Goal: Information Seeking & Learning: Learn about a topic

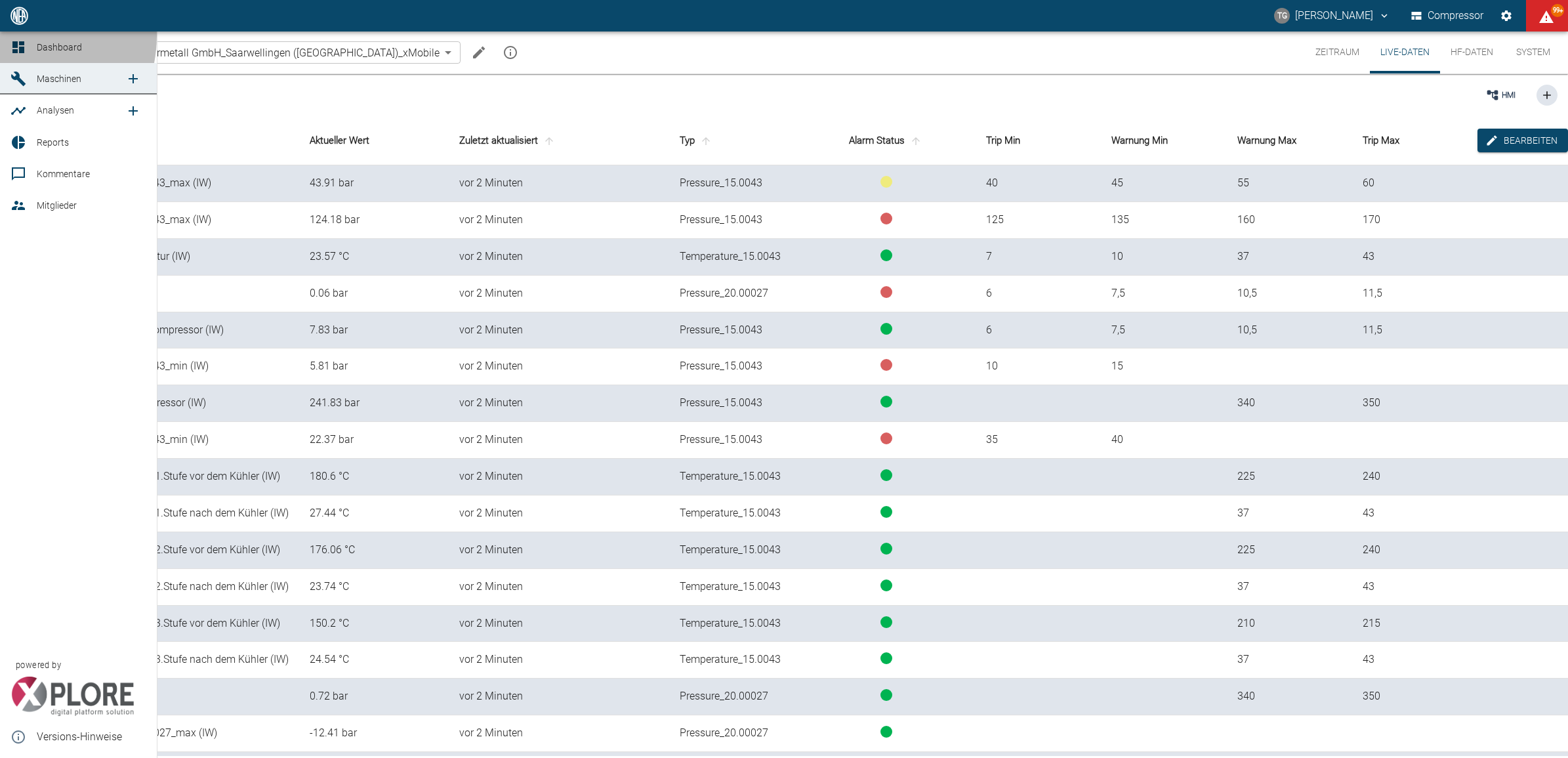
click at [18, 36] on link "Dashboard" at bounding box center [78, 48] width 157 height 32
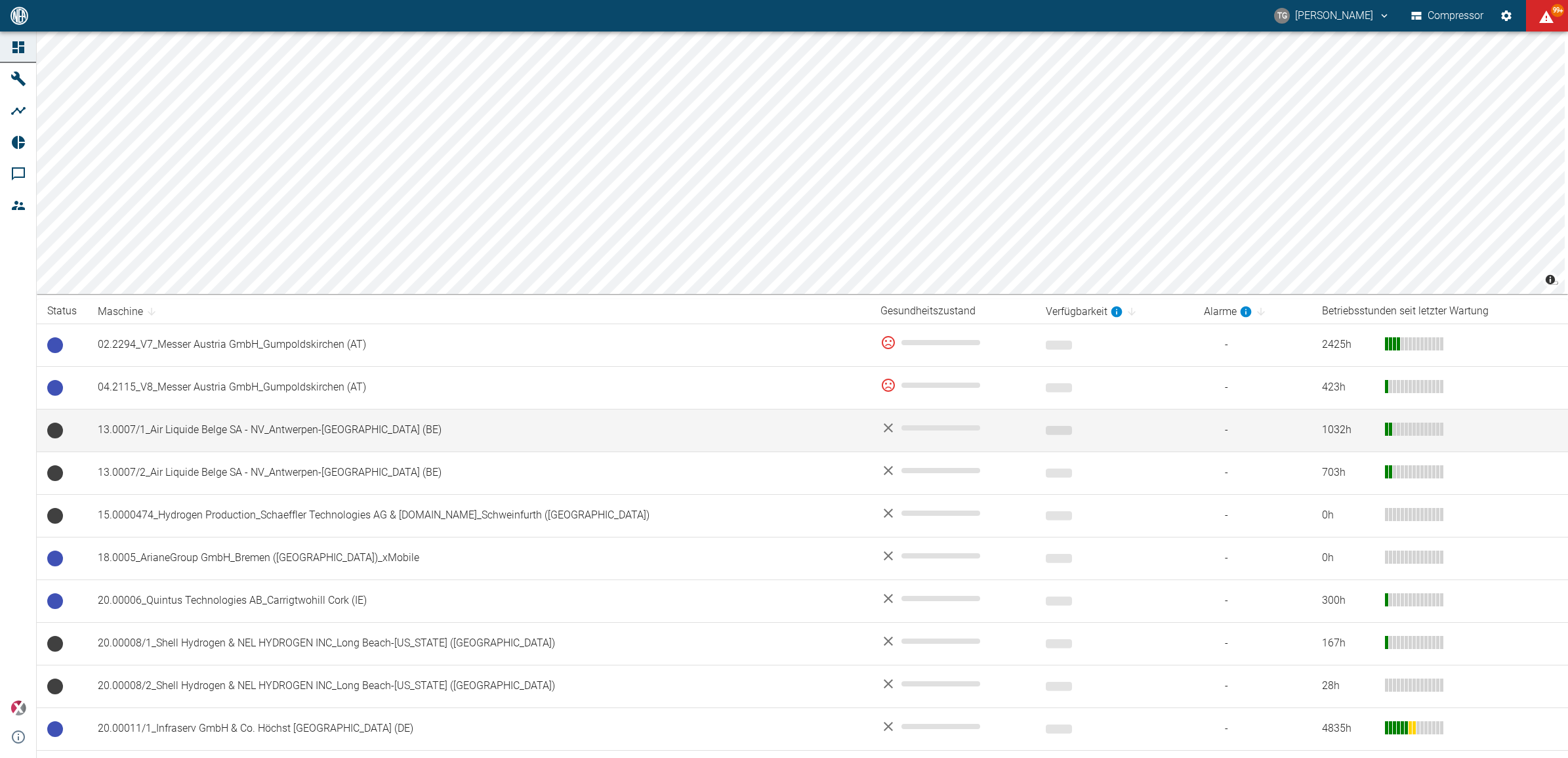
click at [237, 430] on td "13.0007/1_Air Liquide Belge SA - NV_Antwerpen-[GEOGRAPHIC_DATA] (BE)" at bounding box center [479, 430] width 783 height 43
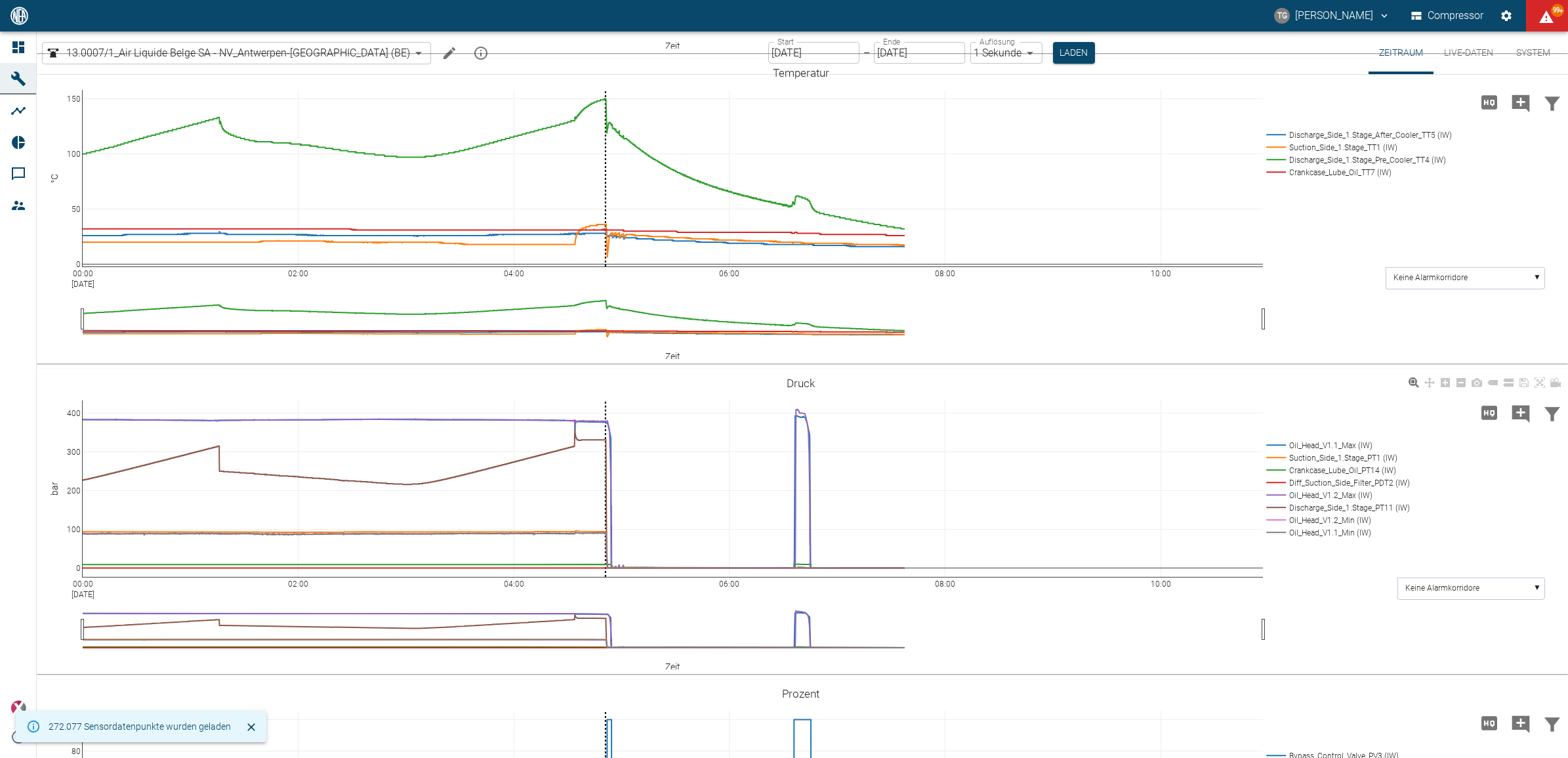
scroll to position [410, 0]
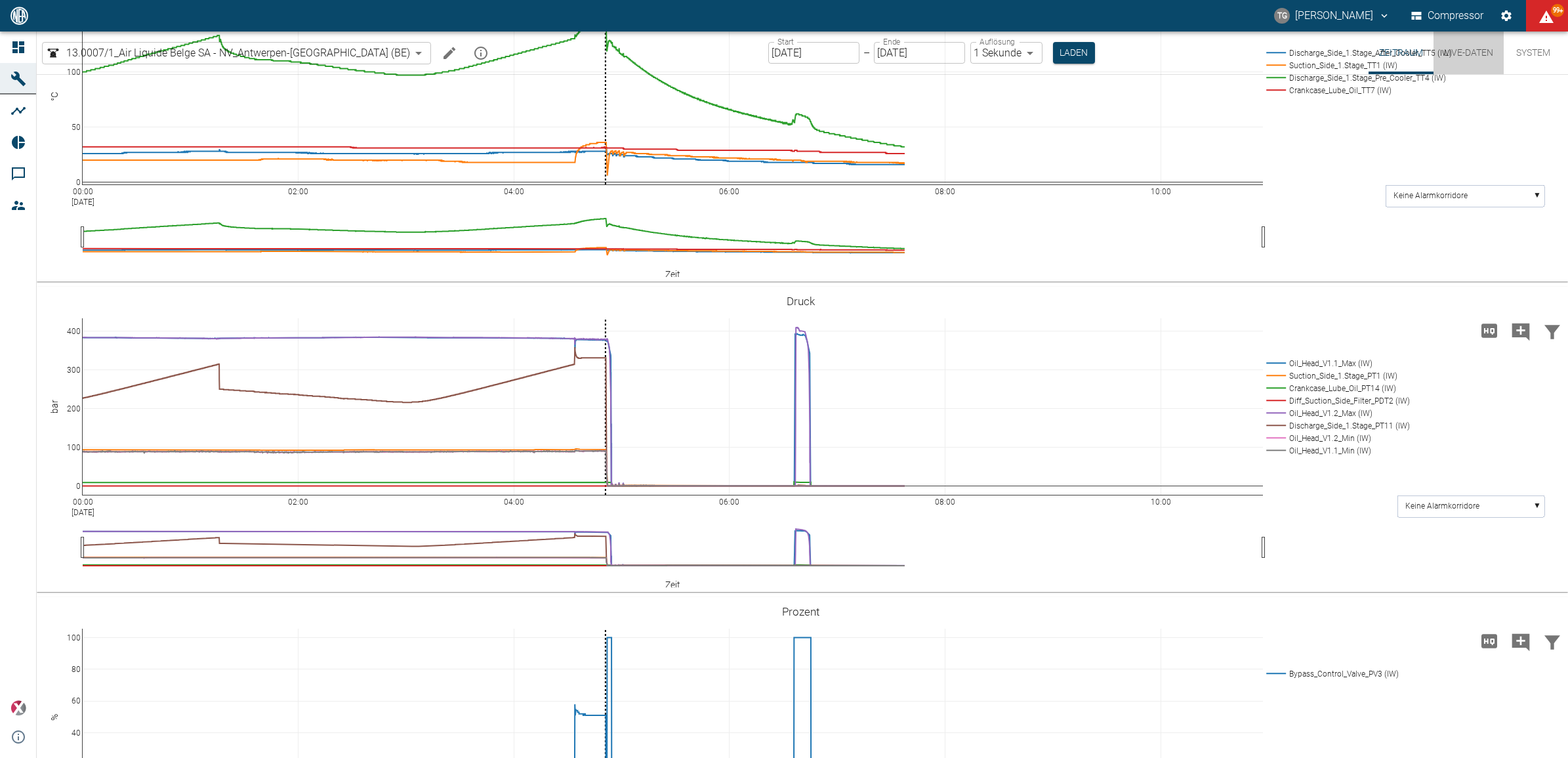
click at [1455, 56] on button "Live-Daten" at bounding box center [1468, 53] width 70 height 43
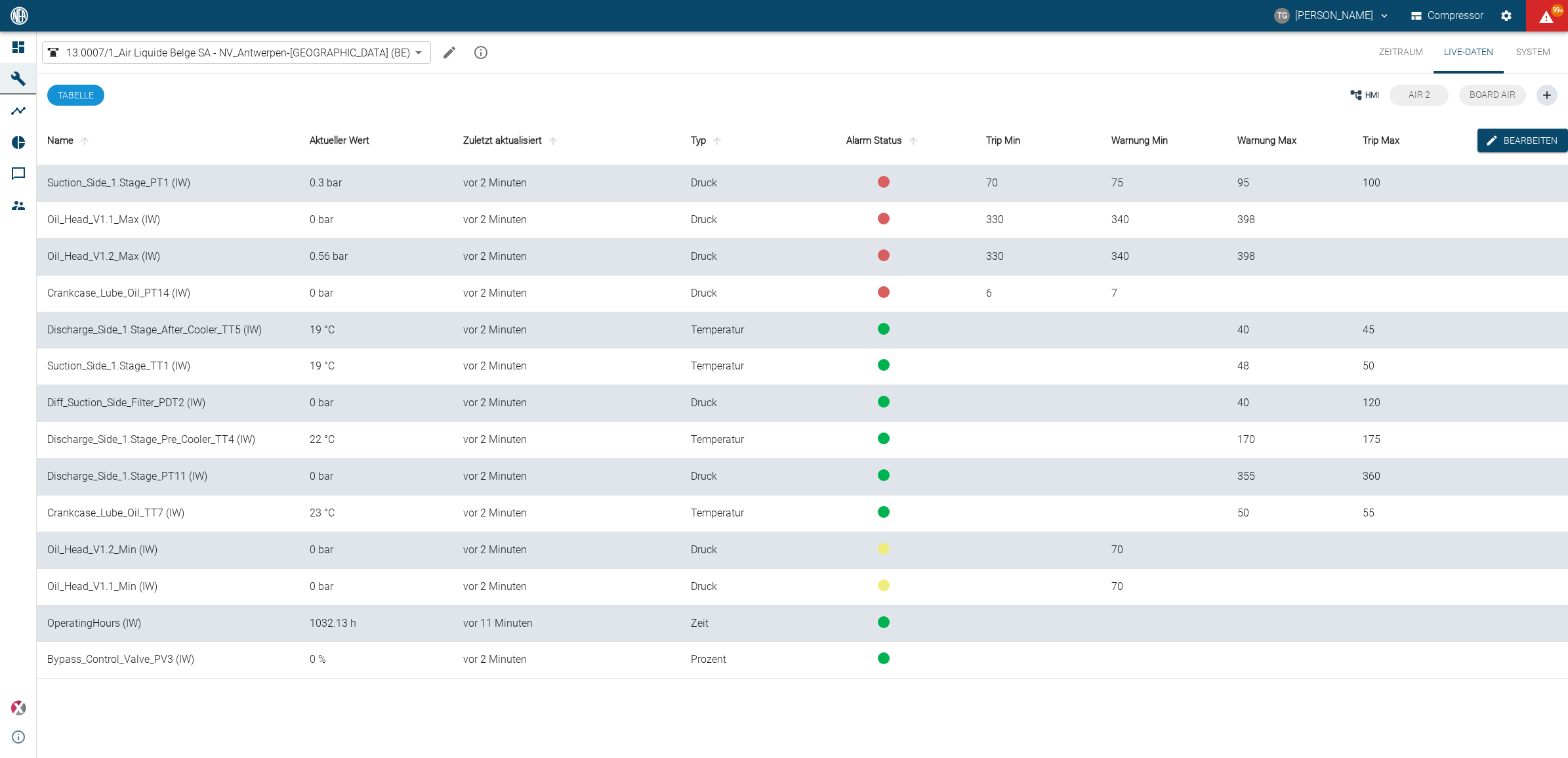
click at [1405, 50] on button "Zeitraum" at bounding box center [1401, 53] width 65 height 42
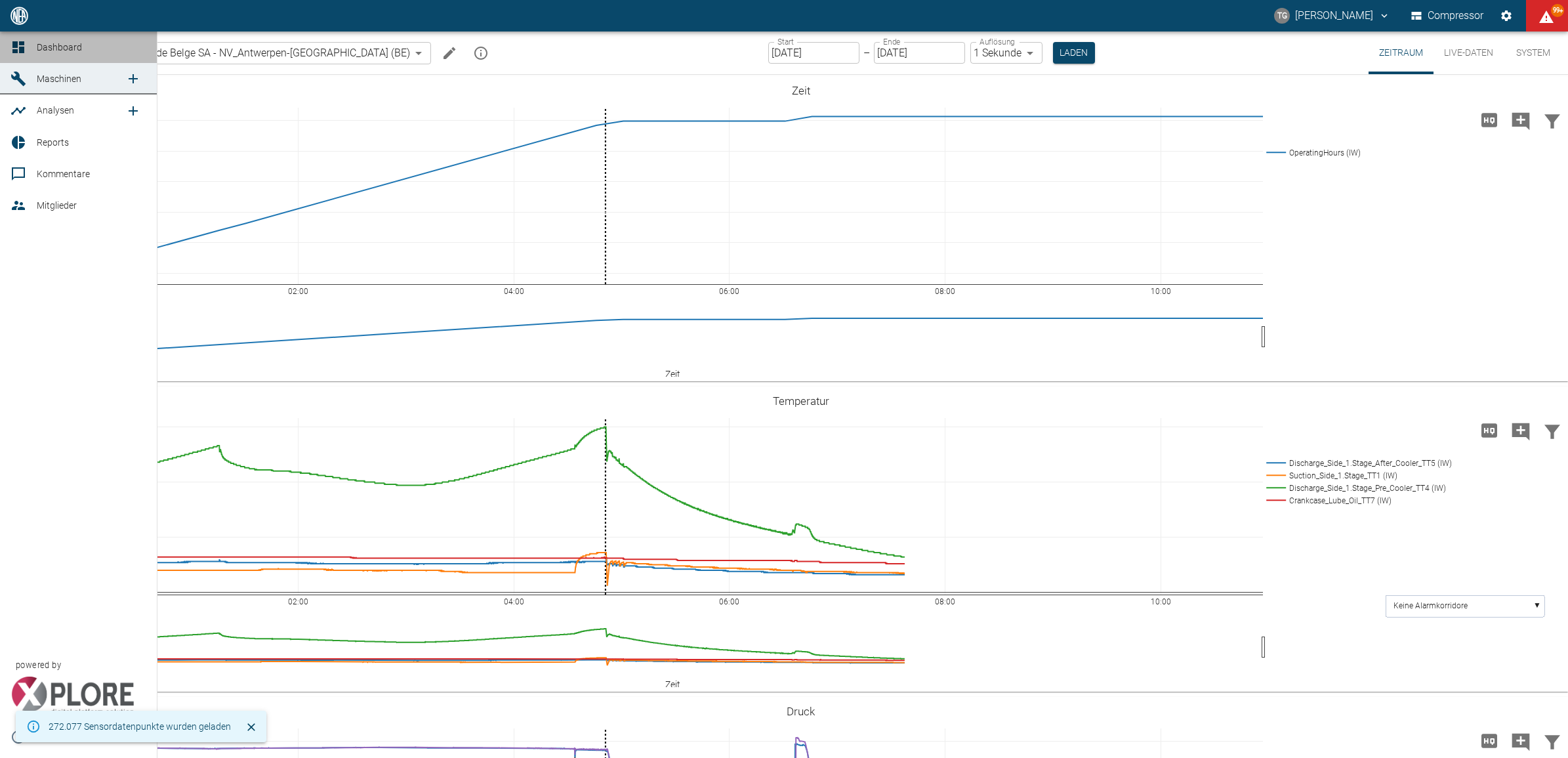
click at [17, 47] on icon at bounding box center [18, 47] width 12 height 12
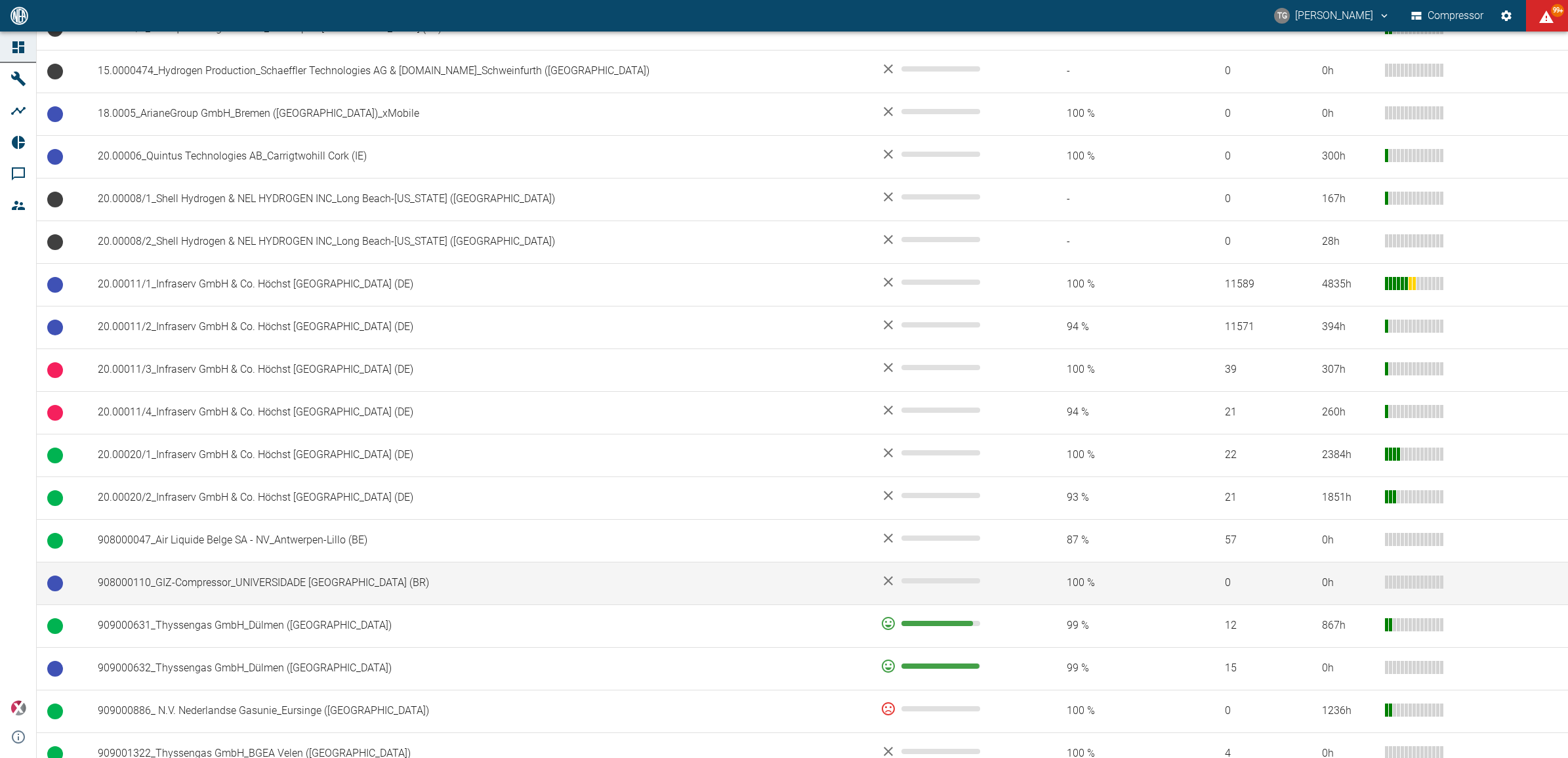
scroll to position [493, 0]
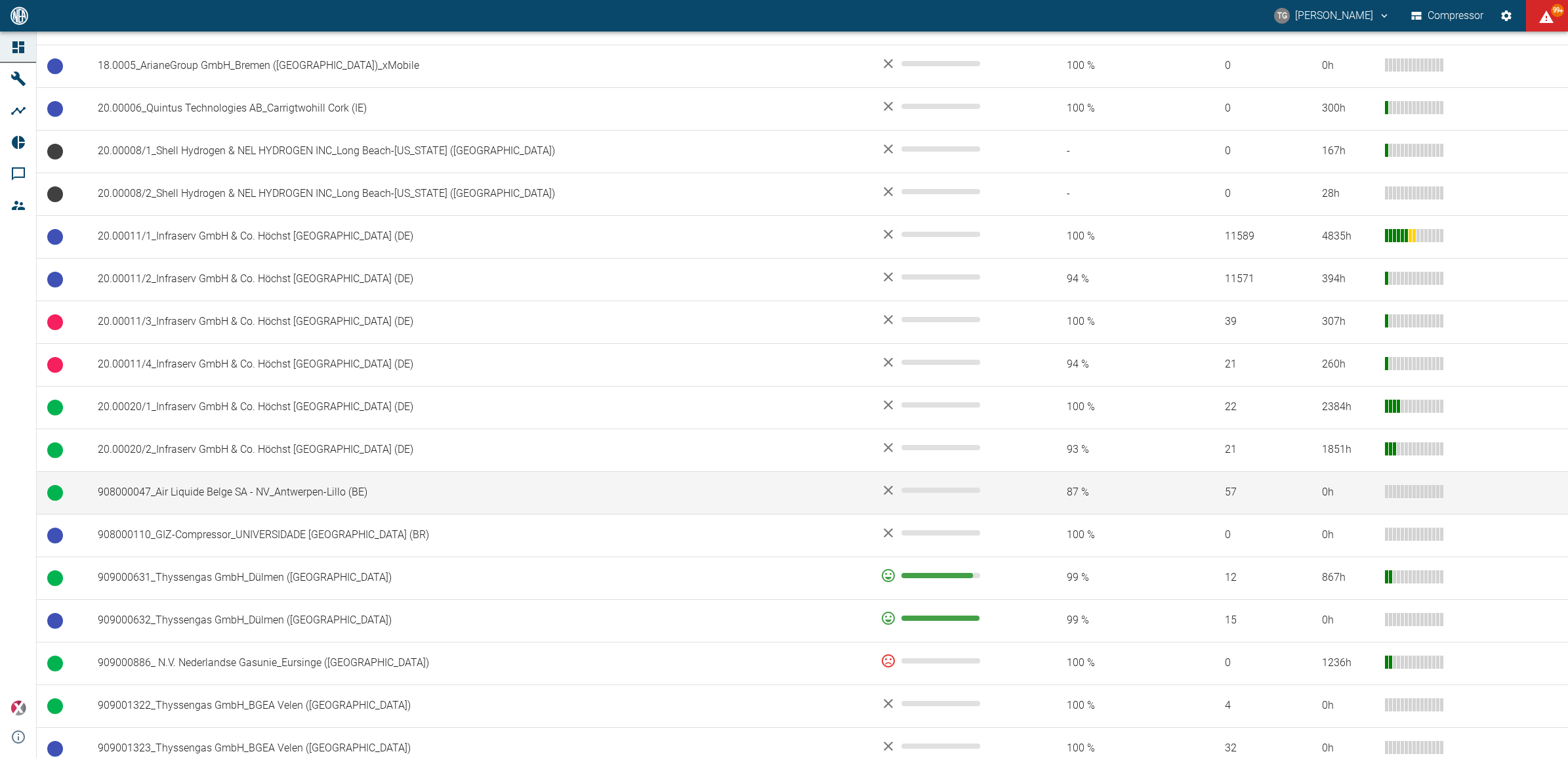
click at [246, 506] on td "908000047_Air Liquide Belge SA - NV_Antwerpen-Lillo (BE)" at bounding box center [479, 493] width 783 height 43
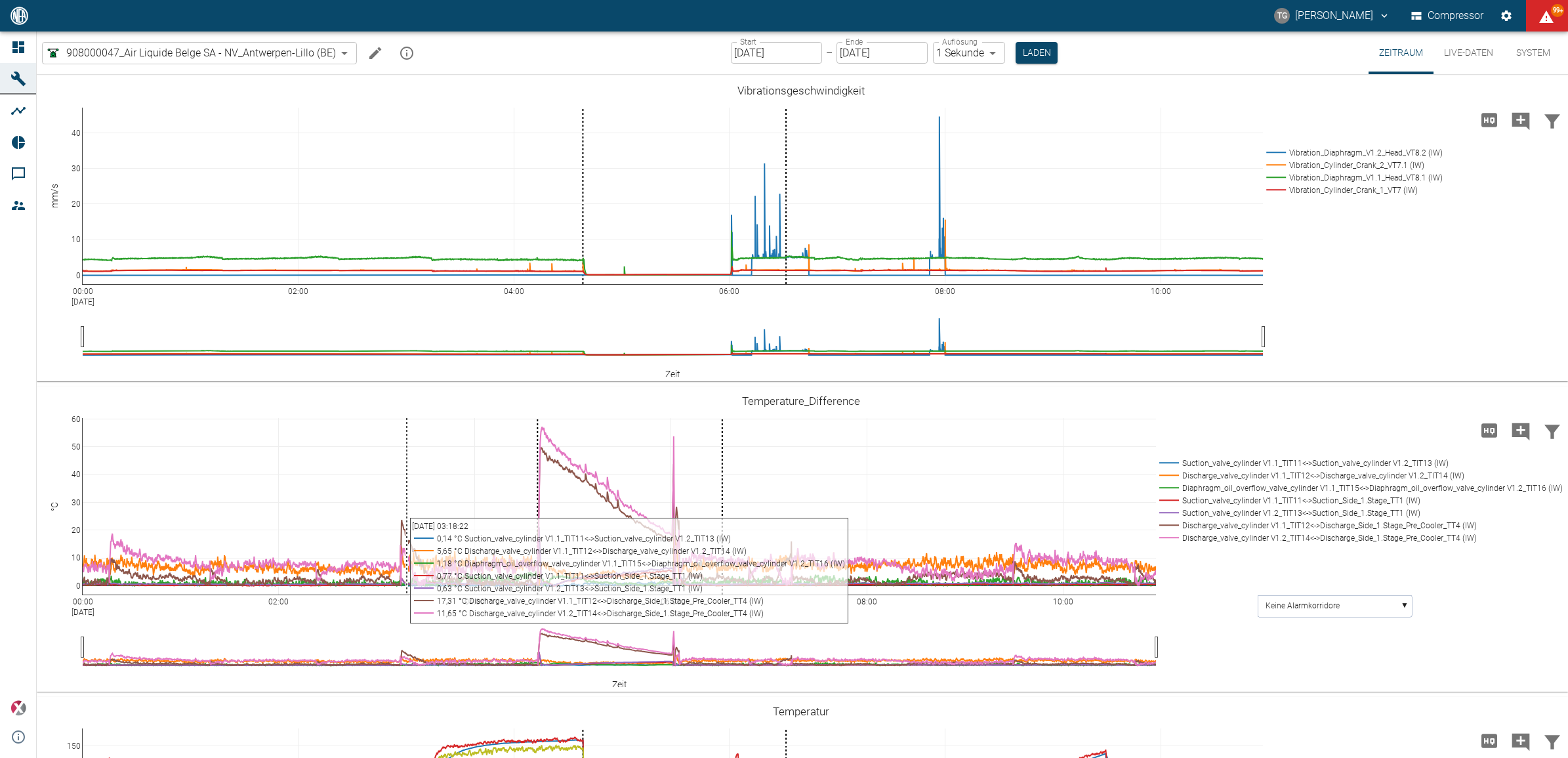
scroll to position [410, 0]
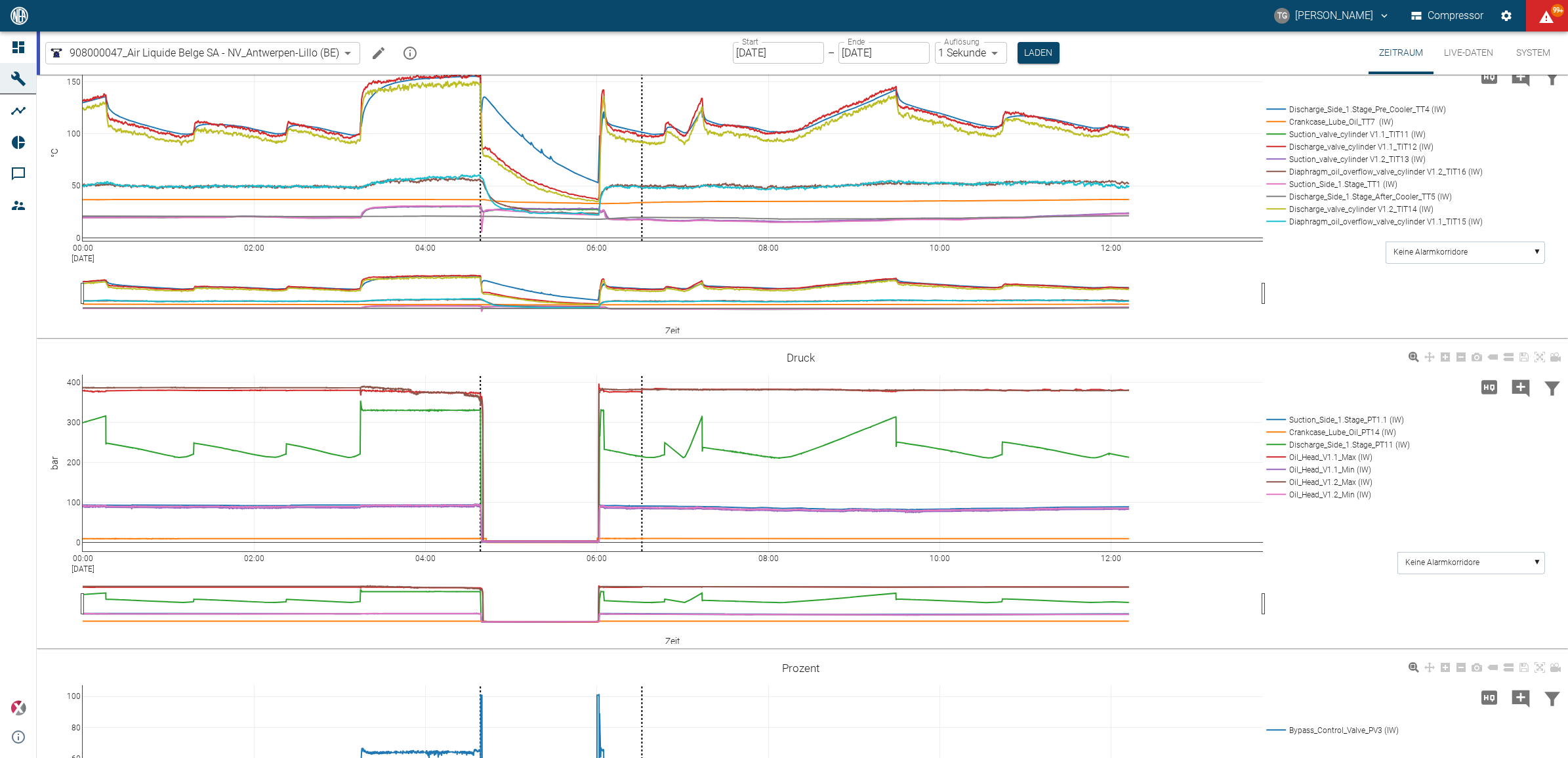
scroll to position [984, 0]
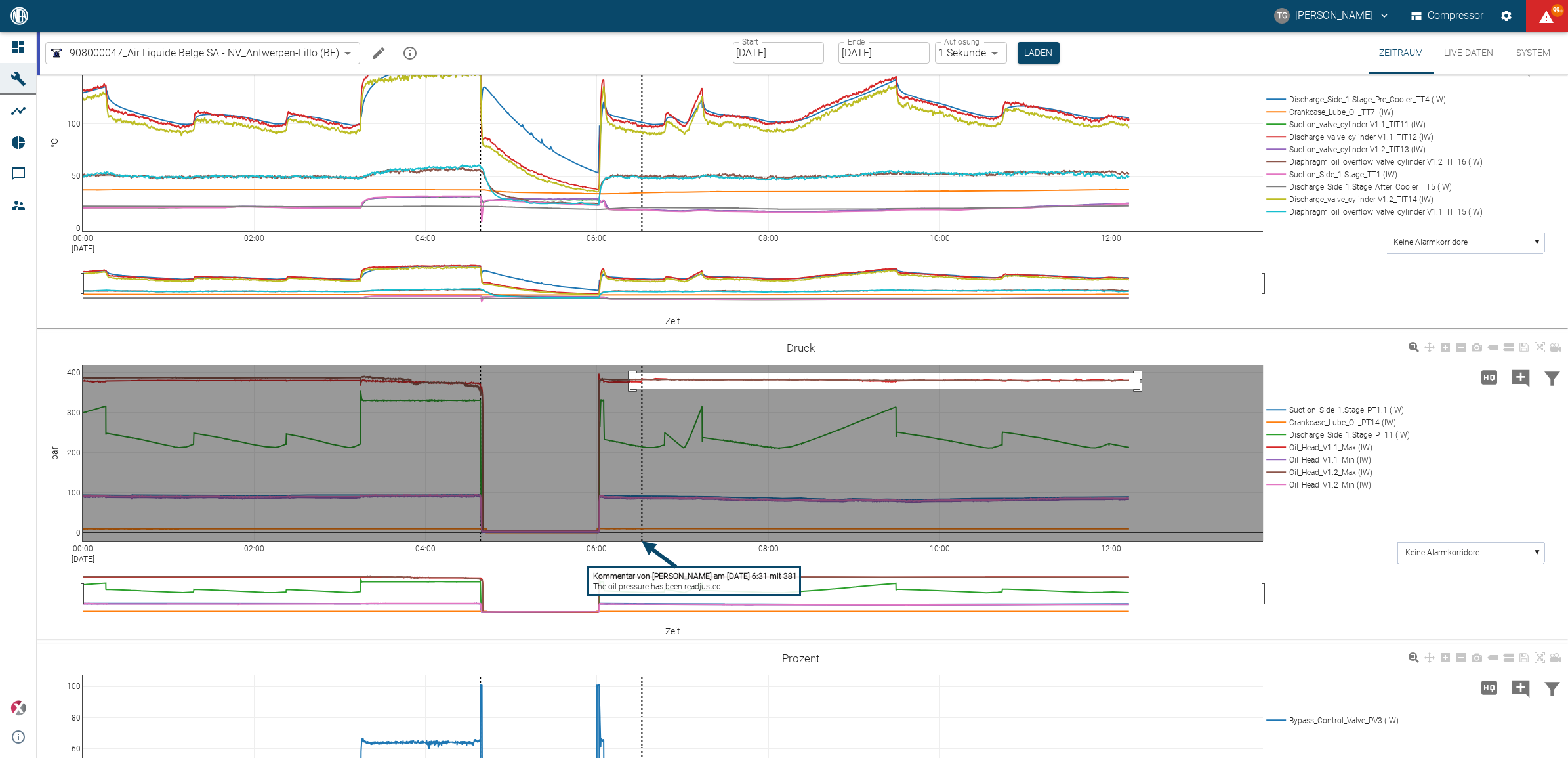
drag, startPoint x: 630, startPoint y: 372, endPoint x: 1139, endPoint y: 388, distance: 509.3
click at [1139, 388] on rect at bounding box center [672, 453] width 1180 height 176
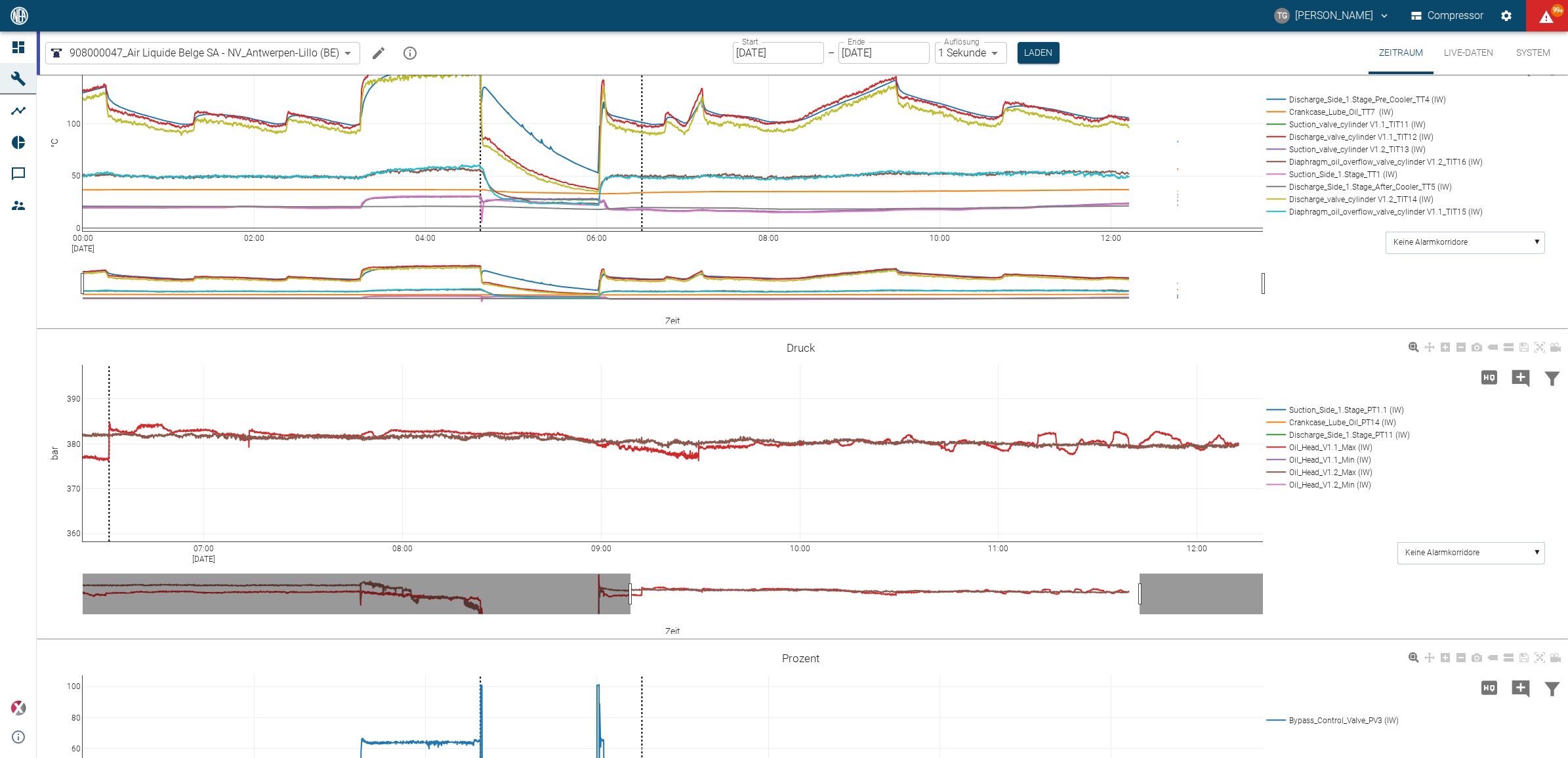
click at [21, 46] on icon at bounding box center [18, 47] width 12 height 12
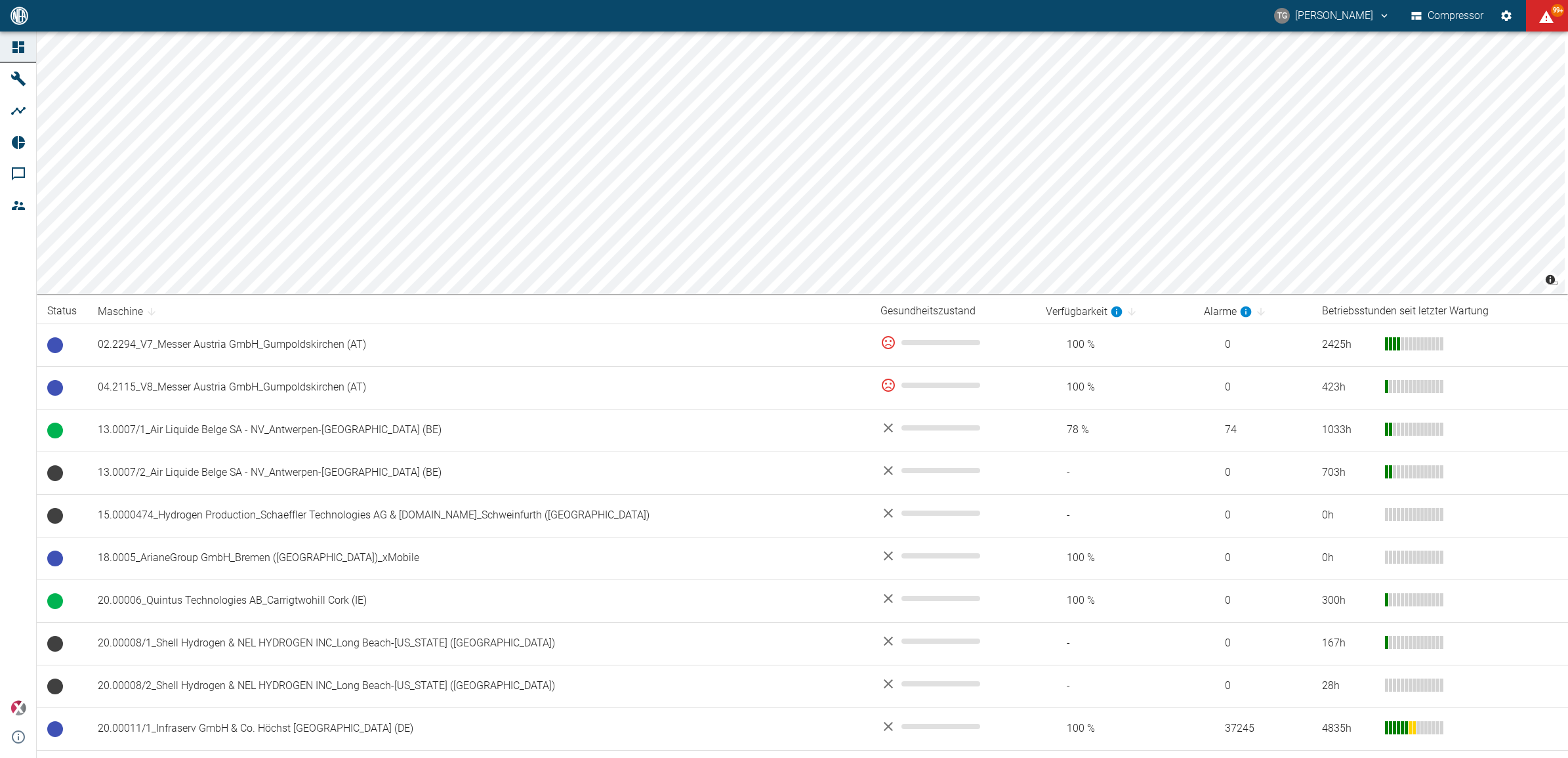
click at [174, 433] on td "13.0007/1_Air Liquide Belge SA - NV_Antwerpen-Lillo (BE)" at bounding box center [479, 430] width 783 height 43
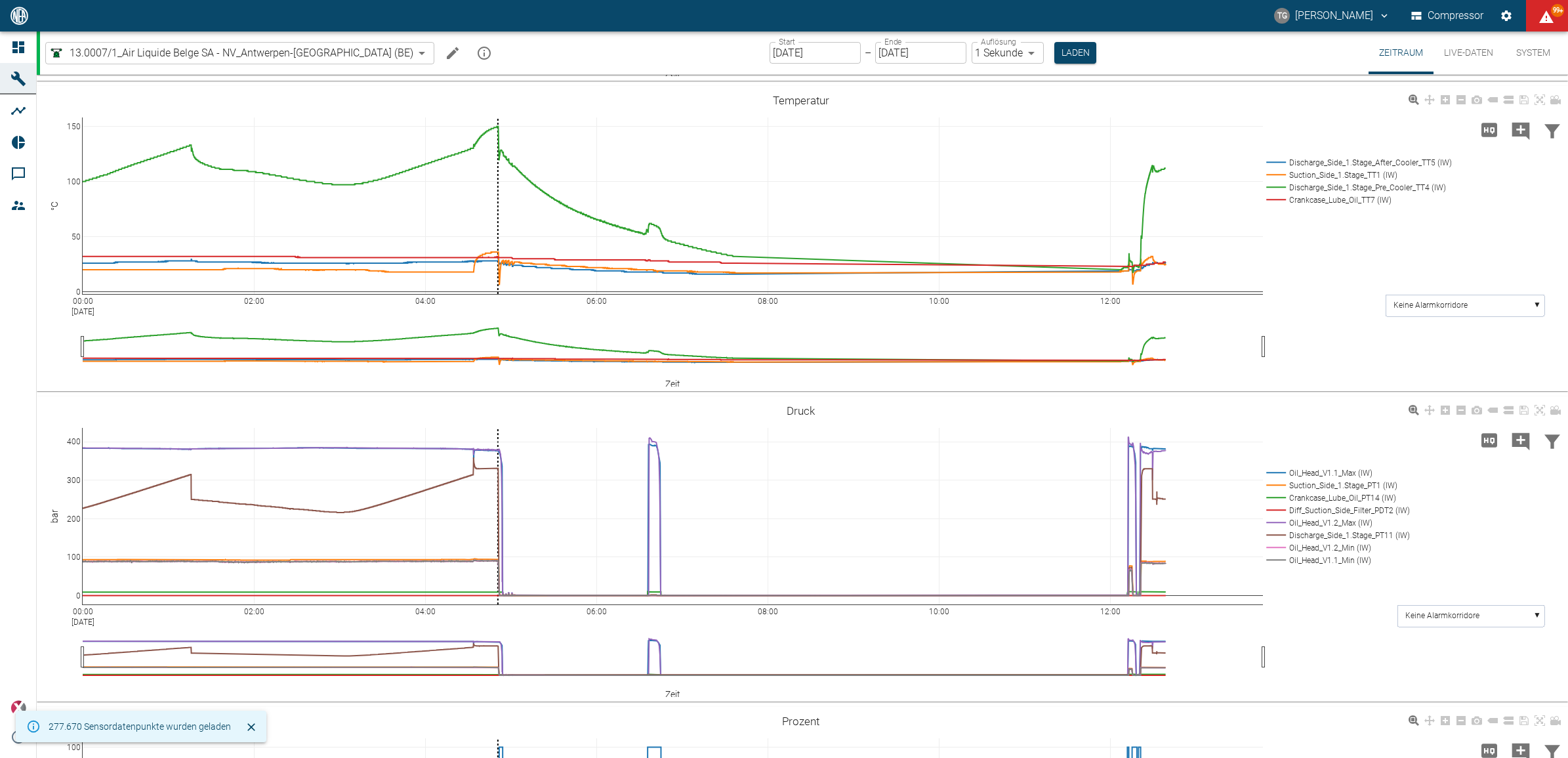
scroll to position [328, 0]
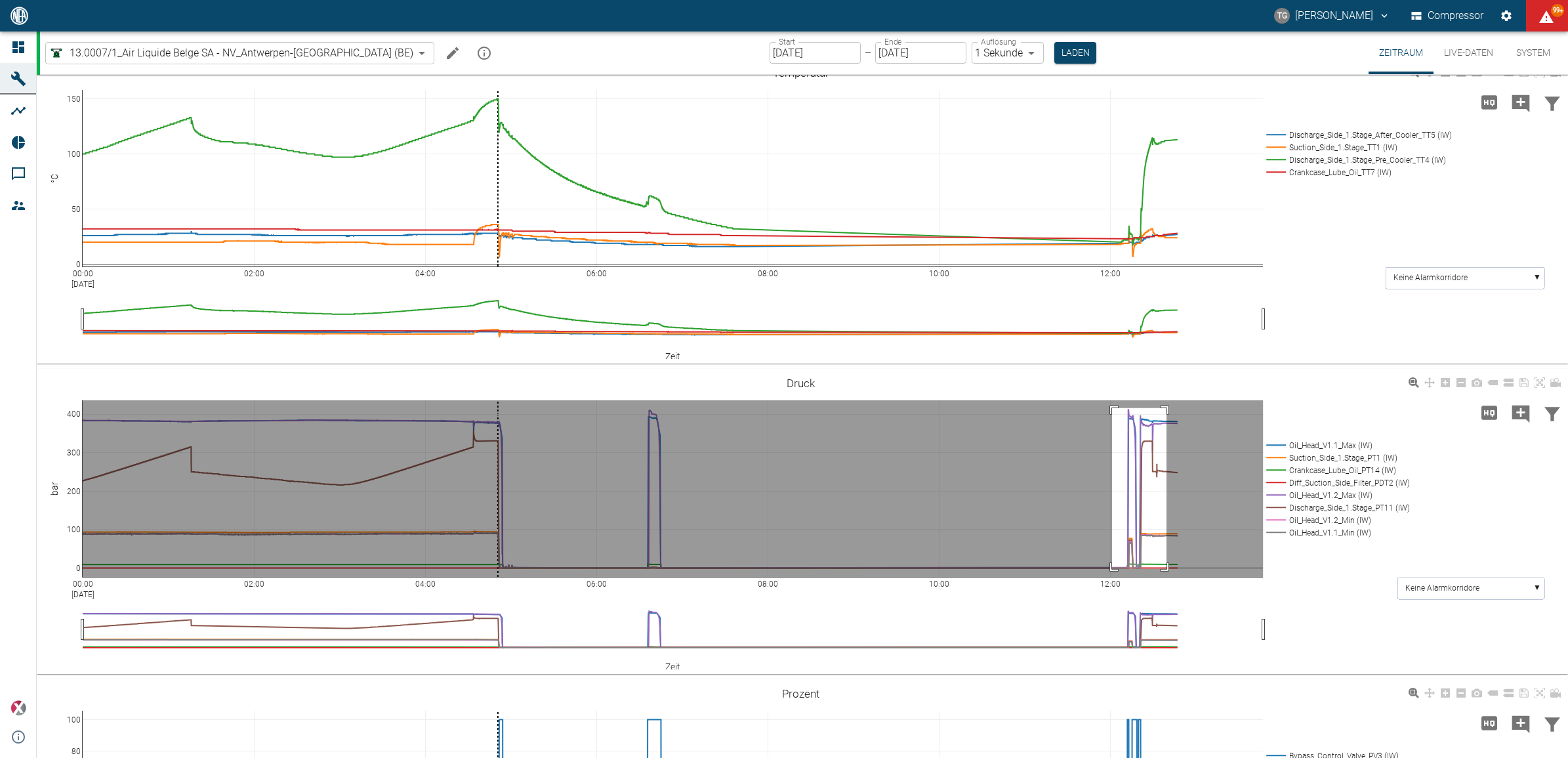
drag, startPoint x: 1112, startPoint y: 408, endPoint x: 1166, endPoint y: 568, distance: 168.9
click at [1166, 568] on rect at bounding box center [672, 489] width 1180 height 176
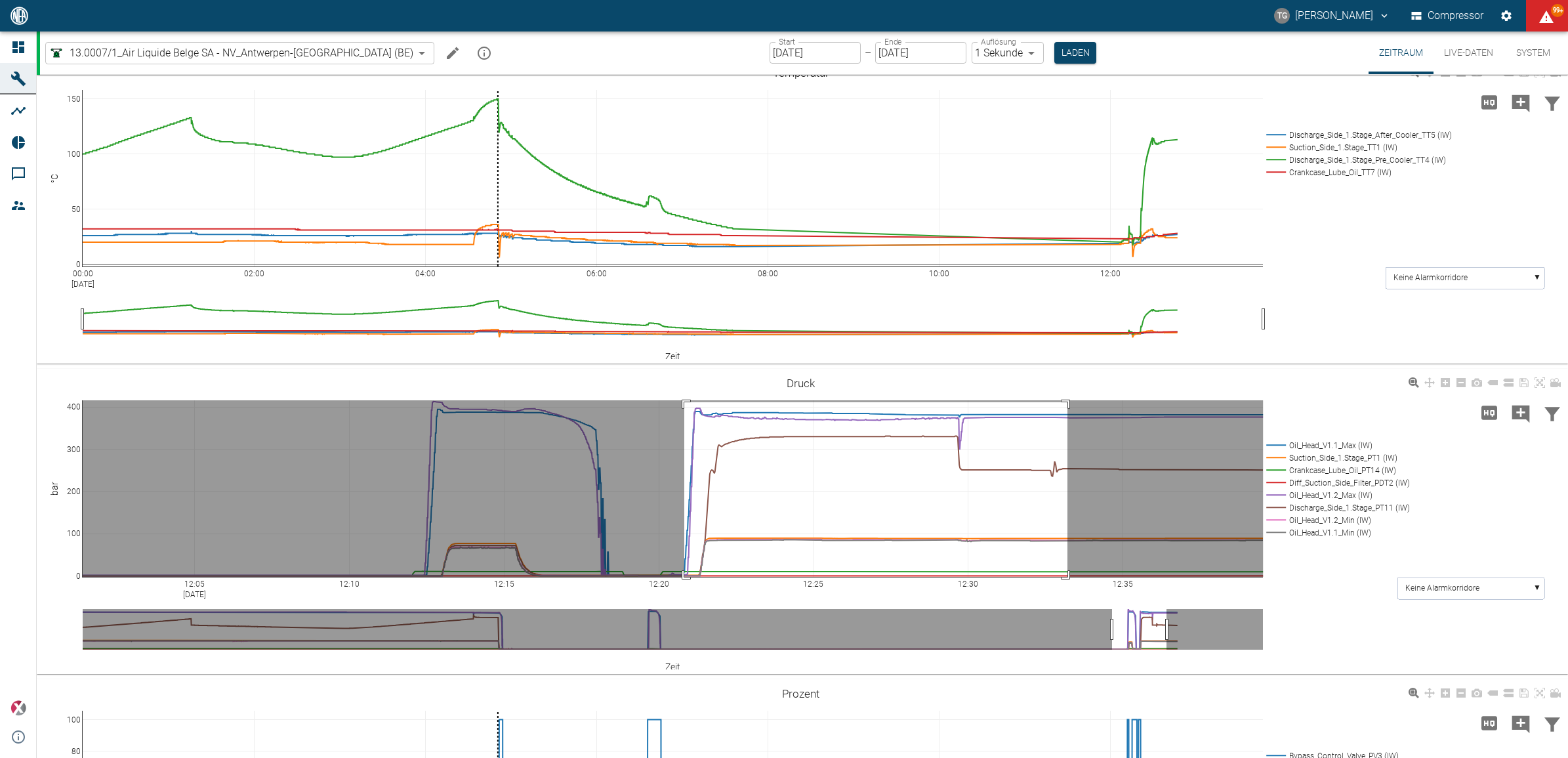
drag, startPoint x: 684, startPoint y: 401, endPoint x: 1067, endPoint y: 588, distance: 426.2
click at [1067, 588] on g at bounding box center [673, 488] width 1207 height 203
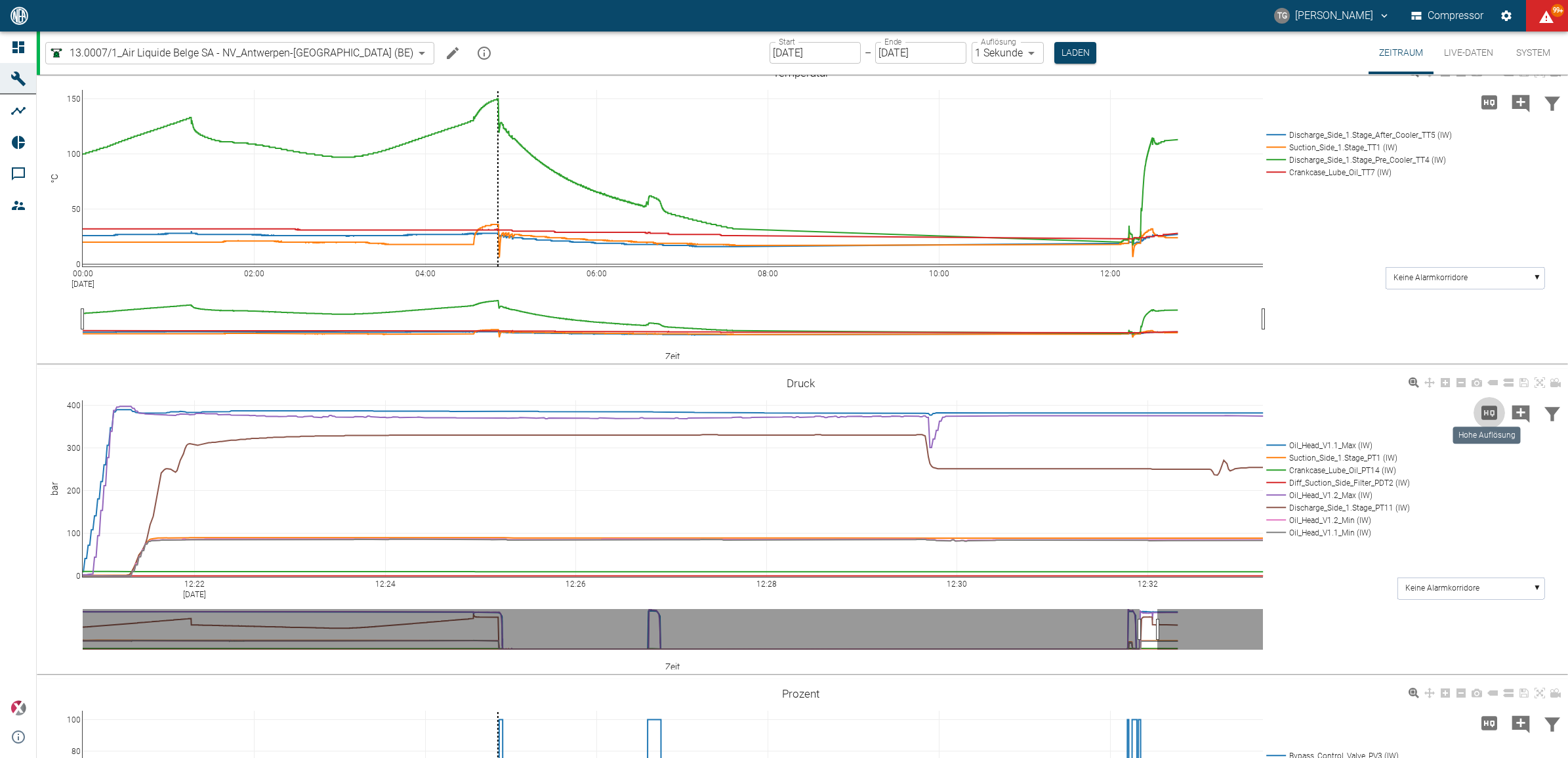
click at [1491, 415] on icon "Hohe Auflösung" at bounding box center [1489, 412] width 16 height 14
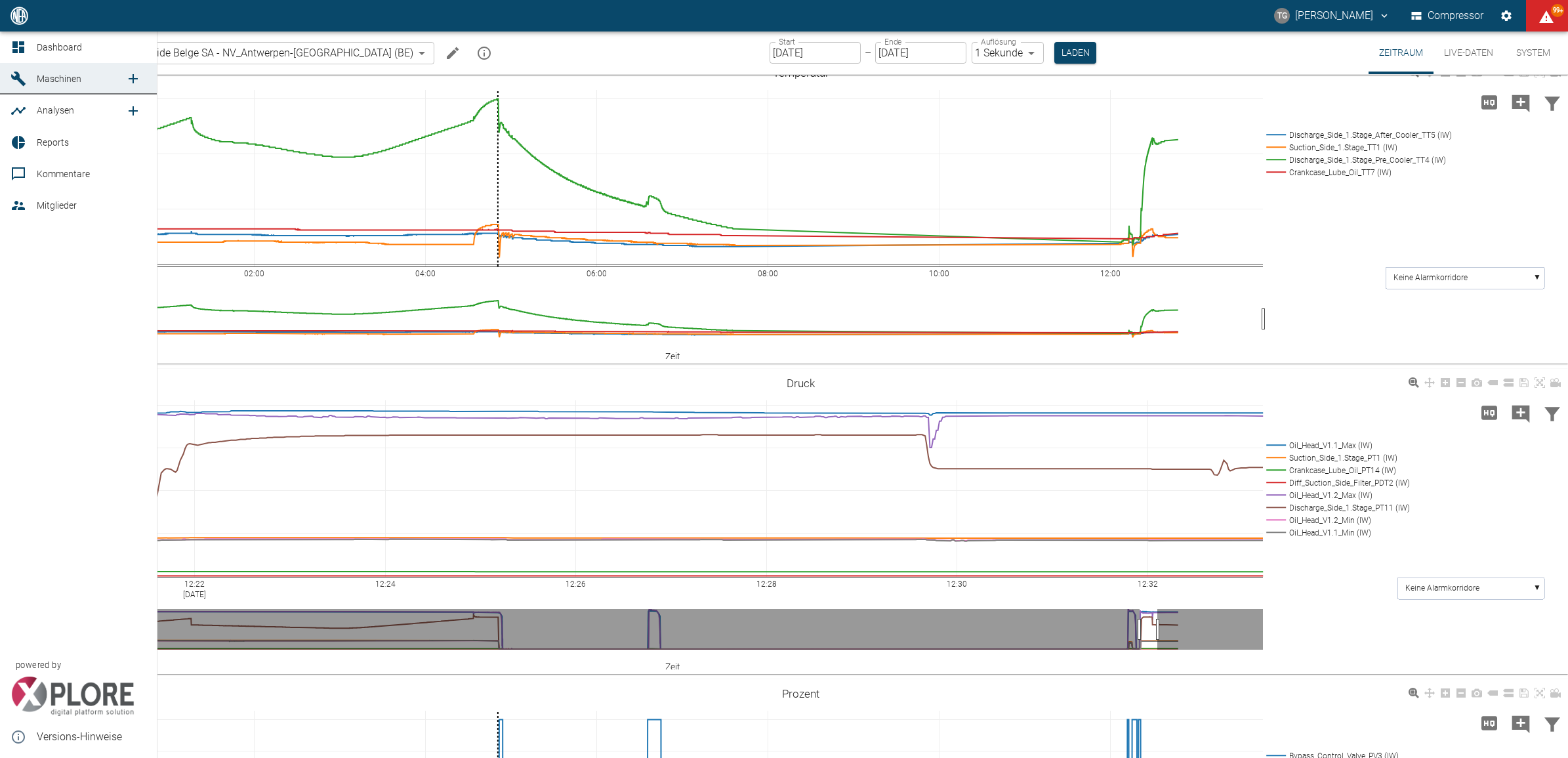
drag, startPoint x: 21, startPoint y: 46, endPoint x: 27, endPoint y: 54, distance: 10.0
click at [21, 46] on icon at bounding box center [18, 47] width 12 height 12
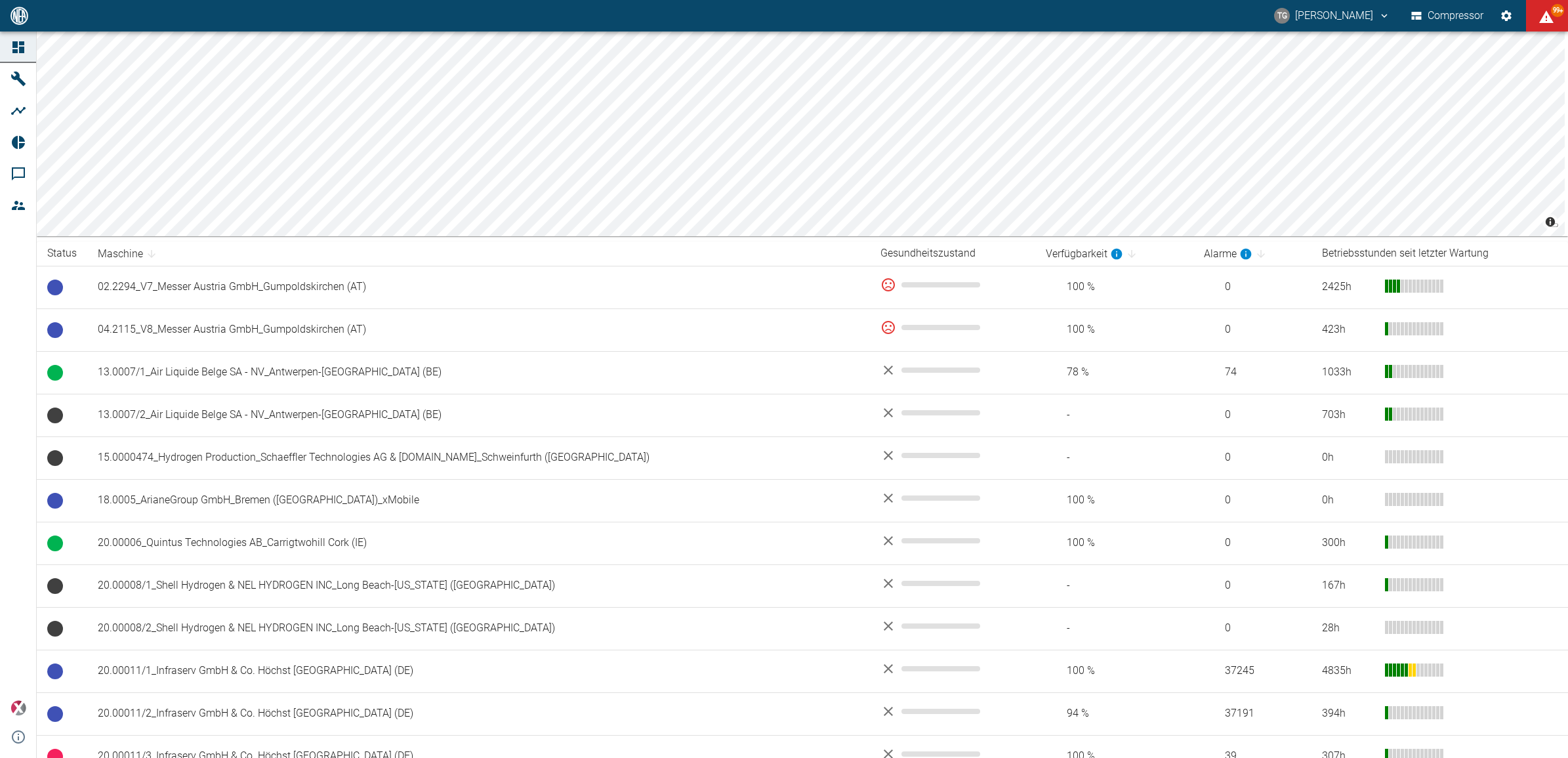
scroll to position [82, 0]
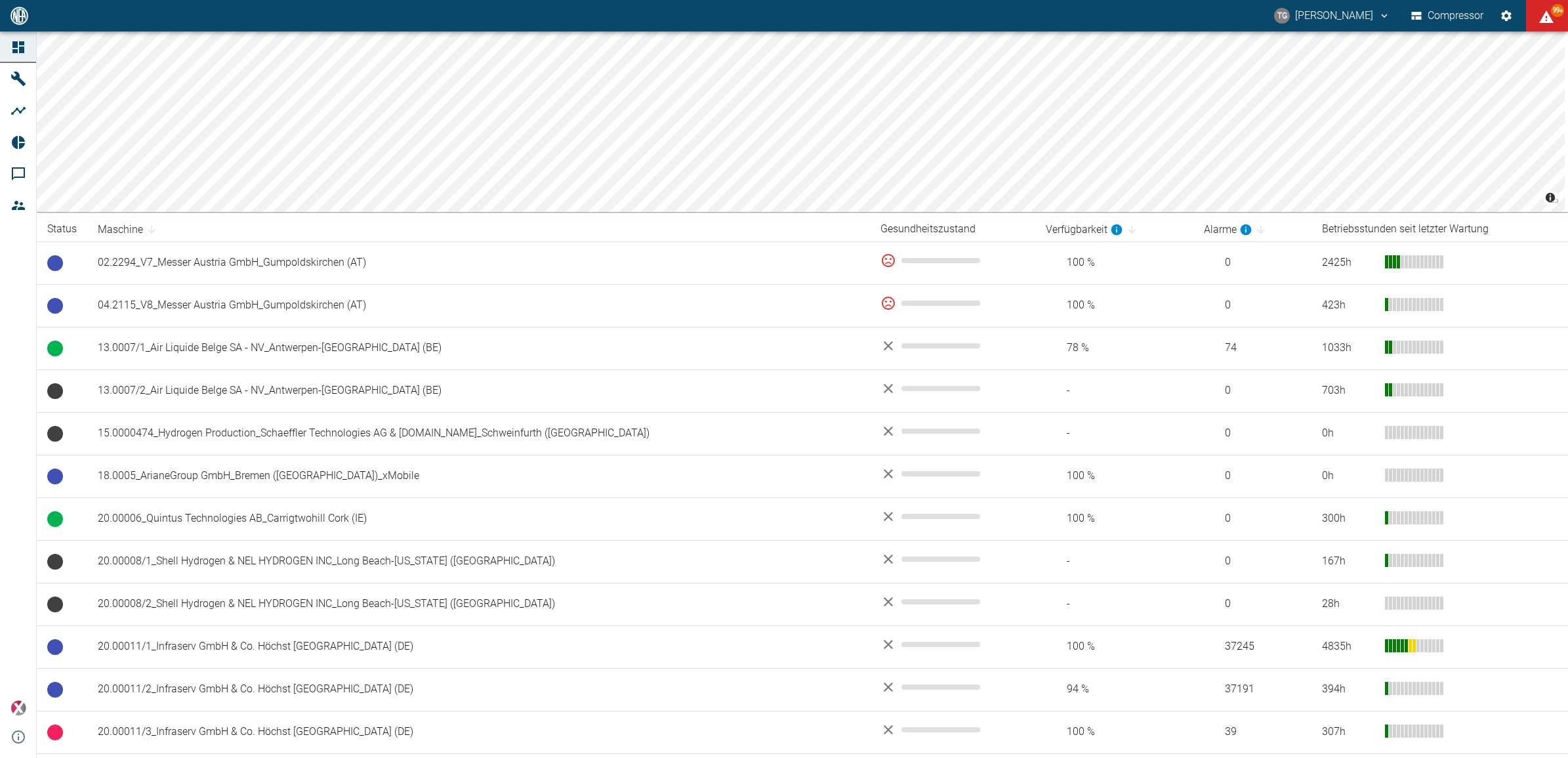
click at [212, 349] on td "13.0007/1_Air Liquide Belge SA - NV_Antwerpen-Lillo (BE)" at bounding box center [479, 348] width 783 height 43
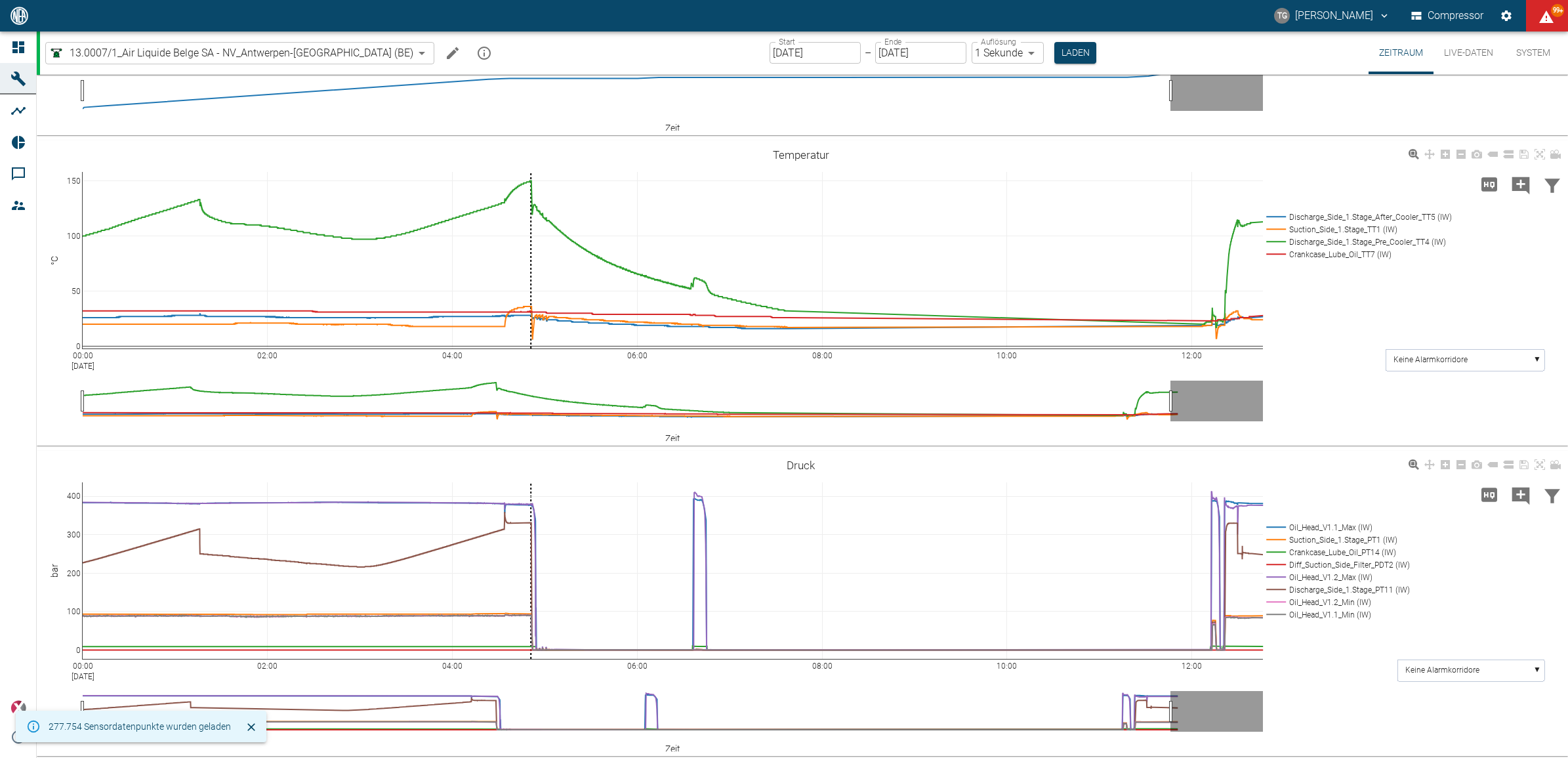
scroll to position [328, 0]
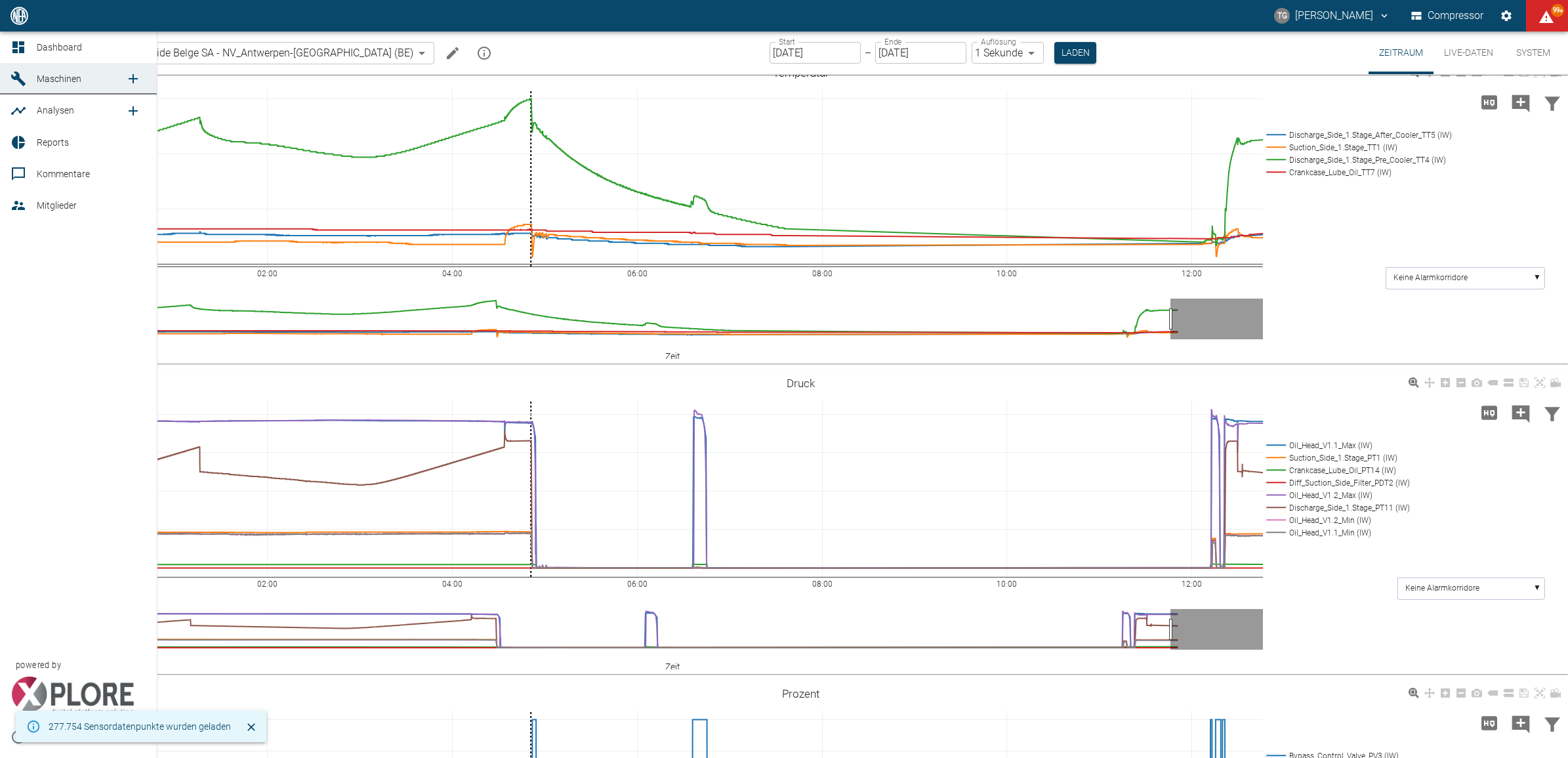
drag, startPoint x: 1, startPoint y: 46, endPoint x: 307, endPoint y: 229, distance: 356.5
click at [1, 46] on link "Dashboard" at bounding box center [78, 48] width 157 height 32
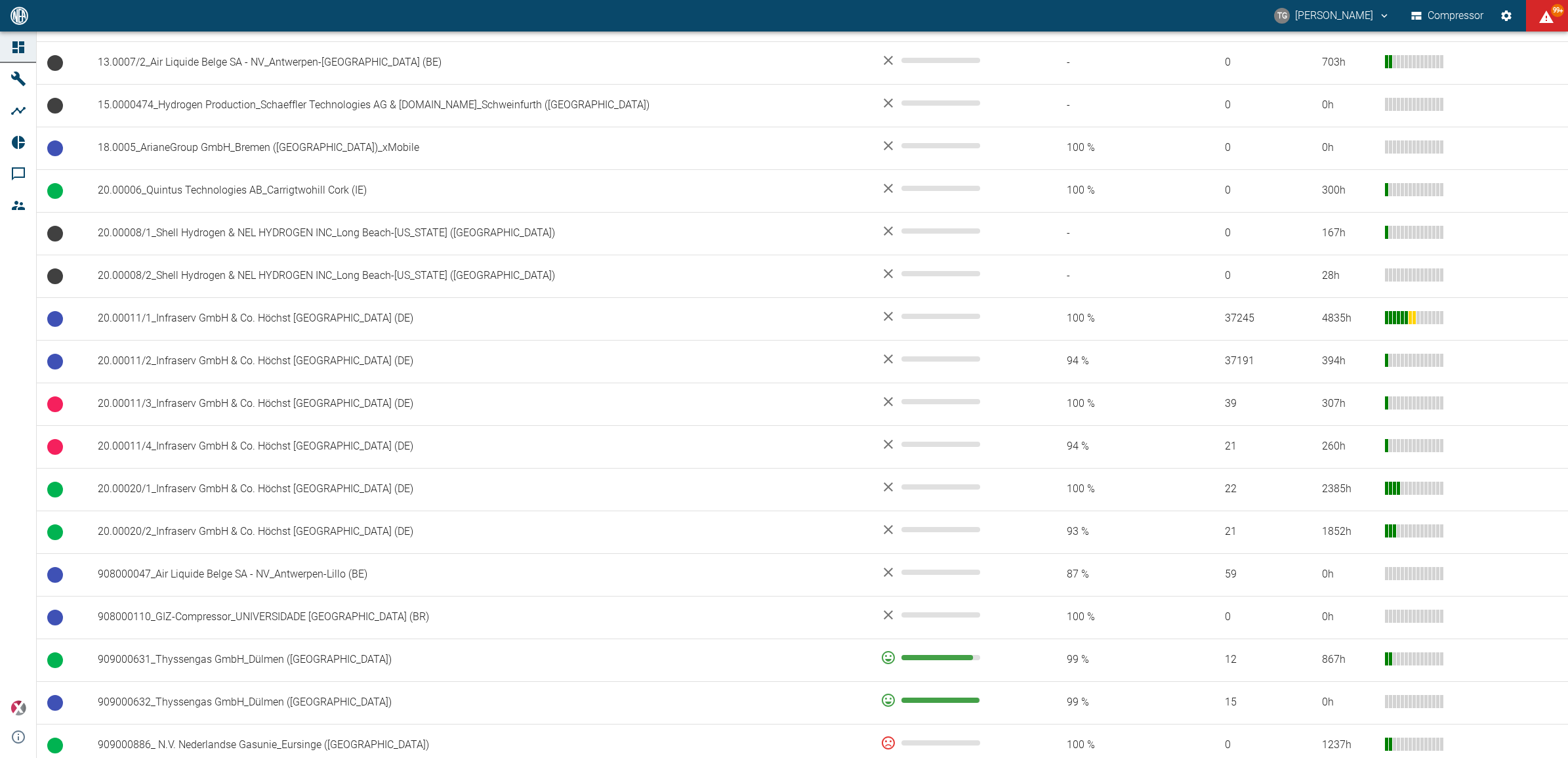
scroll to position [574, 0]
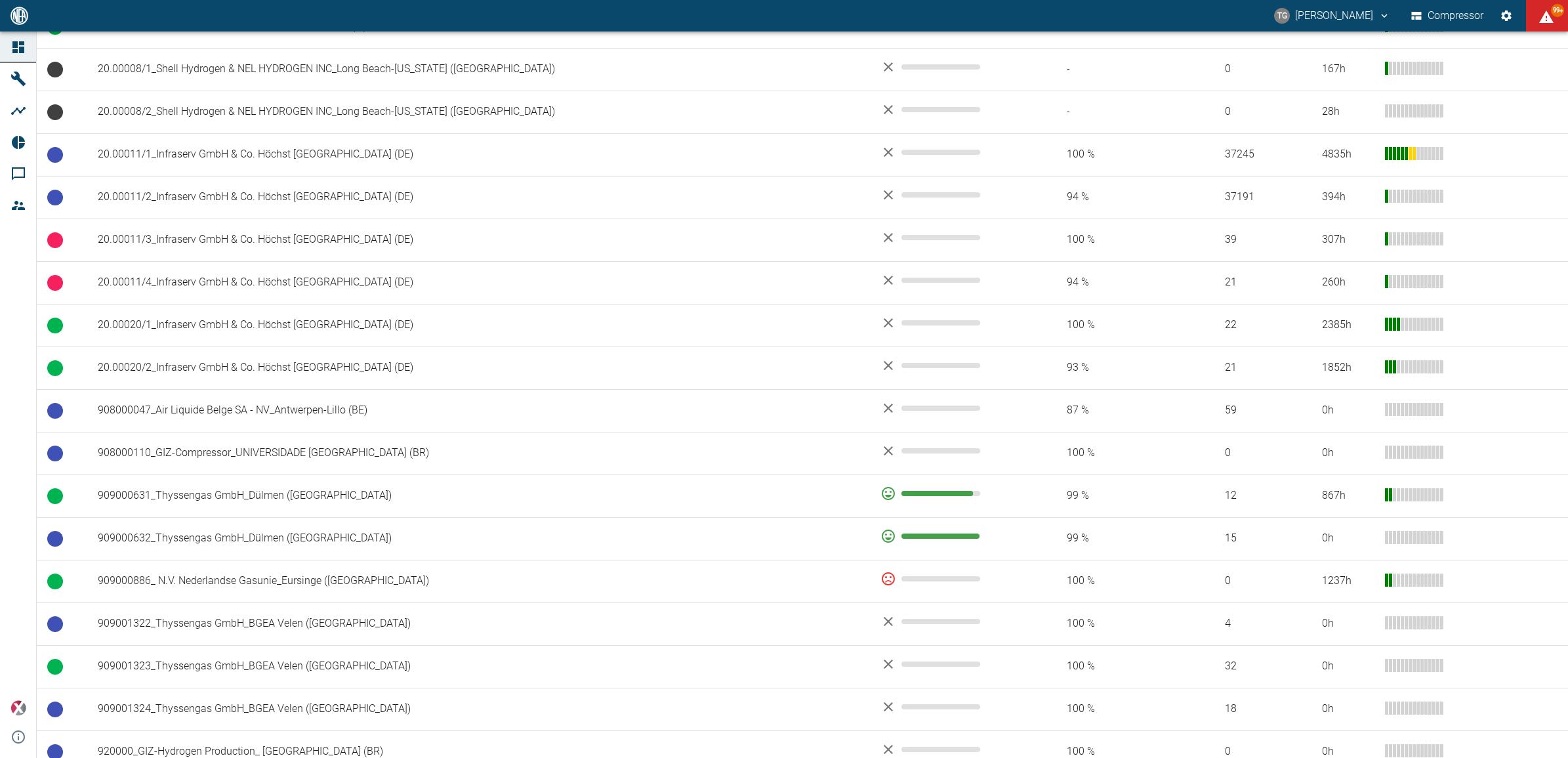
click at [188, 418] on td "908000047_Air Liquide Belge SA - NV_Antwerpen-Lillo (BE)" at bounding box center [479, 410] width 783 height 43
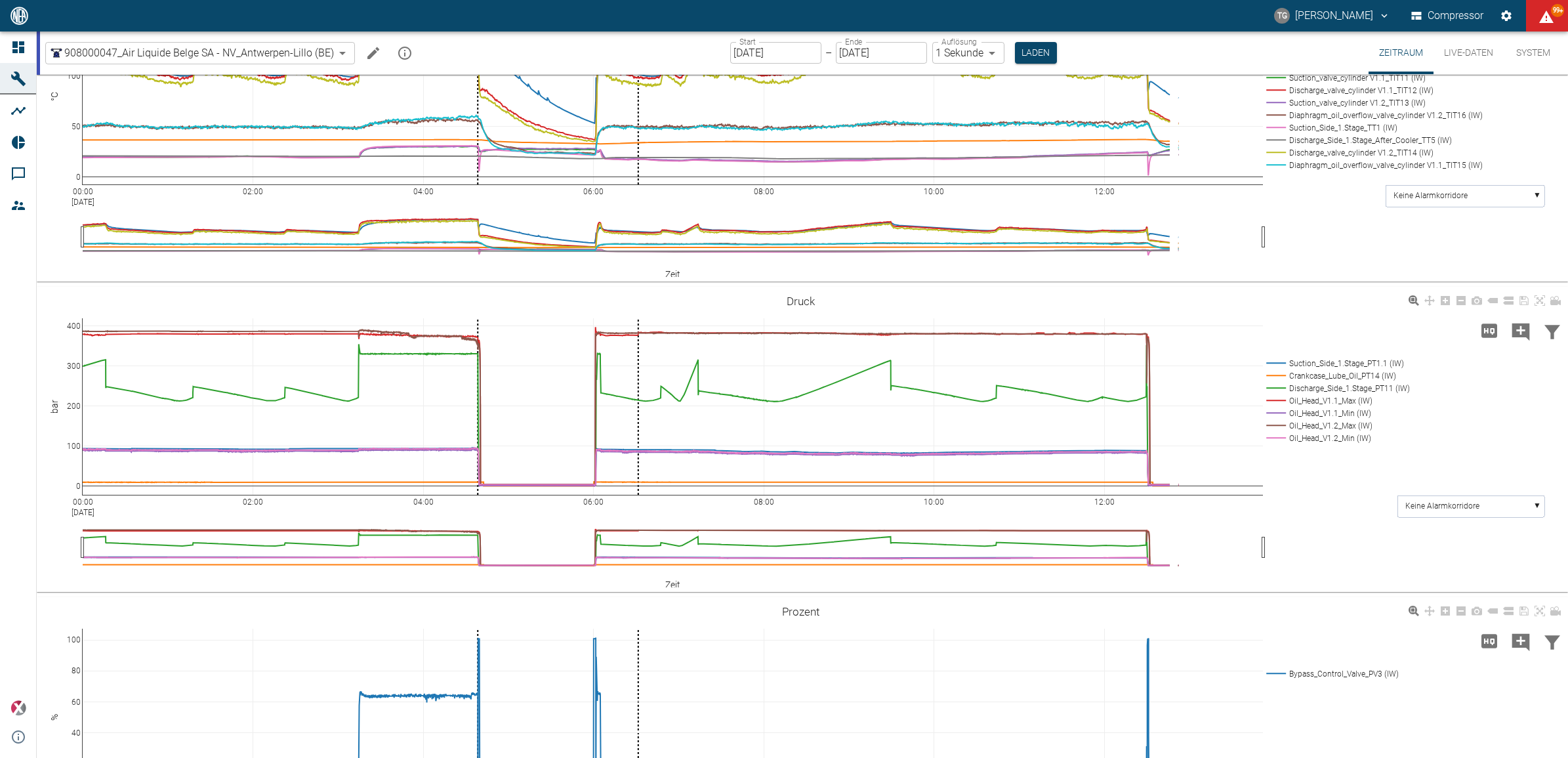
scroll to position [903, 0]
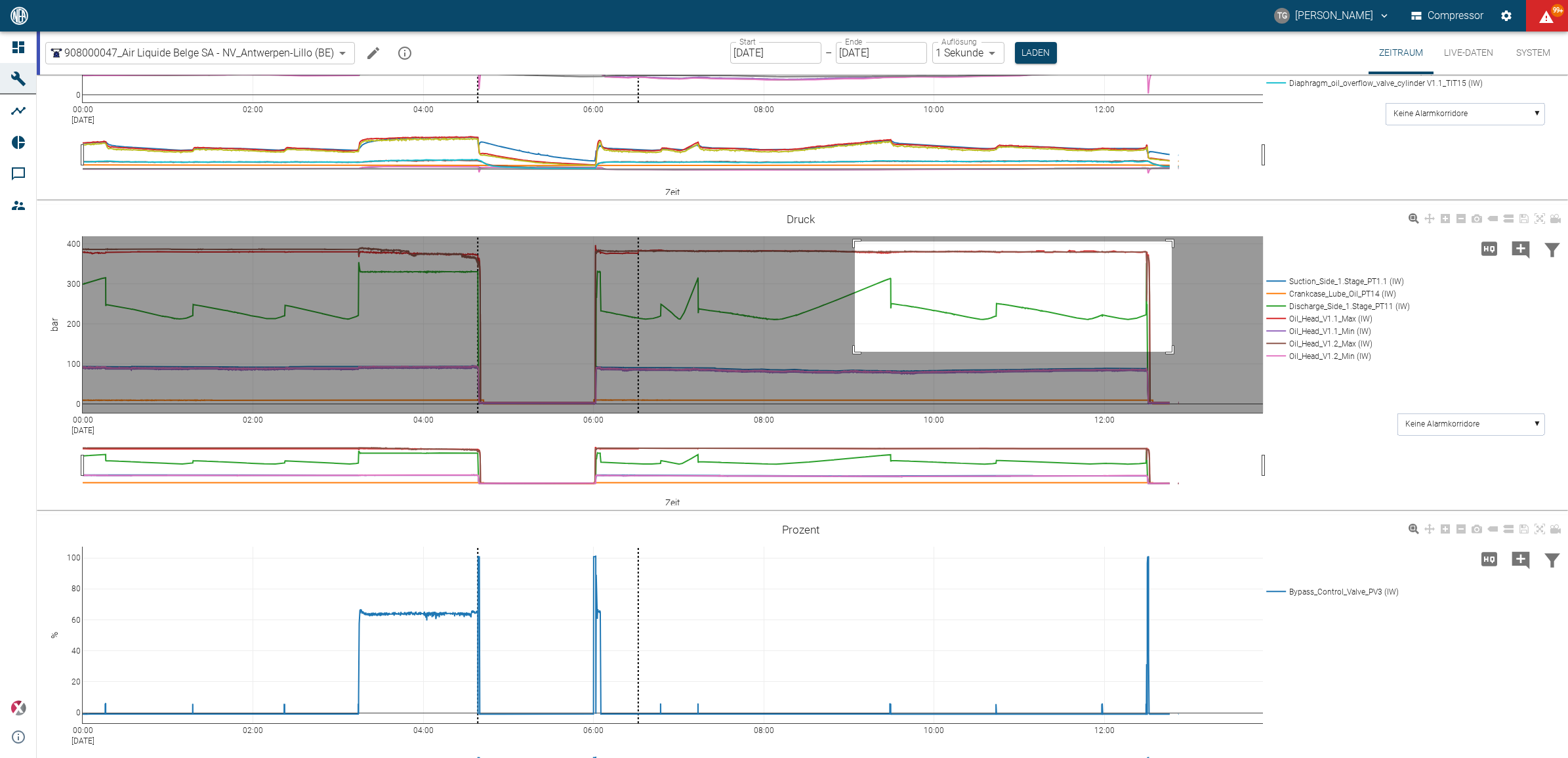
drag, startPoint x: 854, startPoint y: 451, endPoint x: 1119, endPoint y: 569, distance: 290.1
click at [1175, 413] on rect at bounding box center [672, 325] width 1180 height 176
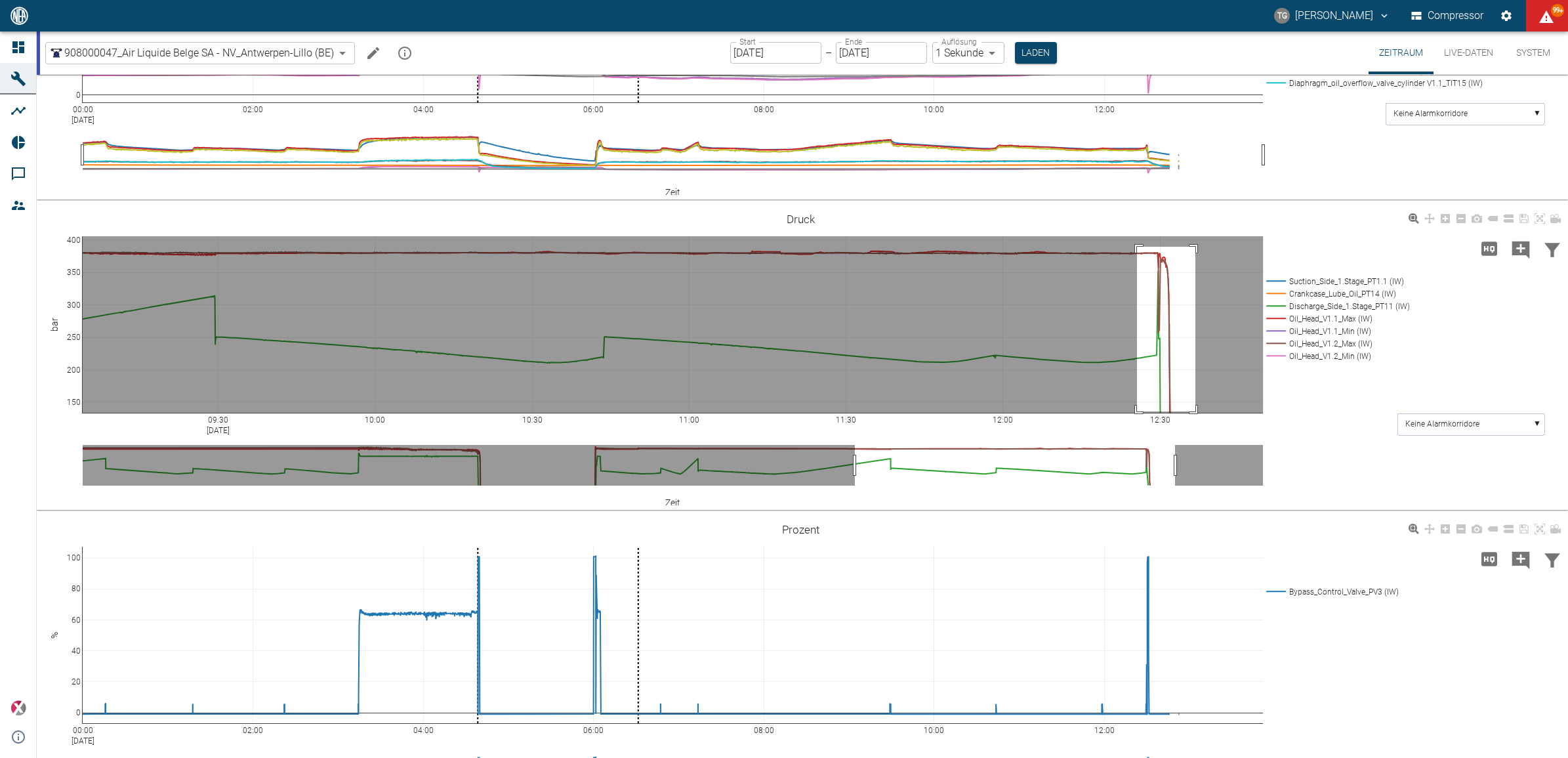
drag, startPoint x: 1137, startPoint y: 456, endPoint x: 1195, endPoint y: 621, distance: 174.9
click at [1195, 413] on rect at bounding box center [672, 325] width 1180 height 176
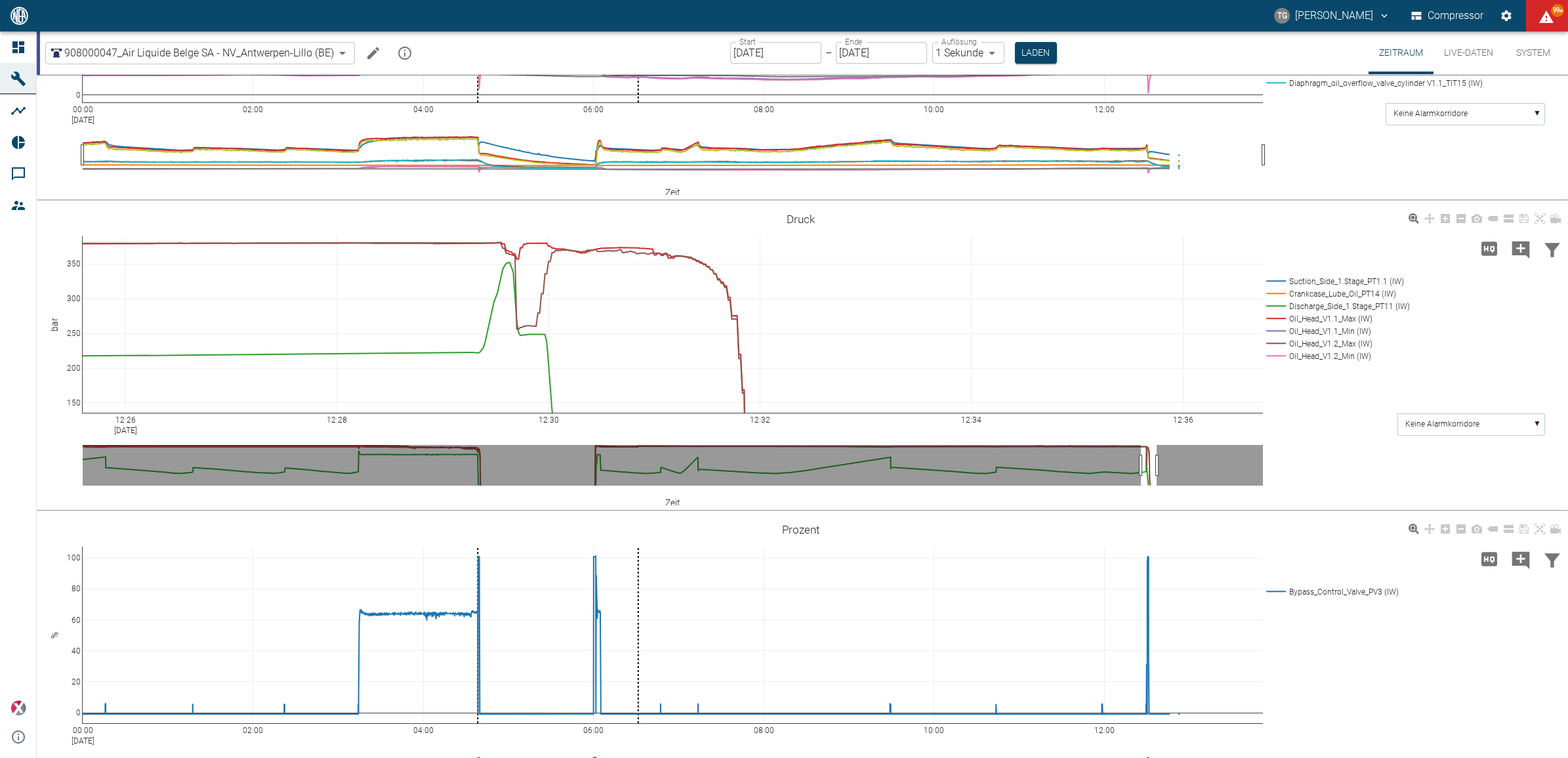
click at [1539, 223] on icon at bounding box center [1539, 218] width 11 height 11
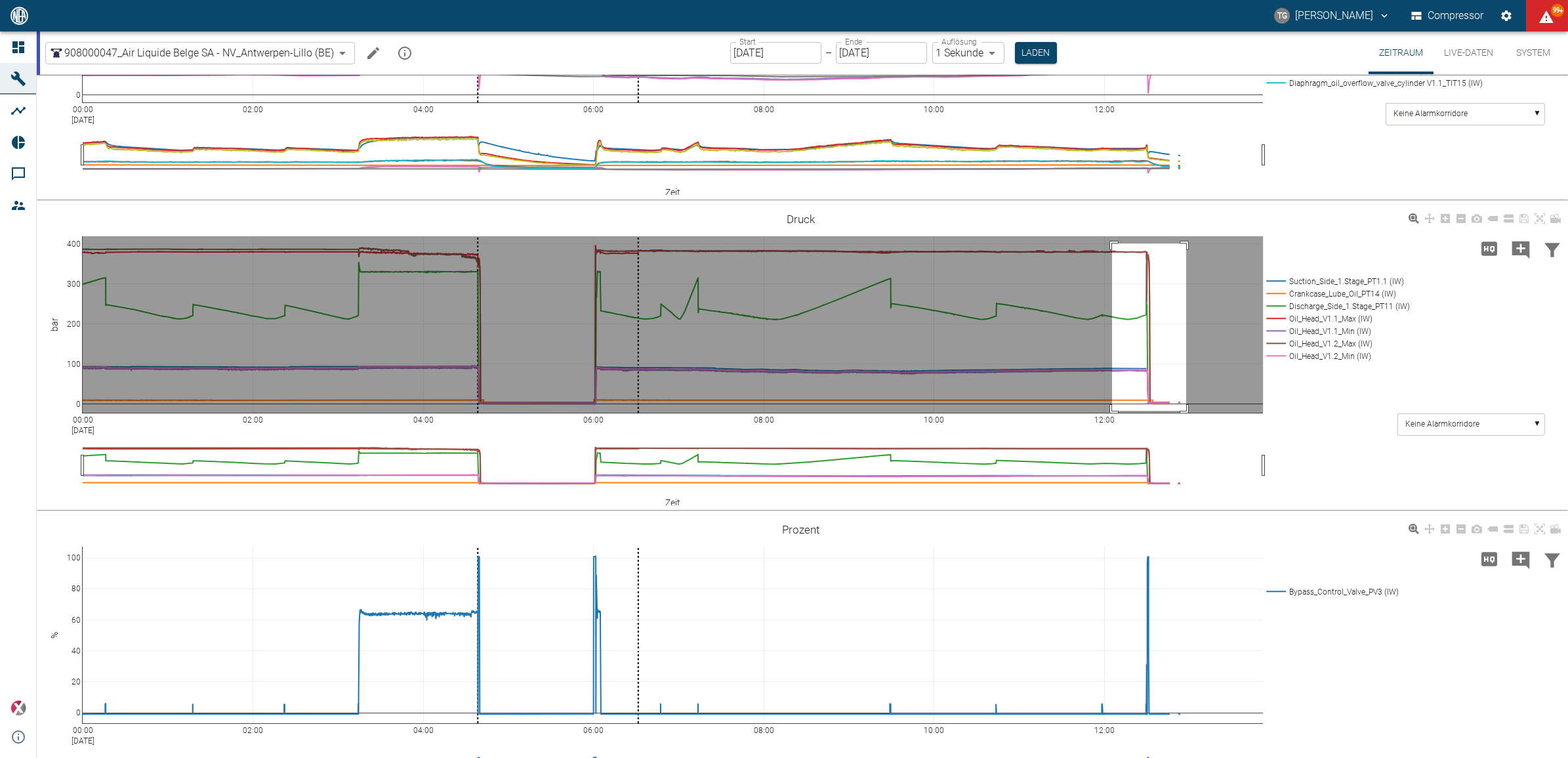
drag, startPoint x: 1116, startPoint y: 490, endPoint x: 1186, endPoint y: 621, distance: 148.5
click at [1186, 413] on rect at bounding box center [672, 325] width 1180 height 176
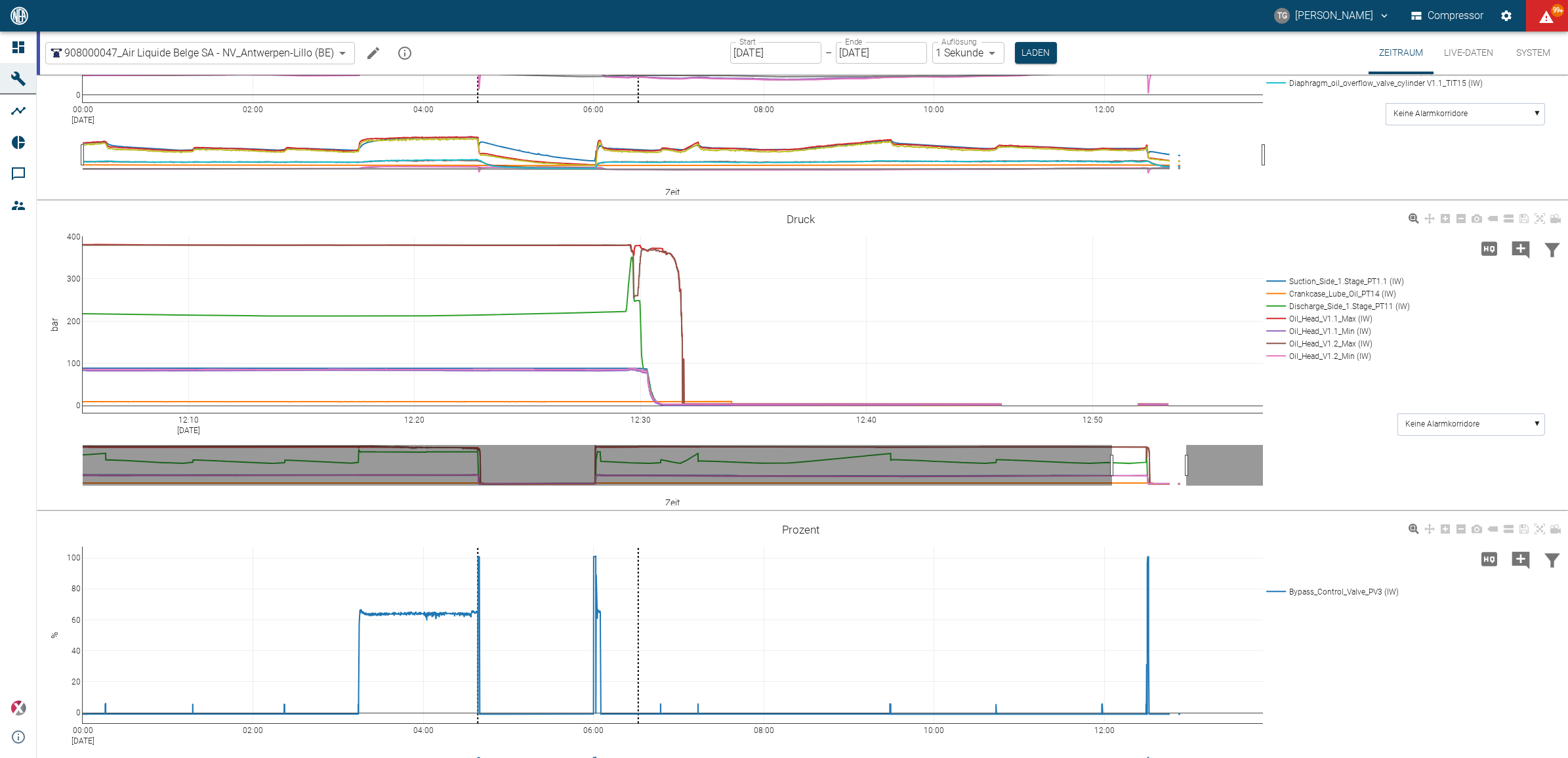
click at [599, 444] on div "12:10 Sep 10, 2025 12:20 12:30 12:40 12:50 0 100 200 300 400 Suction_Side_1.Sta…" at bounding box center [800, 357] width 1528 height 295
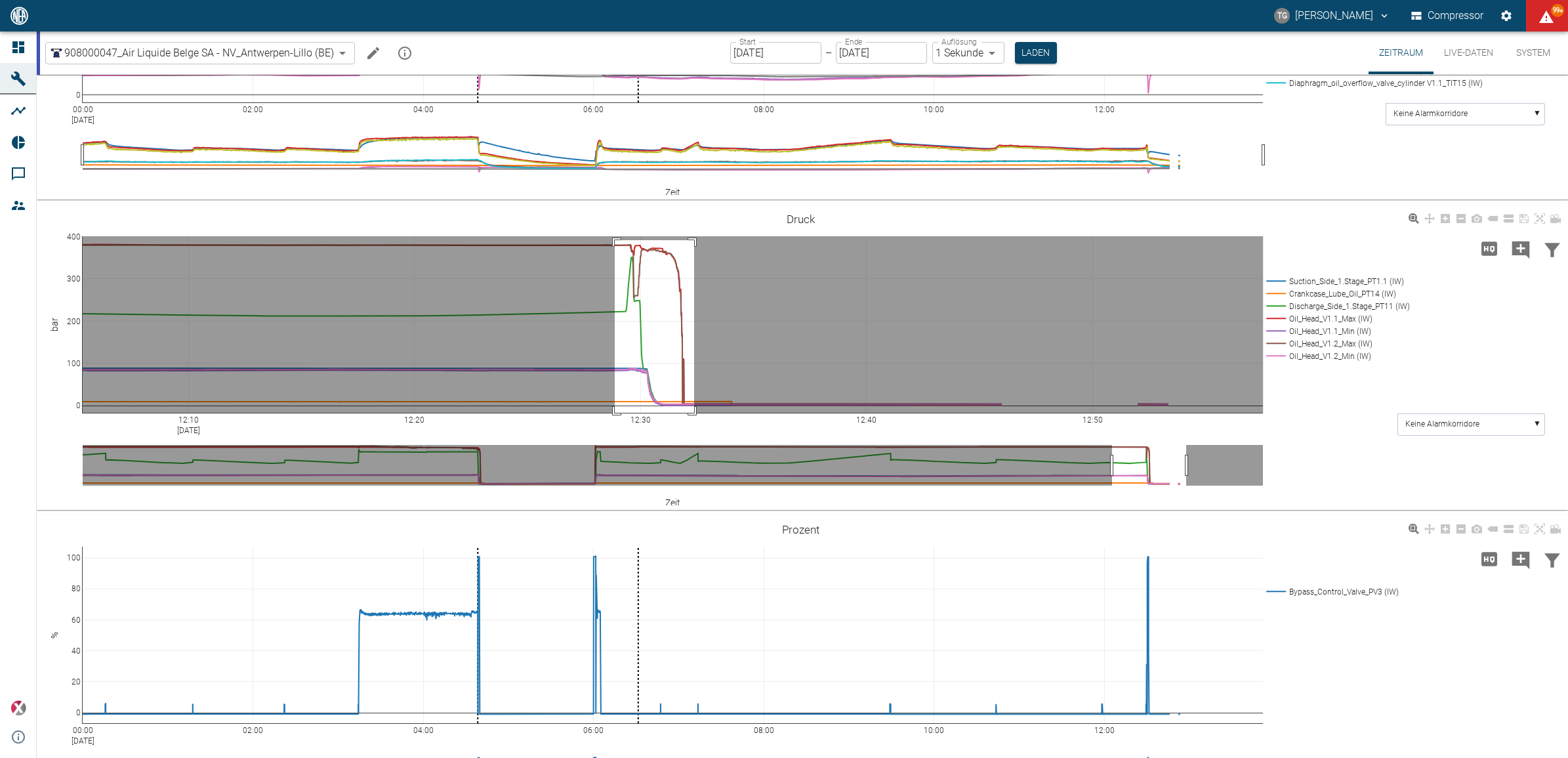
drag, startPoint x: 614, startPoint y: 450, endPoint x: 694, endPoint y: 623, distance: 190.6
click at [694, 427] on g at bounding box center [673, 325] width 1207 height 203
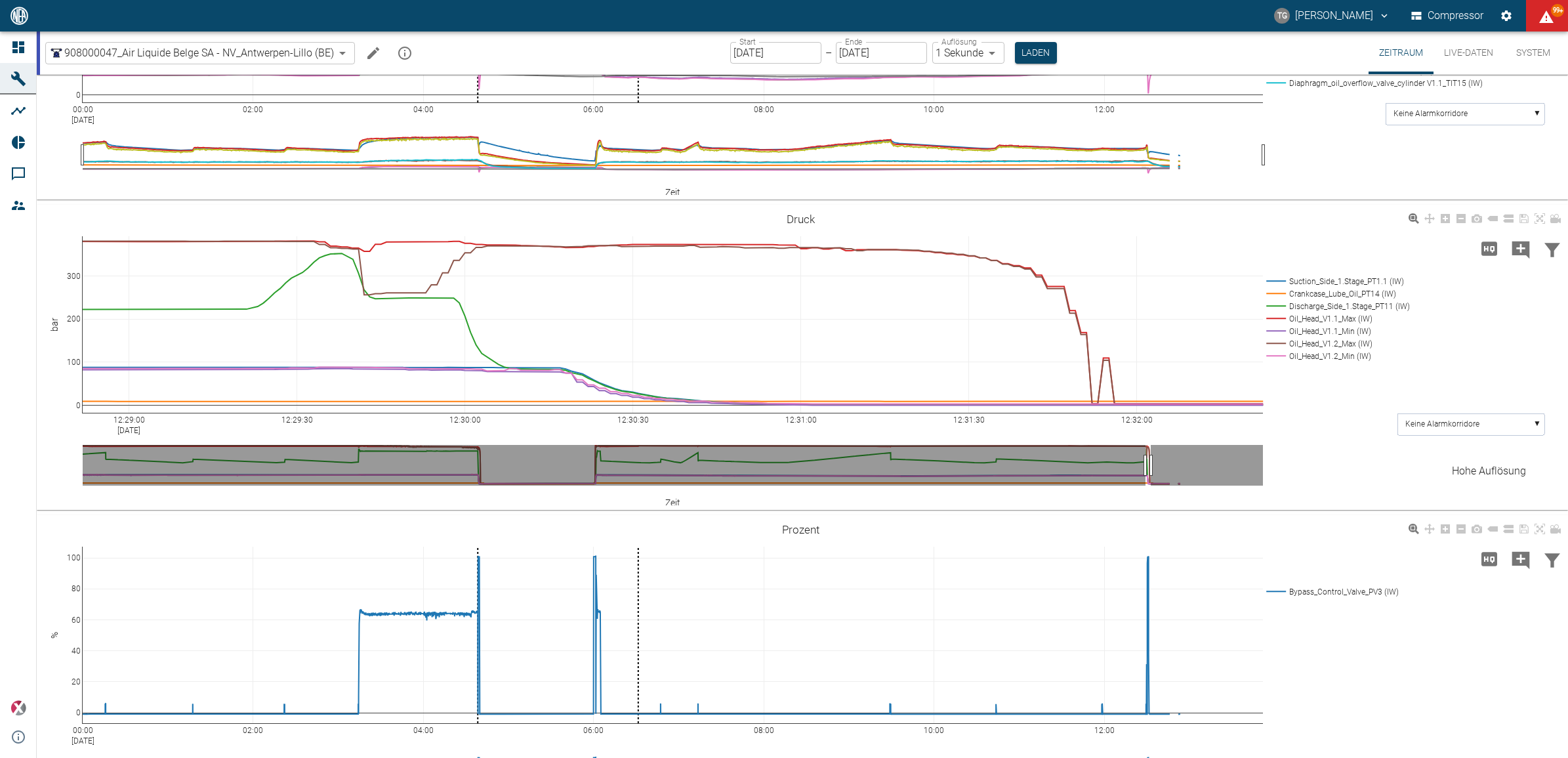
click at [1484, 259] on icon "Hohe Auflösung" at bounding box center [1488, 248] width 21 height 21
drag, startPoint x: 1537, startPoint y: 431, endPoint x: 1189, endPoint y: 524, distance: 360.2
click at [1537, 223] on icon at bounding box center [1539, 218] width 11 height 11
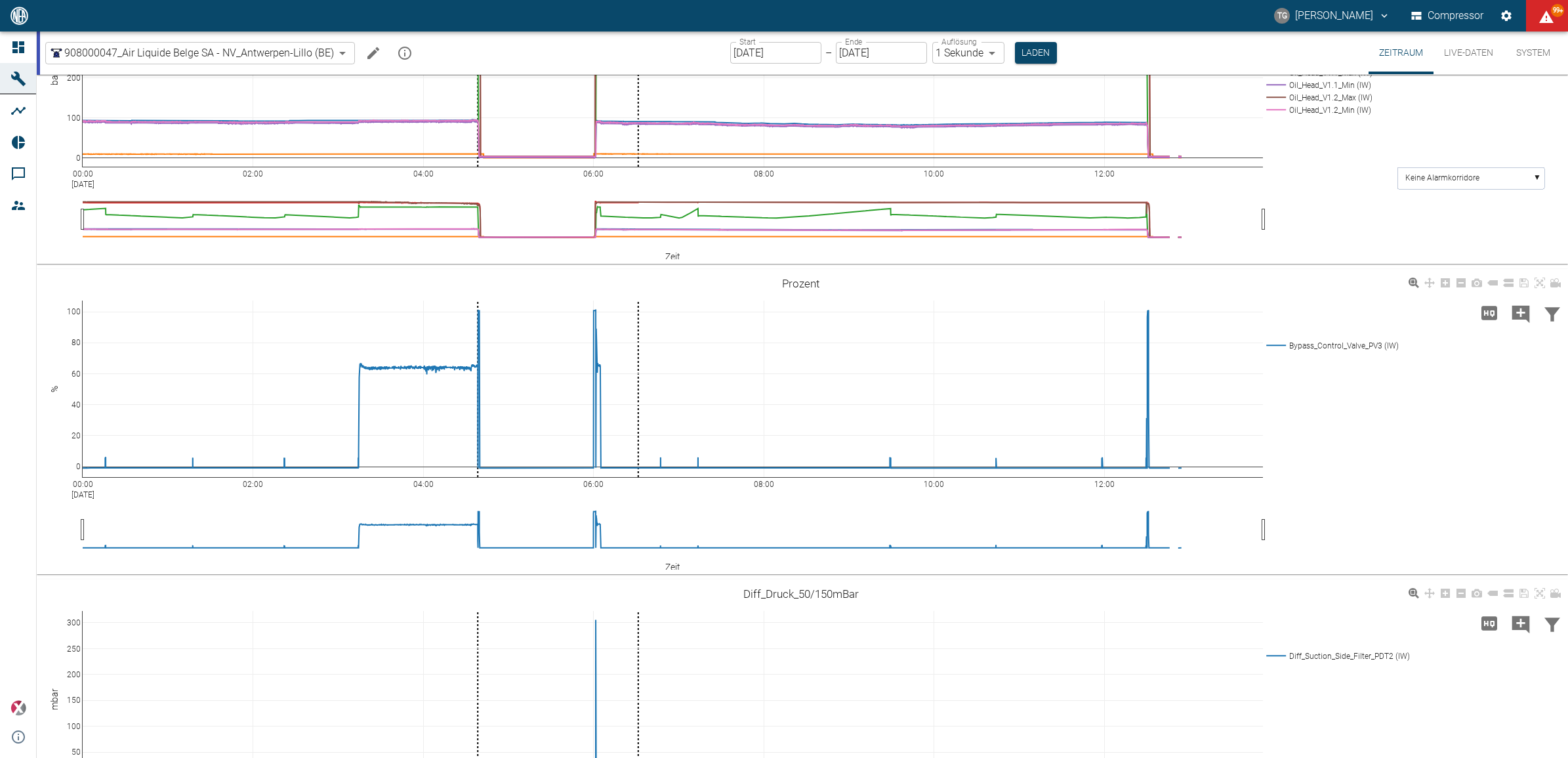
scroll to position [1067, 0]
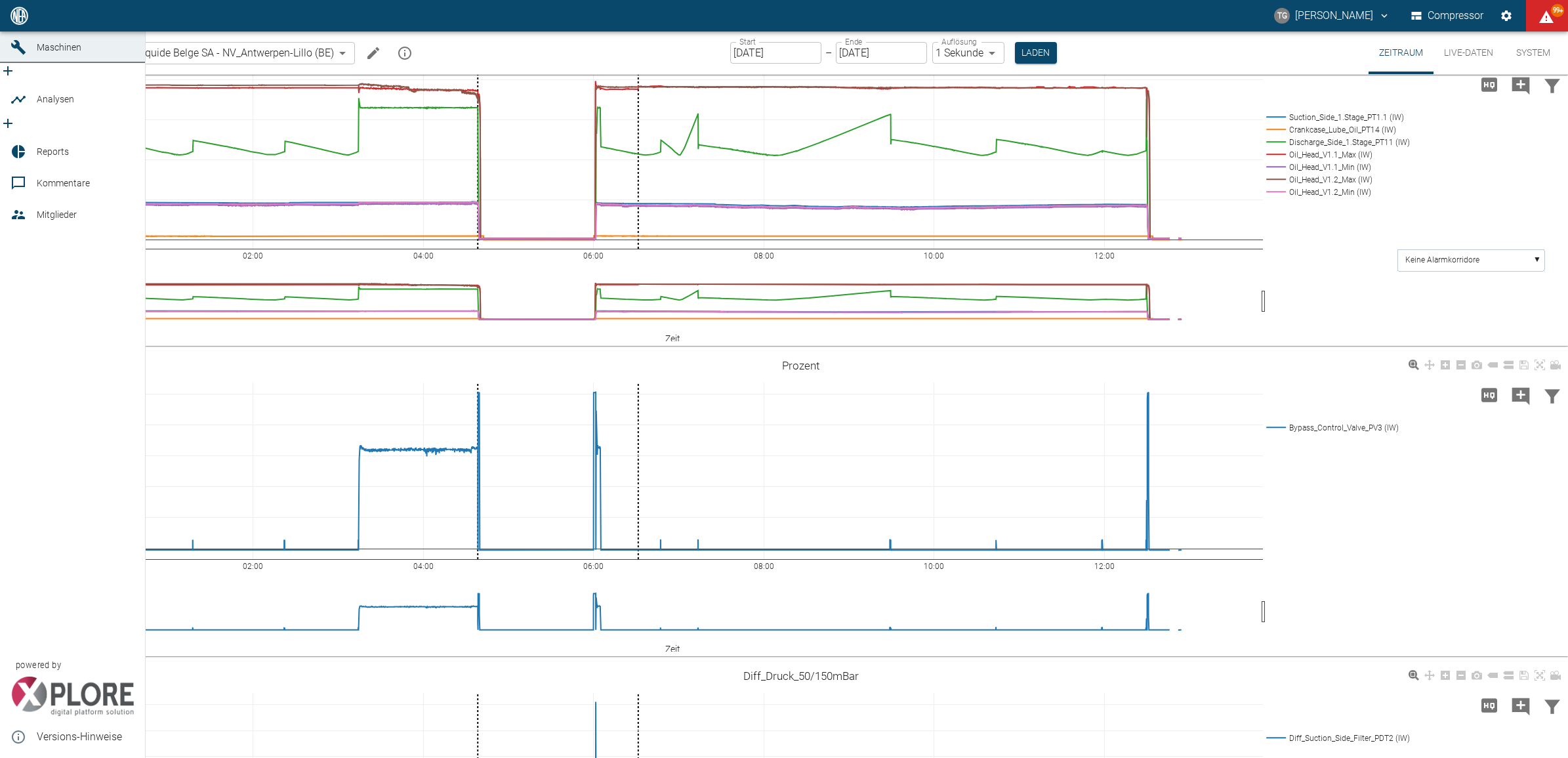
click at [11, 108] on icon at bounding box center [19, 100] width 16 height 16
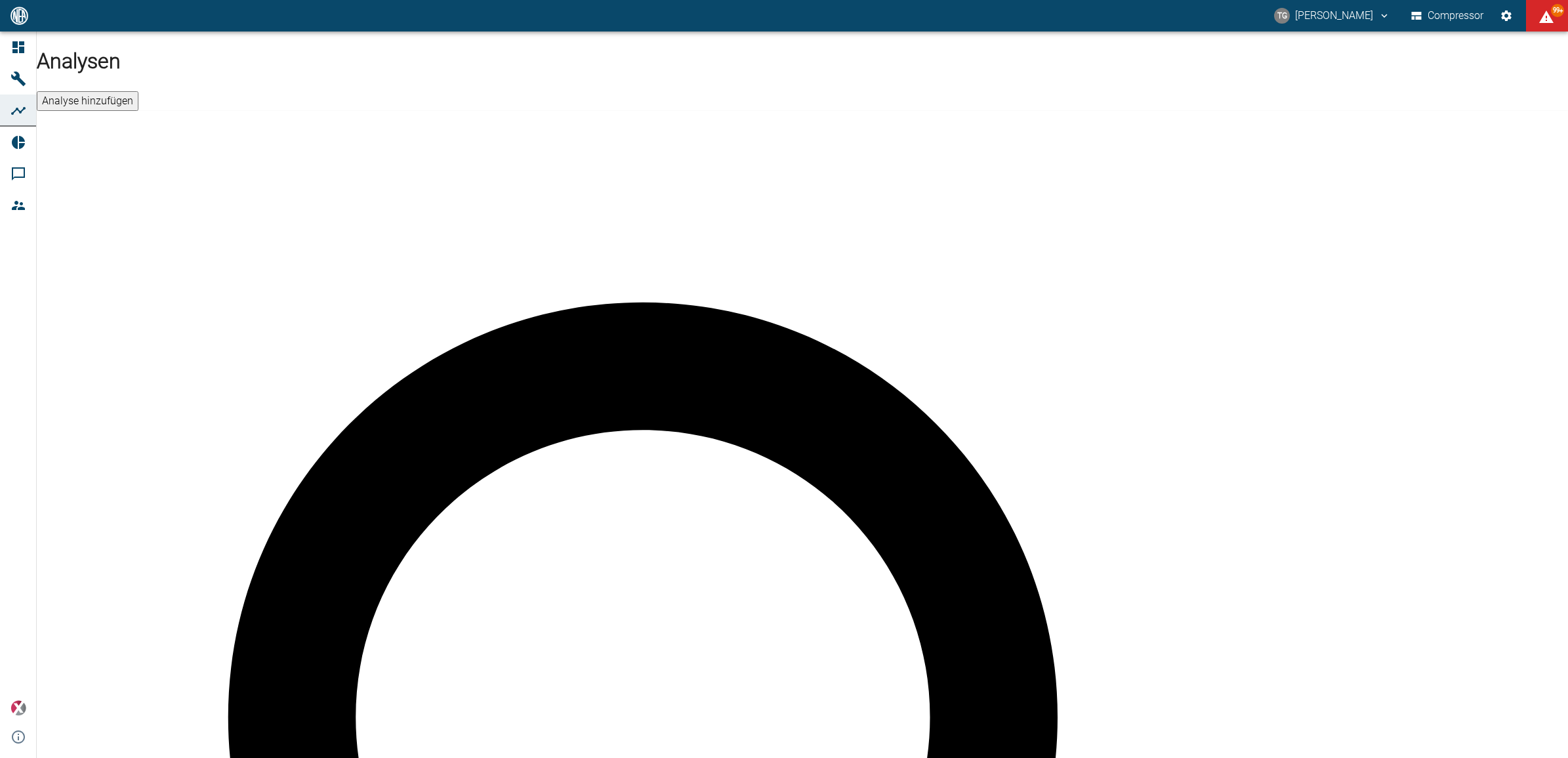
click at [138, 91] on button "Analyse hinzufügen" at bounding box center [87, 101] width 102 height 20
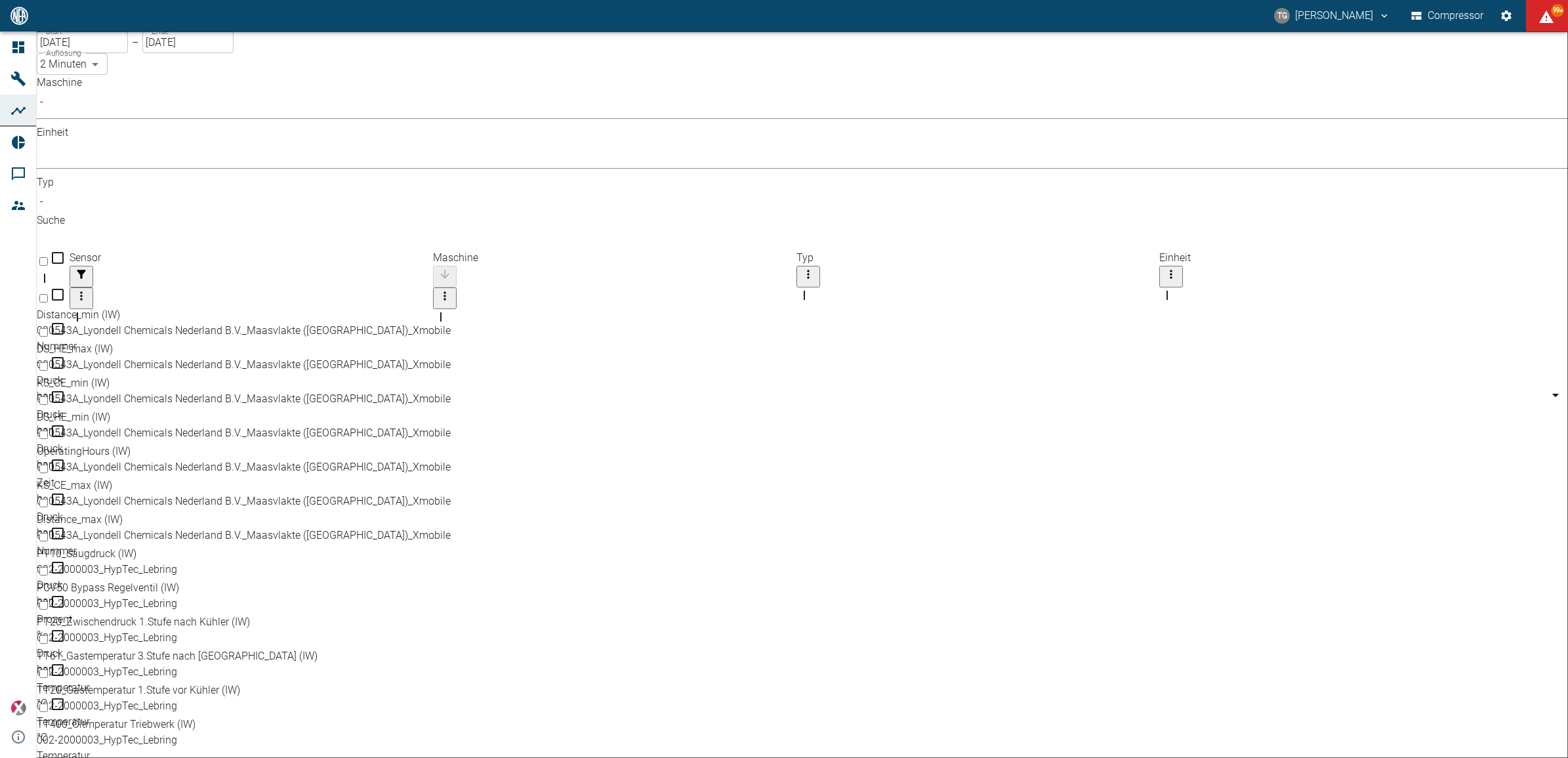
click at [197, 116] on body "TG Thomas Gregoir Compressor 99+ Dashboard Maschinen Analysen Reports Kommentar…" at bounding box center [784, 379] width 1568 height 758
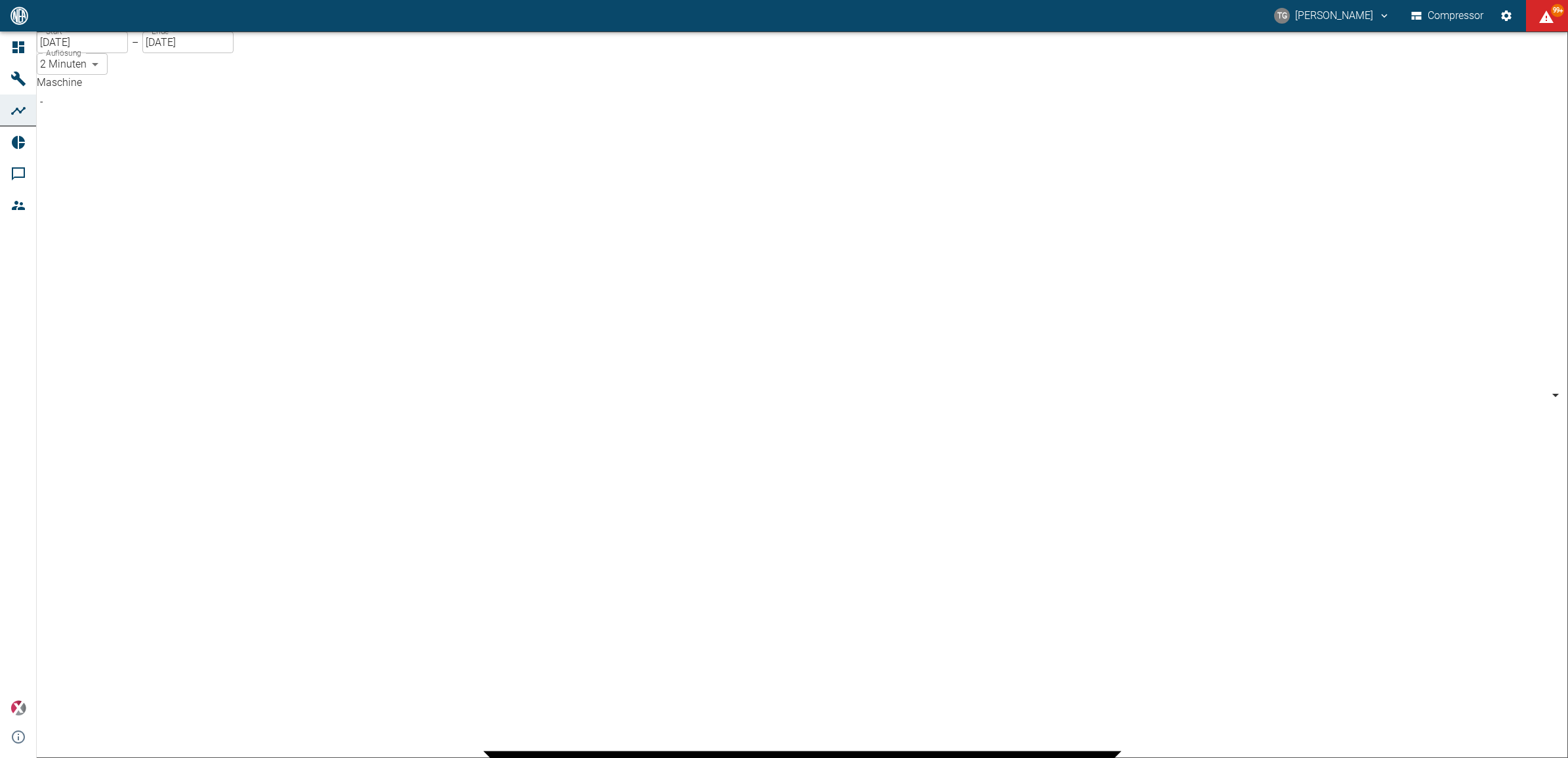
type input "53812aab-fb54-4a57-a574-01c3305aa274"
click at [312, 111] on body "TG Thomas Gregoir Compressor 99+ Dashboard Maschinen Analysen Reports Kommentar…" at bounding box center [784, 379] width 1568 height 758
type input "%"
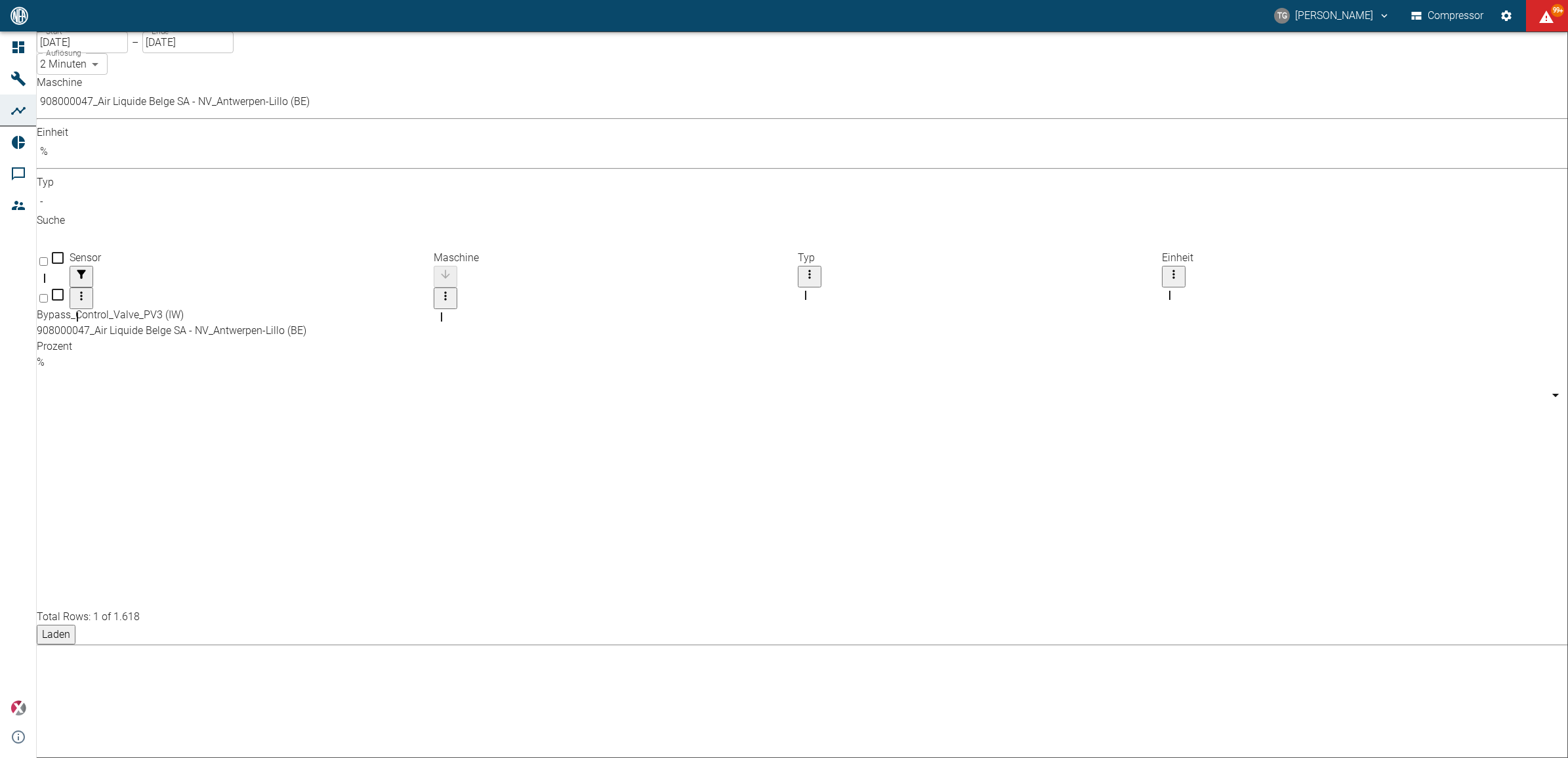
click at [48, 294] on input "Select row" at bounding box center [43, 299] width 9 height 9
checkbox input "false"
checkbox input "true"
click at [306, 111] on body "TG Thomas Gregoir Compressor 99+ Dashboard Maschinen Analysen Reports Kommentar…" at bounding box center [784, 379] width 1568 height 758
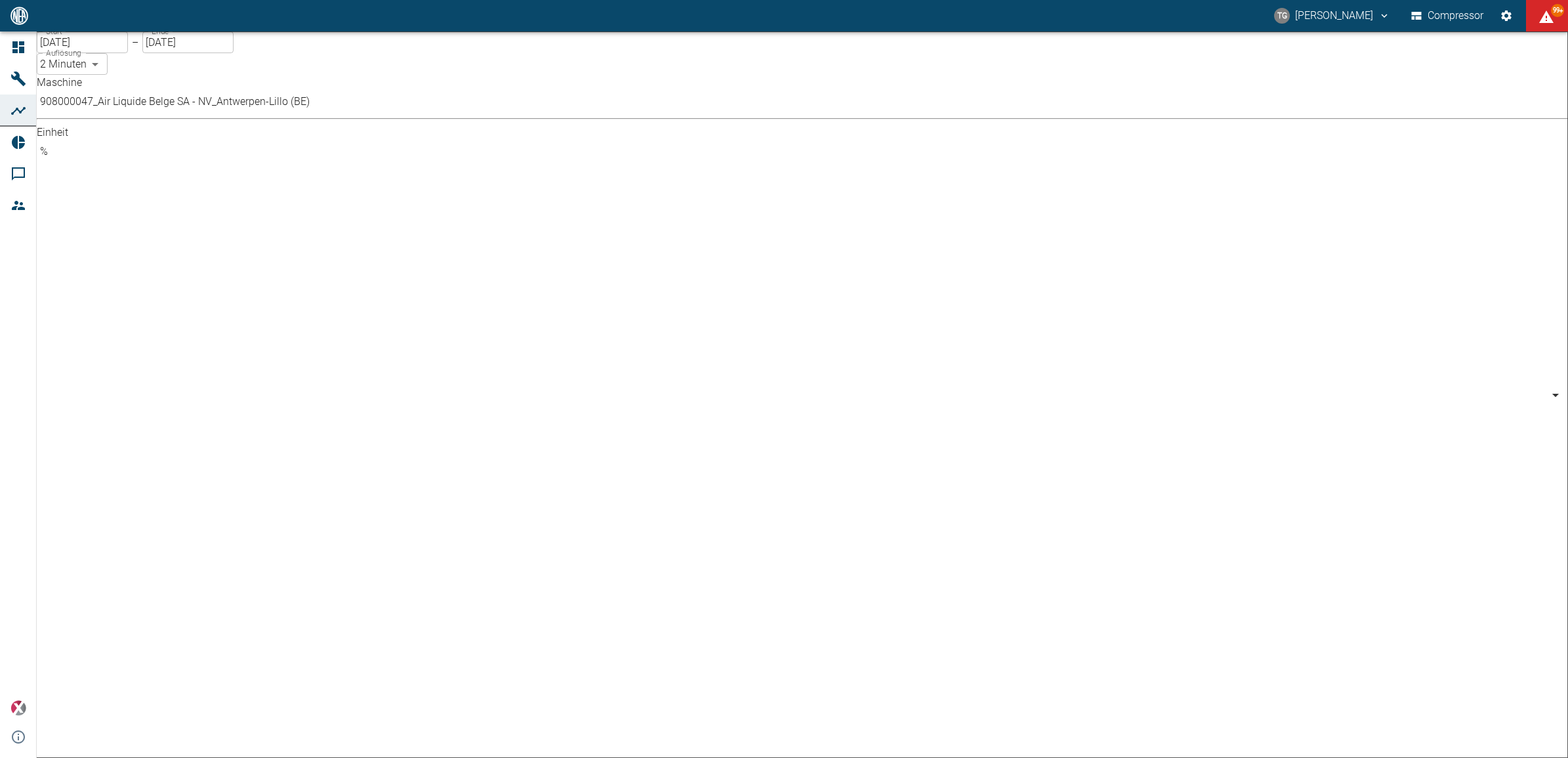
type input "bar"
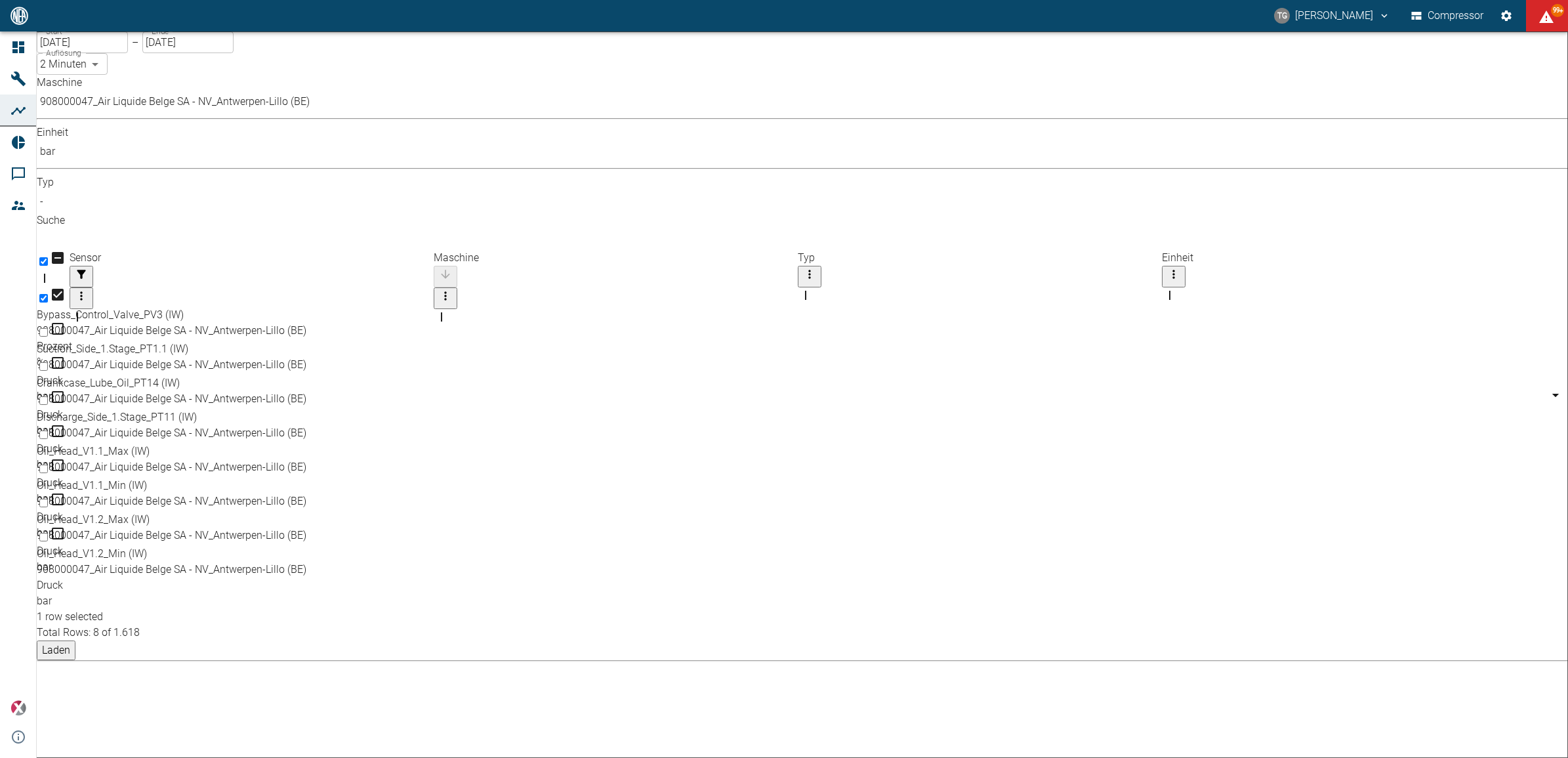
click at [48, 430] on input "Select row" at bounding box center [43, 435] width 9 height 9
checkbox input "true"
click at [48, 464] on input "Select row" at bounding box center [43, 469] width 9 height 9
checkbox input "true"
drag, startPoint x: 74, startPoint y: 391, endPoint x: 71, endPoint y: 437, distance: 46.1
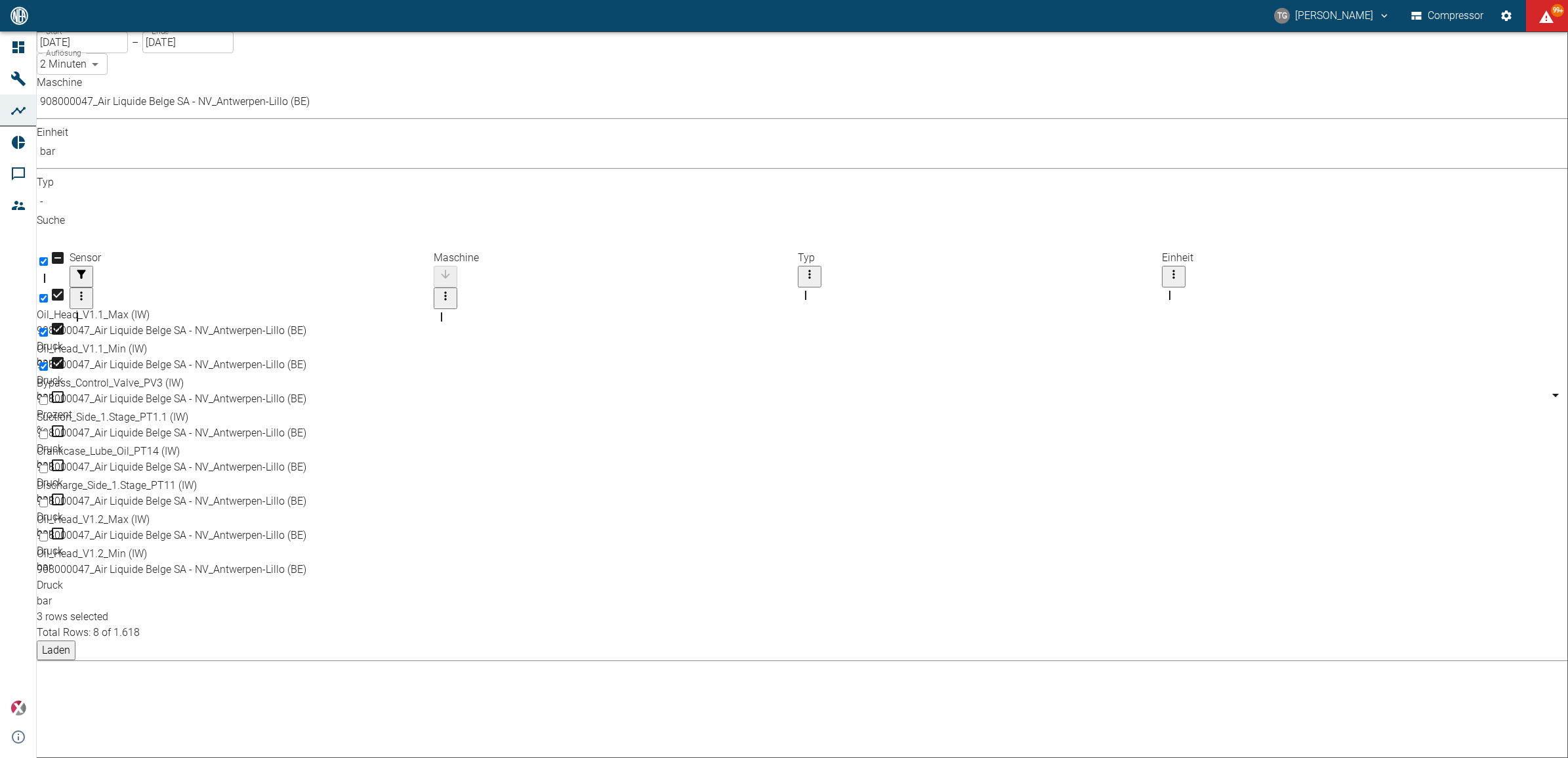
click at [48, 499] on input "Select row" at bounding box center [43, 503] width 9 height 9
checkbox input "true"
click at [48, 533] on input "Select row" at bounding box center [43, 537] width 9 height 9
checkbox input "true"
click at [48, 533] on input "Select row" at bounding box center [43, 537] width 9 height 9
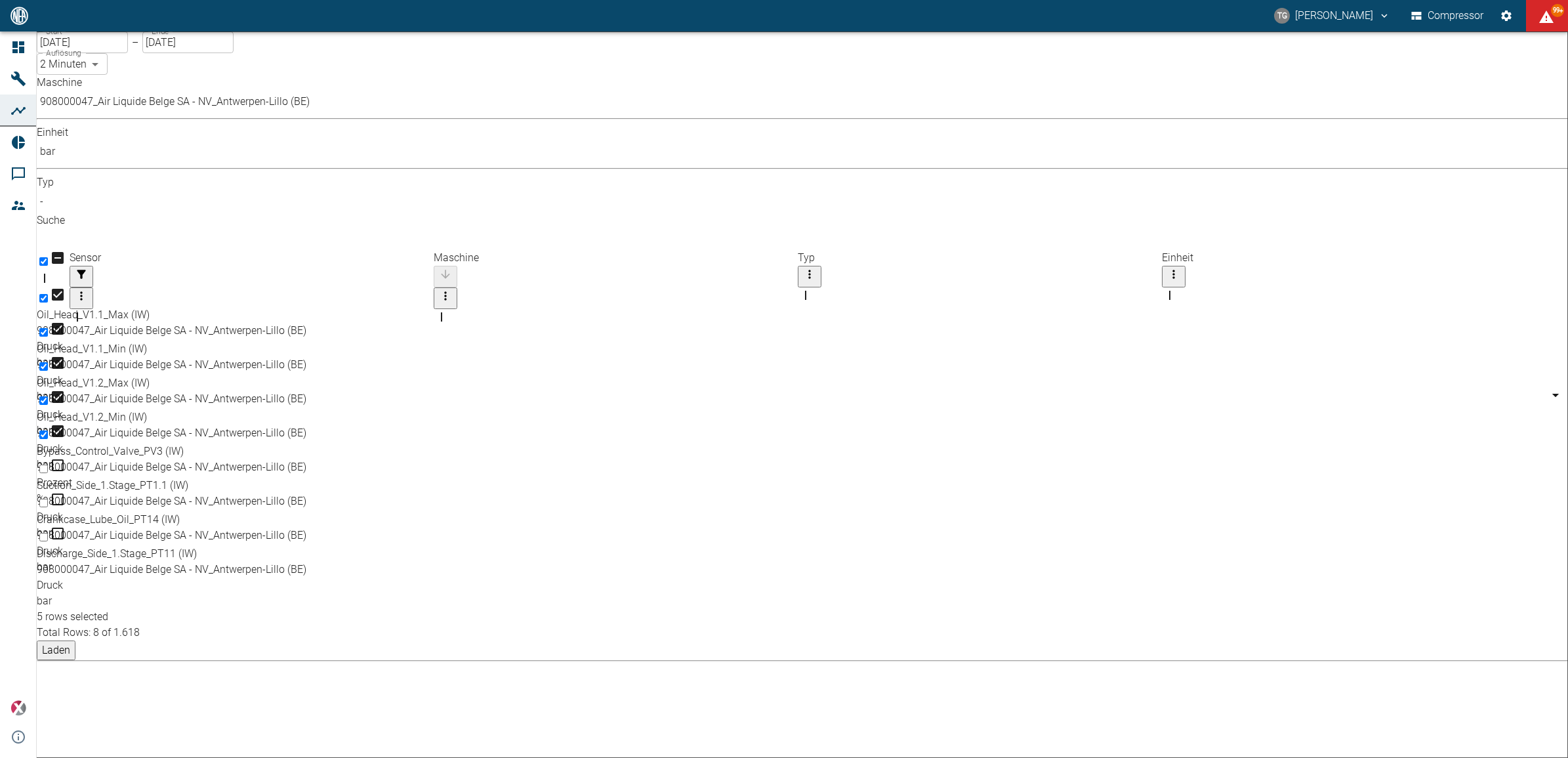
checkbox input "true"
click at [75, 641] on button "Laden" at bounding box center [56, 650] width 39 height 20
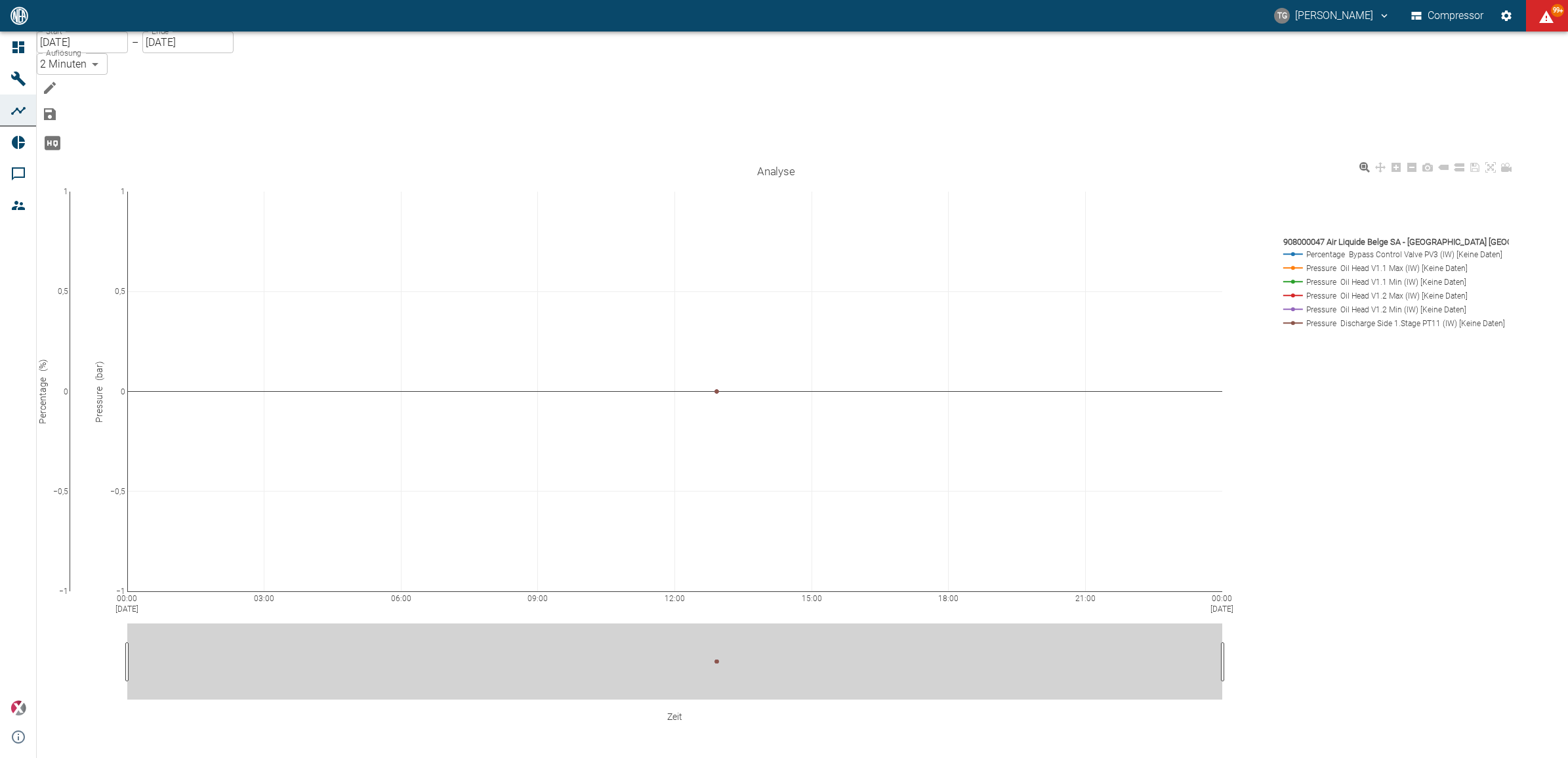
click at [261, 61] on body "TG Thomas Gregoir Compressor 99+ Dashboard Maschinen Analysen Reports Kommentar…" at bounding box center [784, 379] width 1568 height 758
type input "1sec"
drag, startPoint x: 318, startPoint y: 61, endPoint x: 320, endPoint y: 69, distance: 8.2
click at [63, 74] on button "Bearbeiten" at bounding box center [50, 88] width 26 height 26
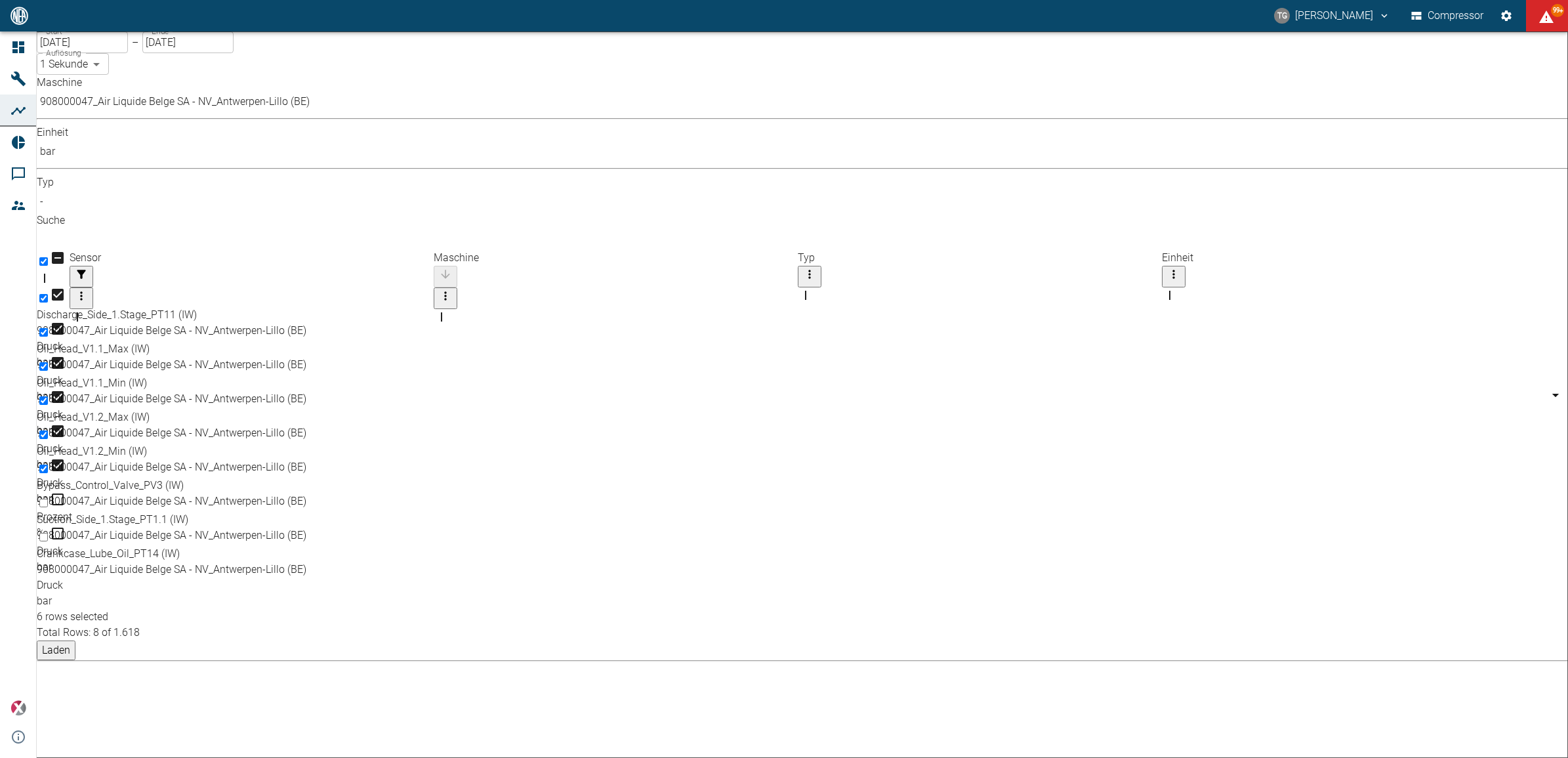
click at [75, 641] on button "Laden" at bounding box center [56, 650] width 39 height 20
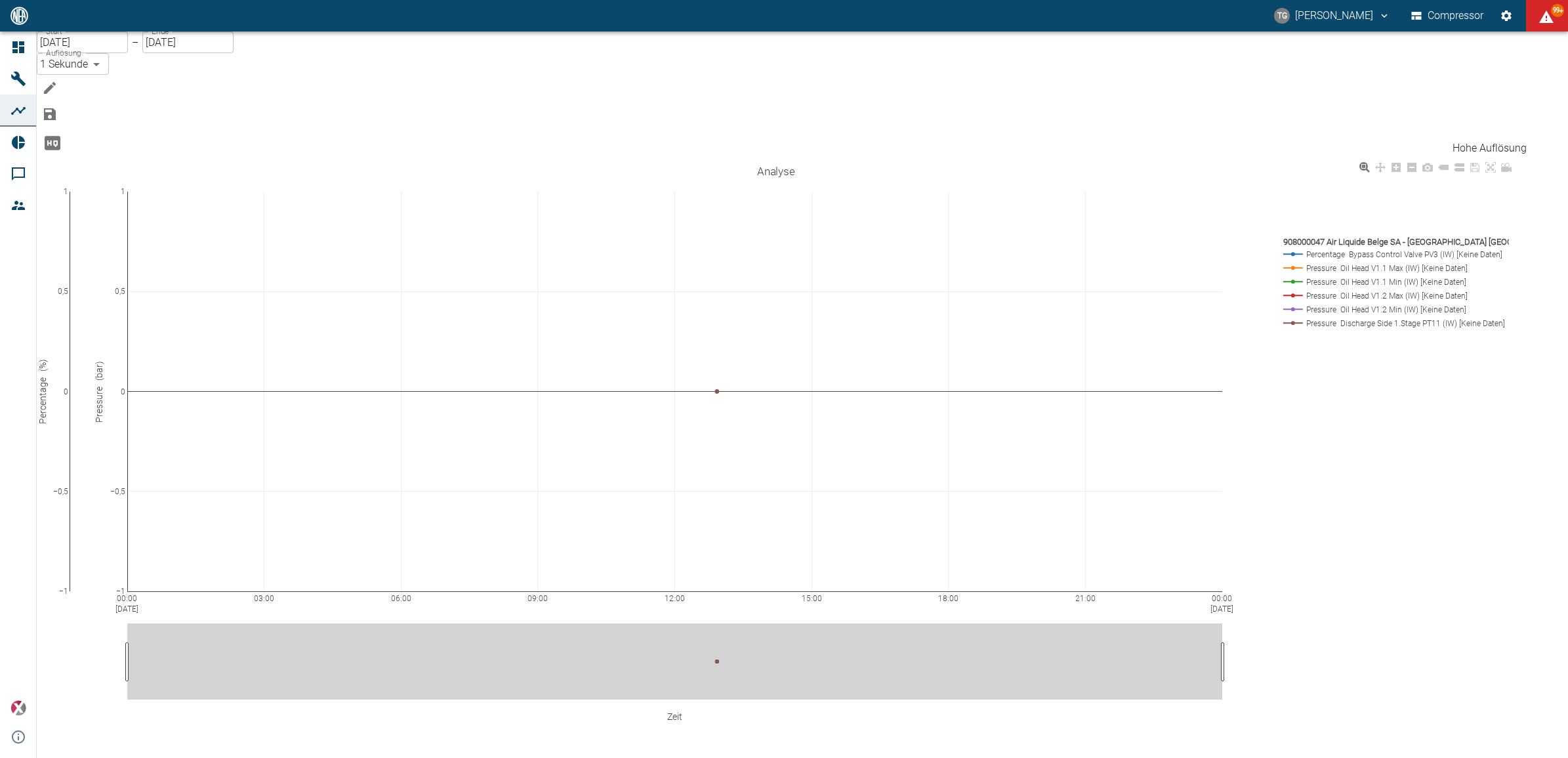
click at [63, 135] on icon "Hohe Auflösung" at bounding box center [52, 142] width 21 height 21
click at [60, 136] on icon "Hohe Auflösung" at bounding box center [53, 142] width 16 height 14
click at [63, 74] on button "Bearbeiten" at bounding box center [50, 88] width 26 height 26
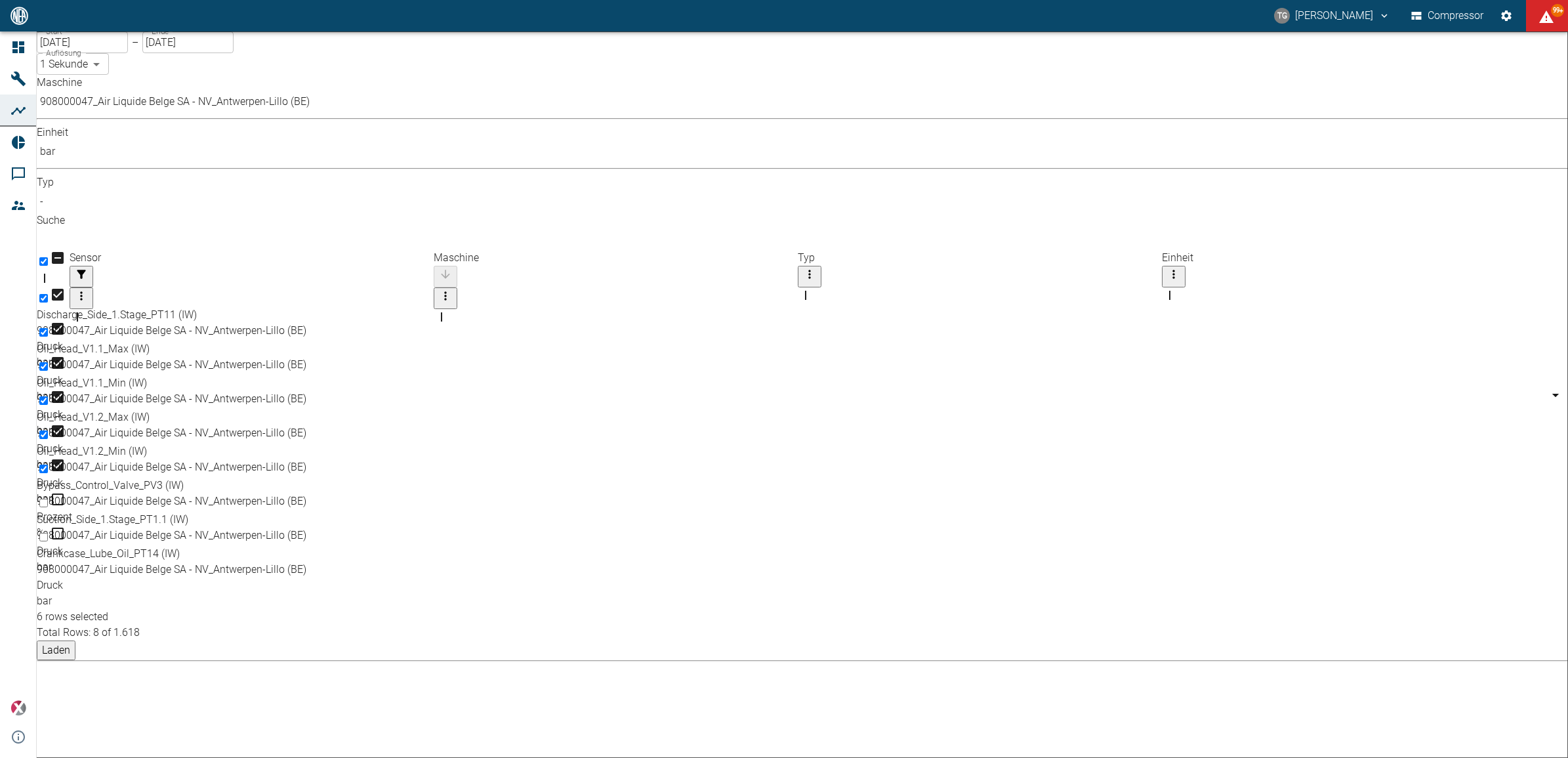
click at [210, 114] on body "TG Thomas Gregoir Compressor 99+ Dashboard Maschinen Analysen Reports Kommentar…" at bounding box center [784, 379] width 1568 height 758
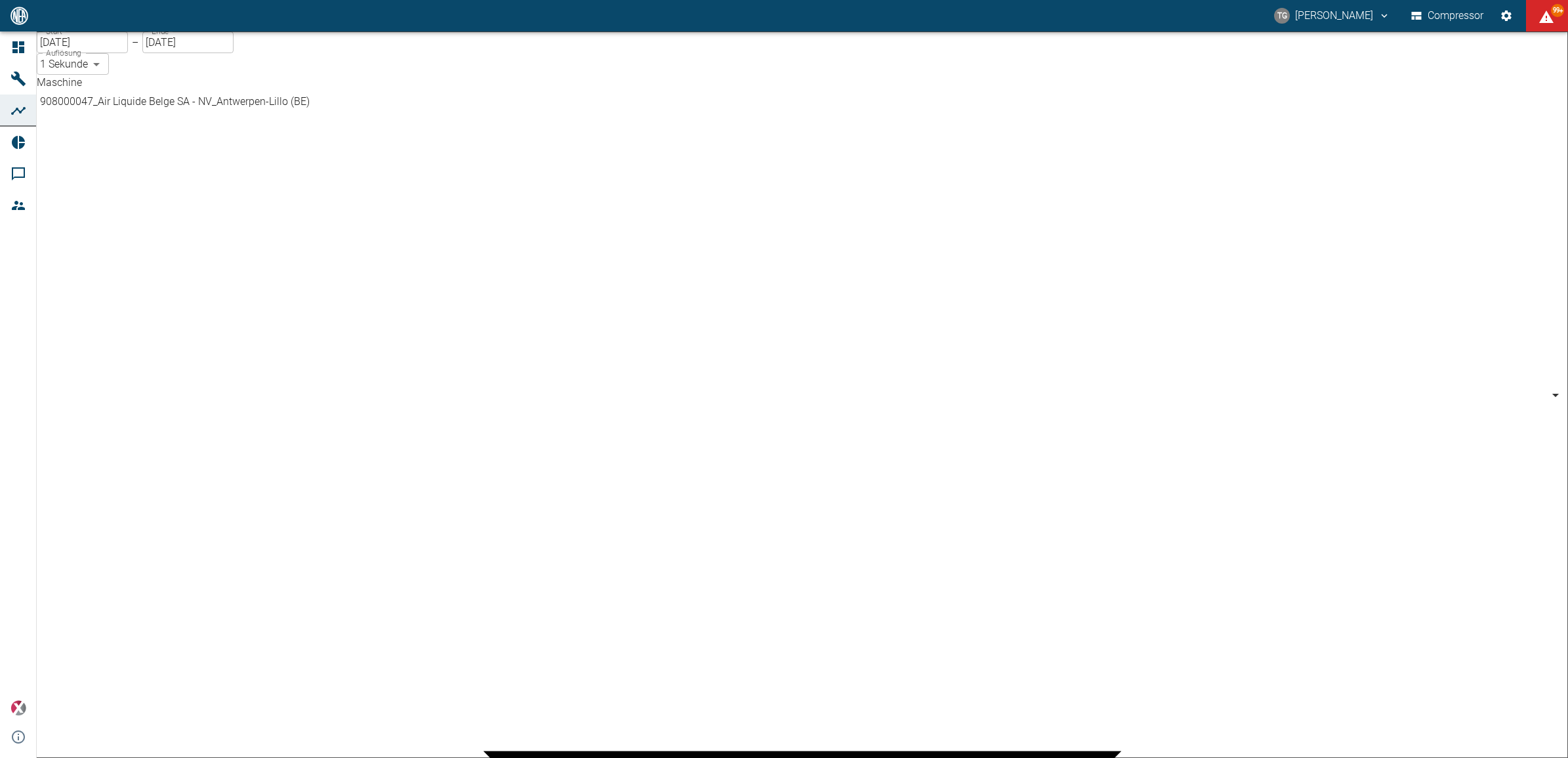
type input "7660faed-fd66-4731-a2e8-44c12e65351a"
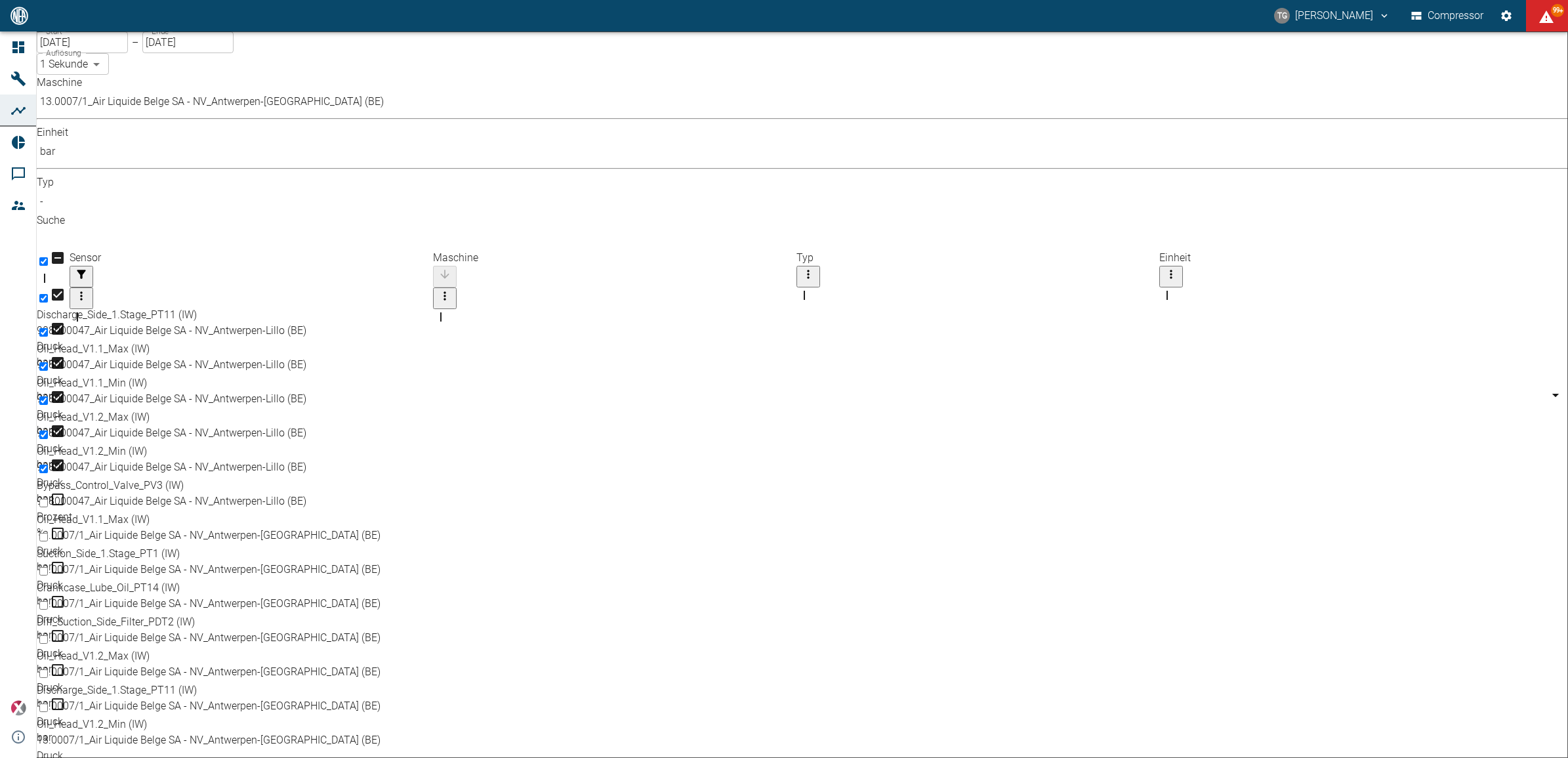
click at [307, 117] on body "TG Thomas Gregoir Compressor 99+ Dashboard Maschinen Analysen Reports Kommentar…" at bounding box center [784, 379] width 1568 height 758
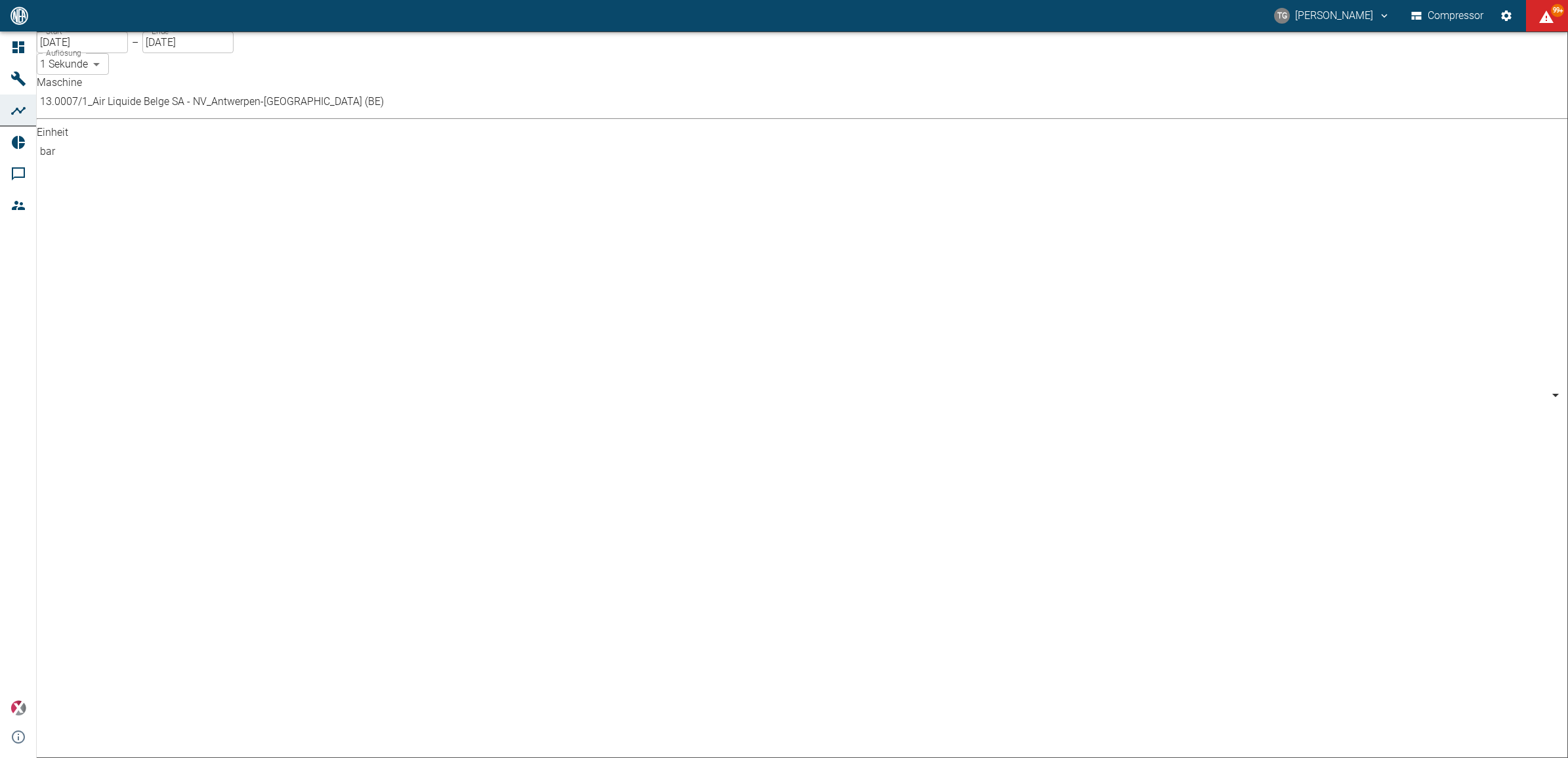
type input "%"
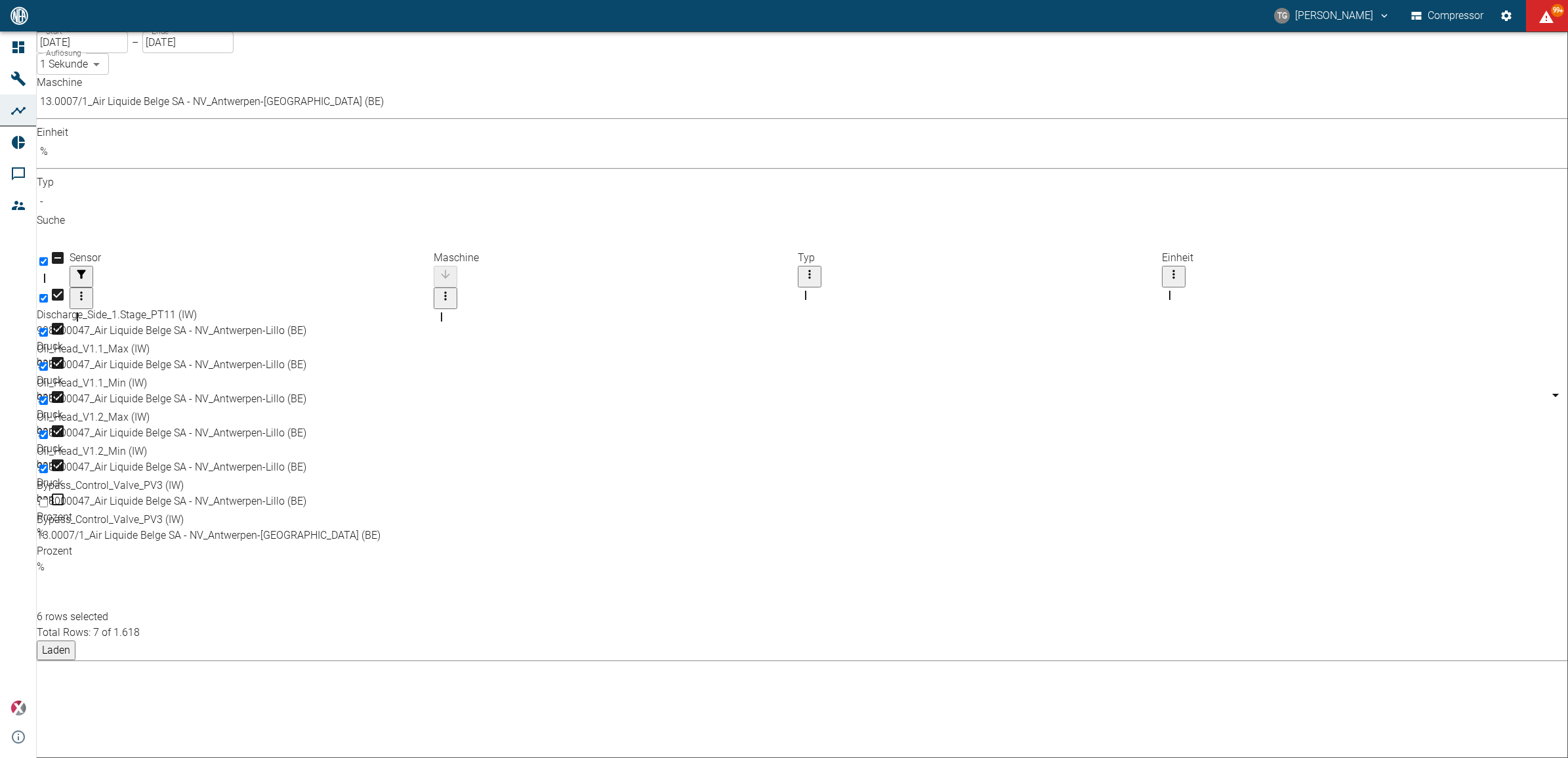
drag, startPoint x: 70, startPoint y: 389, endPoint x: 197, endPoint y: 396, distance: 127.2
click at [48, 499] on input "Select row" at bounding box center [43, 503] width 9 height 9
checkbox input "true"
click at [312, 113] on body "TG Thomas Gregoir Compressor 99+ Dashboard Maschinen Analysen Reports Kommentar…" at bounding box center [784, 379] width 1568 height 758
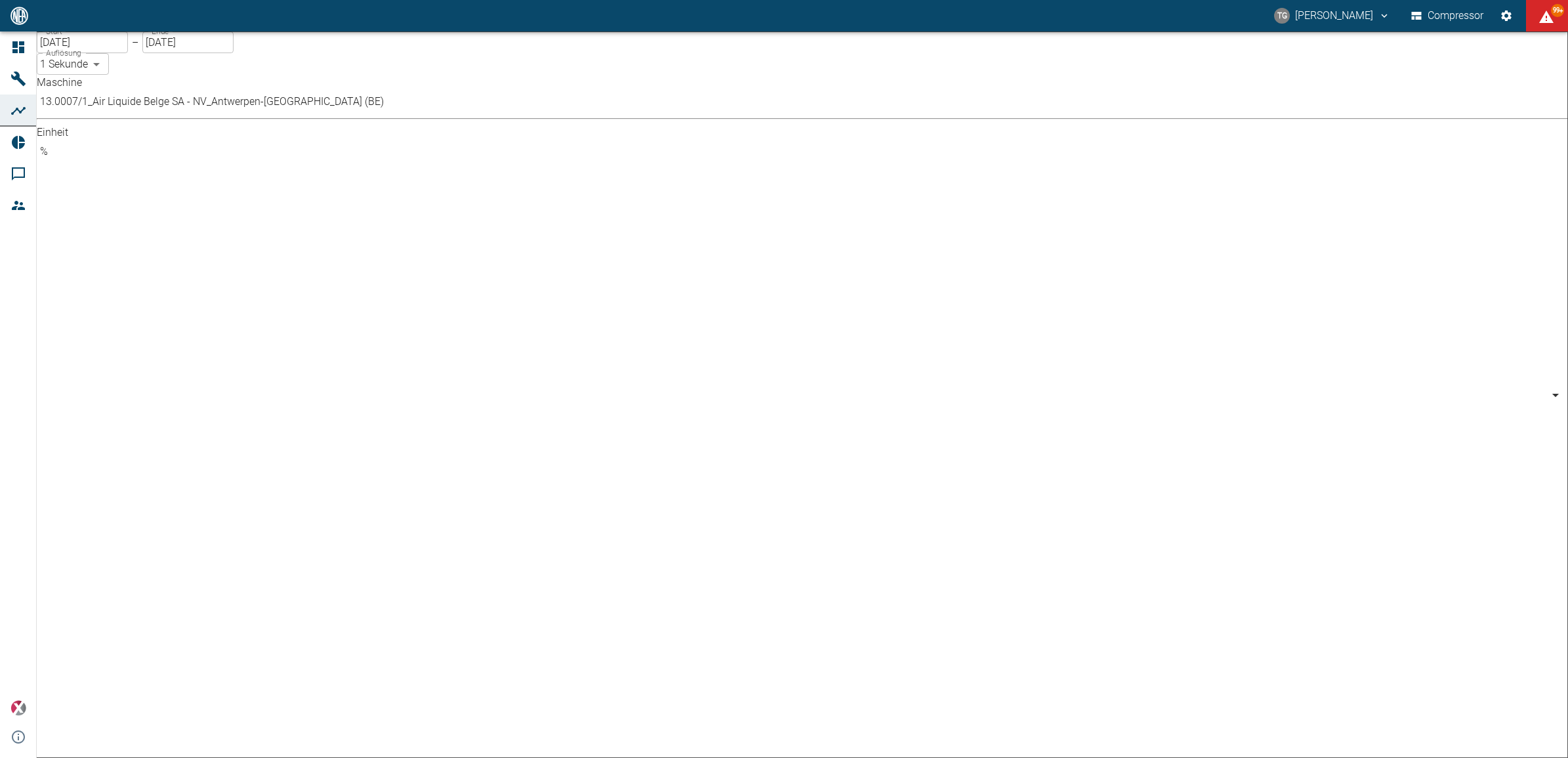
type input "bar"
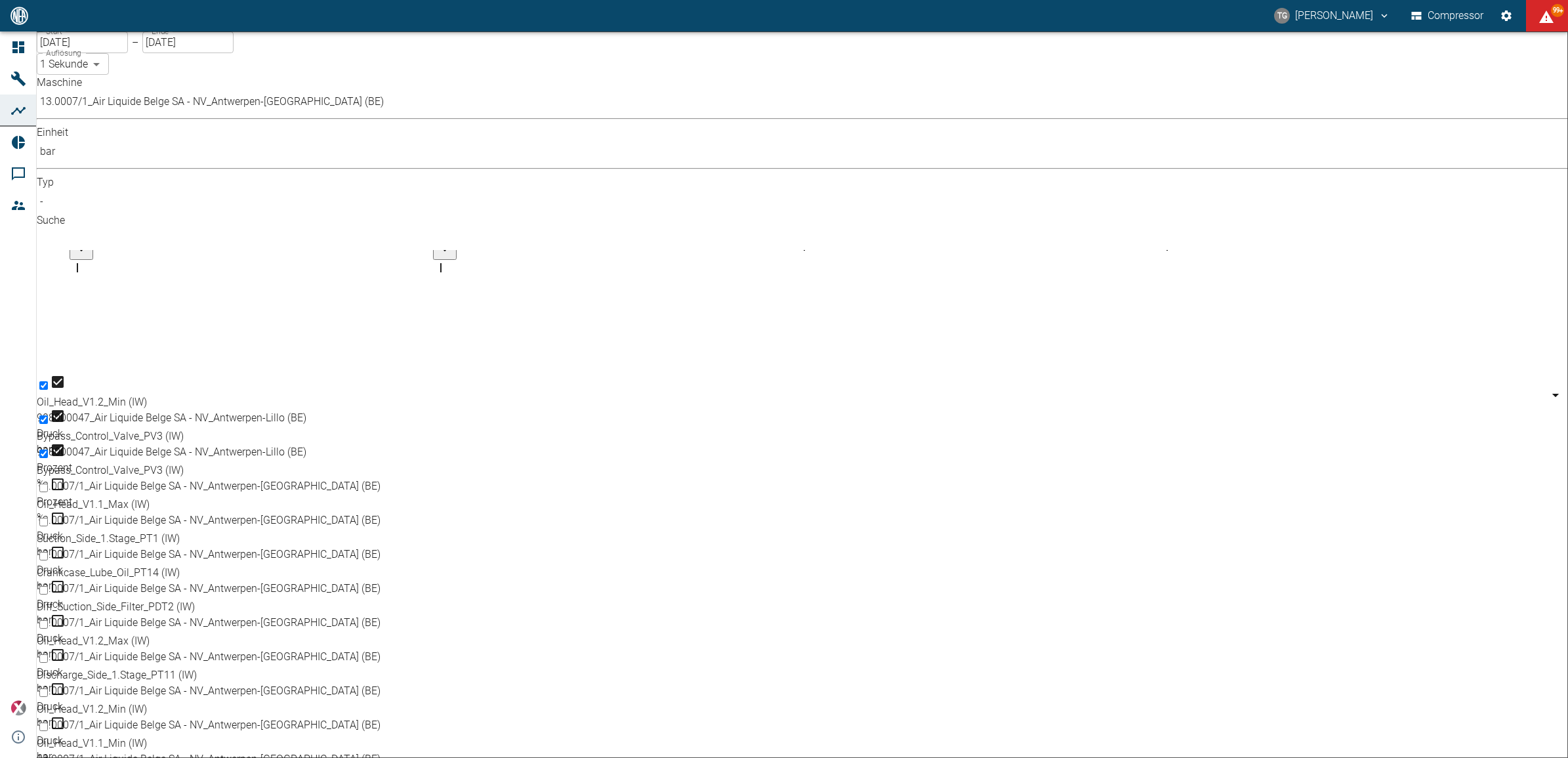
scroll to position [171, 0]
click at [48, 484] on input "Select row" at bounding box center [43, 488] width 9 height 9
checkbox input "true"
click at [48, 621] on input "Select row" at bounding box center [43, 625] width 9 height 9
checkbox input "true"
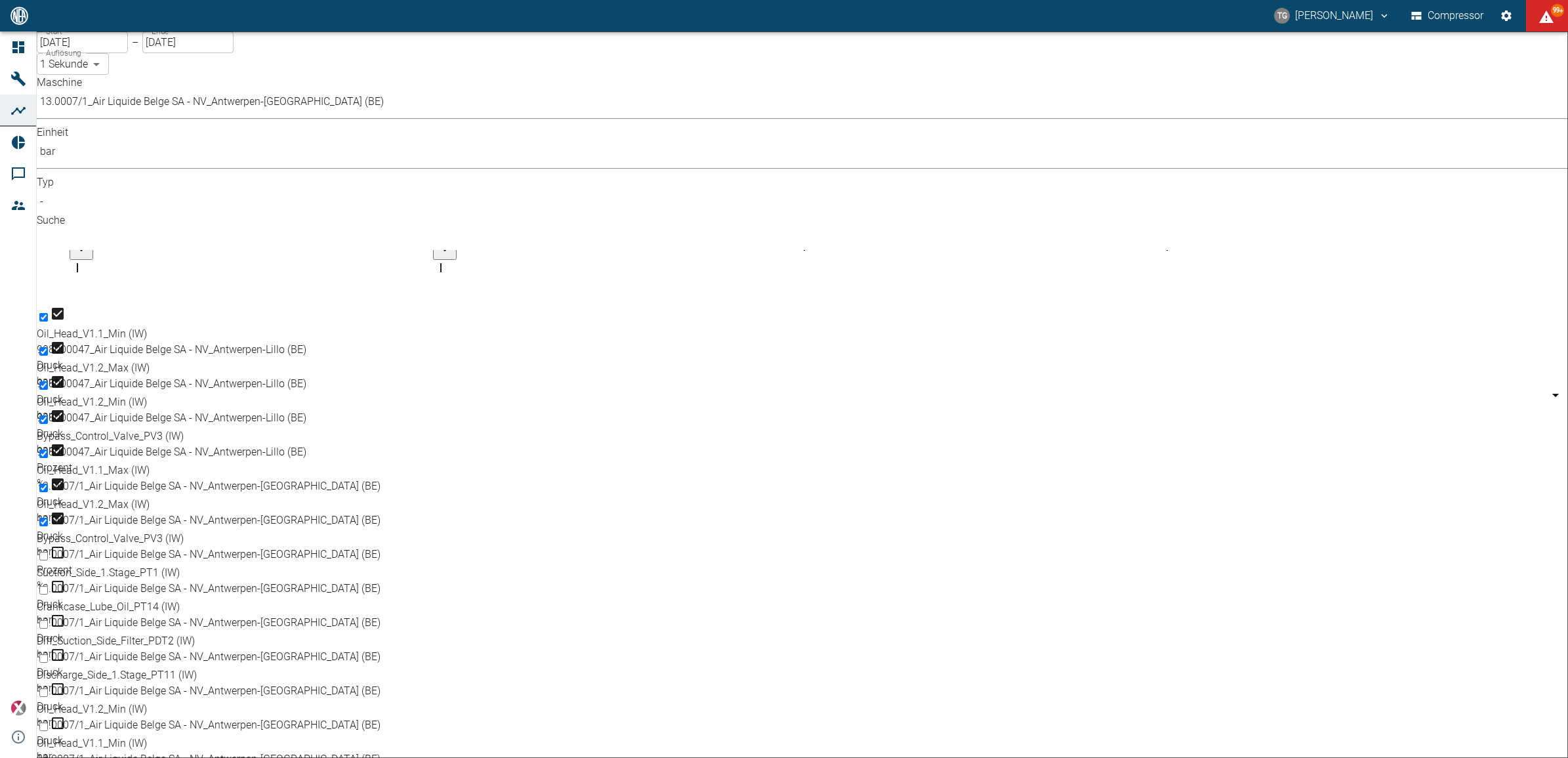
drag, startPoint x: 75, startPoint y: 441, endPoint x: 79, endPoint y: 501, distance: 60.1
click at [48, 689] on input "Select row" at bounding box center [43, 693] width 9 height 9
checkbox input "true"
click at [48, 723] on input "Select row" at bounding box center [43, 727] width 9 height 9
checkbox input "true"
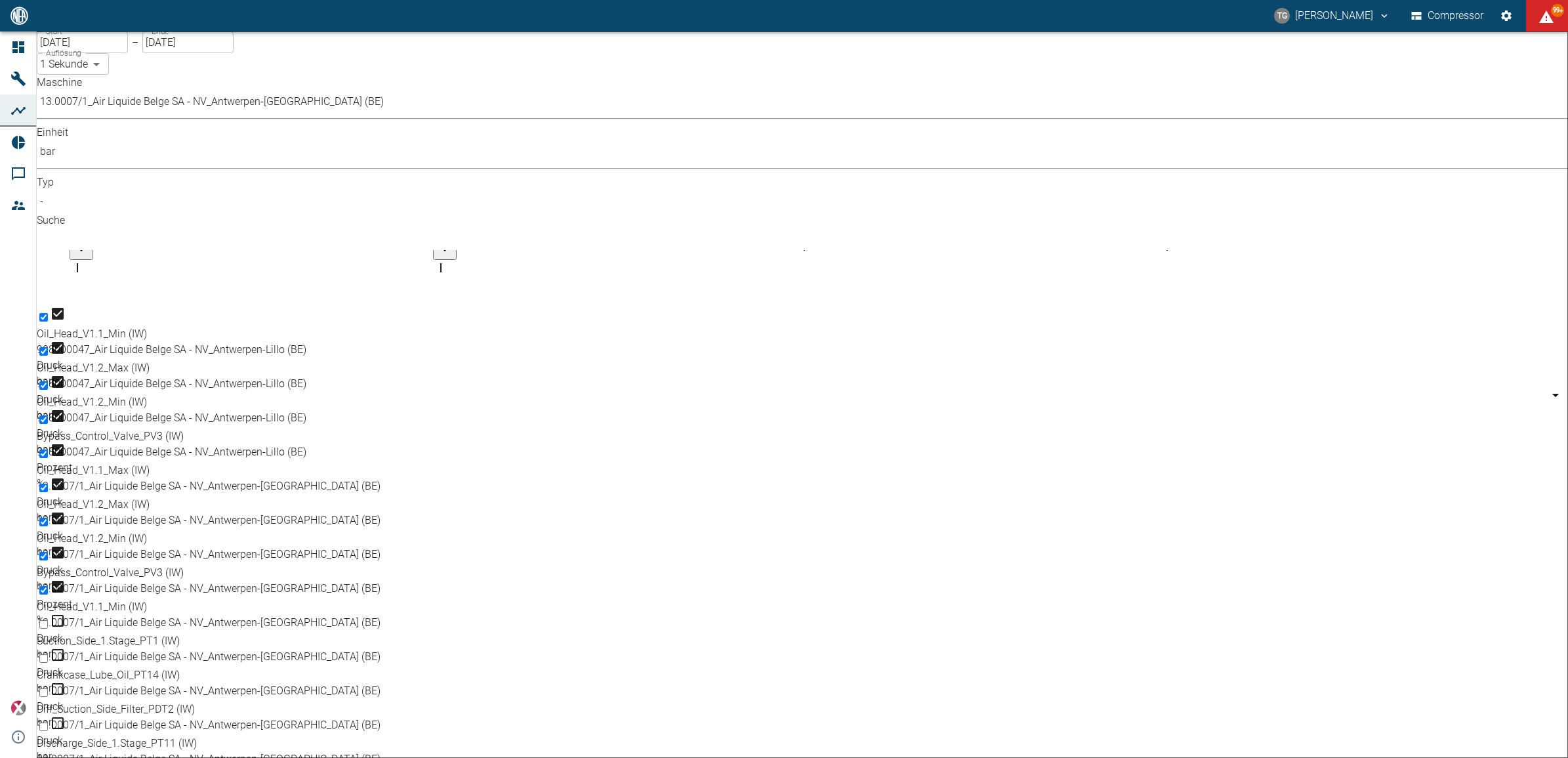
click at [48, 723] on input "Select row" at bounding box center [43, 727] width 9 height 9
checkbox input "true"
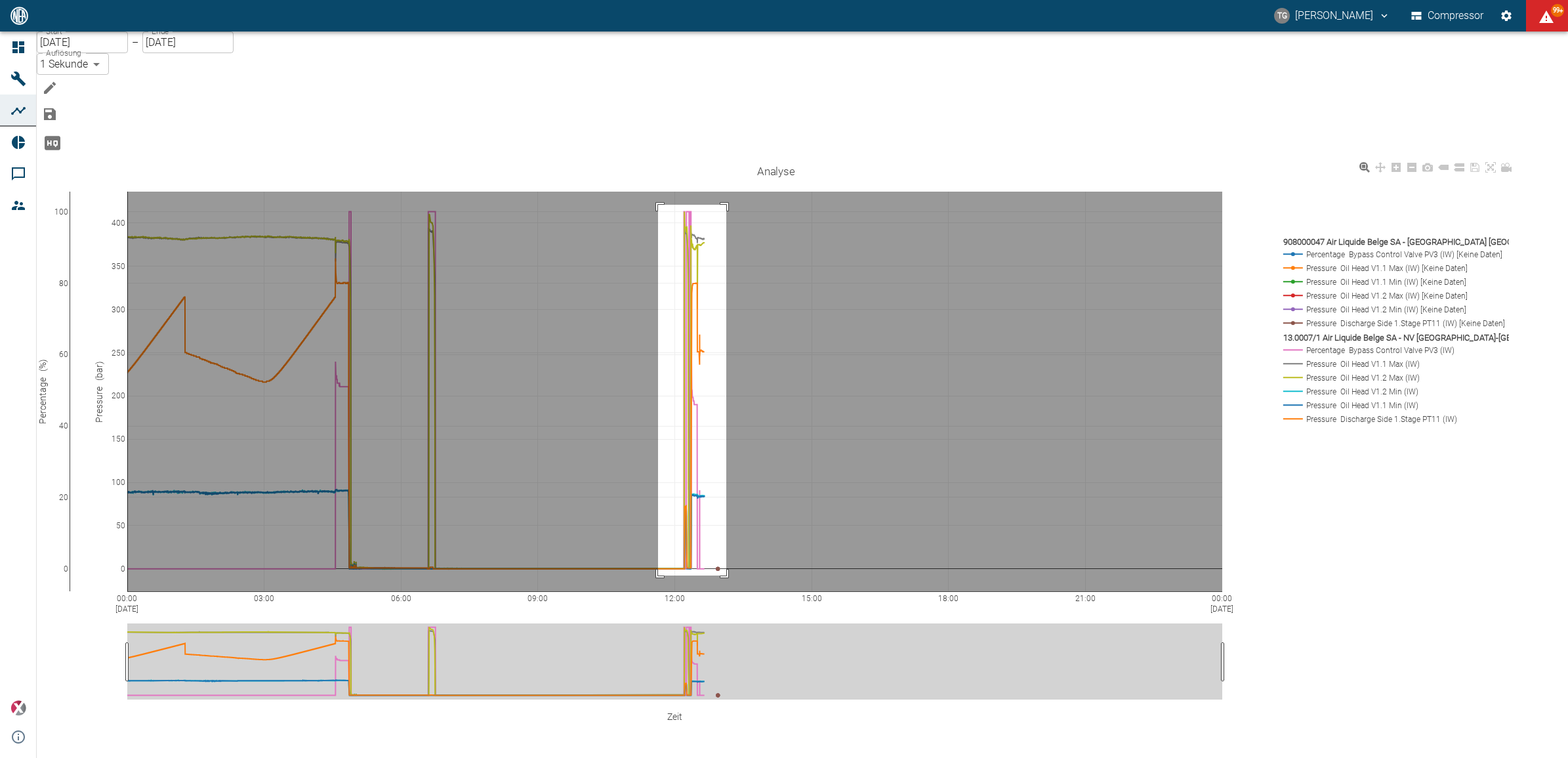
drag, startPoint x: 684, startPoint y: 138, endPoint x: 753, endPoint y: 508, distance: 376.4
click at [753, 508] on rect at bounding box center [674, 391] width 1095 height 400
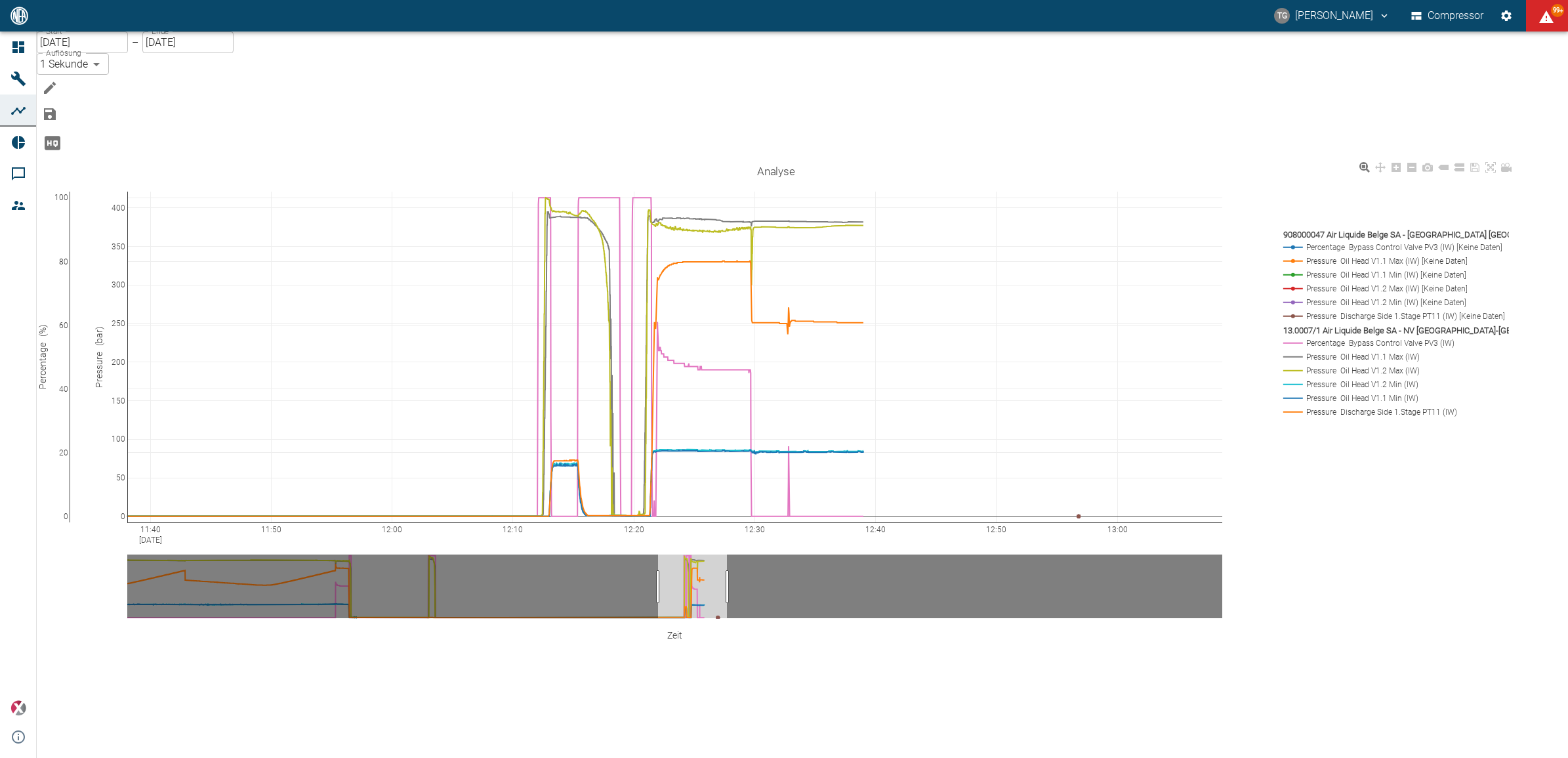
click at [1325, 337] on rect at bounding box center [1392, 343] width 225 height 12
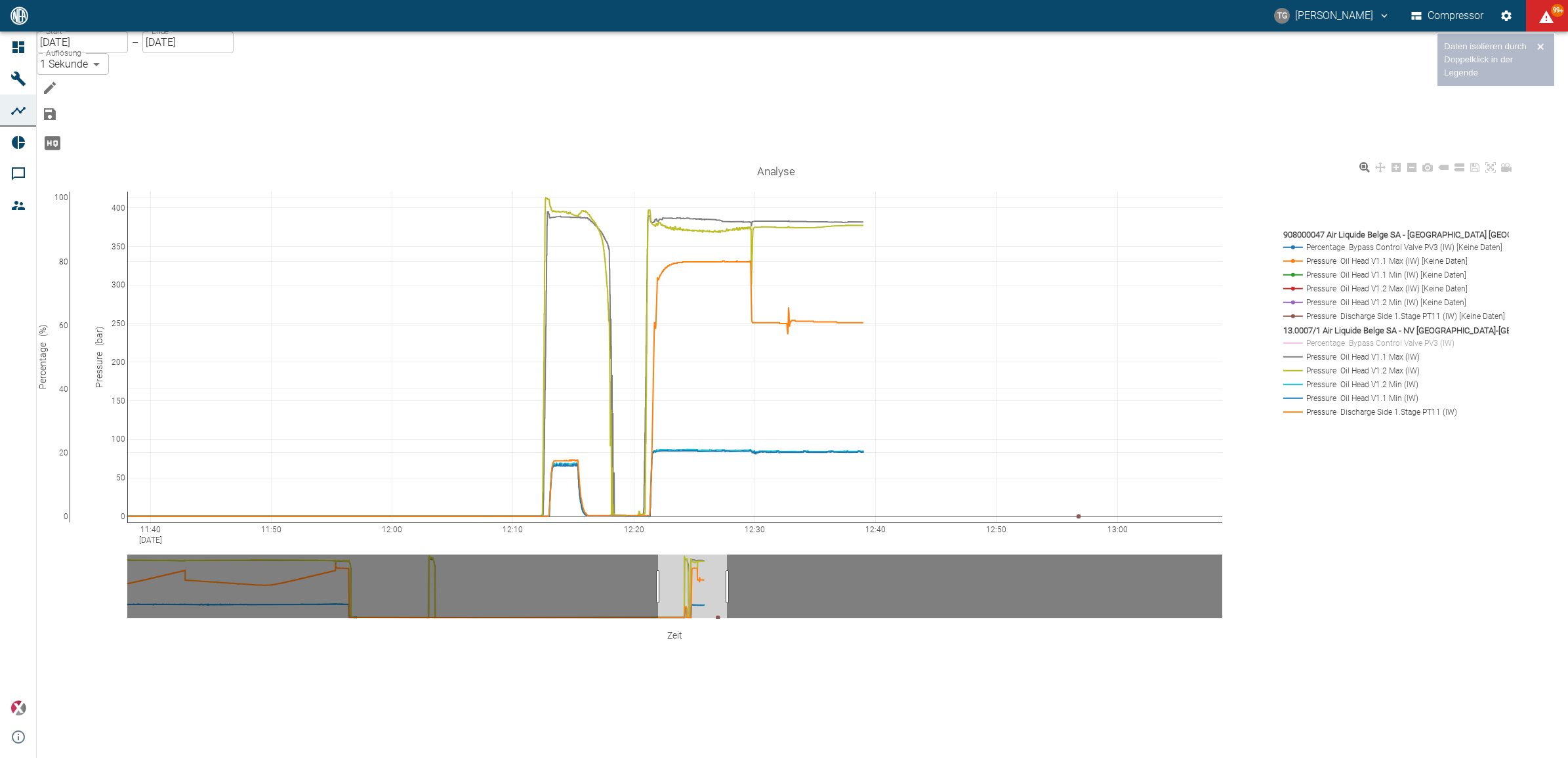
click at [1321, 351] on rect at bounding box center [1392, 357] width 225 height 12
click at [1321, 365] on rect at bounding box center [1392, 370] width 225 height 12
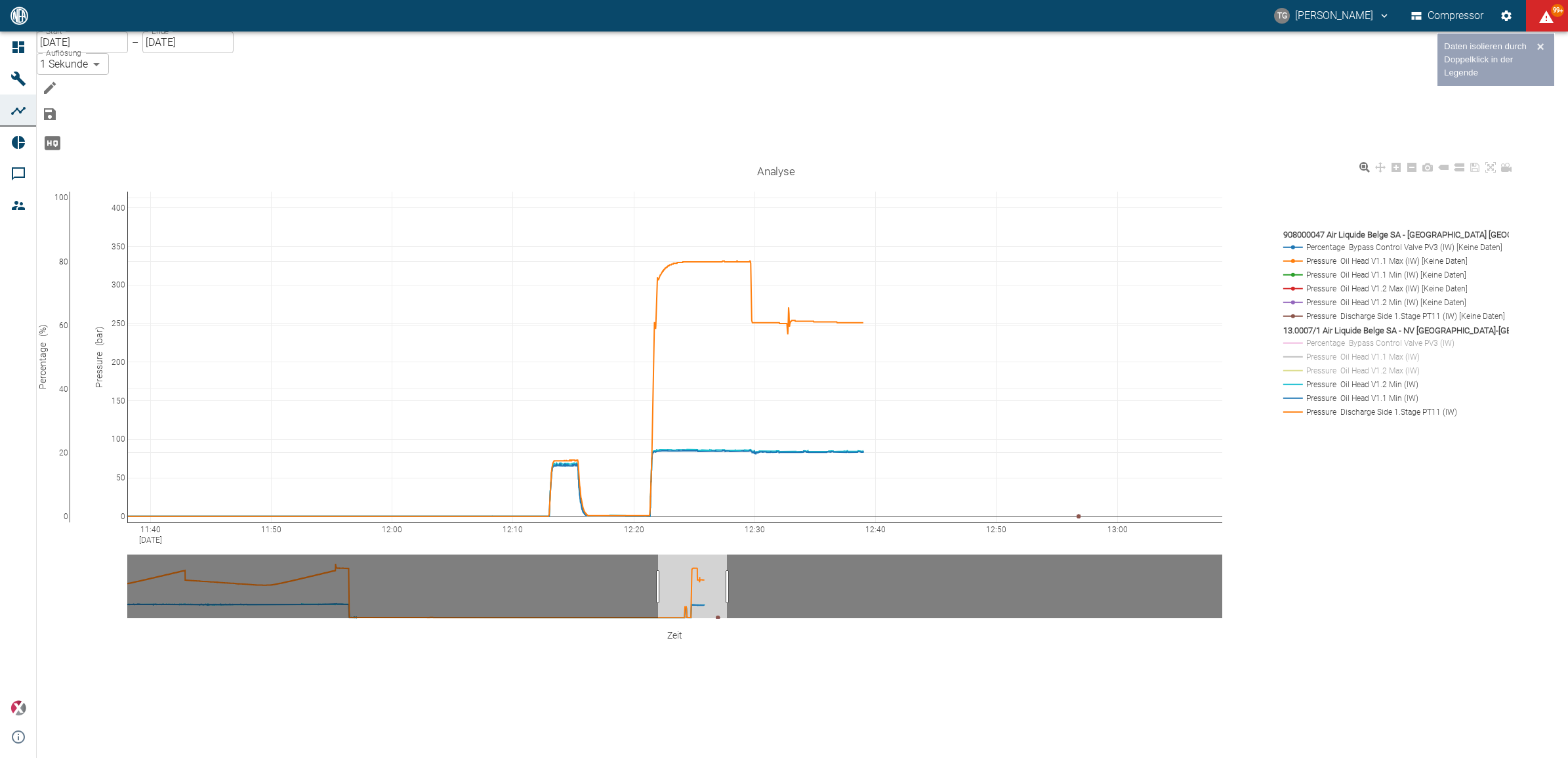
click at [1321, 378] on rect at bounding box center [1392, 384] width 225 height 12
click at [1321, 392] on rect at bounding box center [1392, 398] width 225 height 12
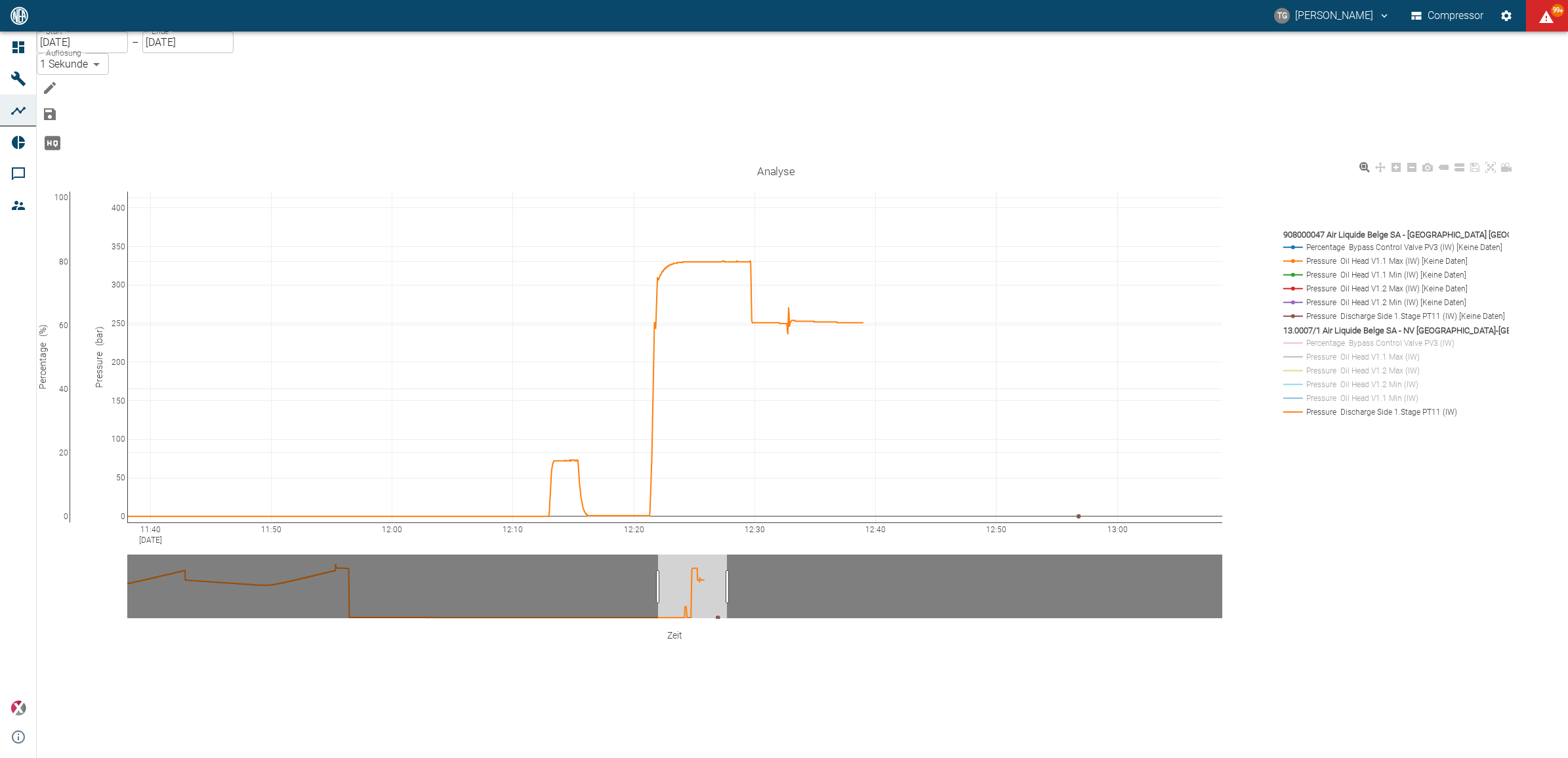
click at [1321, 406] on rect at bounding box center [1392, 412] width 225 height 12
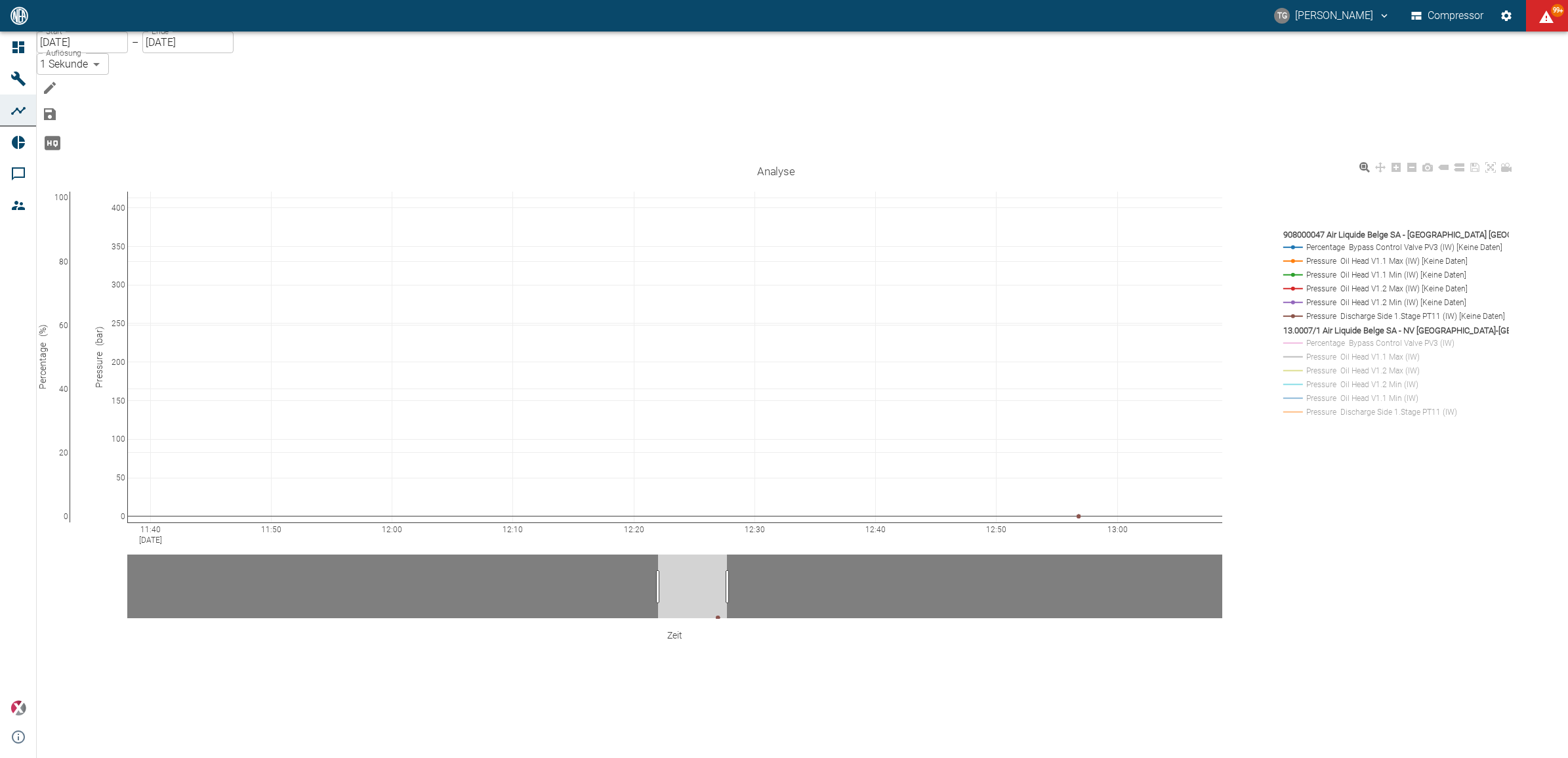
click at [1321, 406] on rect at bounding box center [1392, 412] width 225 height 12
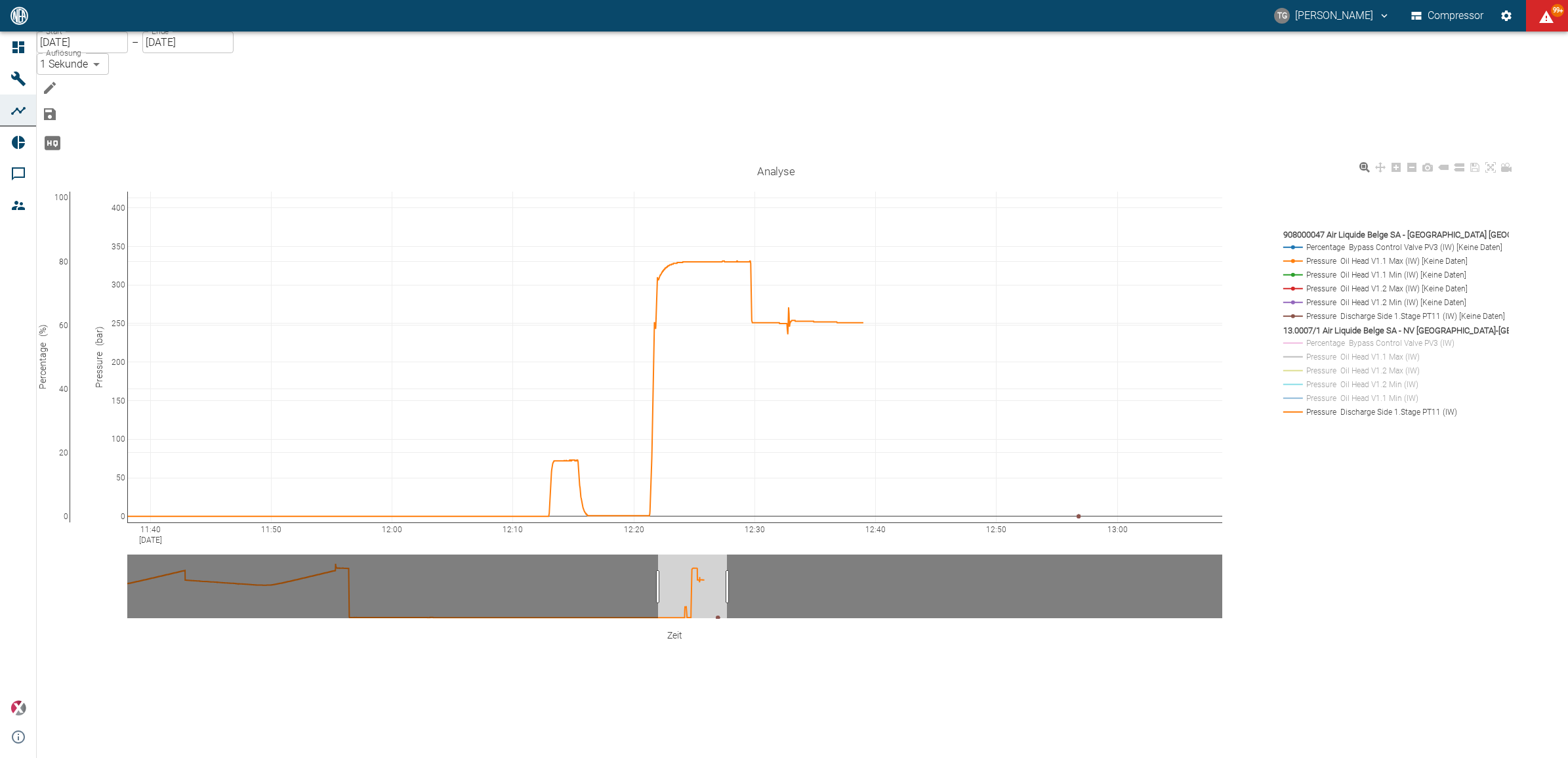
click at [1319, 392] on rect at bounding box center [1392, 398] width 225 height 12
click at [1321, 378] on rect at bounding box center [1392, 384] width 225 height 12
click at [1321, 365] on rect at bounding box center [1392, 370] width 225 height 12
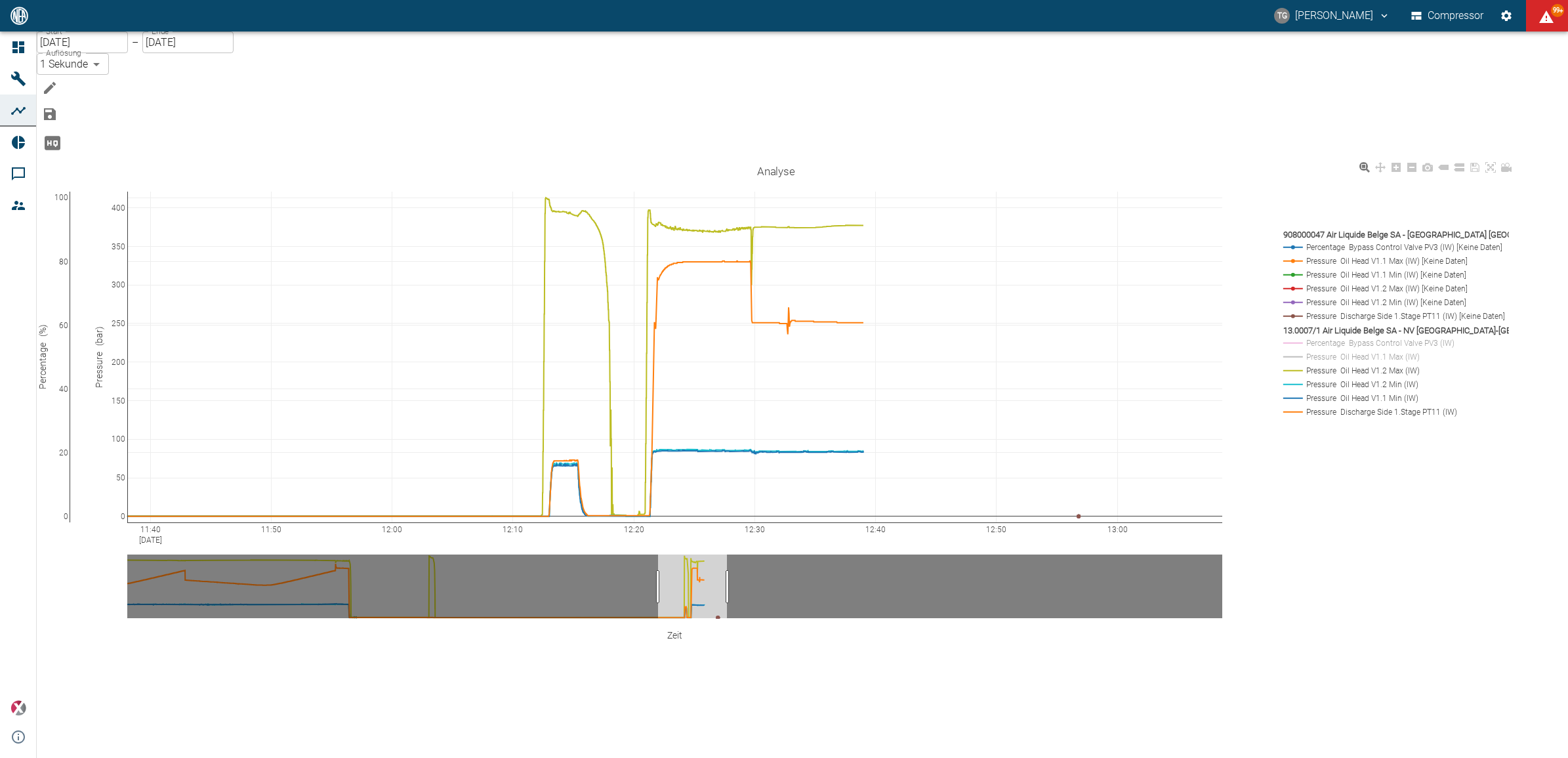
click at [1319, 351] on rect at bounding box center [1392, 357] width 225 height 12
click at [1321, 337] on rect at bounding box center [1392, 343] width 225 height 12
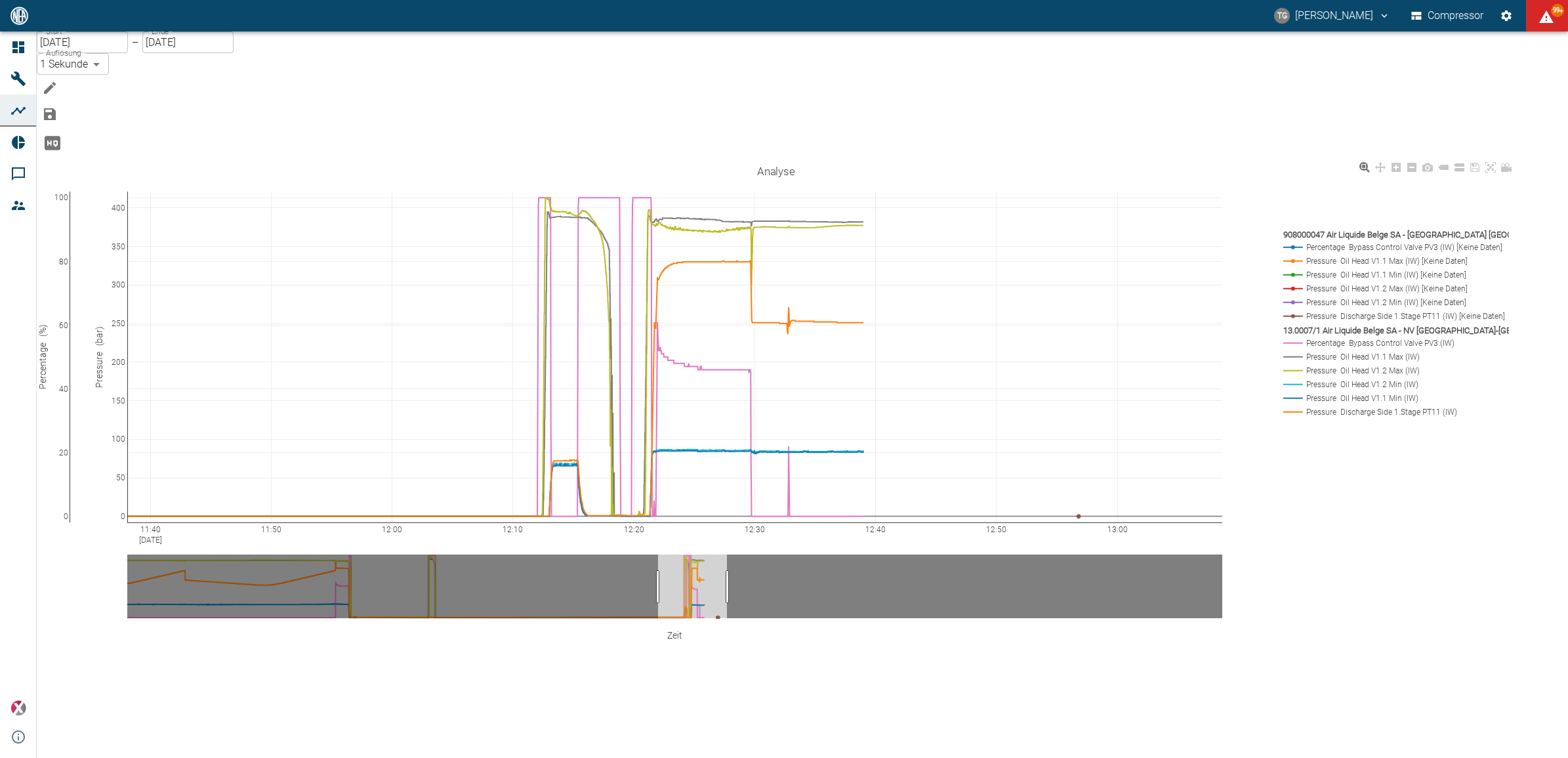
click at [1315, 310] on rect at bounding box center [1392, 315] width 225 height 12
click at [1317, 296] on rect at bounding box center [1392, 302] width 225 height 12
click at [1317, 282] on rect at bounding box center [1392, 288] width 225 height 12
click at [1319, 268] on rect at bounding box center [1392, 274] width 225 height 12
click at [1320, 255] on rect at bounding box center [1392, 260] width 225 height 12
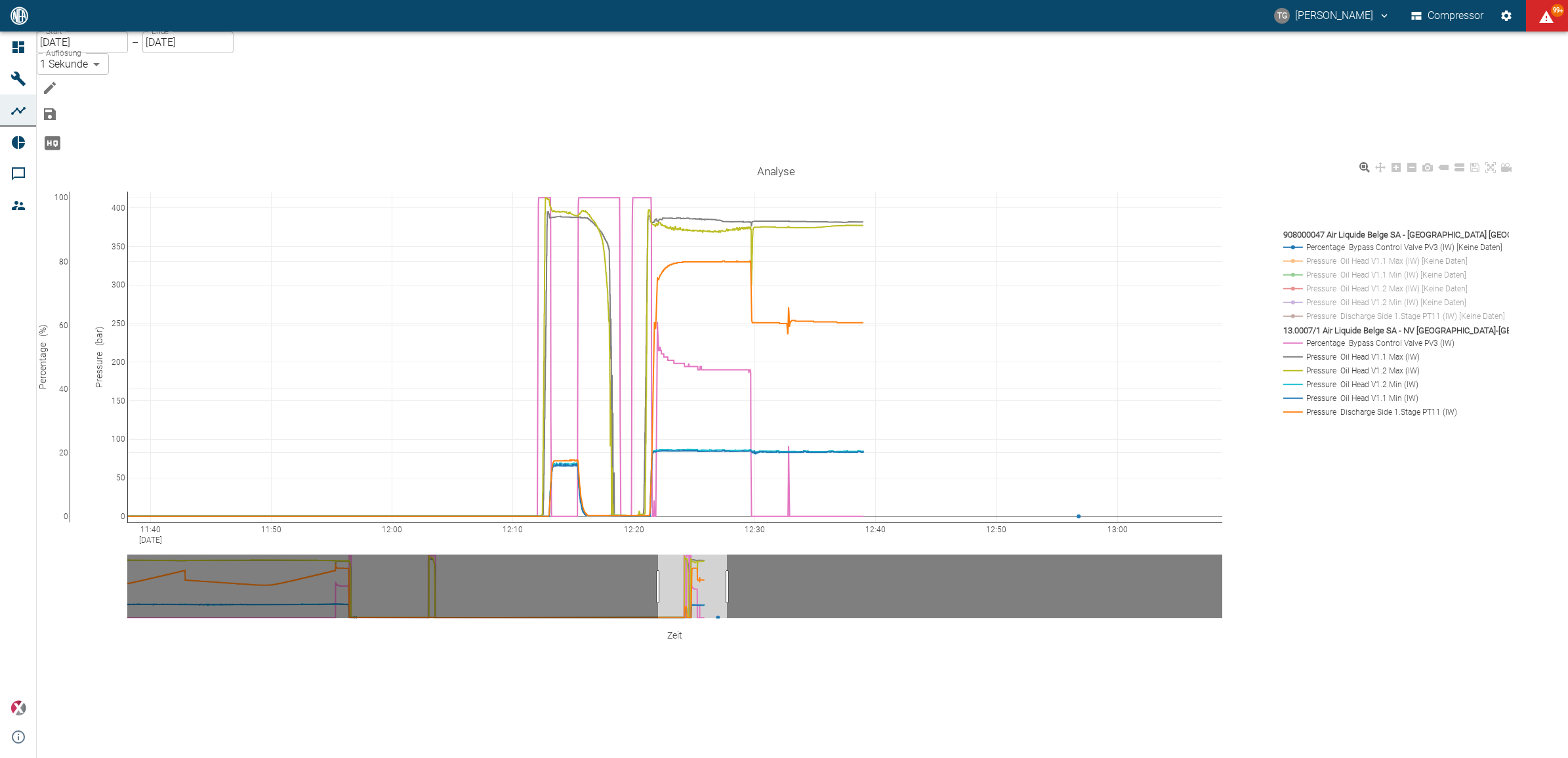
click at [1321, 241] on rect at bounding box center [1392, 247] width 225 height 12
click at [60, 136] on icon "Hohe Auflösung" at bounding box center [53, 142] width 16 height 14
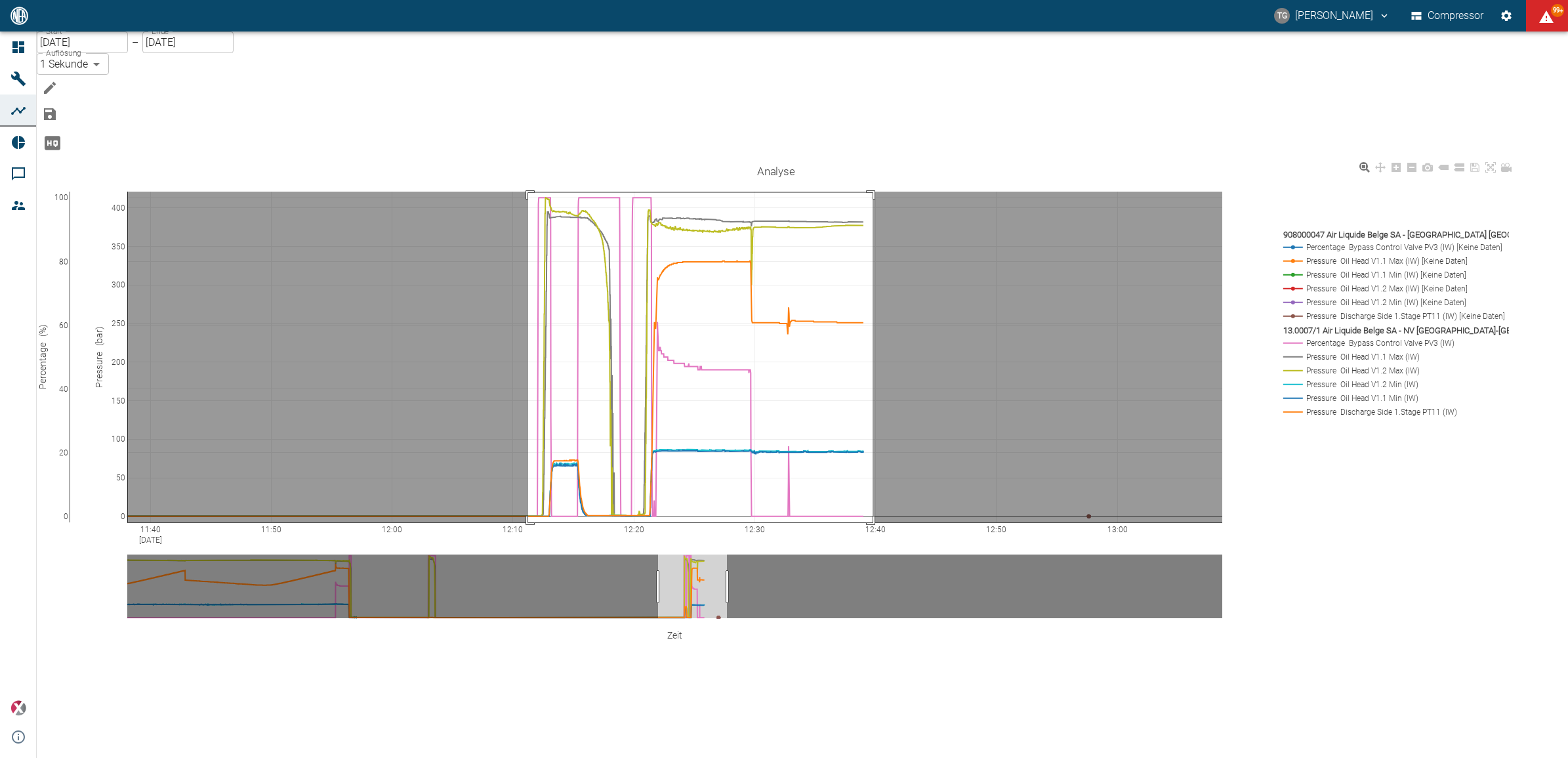
drag, startPoint x: 554, startPoint y: 126, endPoint x: 897, endPoint y: 474, distance: 488.6
click at [897, 474] on div "11:40 Sep 10, 2025 11:50 12:00 12:10 12:20 12:30 12:40 12:50 13:00 0 20 40 60 8…" at bounding box center [776, 422] width 1478 height 525
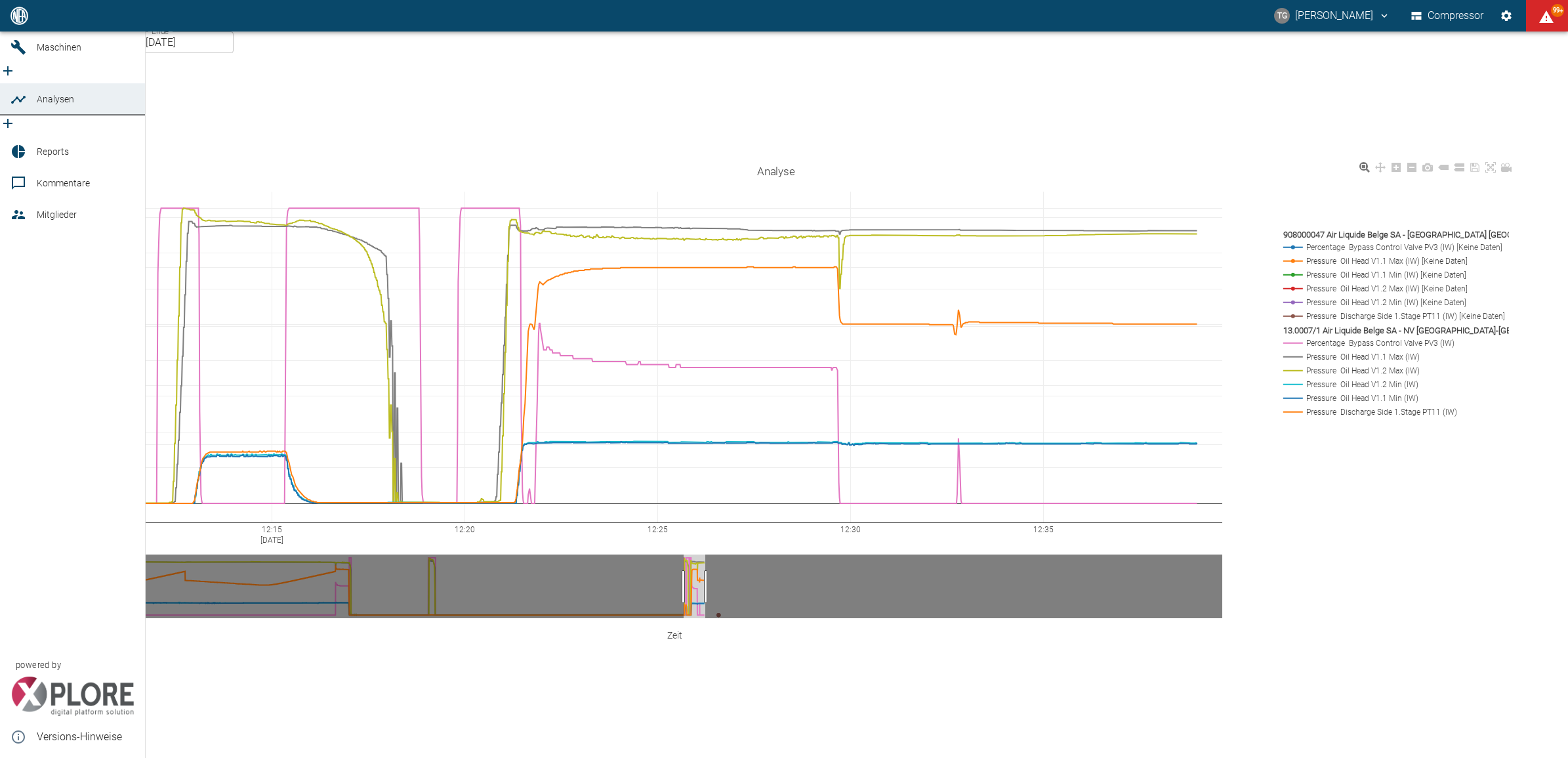
click at [25, 24] on icon at bounding box center [19, 16] width 16 height 16
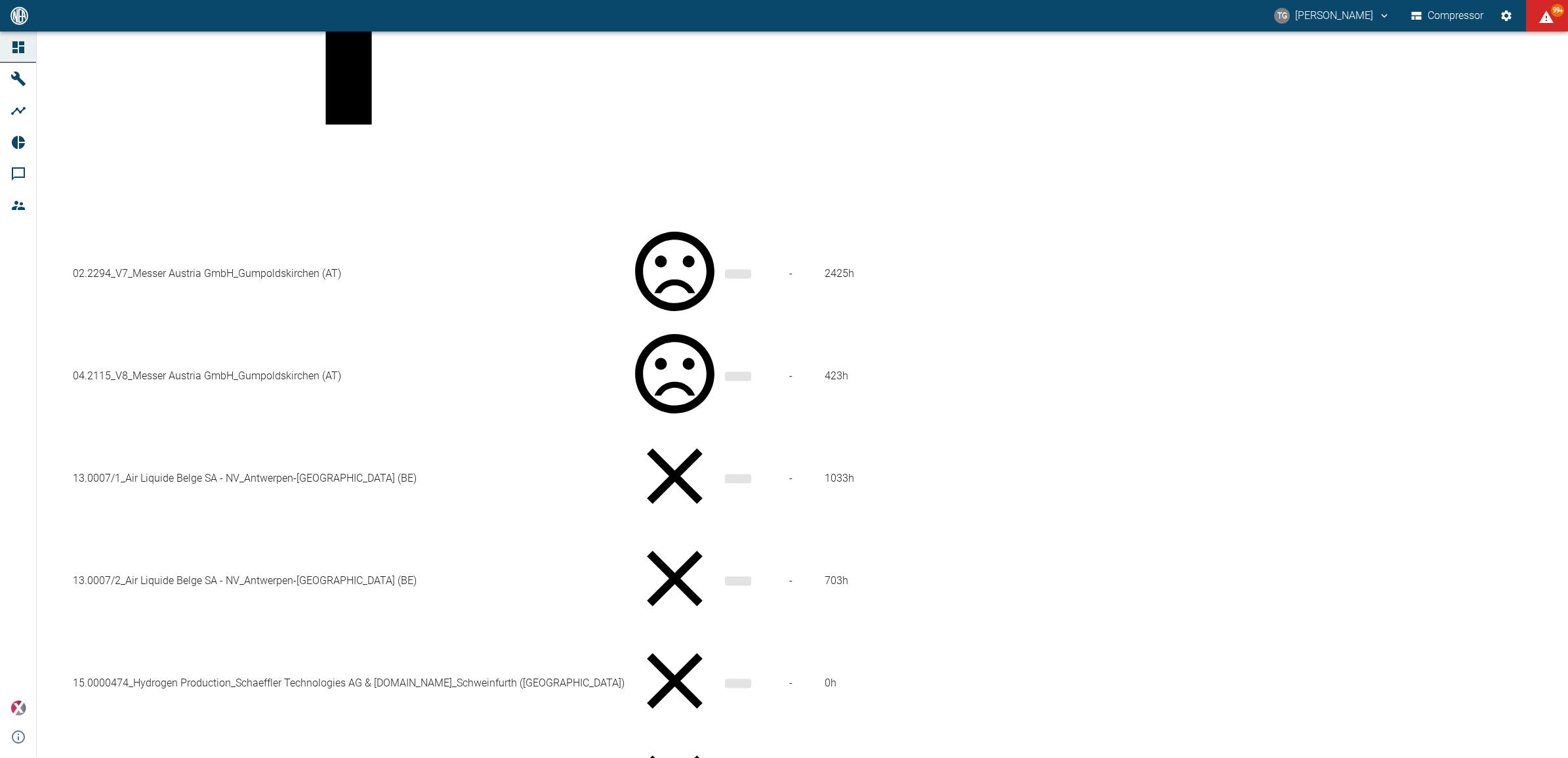
scroll to position [493, 0]
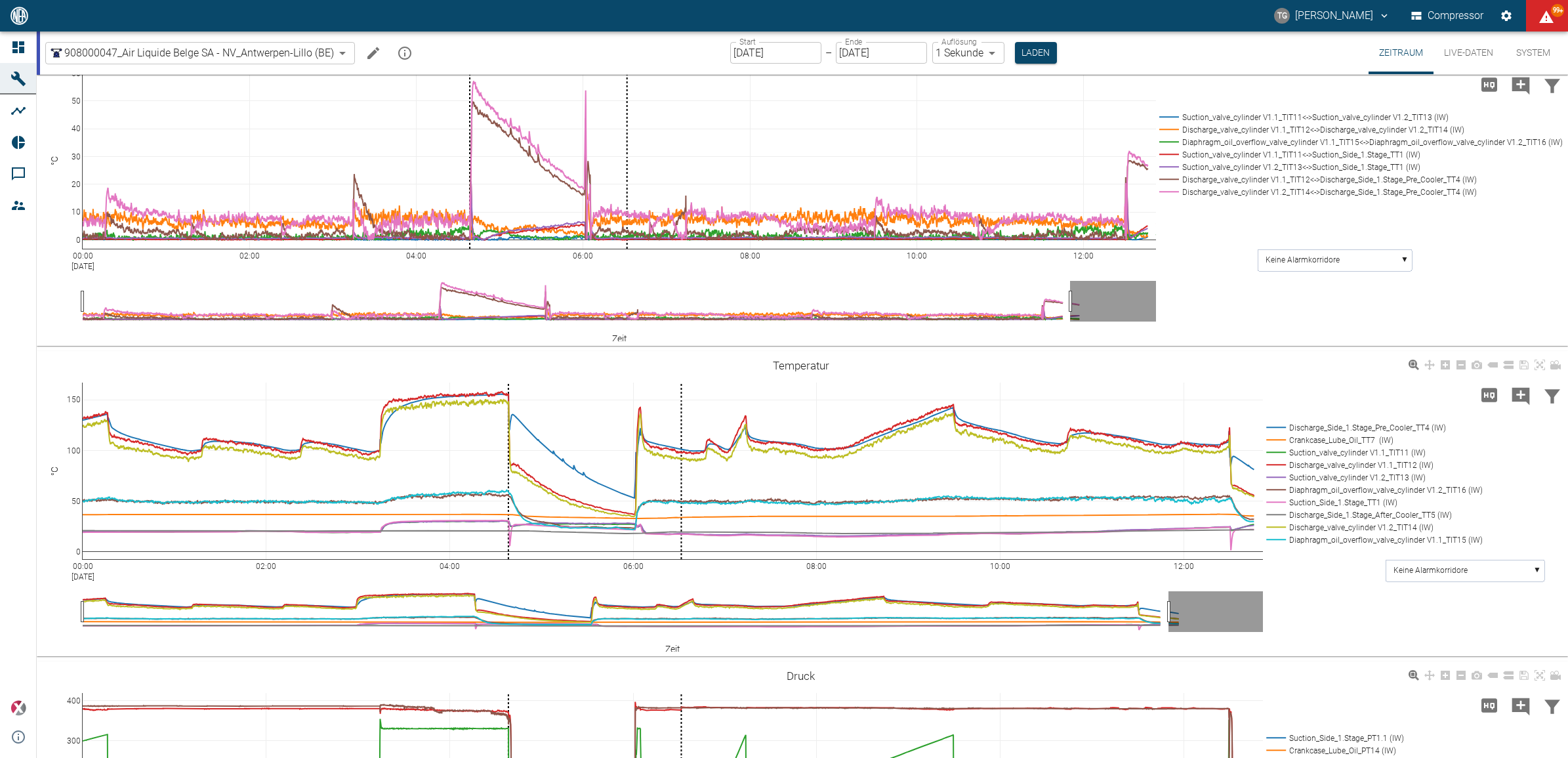
scroll to position [1067, 0]
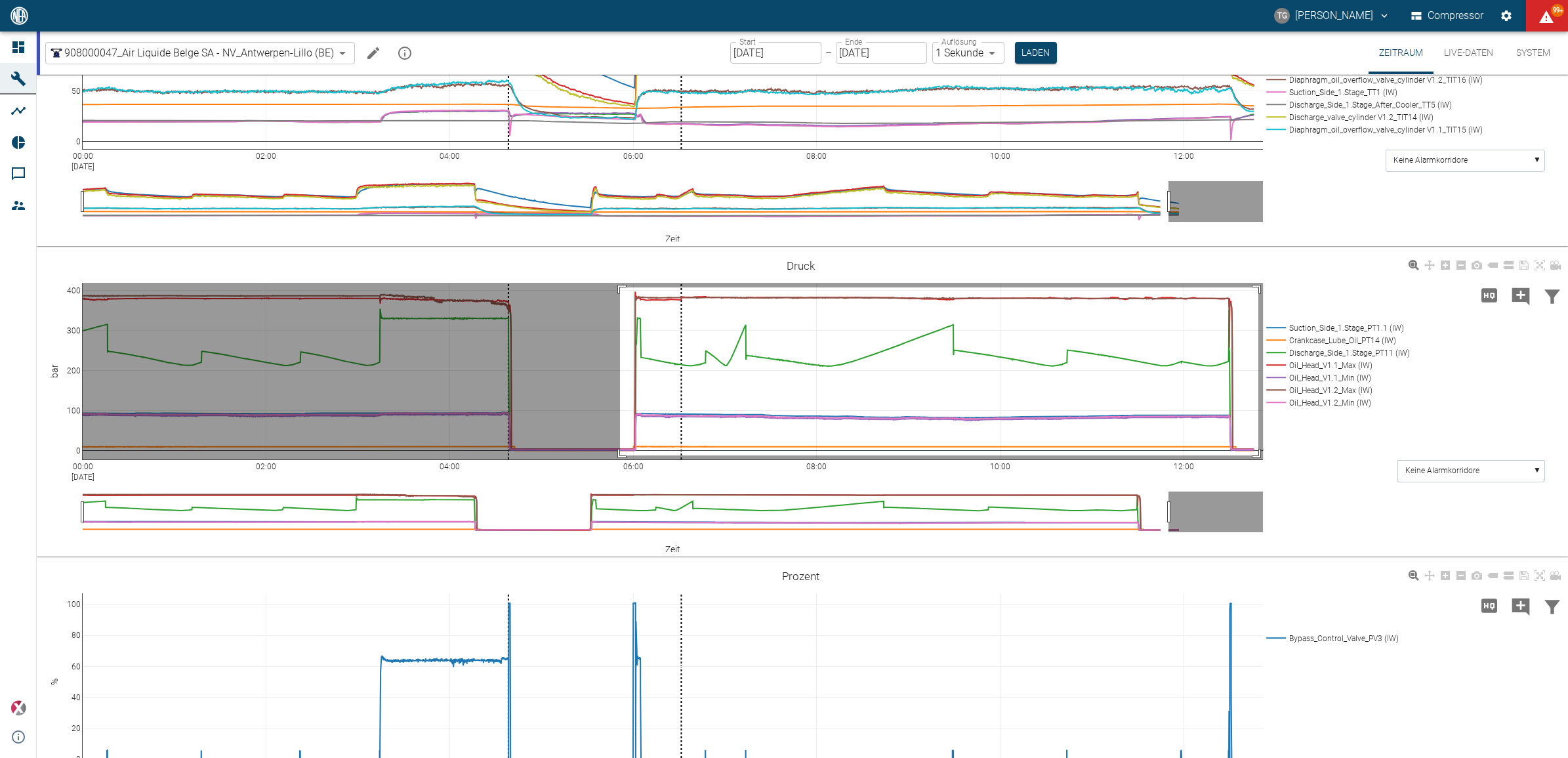
drag, startPoint x: 677, startPoint y: 332, endPoint x: 1258, endPoint y: 454, distance: 593.7
click at [1258, 454] on rect at bounding box center [672, 371] width 1180 height 176
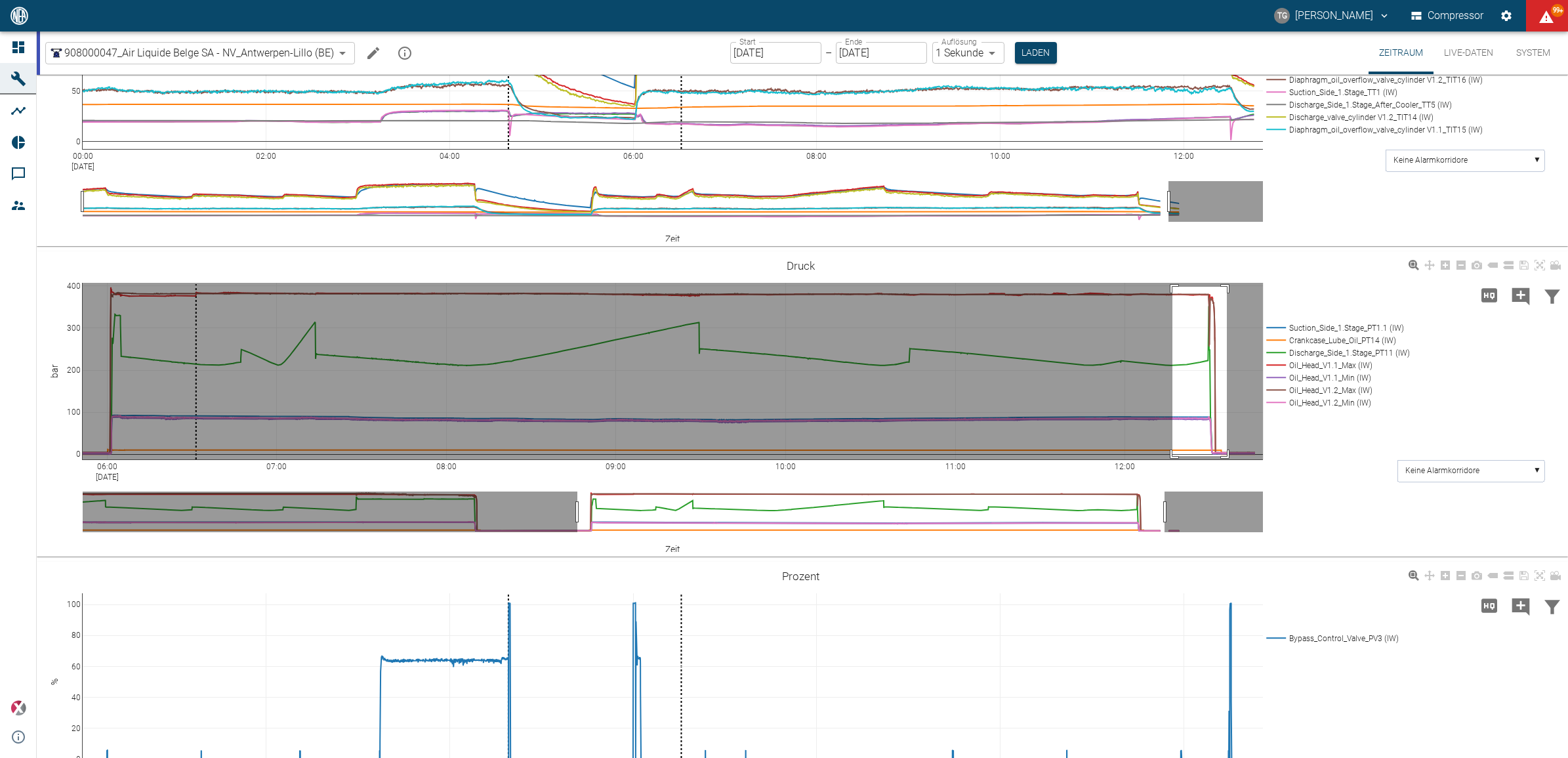
drag, startPoint x: 1173, startPoint y: 286, endPoint x: 1227, endPoint y: 455, distance: 177.4
click at [1227, 455] on rect at bounding box center [672, 371] width 1180 height 176
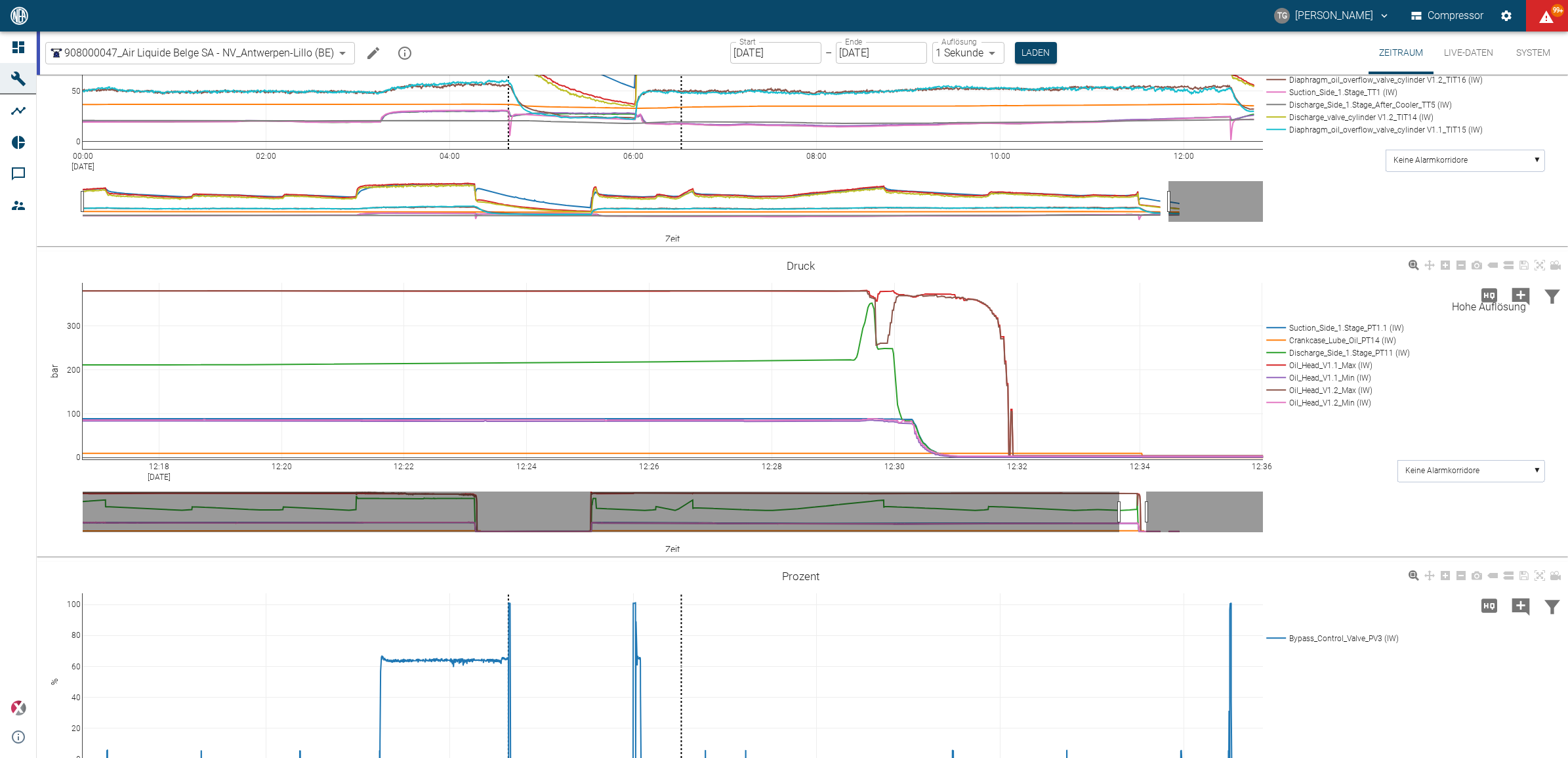
click at [1486, 294] on icon "Hohe Auflösung" at bounding box center [1489, 294] width 16 height 14
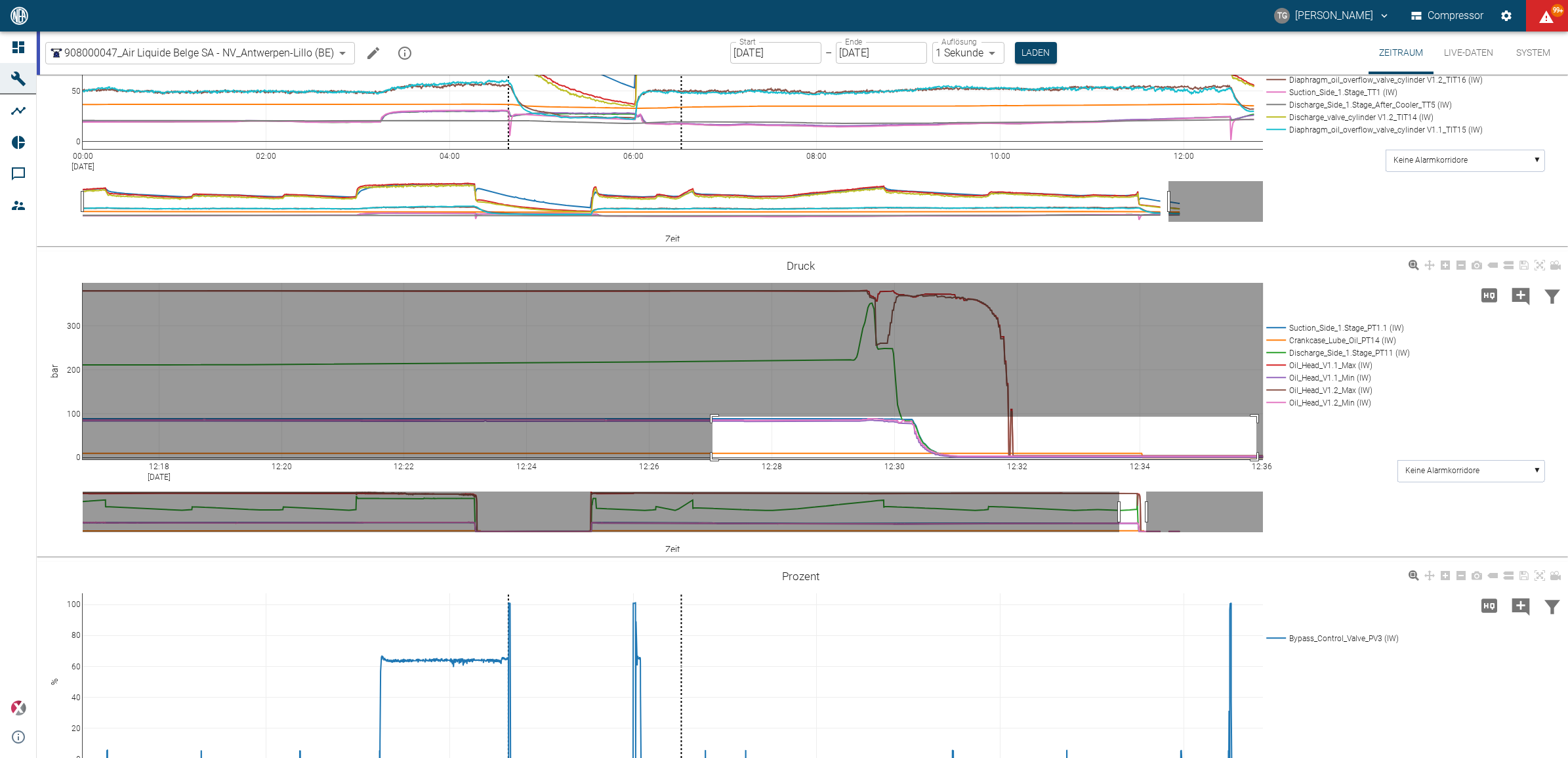
drag, startPoint x: 1256, startPoint y: 457, endPoint x: 692, endPoint y: 414, distance: 565.6
click at [692, 414] on rect at bounding box center [672, 371] width 1180 height 176
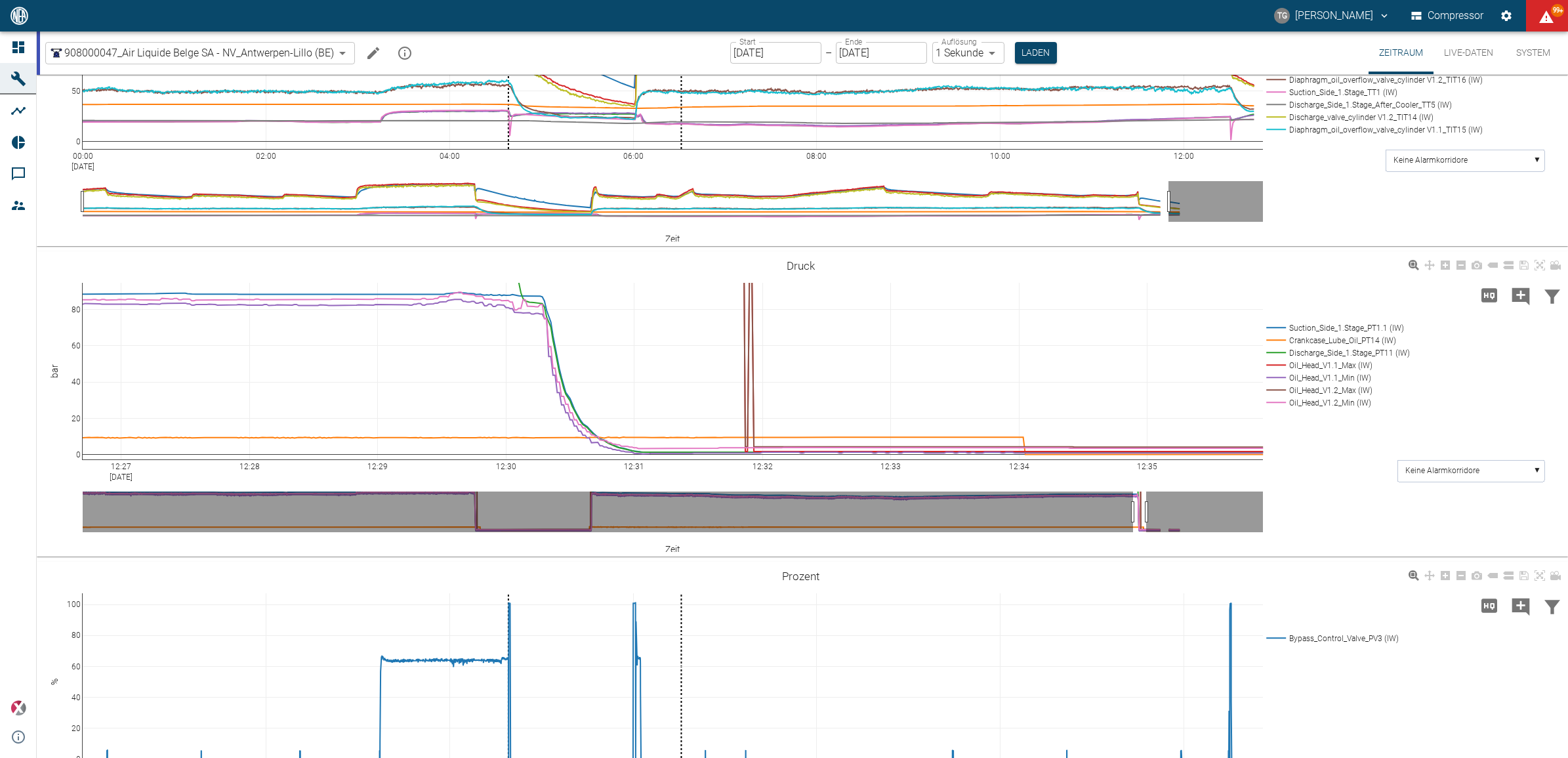
click at [1541, 263] on icon at bounding box center [1539, 265] width 11 height 11
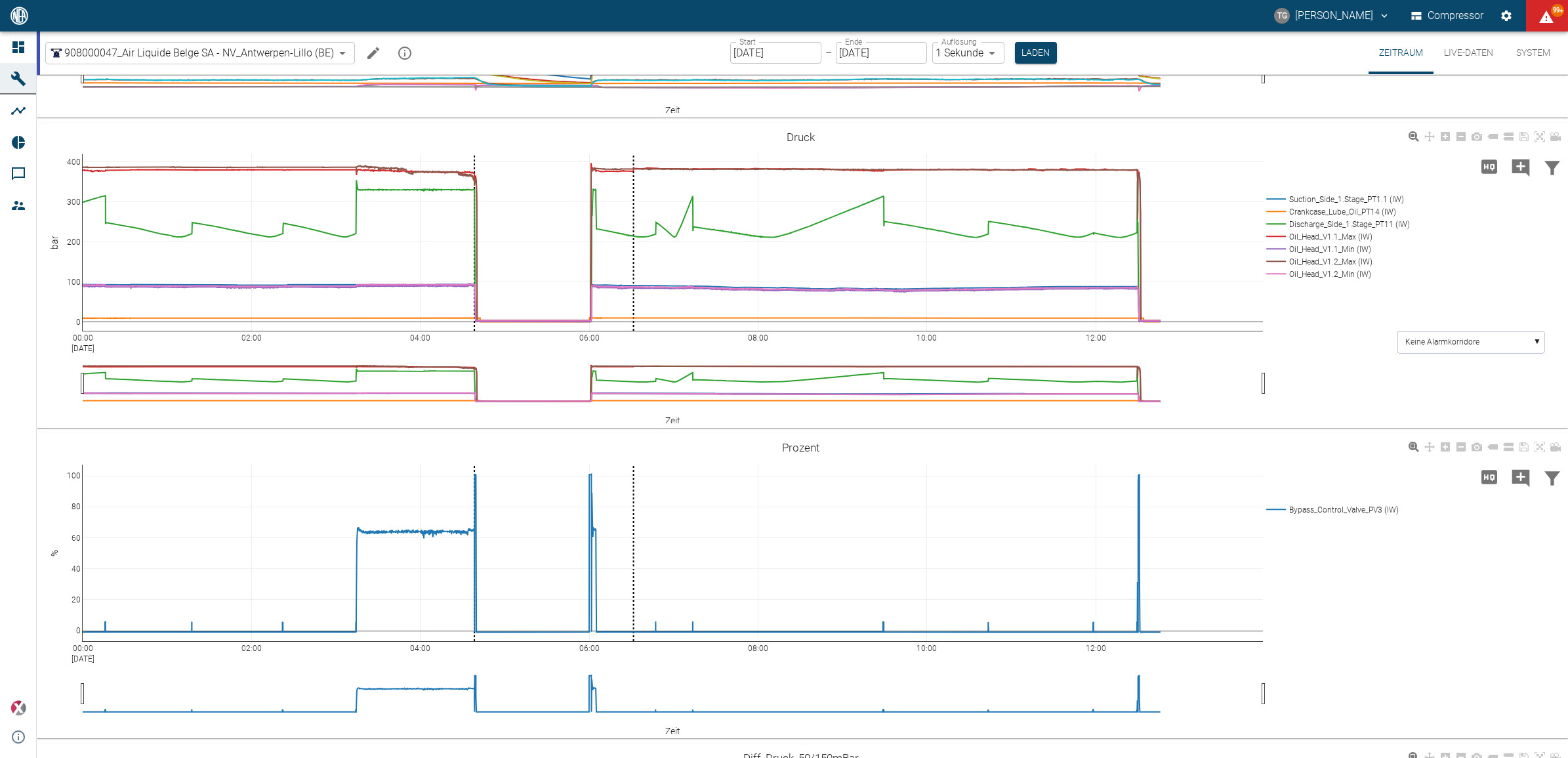
scroll to position [1067, 0]
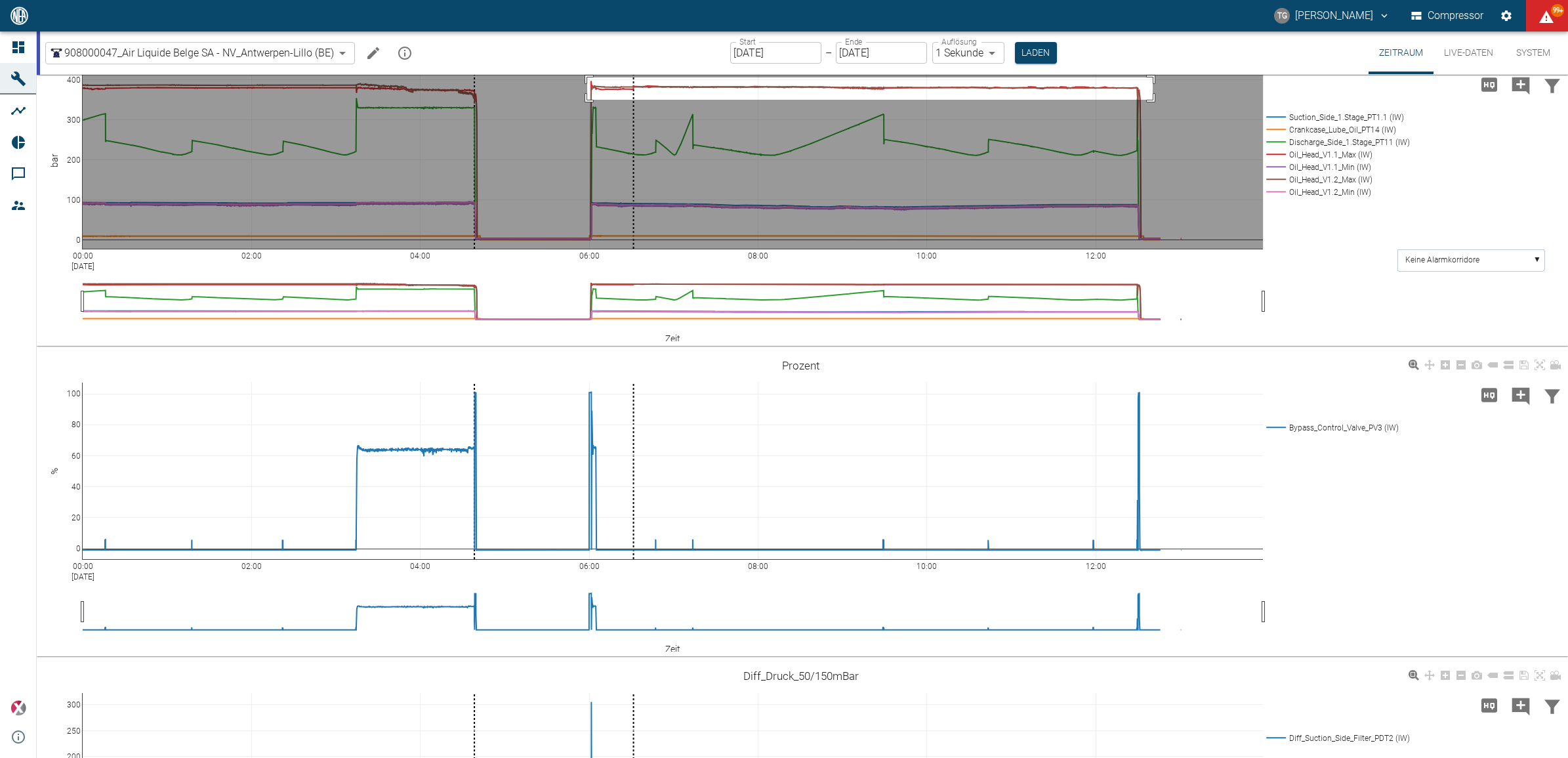
drag, startPoint x: 587, startPoint y: 287, endPoint x: 1152, endPoint y: 309, distance: 565.4
click at [1152, 249] on rect at bounding box center [672, 161] width 1180 height 176
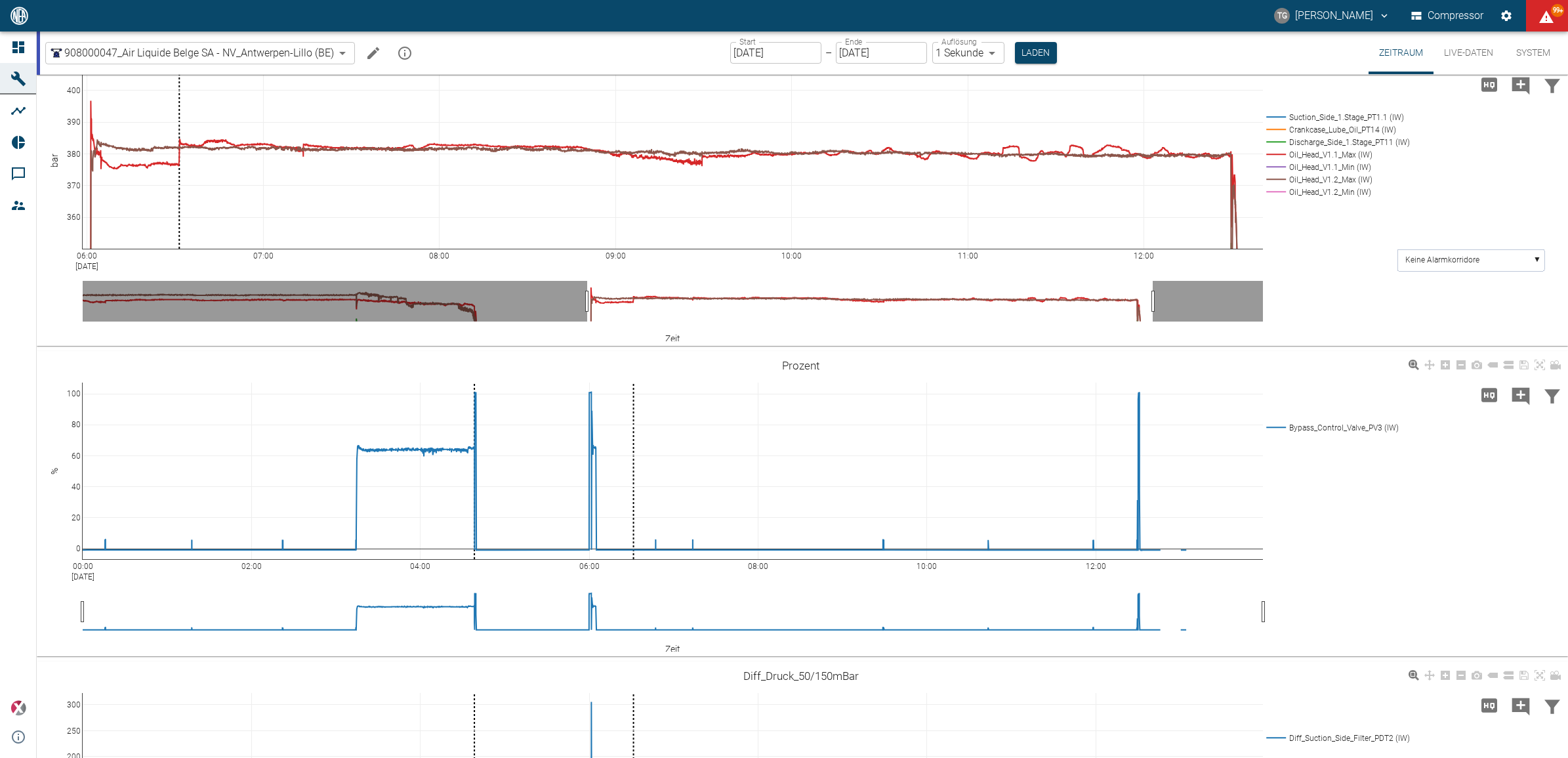
click at [761, 56] on input "[DATE]" at bounding box center [776, 53] width 91 height 22
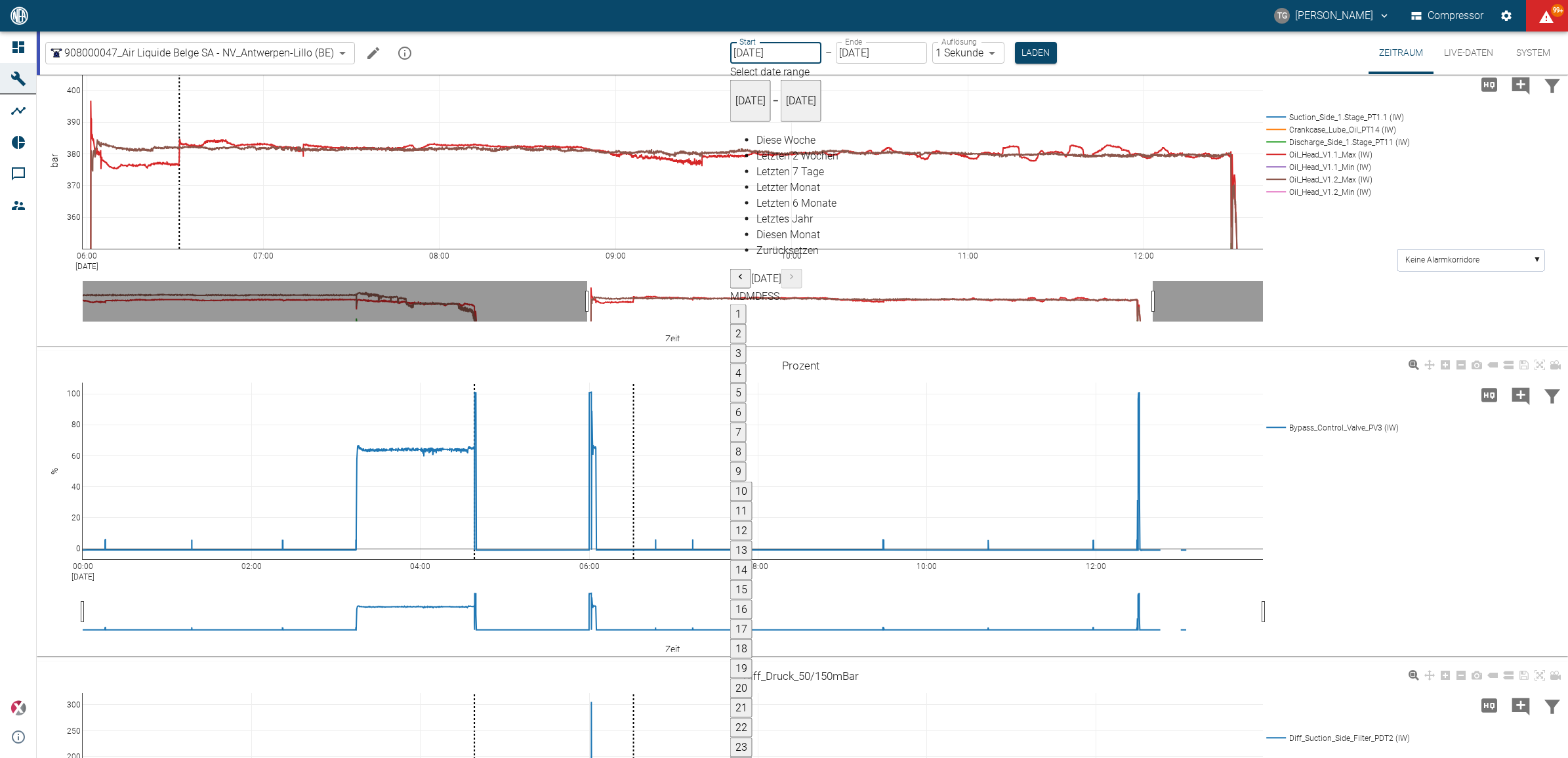
type input "08.09.2025"
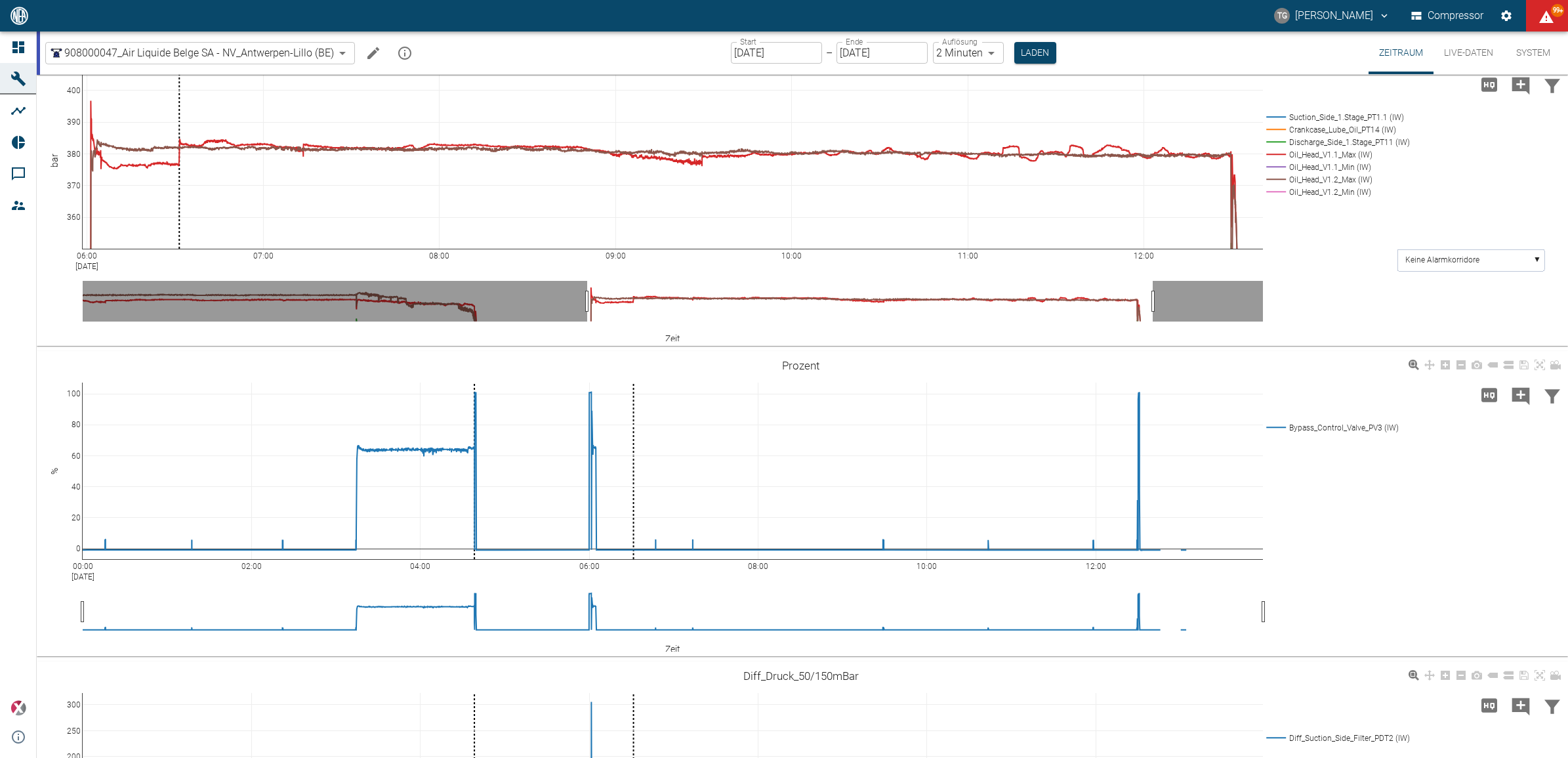
click at [1043, 54] on button "Laden" at bounding box center [1035, 53] width 42 height 22
click at [969, 44] on label "Auflösung" at bounding box center [959, 41] width 35 height 11
click at [959, 53] on body "TG Thomas Gregoir Compressor 99+ Dashboard Maschinen Analysen Reports Kommentar…" at bounding box center [784, 379] width 1568 height 758
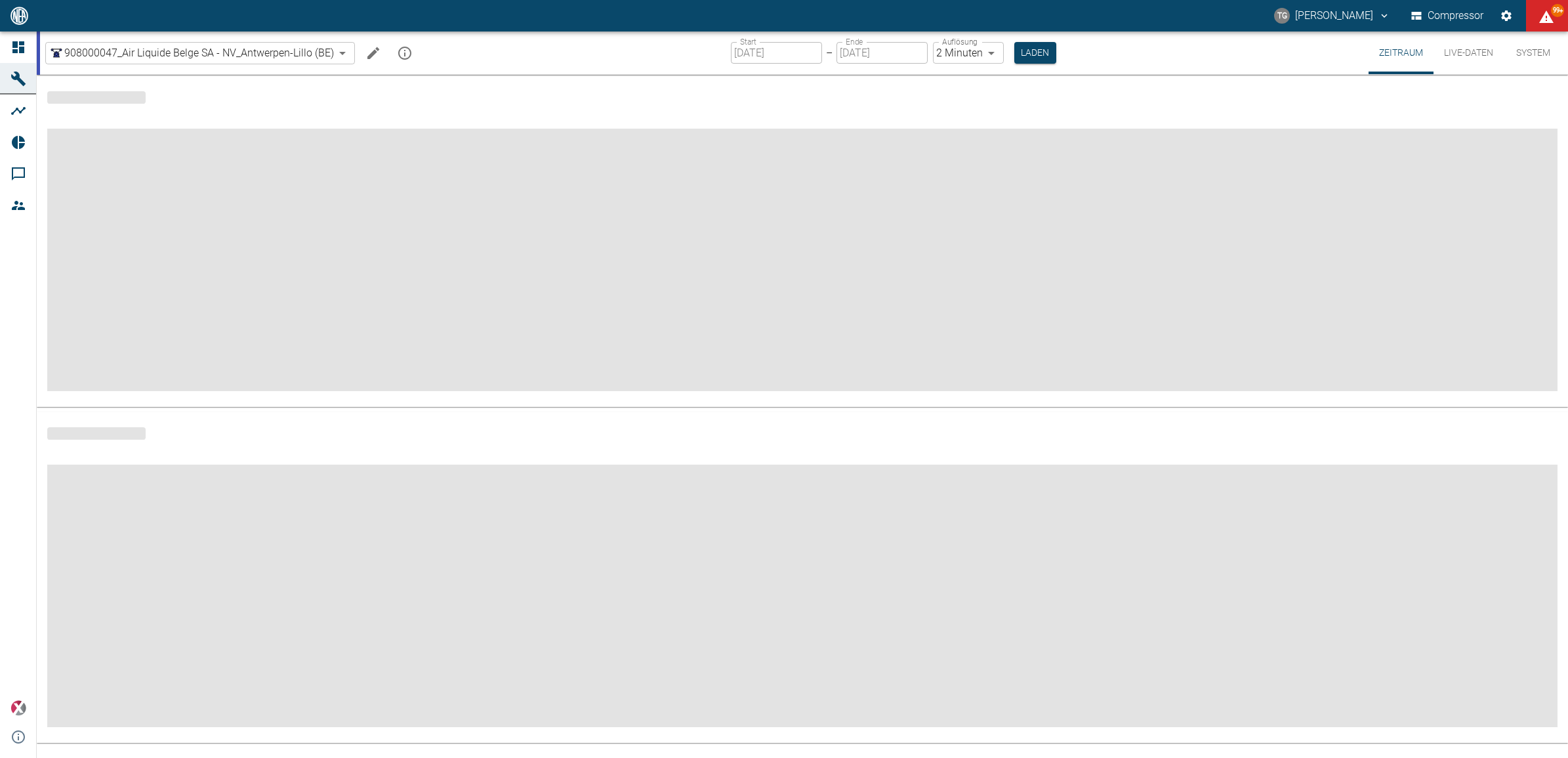
click at [954, 54] on body "TG Thomas Gregoir Compressor 99+ Dashboard Maschinen Analysen Reports Kommentar…" at bounding box center [784, 379] width 1568 height 758
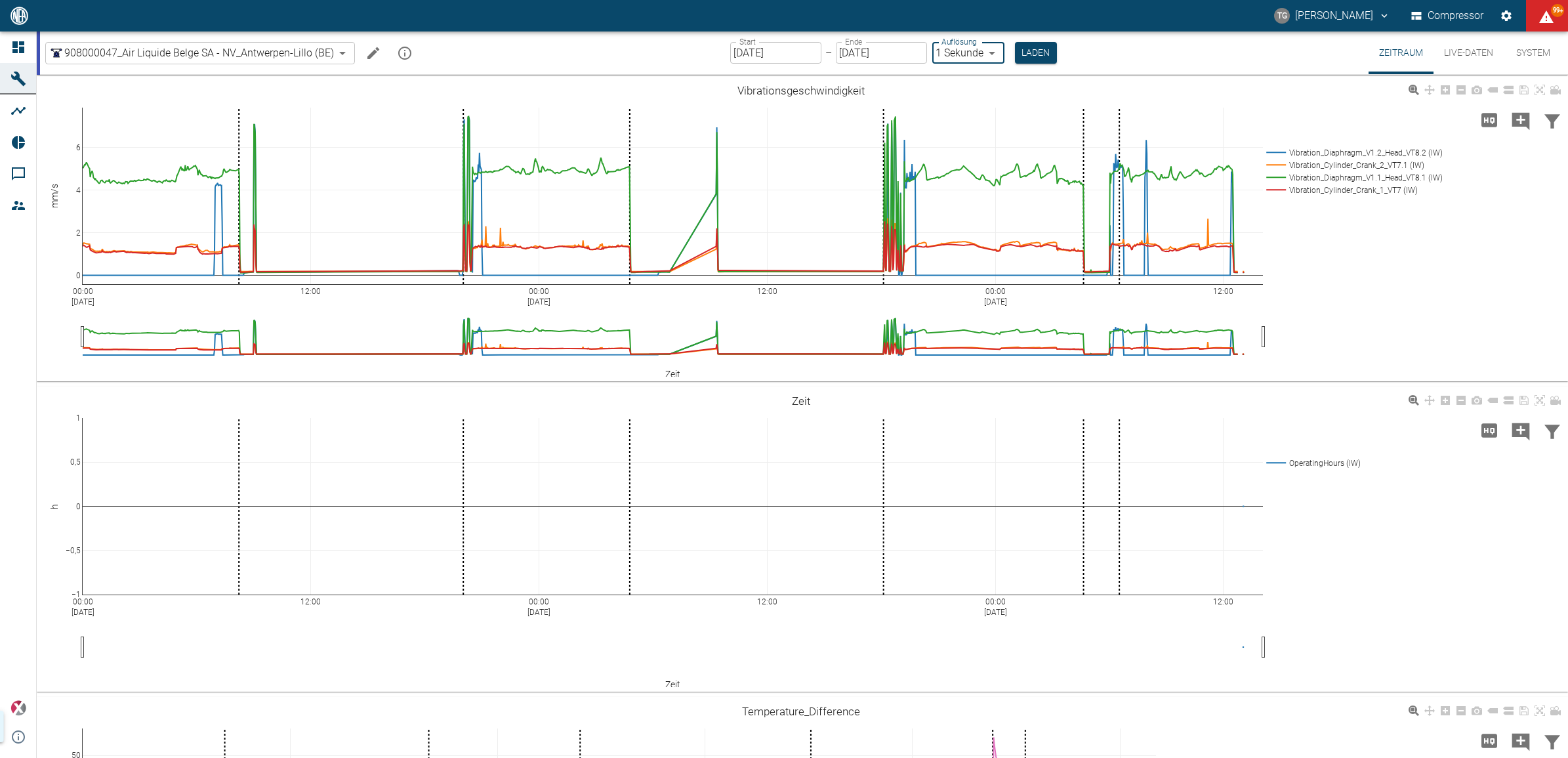
type input "1sec"
click at [1030, 54] on button "Laden" at bounding box center [1036, 53] width 42 height 22
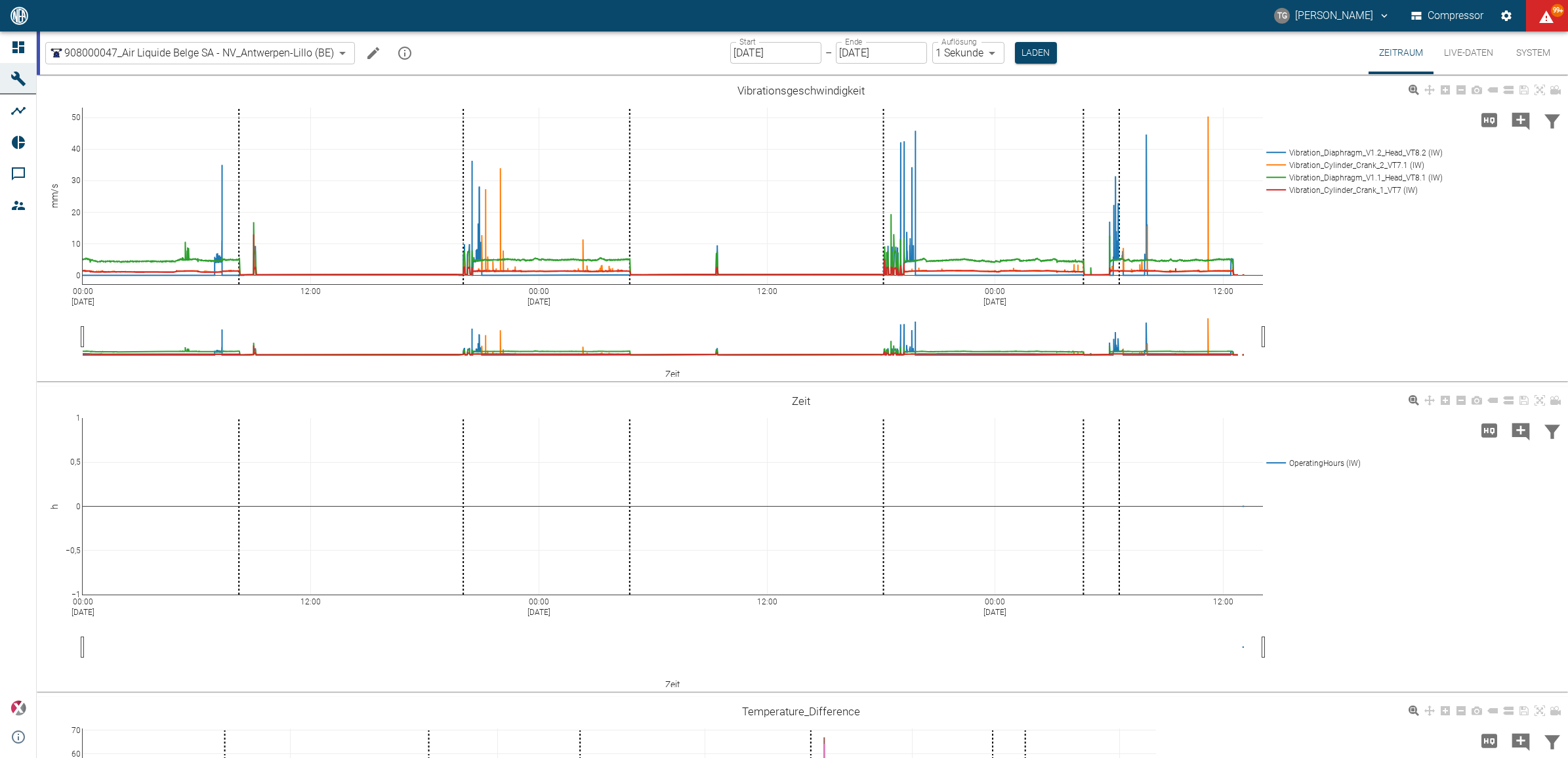
scroll to position [984, 0]
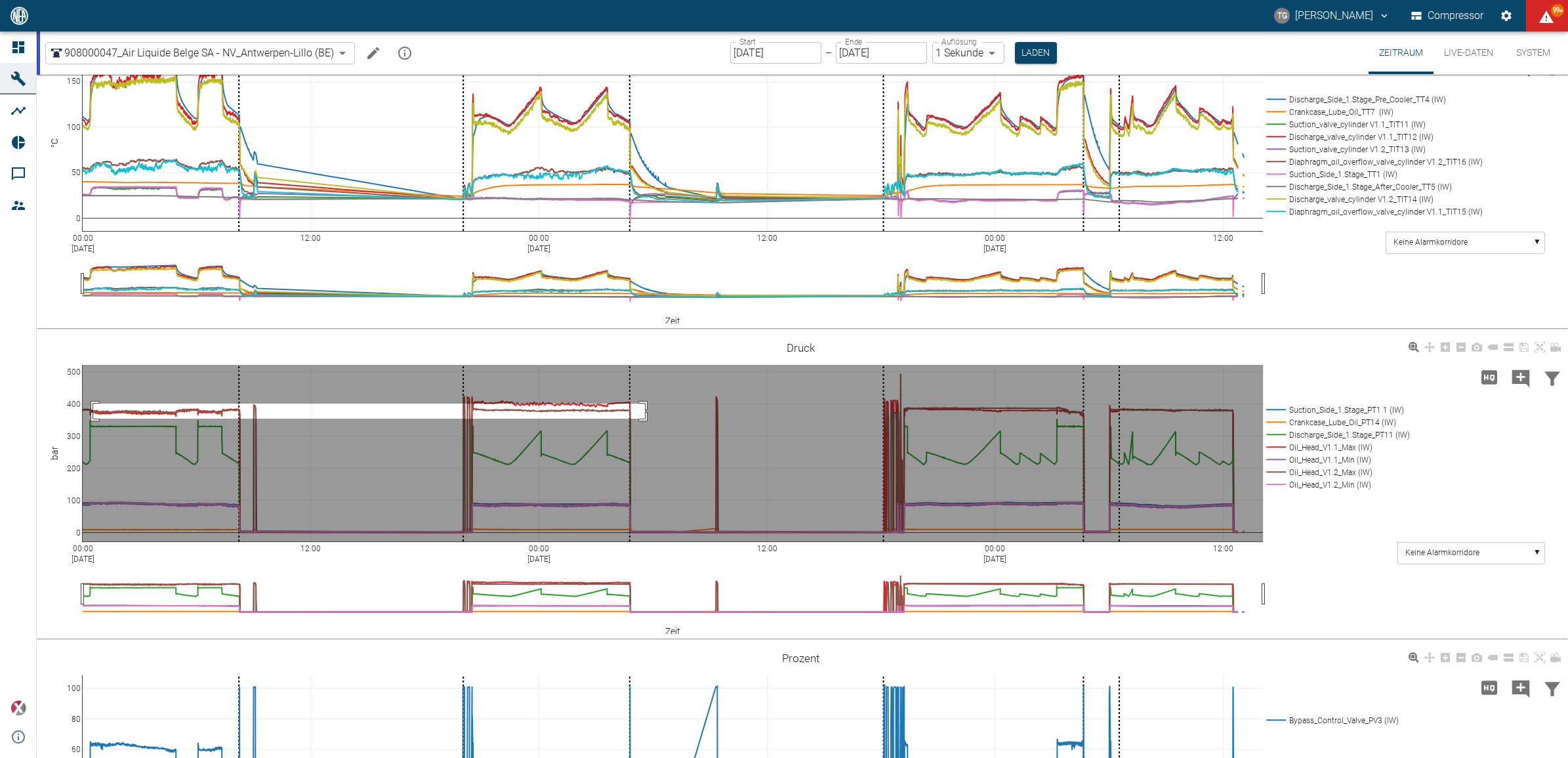
drag, startPoint x: 93, startPoint y: 402, endPoint x: 645, endPoint y: 417, distance: 552.2
click at [645, 417] on rect at bounding box center [672, 453] width 1180 height 176
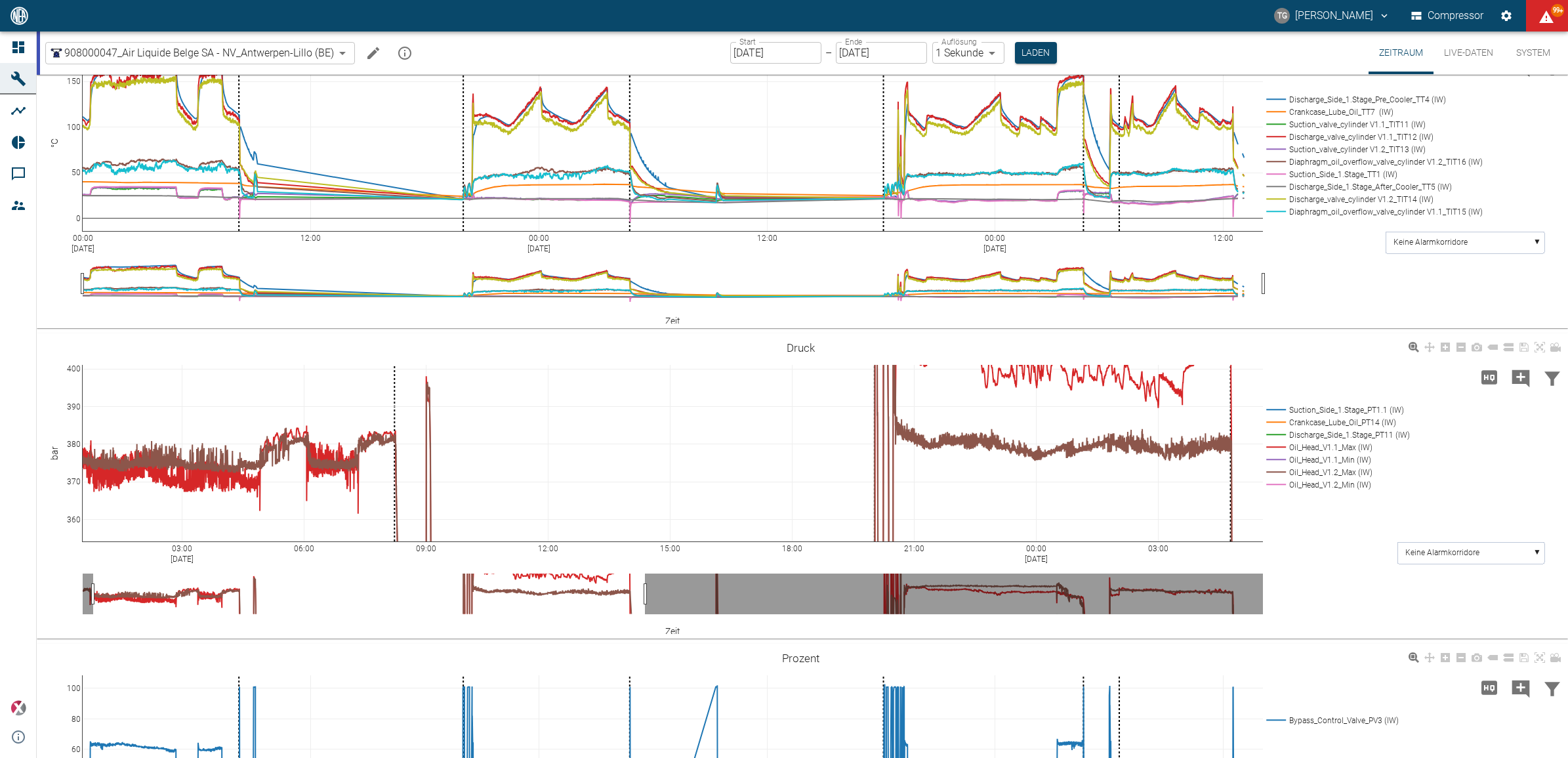
click at [76, 381] on g at bounding box center [673, 453] width 1207 height 203
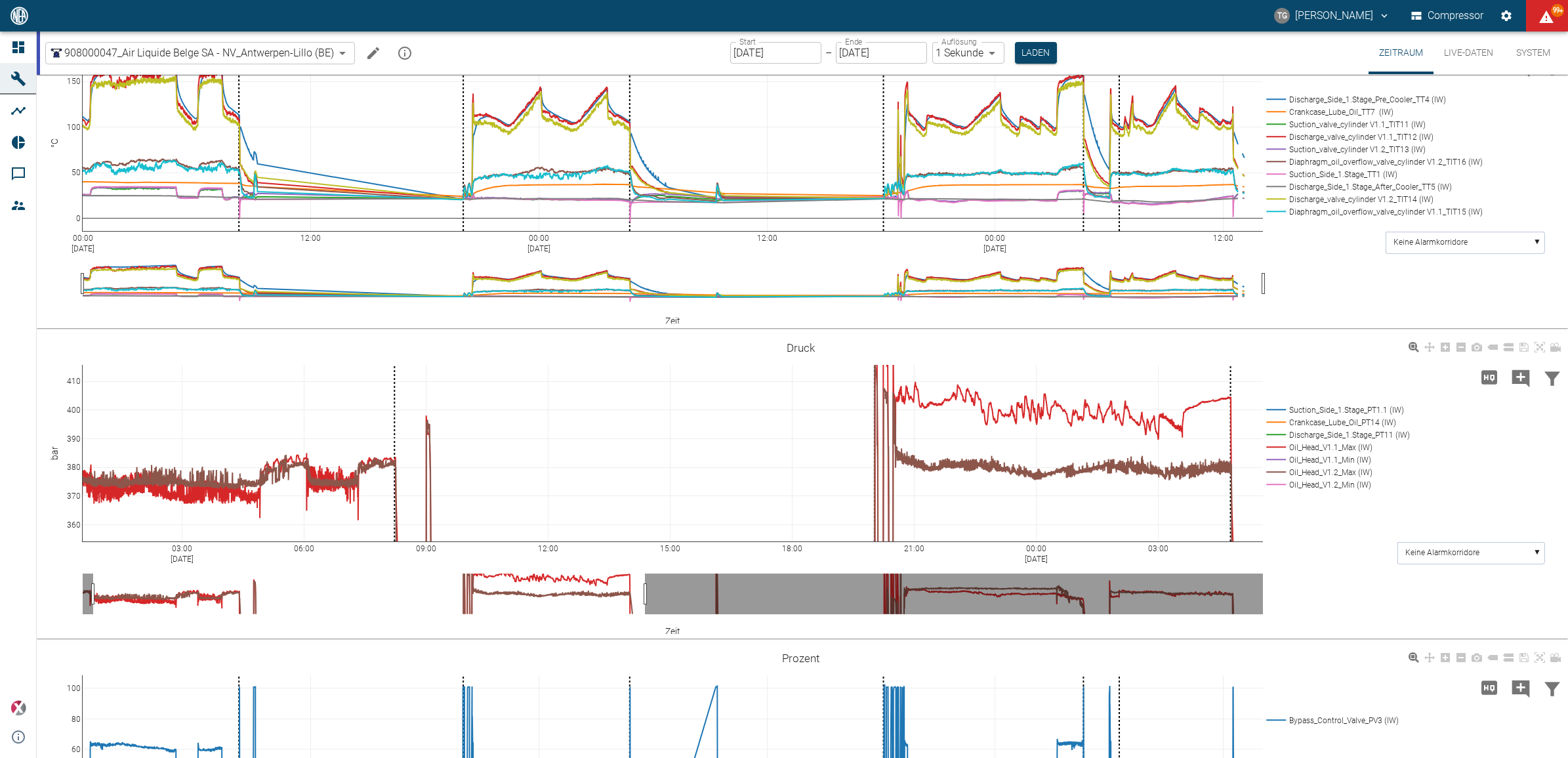
drag, startPoint x: 75, startPoint y: 363, endPoint x: 883, endPoint y: 487, distance: 817.5
click at [77, 406] on g at bounding box center [673, 453] width 1207 height 203
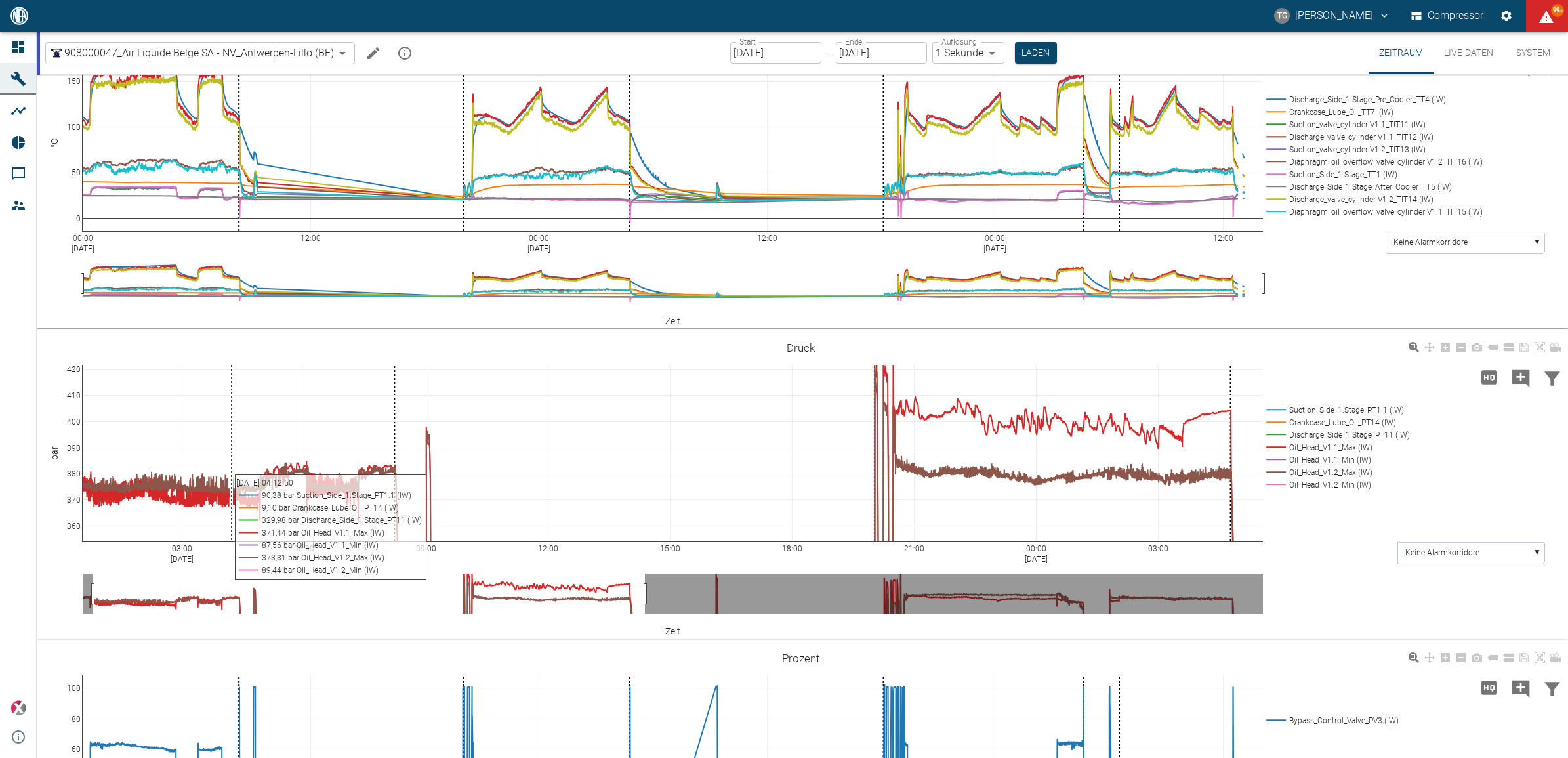
click at [83, 546] on g at bounding box center [673, 453] width 1207 height 203
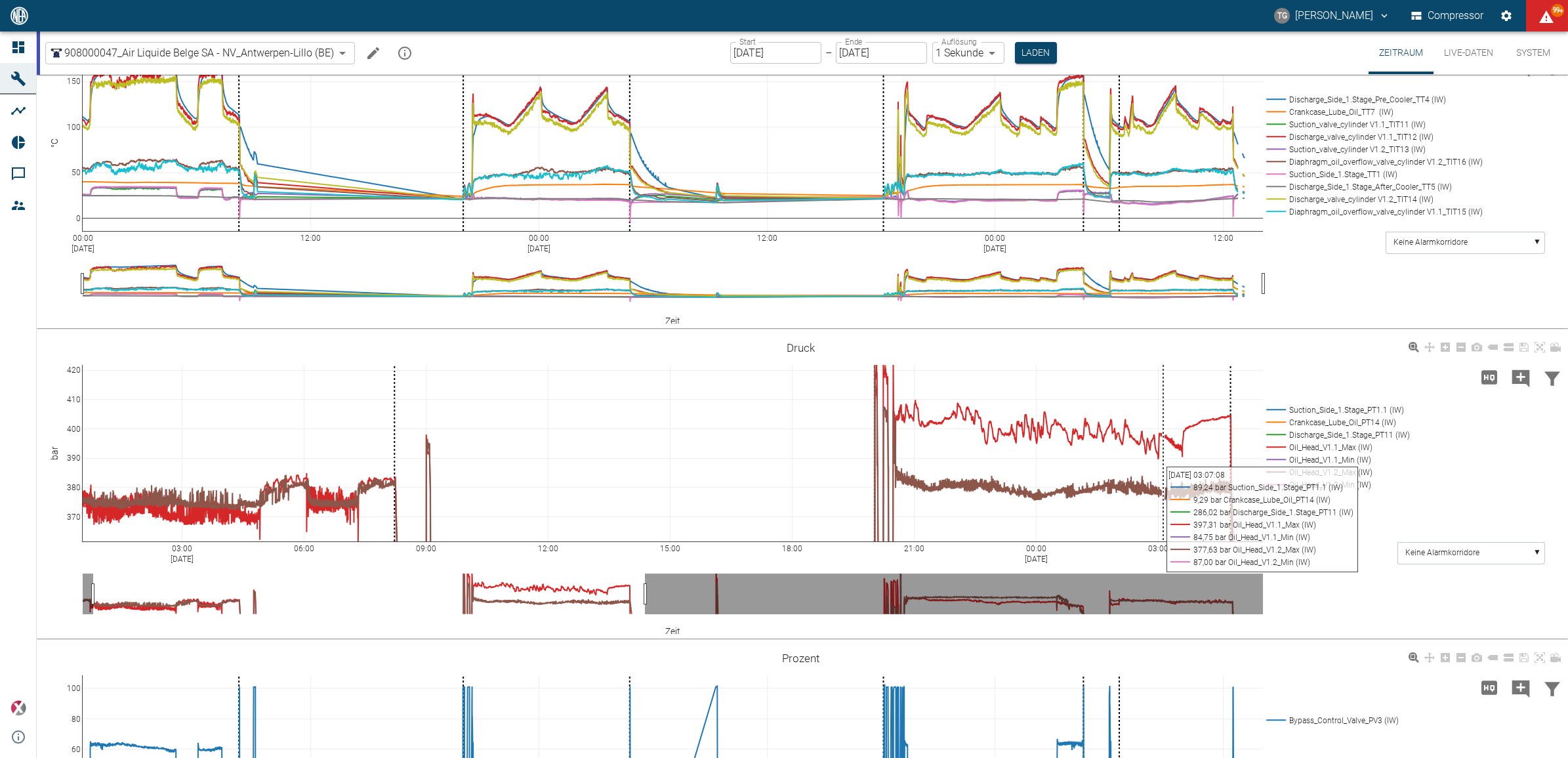
click at [1541, 349] on icon at bounding box center [1539, 347] width 11 height 11
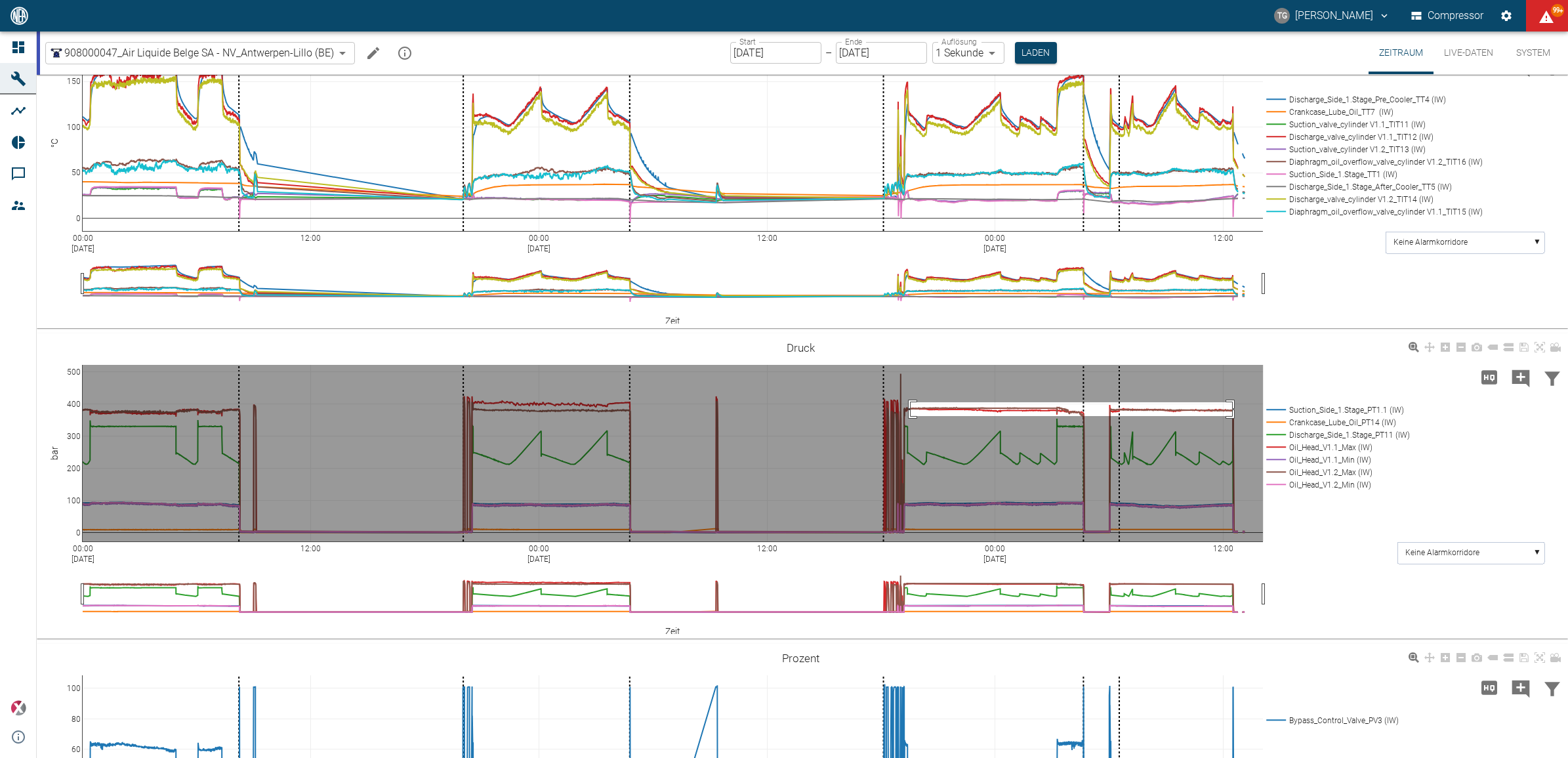
drag, startPoint x: 949, startPoint y: 414, endPoint x: 1232, endPoint y: 414, distance: 283.0
click at [1232, 414] on rect at bounding box center [672, 453] width 1180 height 176
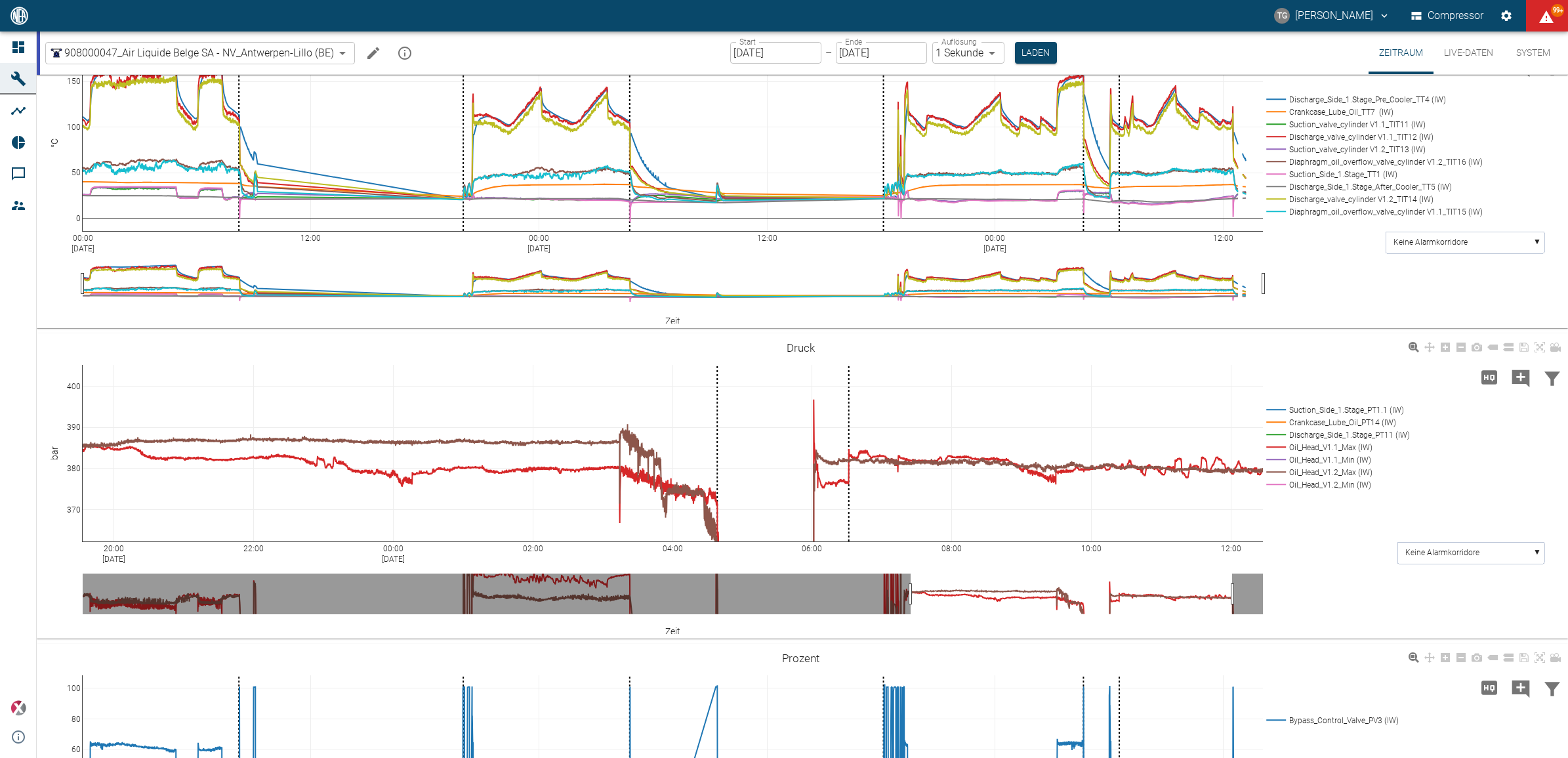
click at [74, 353] on g at bounding box center [673, 453] width 1207 height 203
click at [77, 542] on g at bounding box center [673, 453] width 1207 height 203
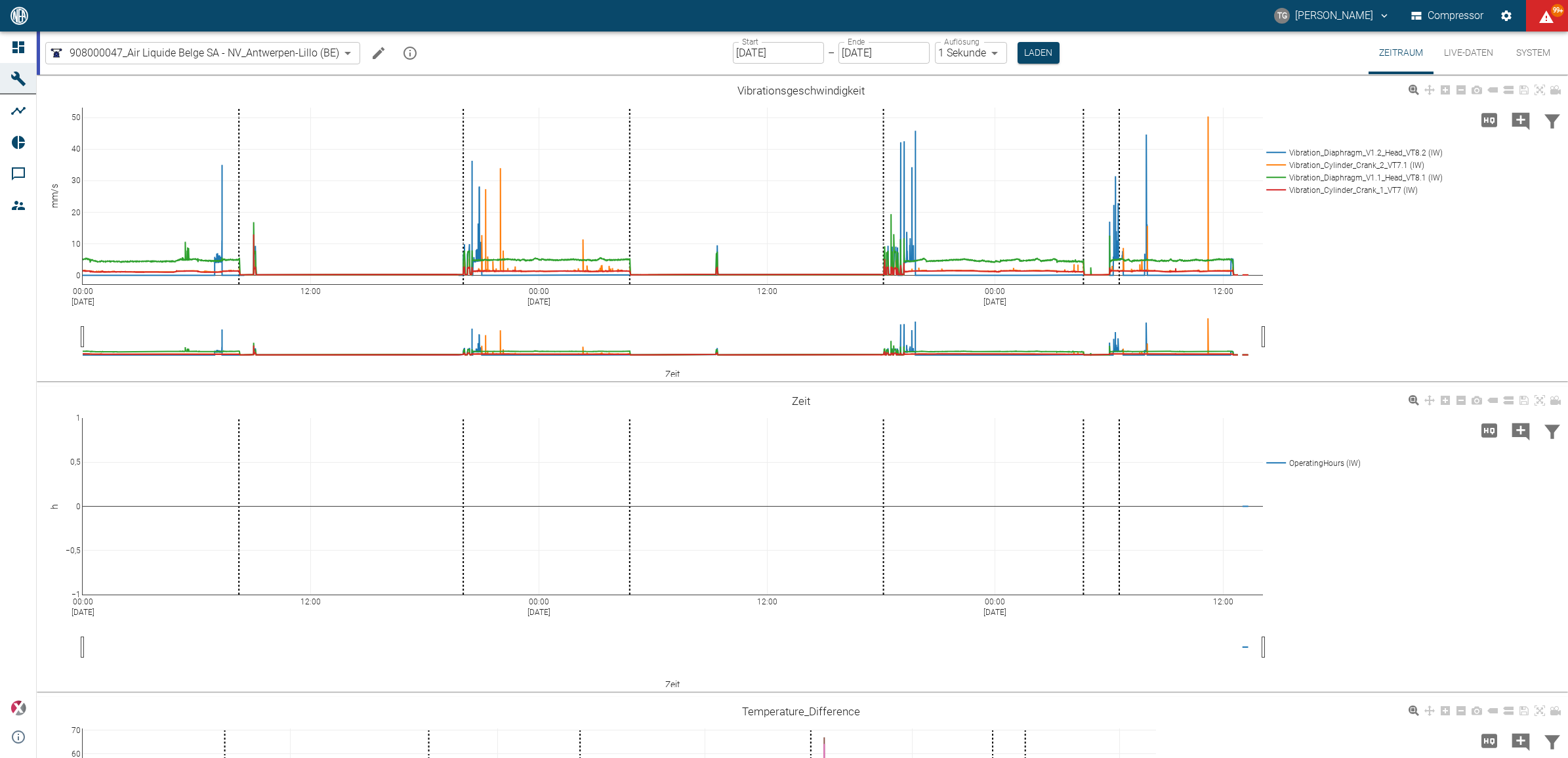
scroll to position [984, 0]
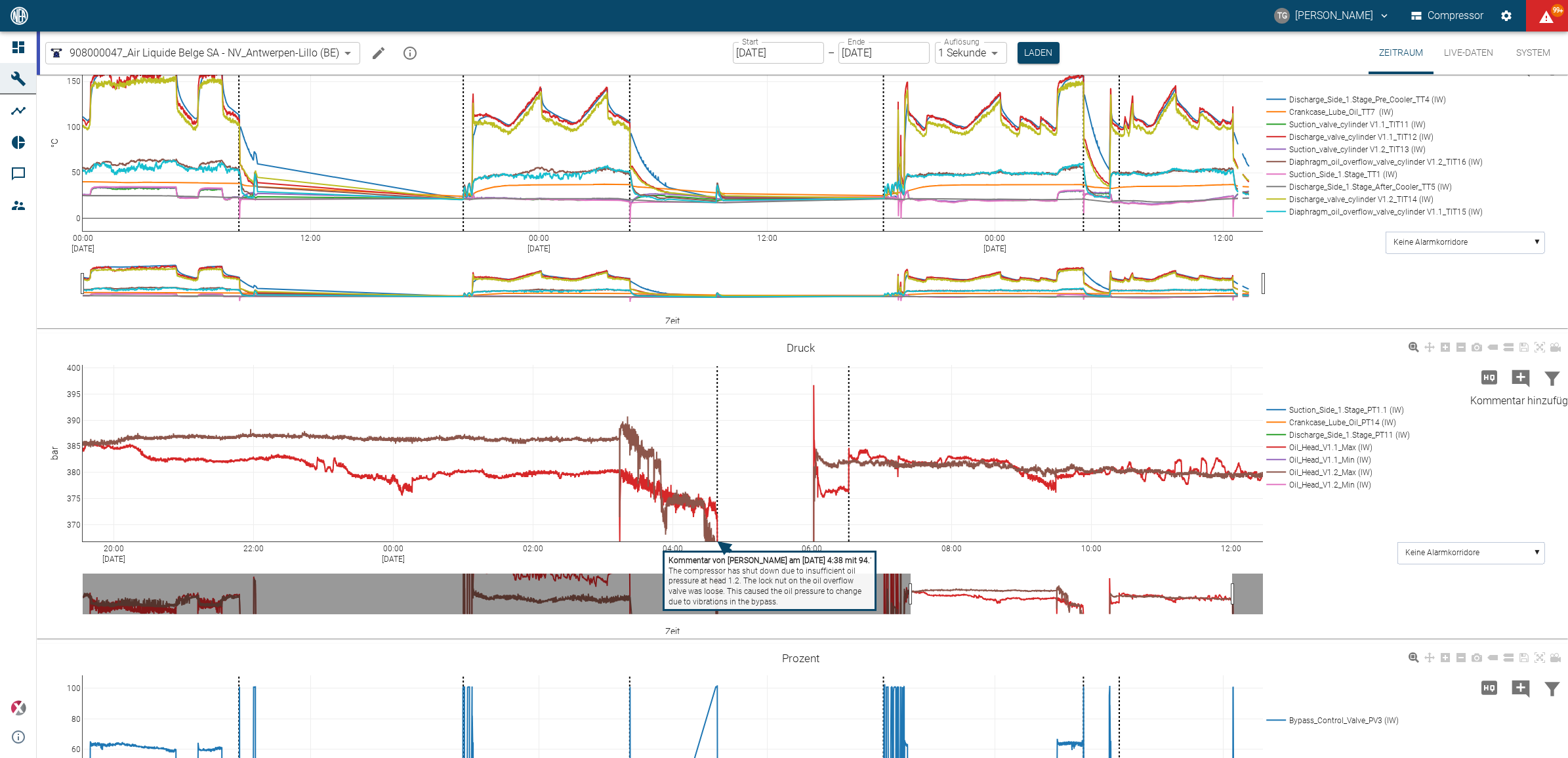
click at [1538, 344] on icon at bounding box center [1539, 347] width 11 height 11
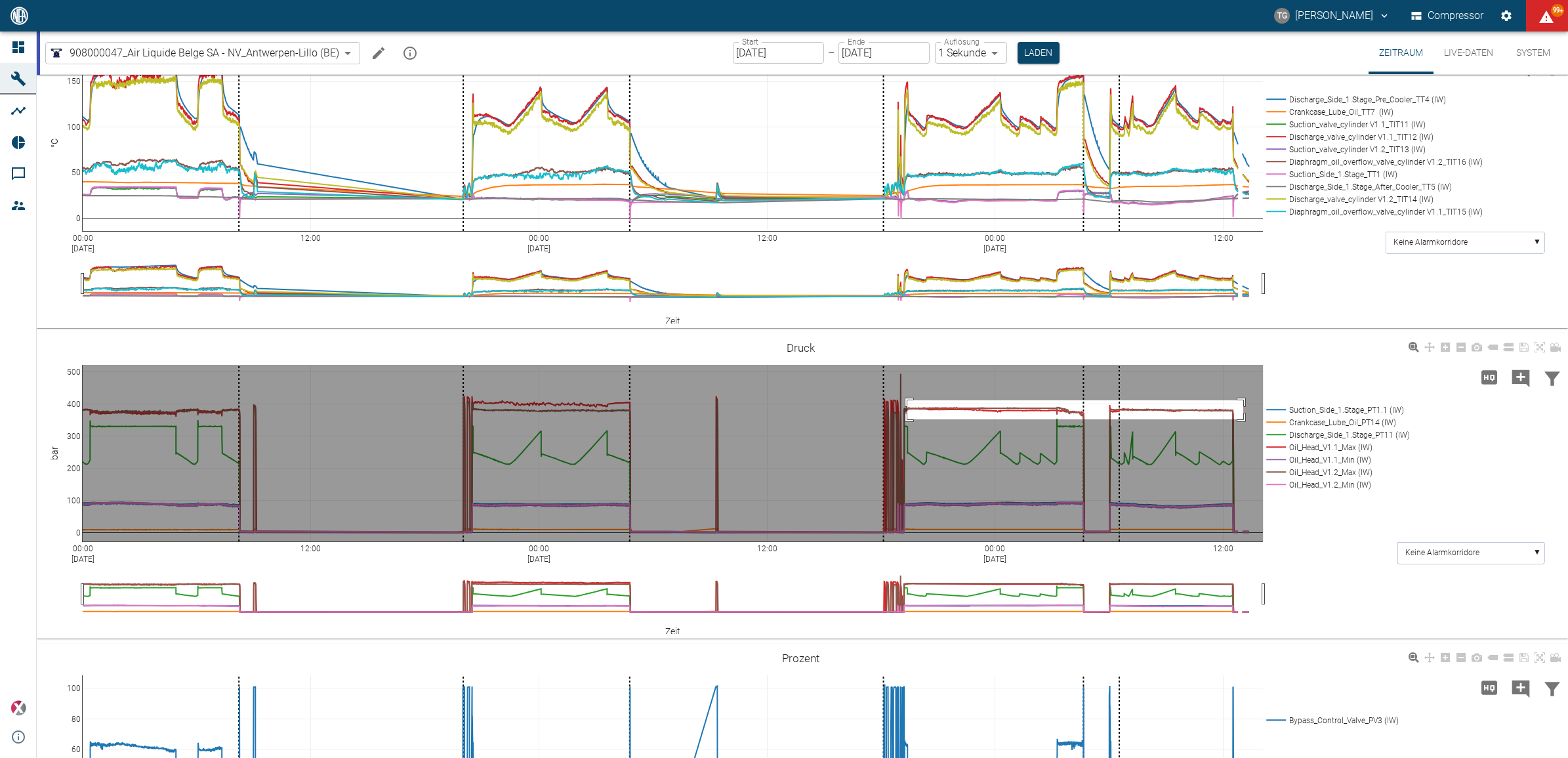
click at [1243, 418] on rect at bounding box center [672, 453] width 1180 height 176
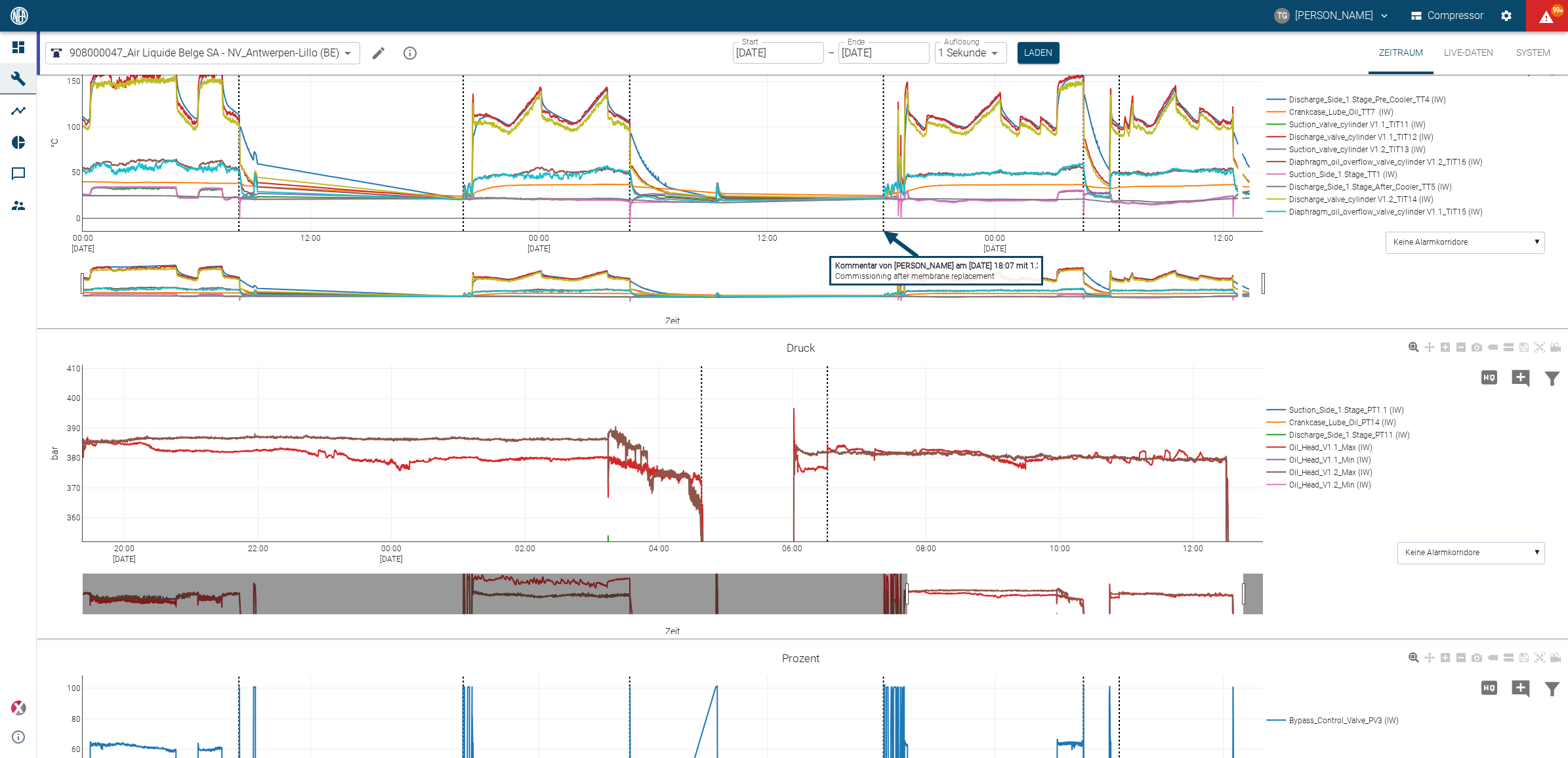
scroll to position [903, 0]
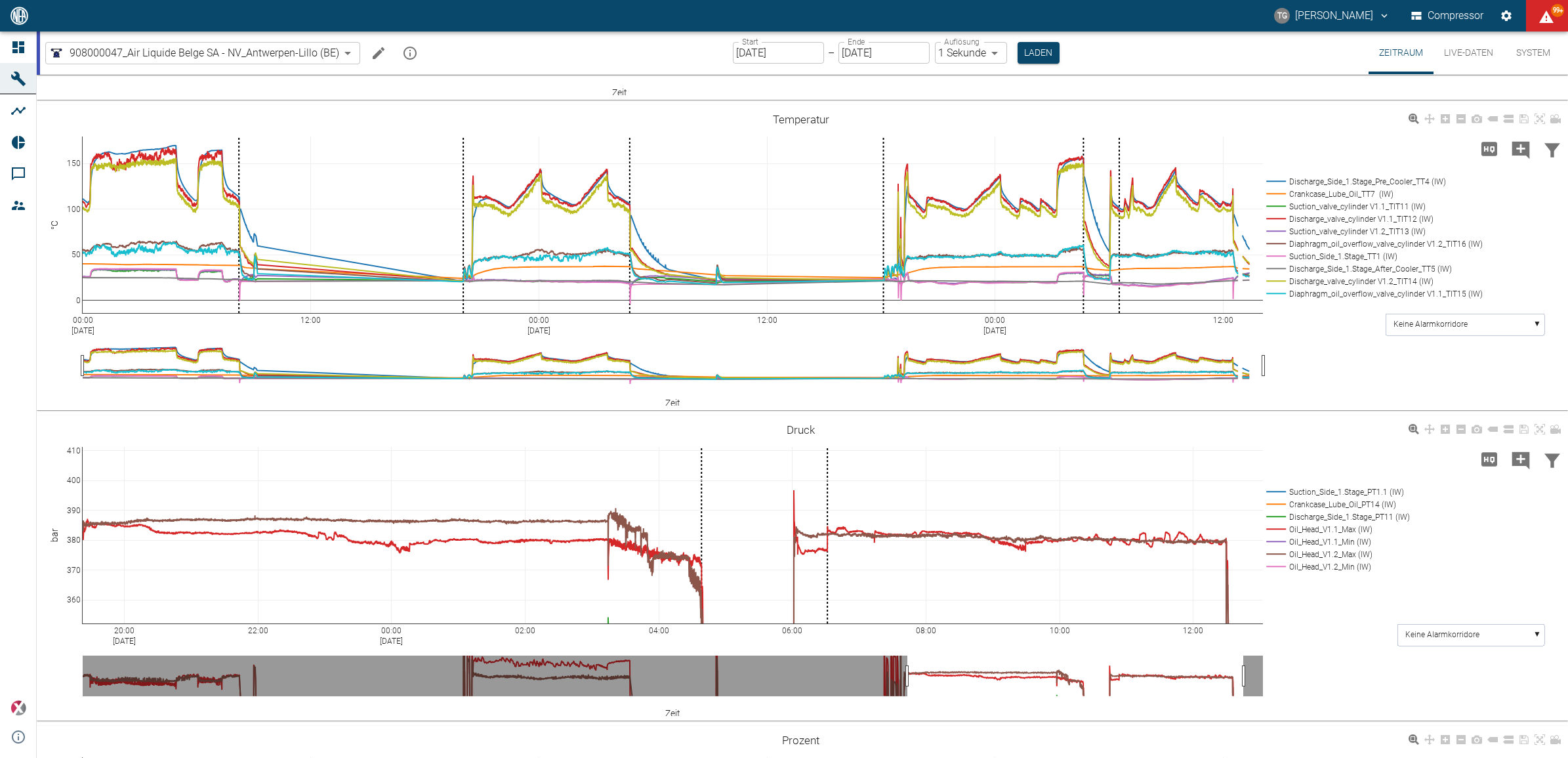
click at [1536, 117] on icon at bounding box center [1539, 119] width 11 height 11
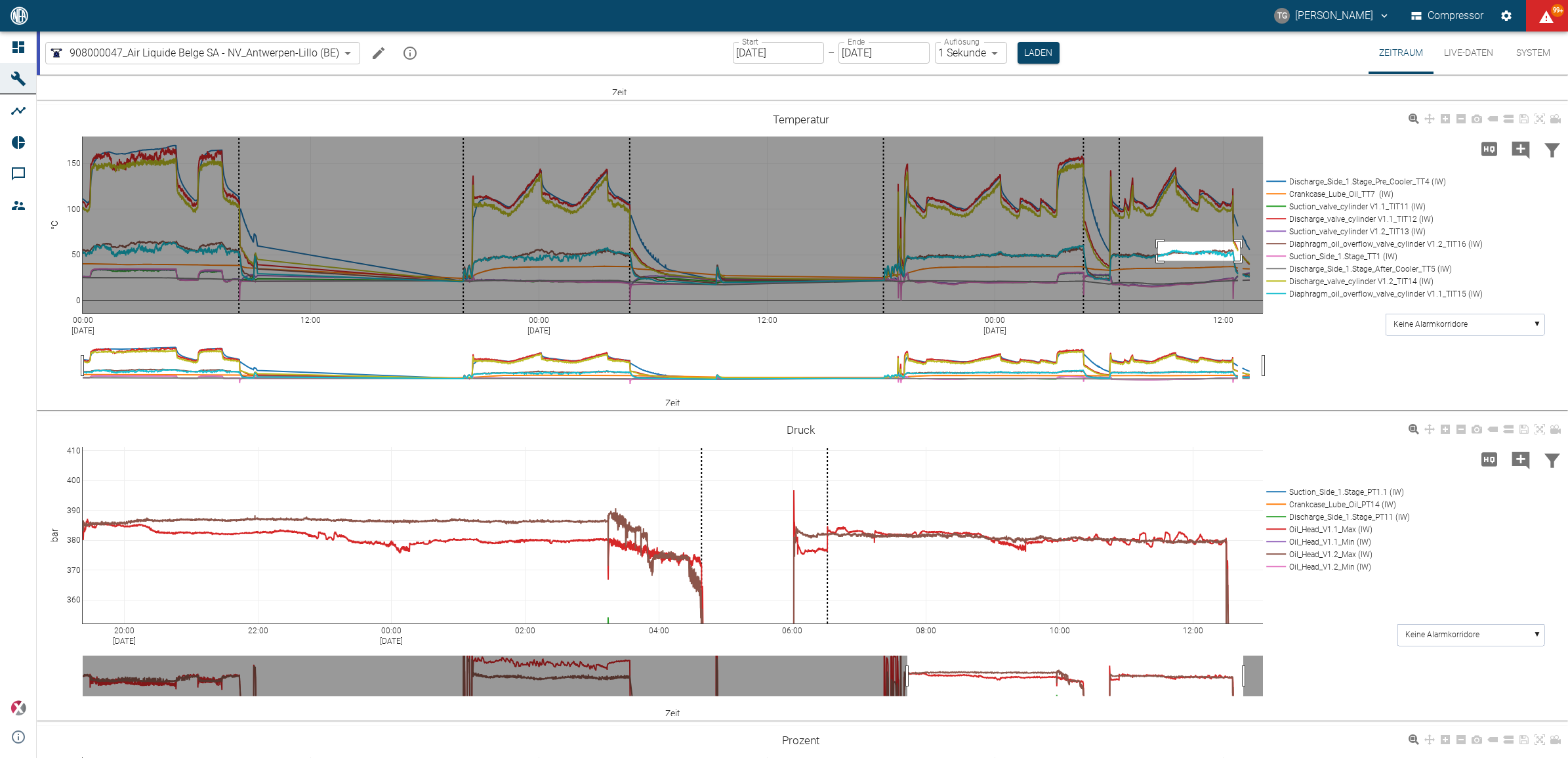
drag, startPoint x: 1204, startPoint y: 260, endPoint x: 1240, endPoint y: 260, distance: 36.0
click at [1240, 260] on rect at bounding box center [672, 225] width 1180 height 176
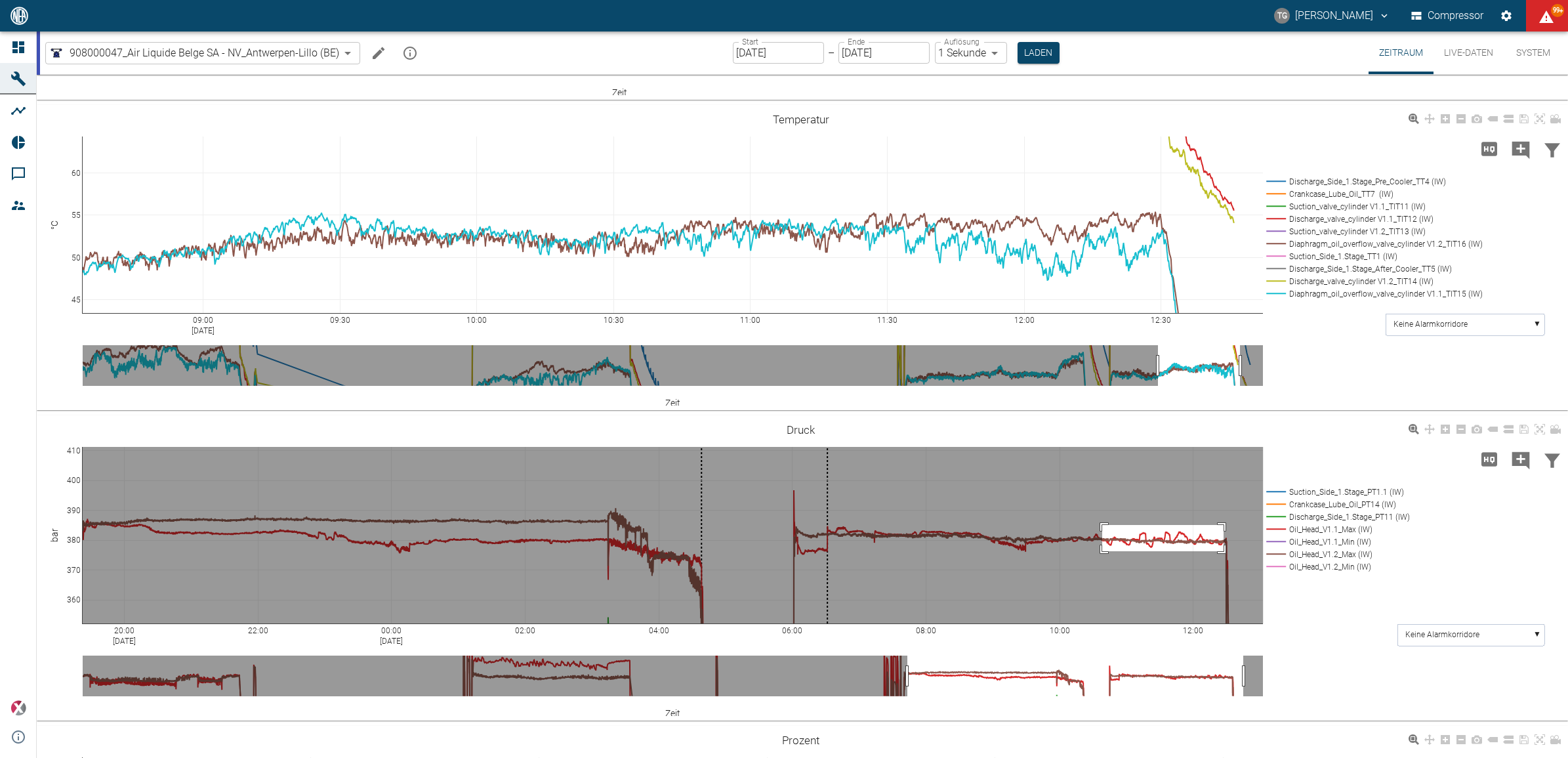
drag, startPoint x: 1102, startPoint y: 524, endPoint x: 1227, endPoint y: 550, distance: 127.7
click at [1227, 550] on rect at bounding box center [672, 535] width 1180 height 176
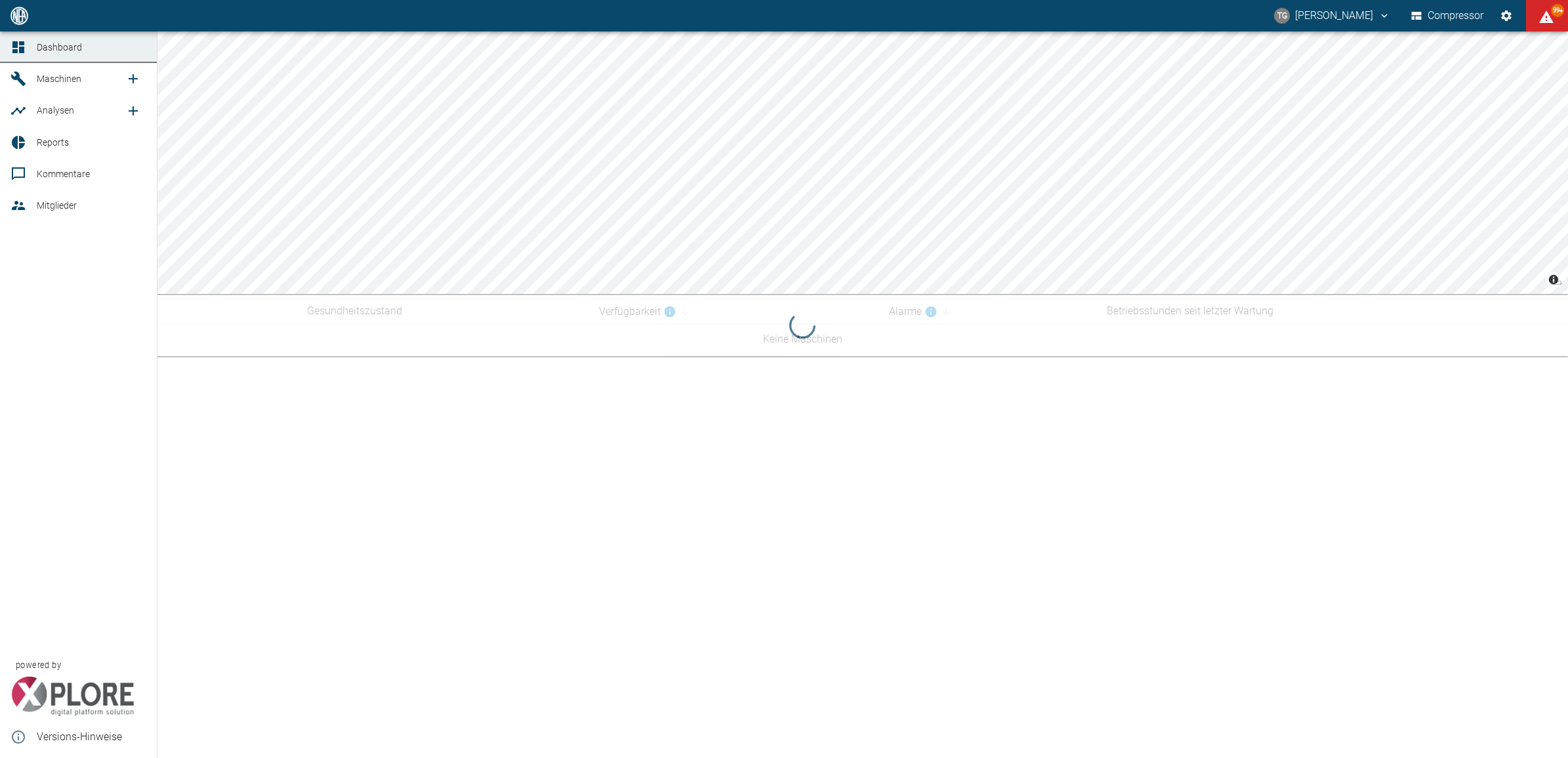
click at [62, 176] on span "Kommentare" at bounding box center [64, 174] width 53 height 11
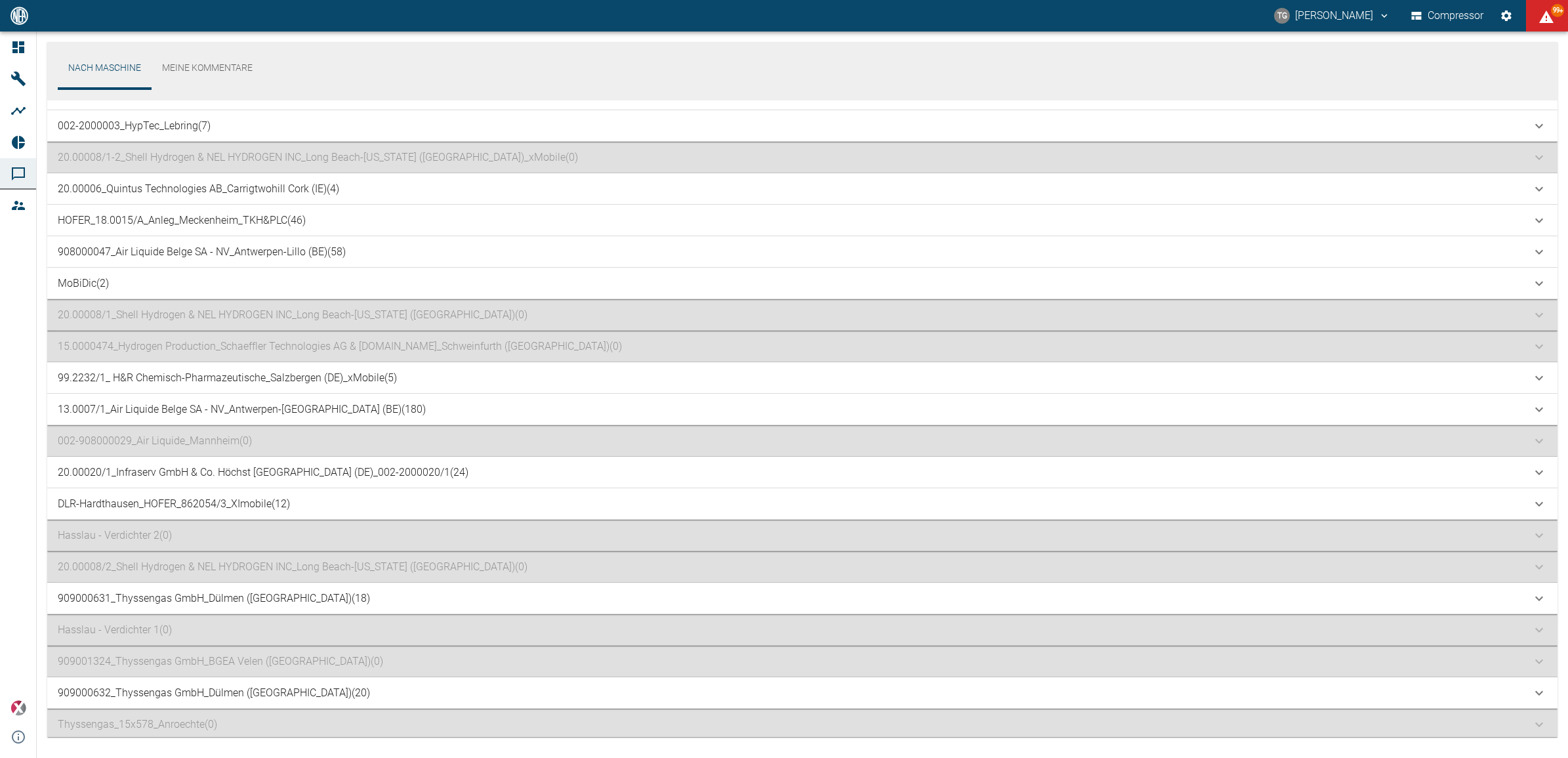
scroll to position [656, 0]
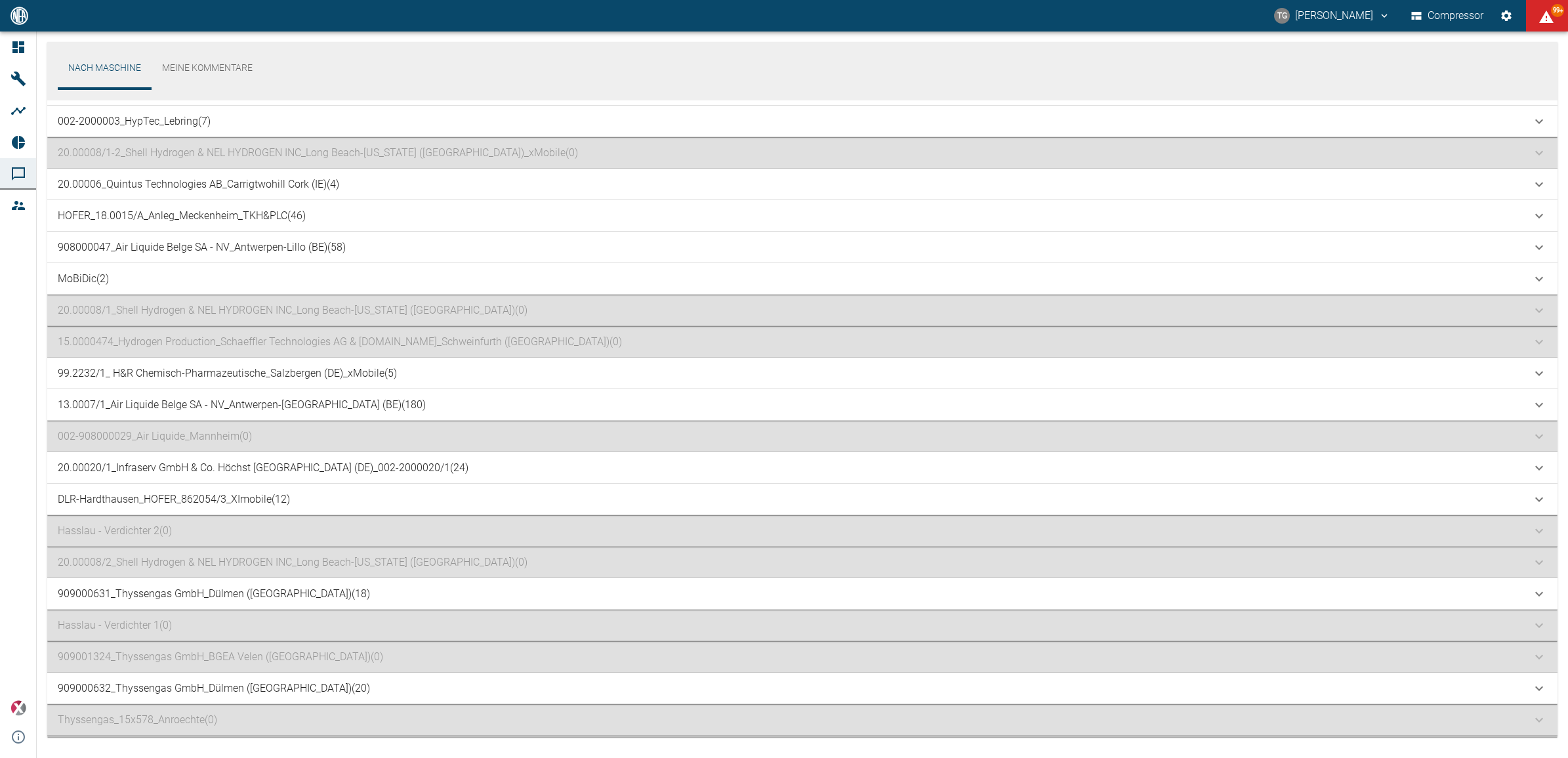
click at [174, 409] on p "13.0007/1_Air Liquide Belge SA - NV_Antwerpen-[GEOGRAPHIC_DATA] (BE) (180)" at bounding box center [241, 405] width 368 height 16
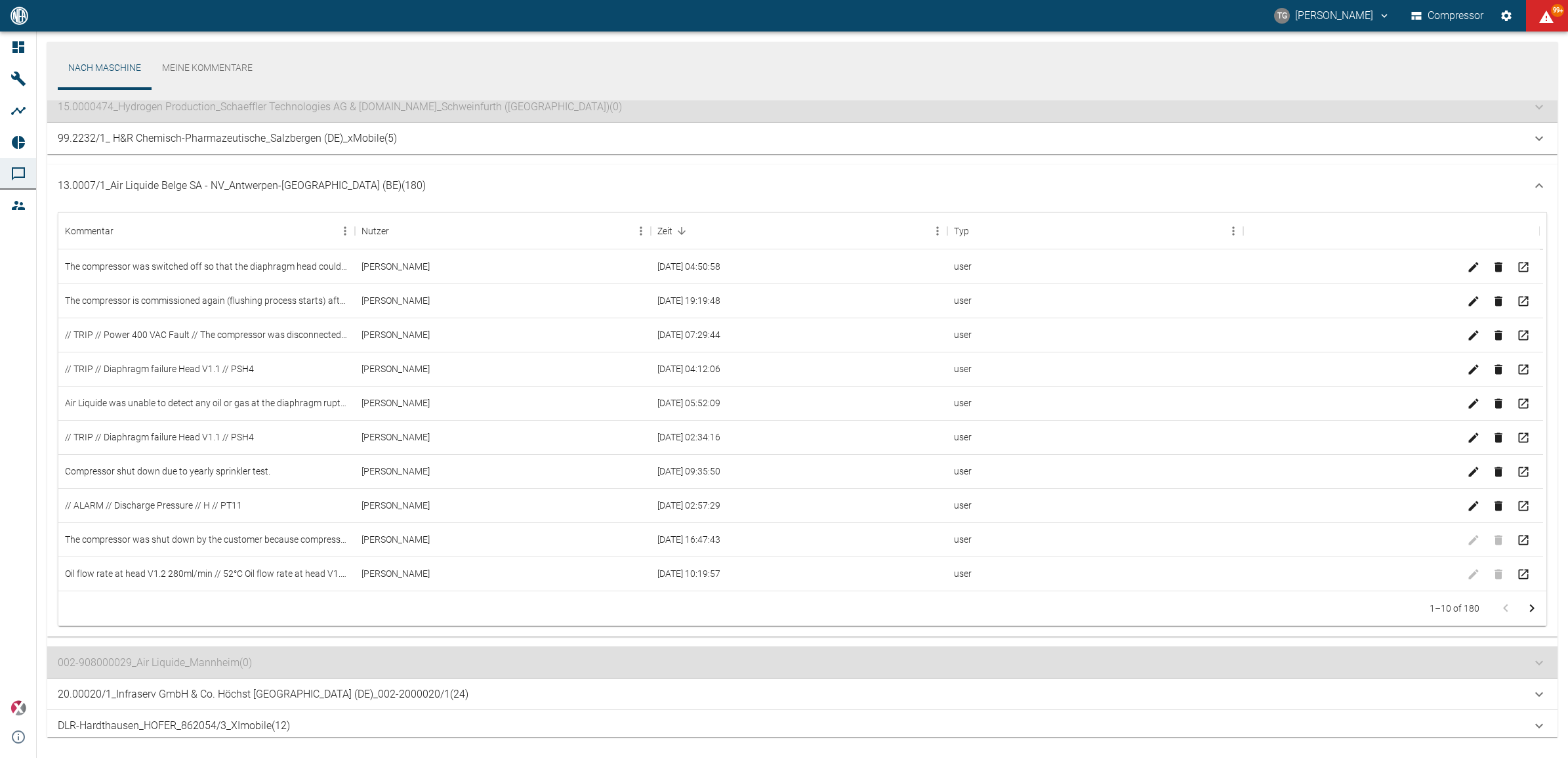
scroll to position [955, 0]
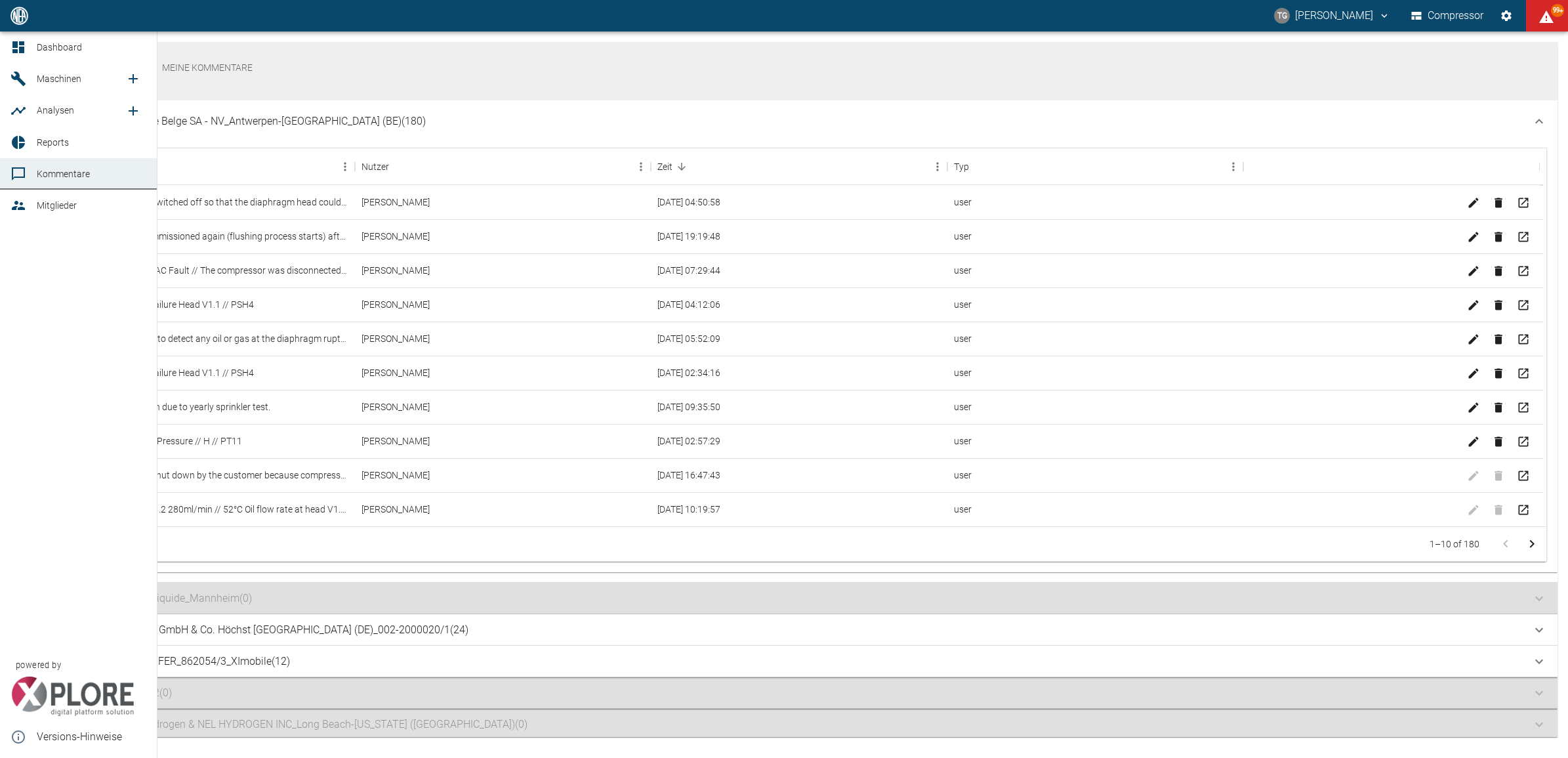
click at [23, 45] on icon at bounding box center [18, 47] width 12 height 12
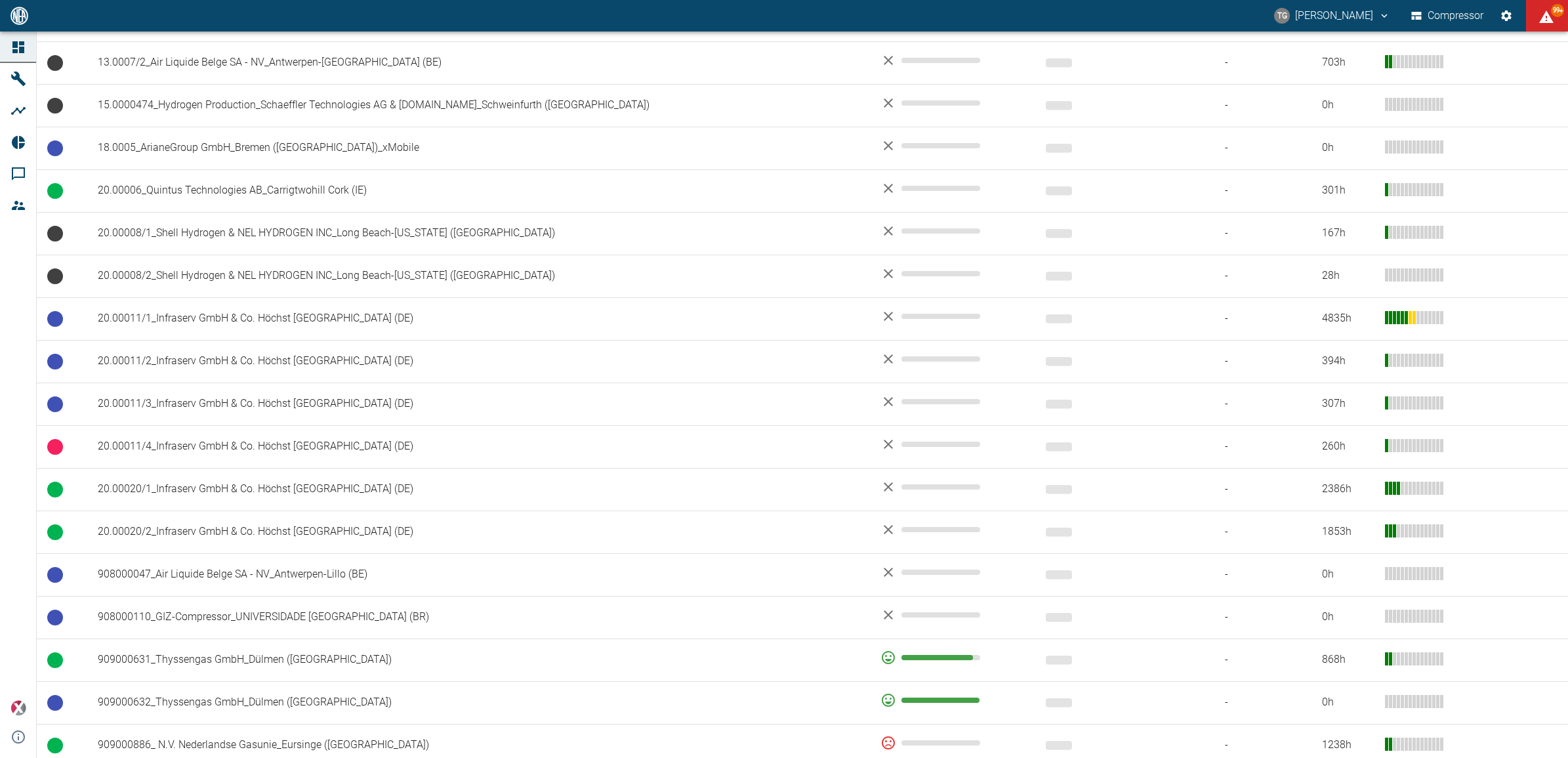
scroll to position [493, 0]
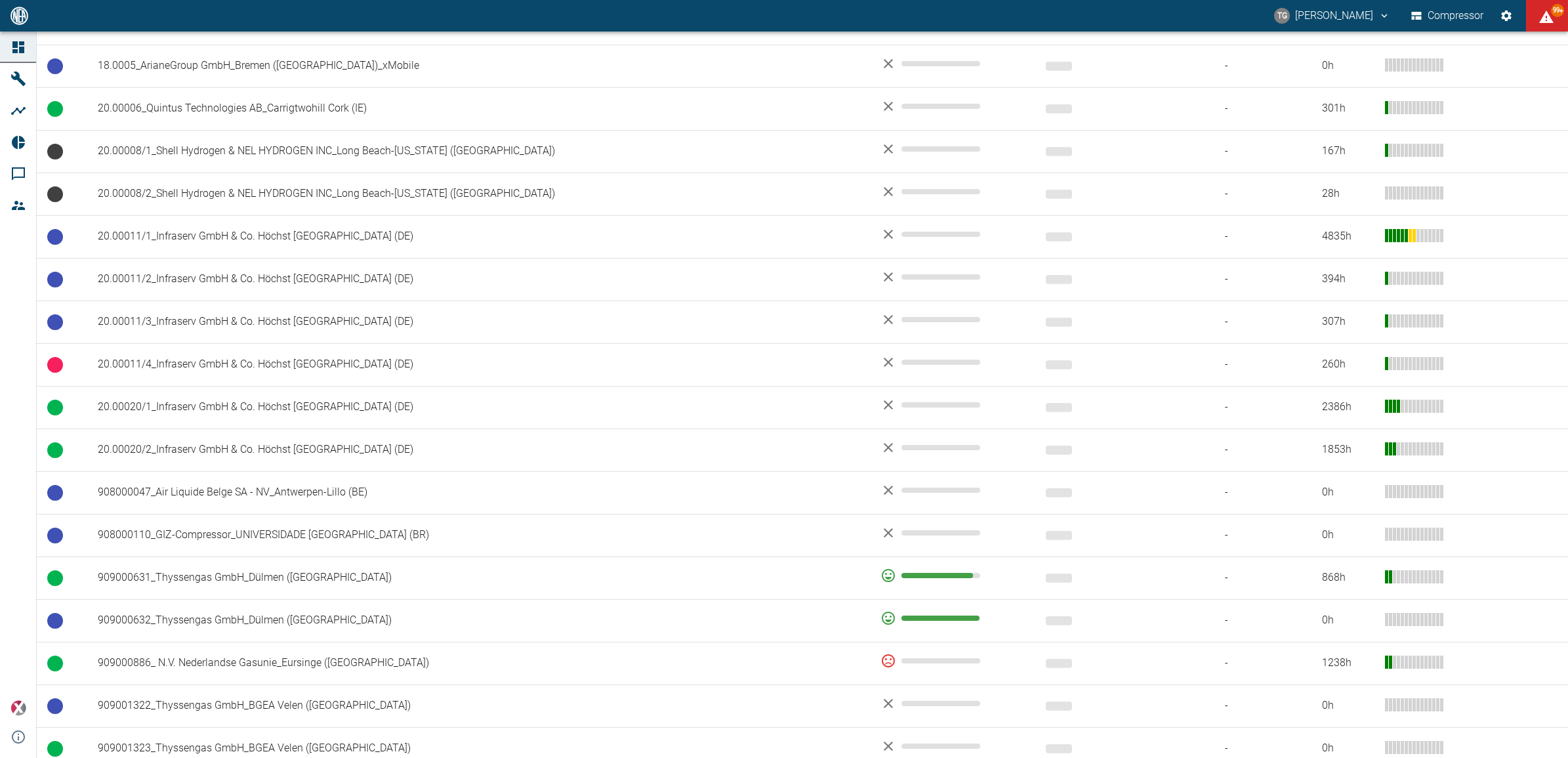
click at [187, 497] on td "908000047_Air Liquide Belge SA - NV_Antwerpen-Lillo (BE)" at bounding box center [479, 493] width 783 height 43
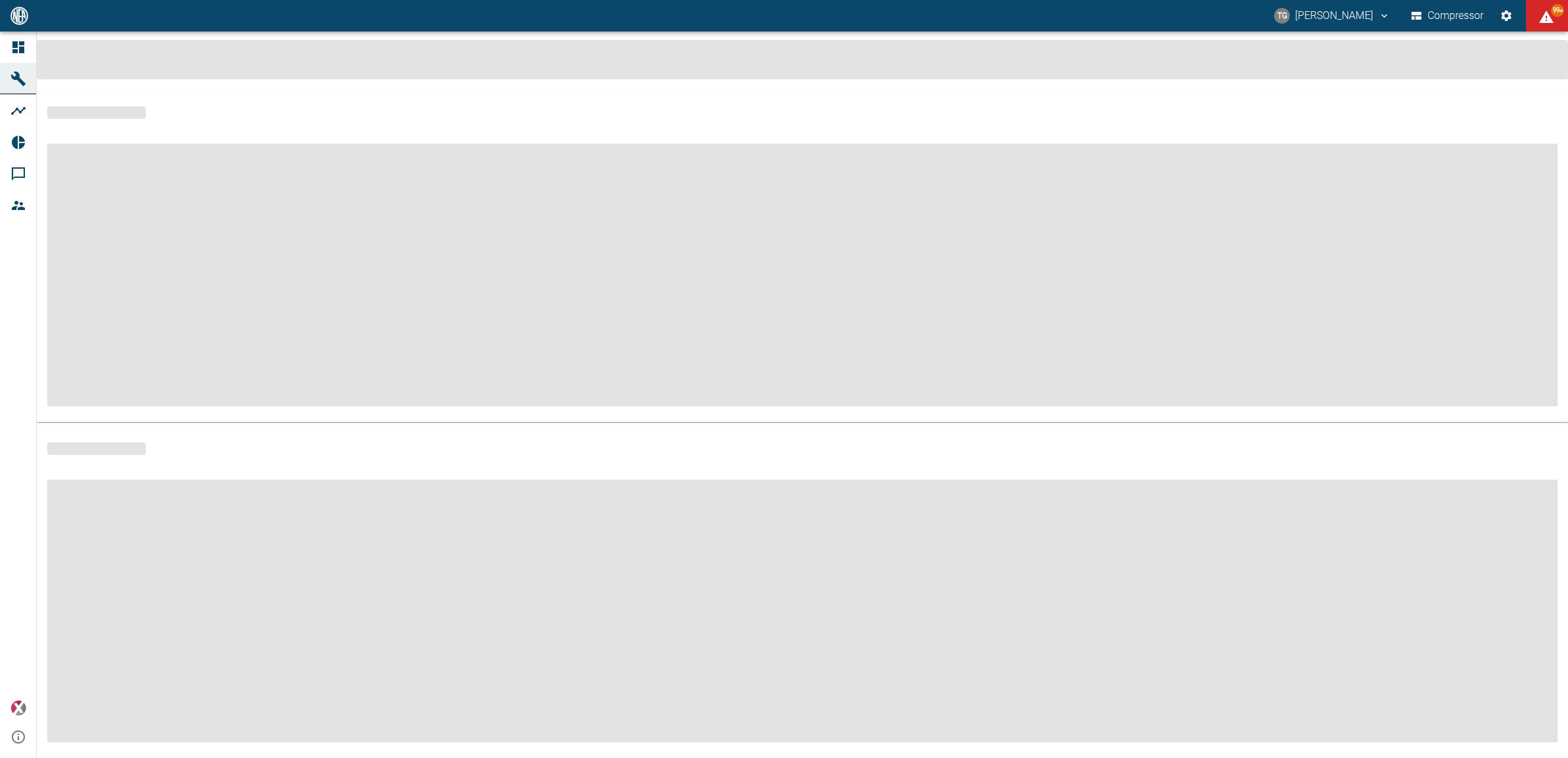
scroll to position [5, 0]
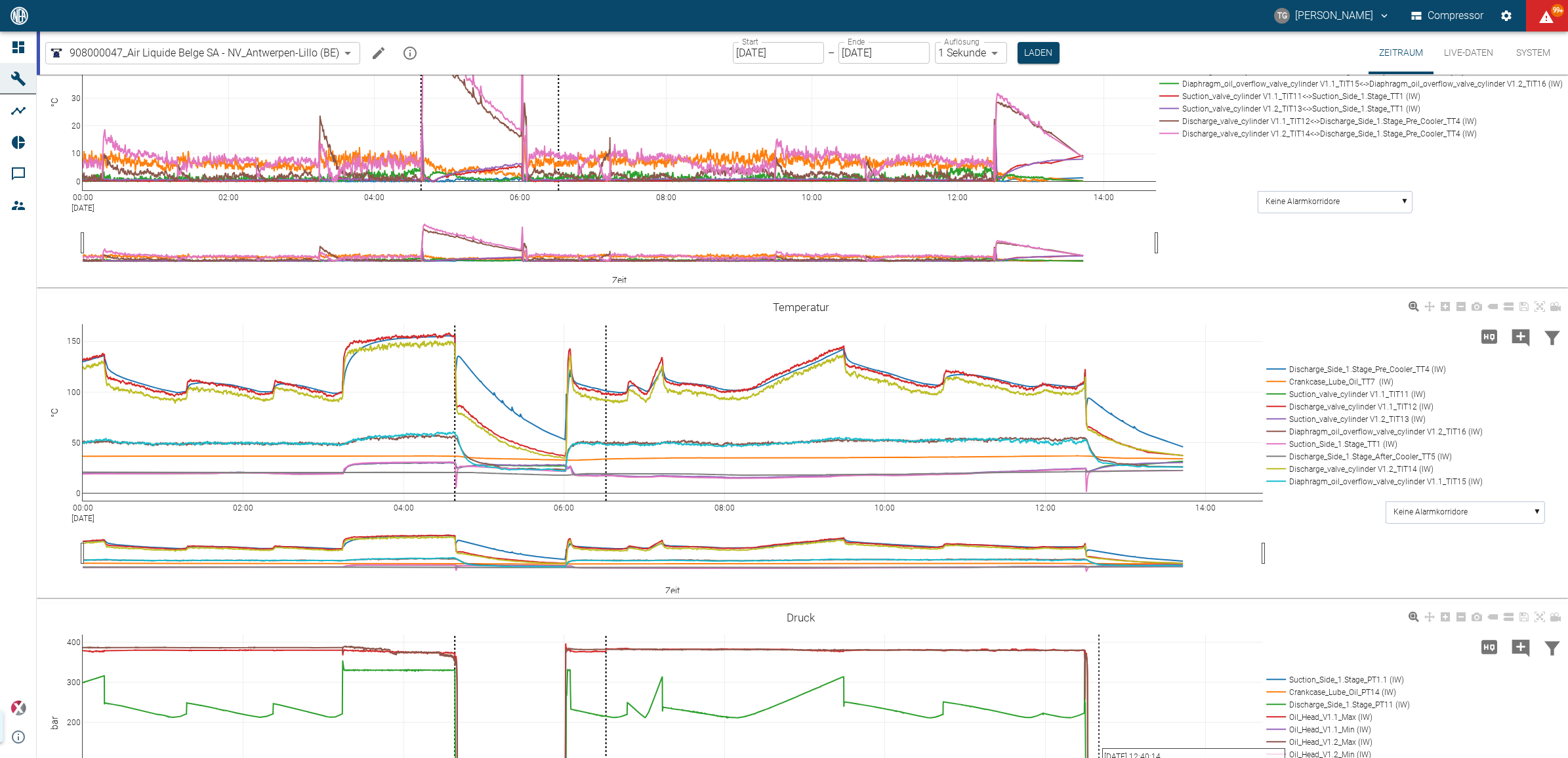
scroll to position [966, 0]
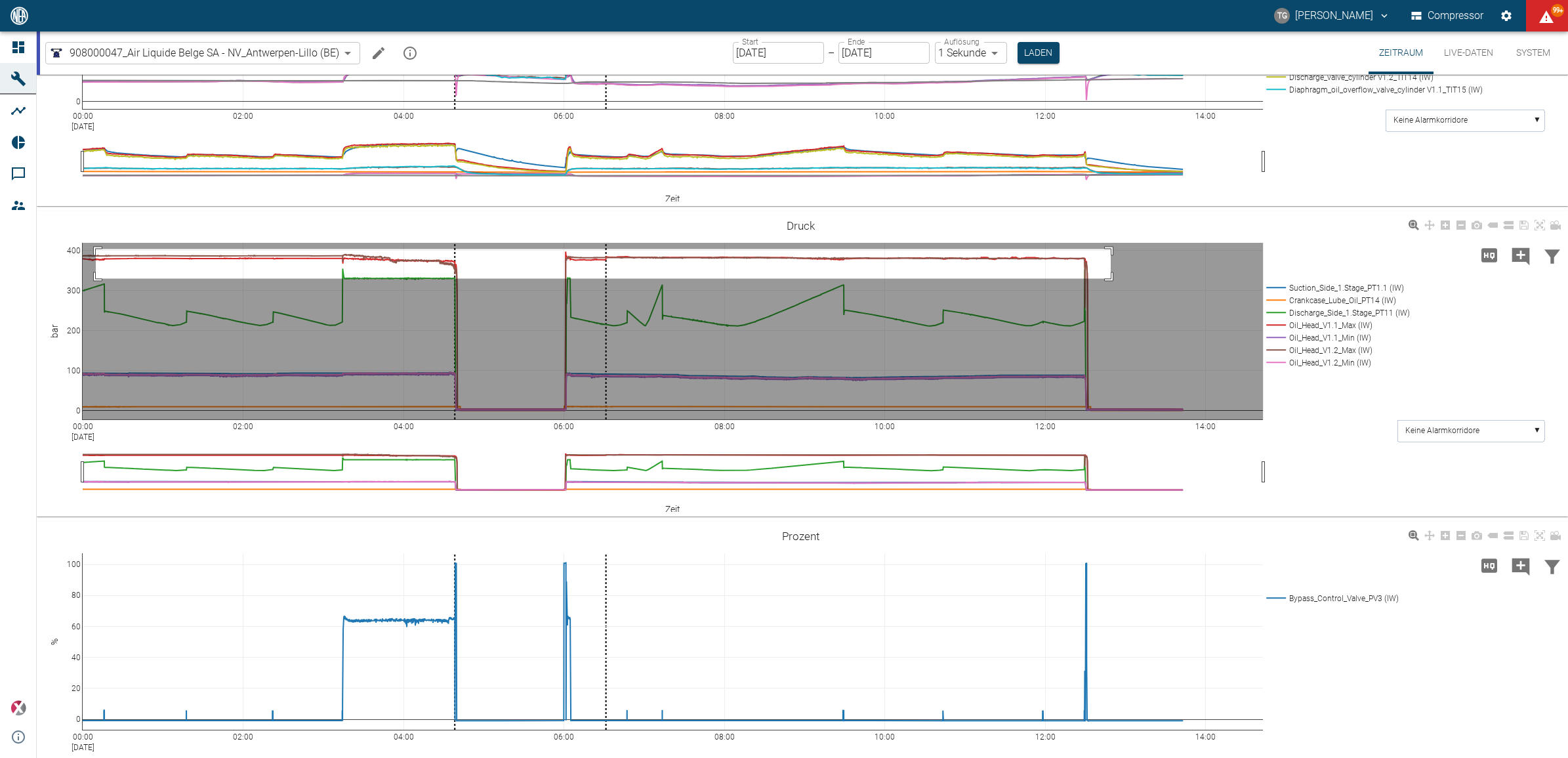
drag, startPoint x: 1081, startPoint y: 405, endPoint x: 1110, endPoint y: 417, distance: 31.4
click at [1110, 417] on rect at bounding box center [672, 331] width 1180 height 176
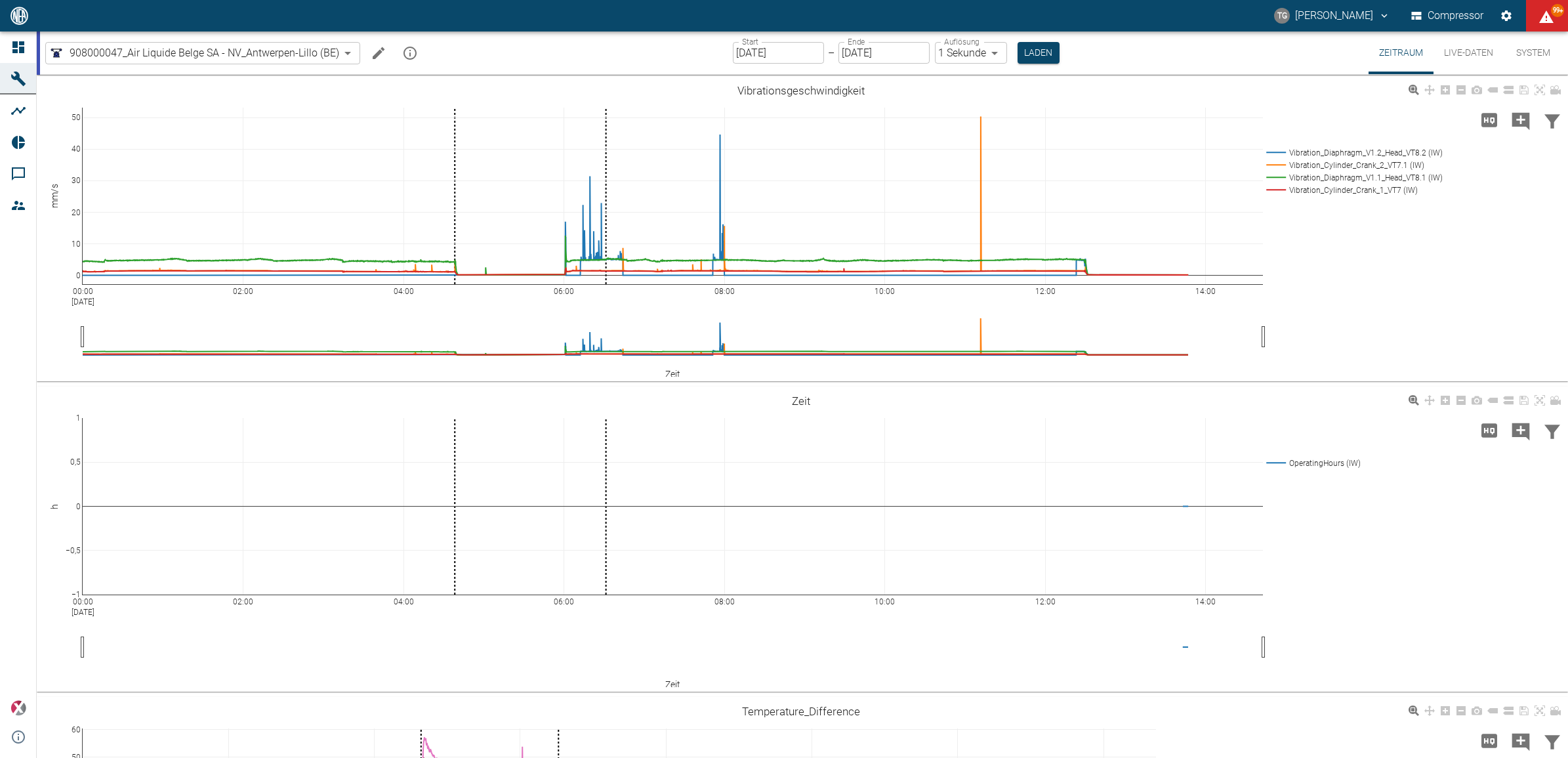
scroll to position [966, 0]
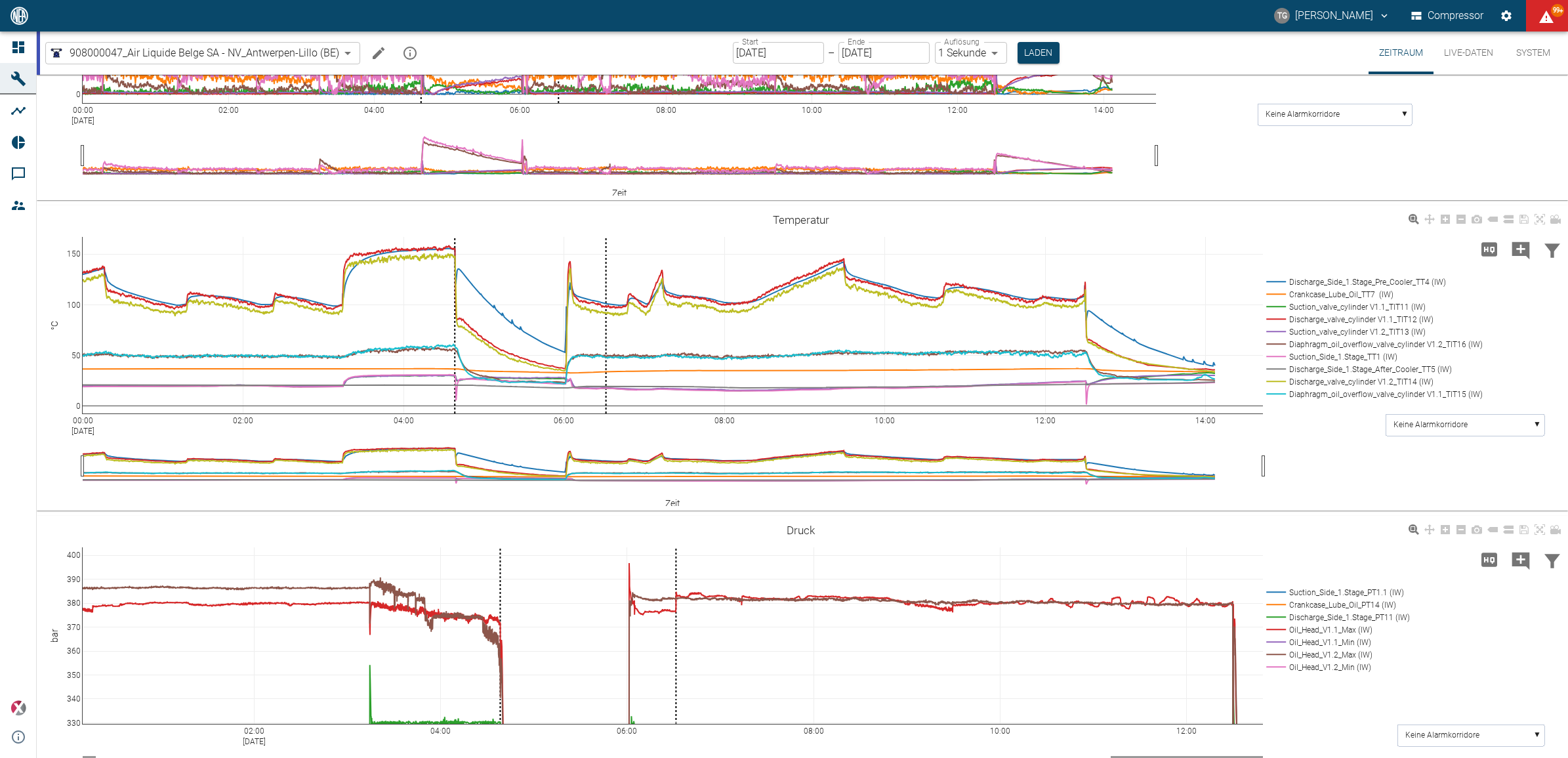
scroll to position [474, 0]
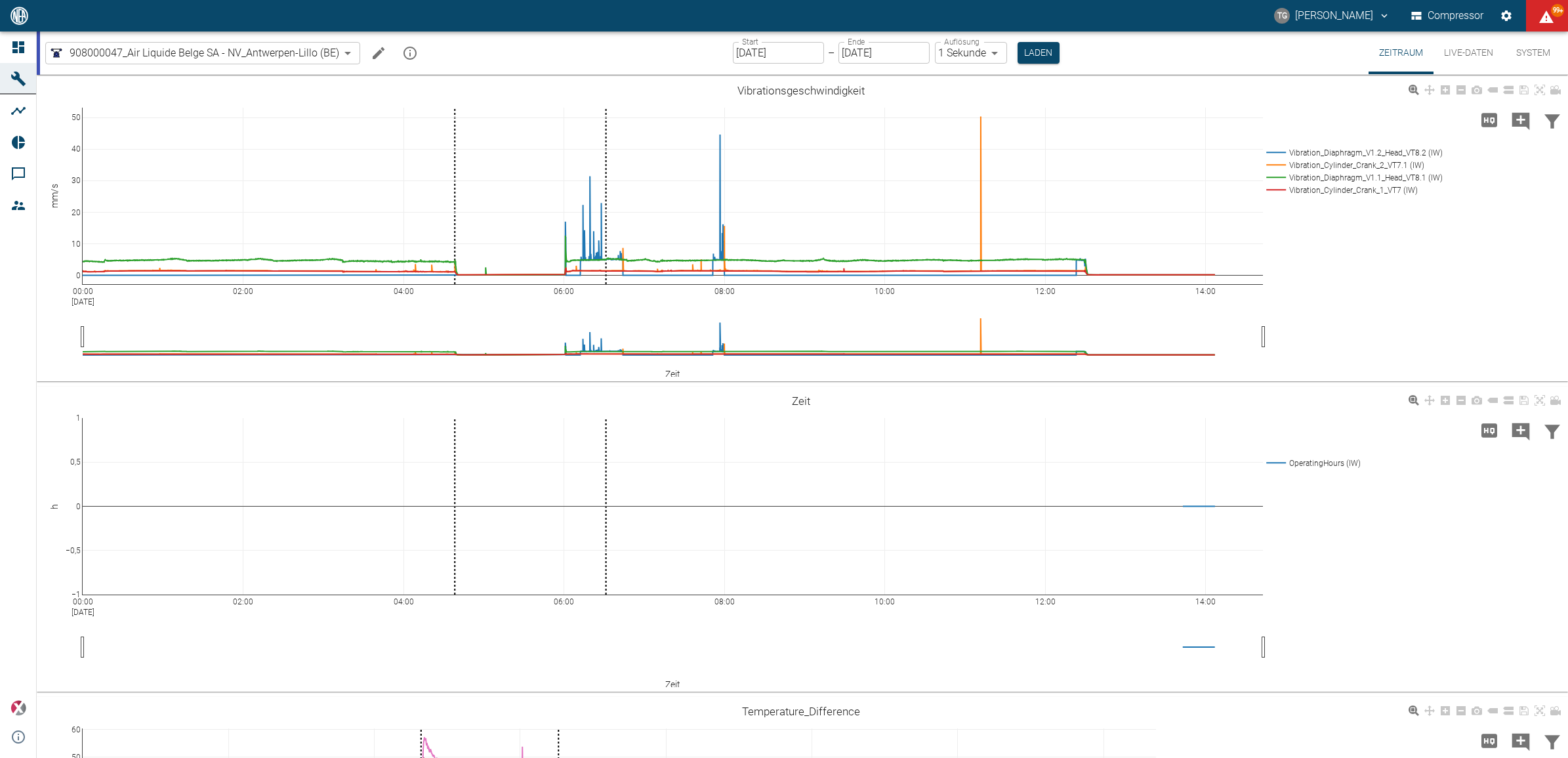
click at [11, 43] on icon at bounding box center [19, 47] width 16 height 16
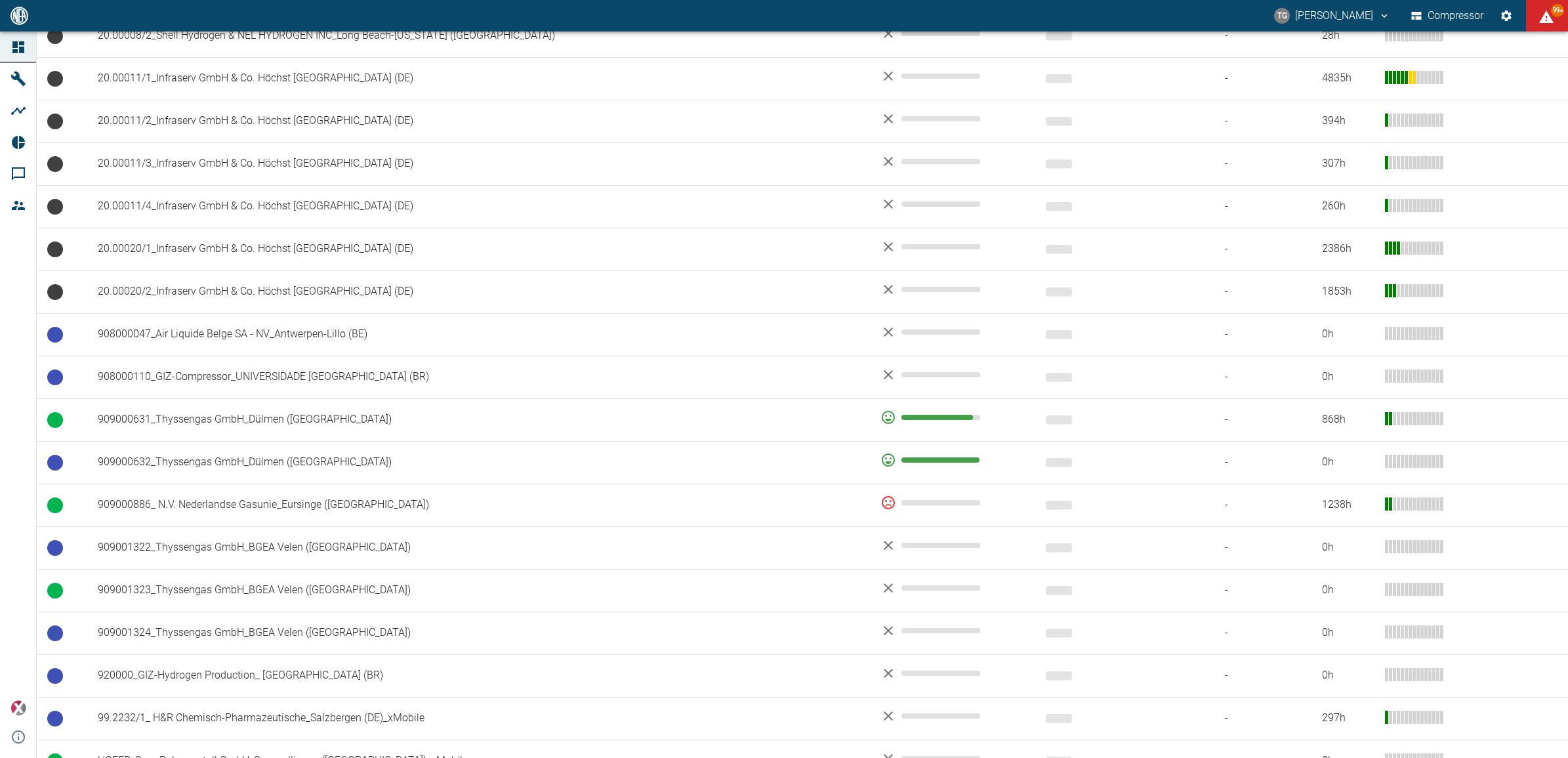
scroll to position [656, 0]
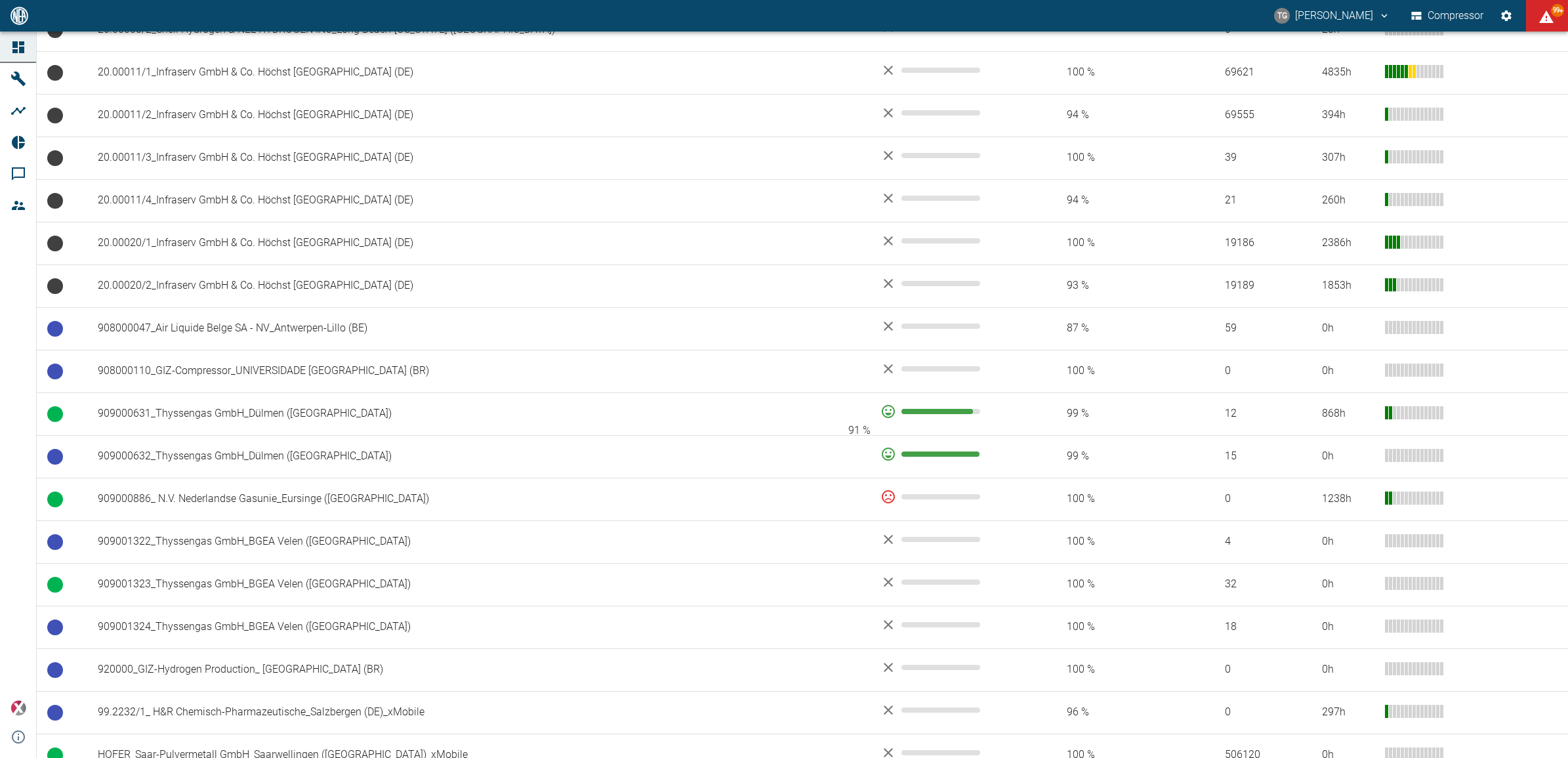
click at [895, 414] on span "91 %" at bounding box center [934, 411] width 79 height 5
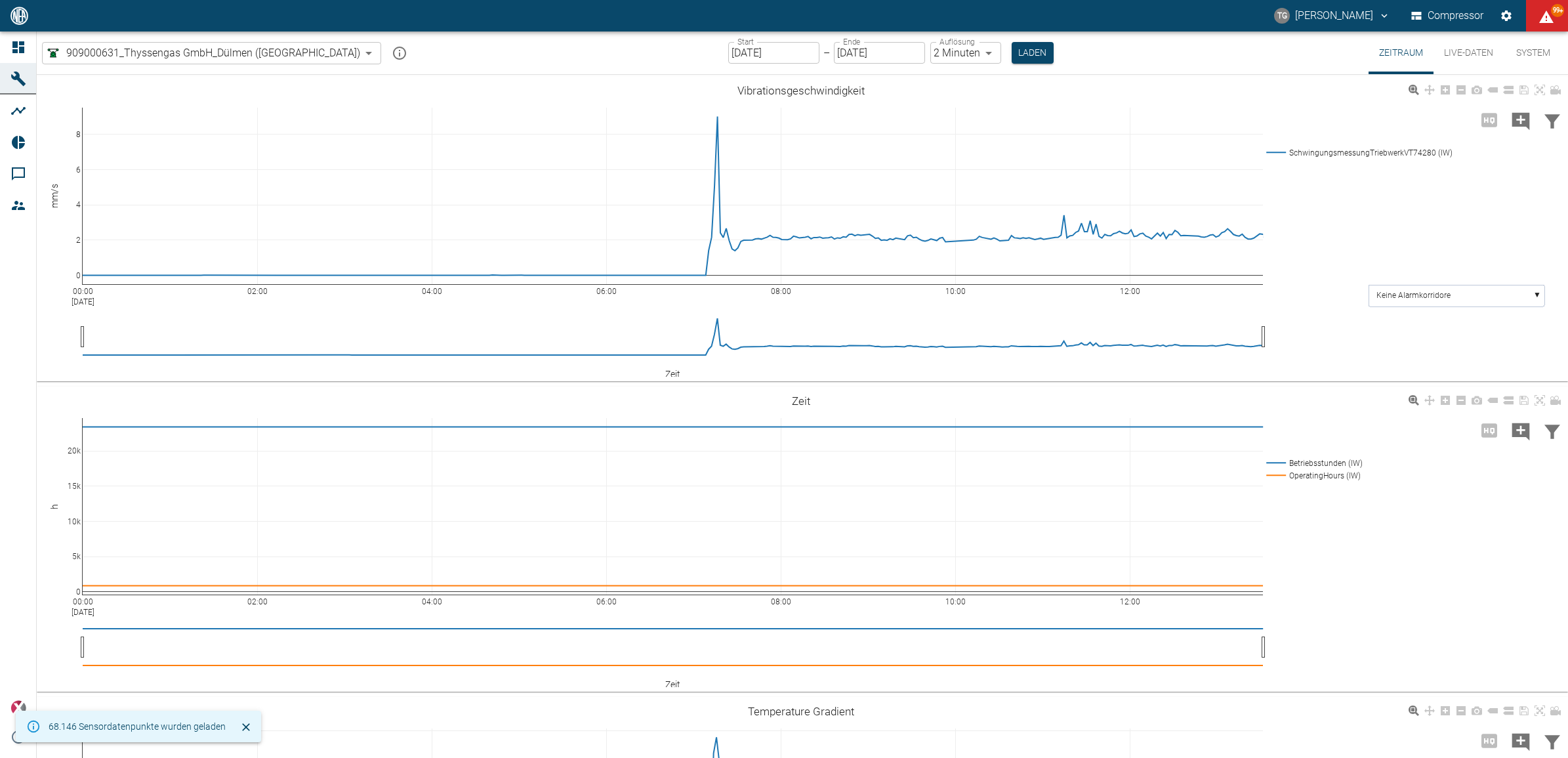
type input "2min"
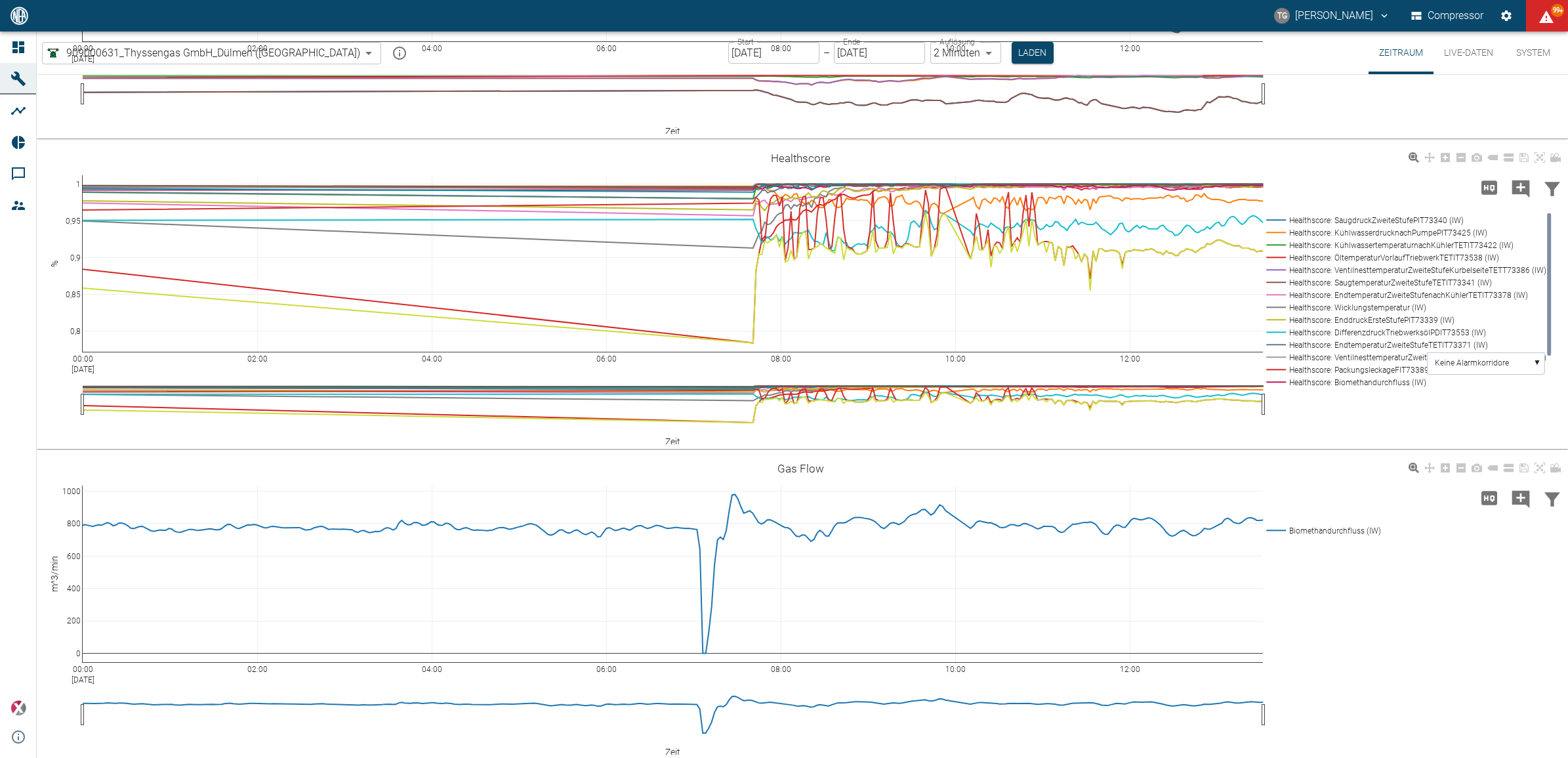
scroll to position [2871, 0]
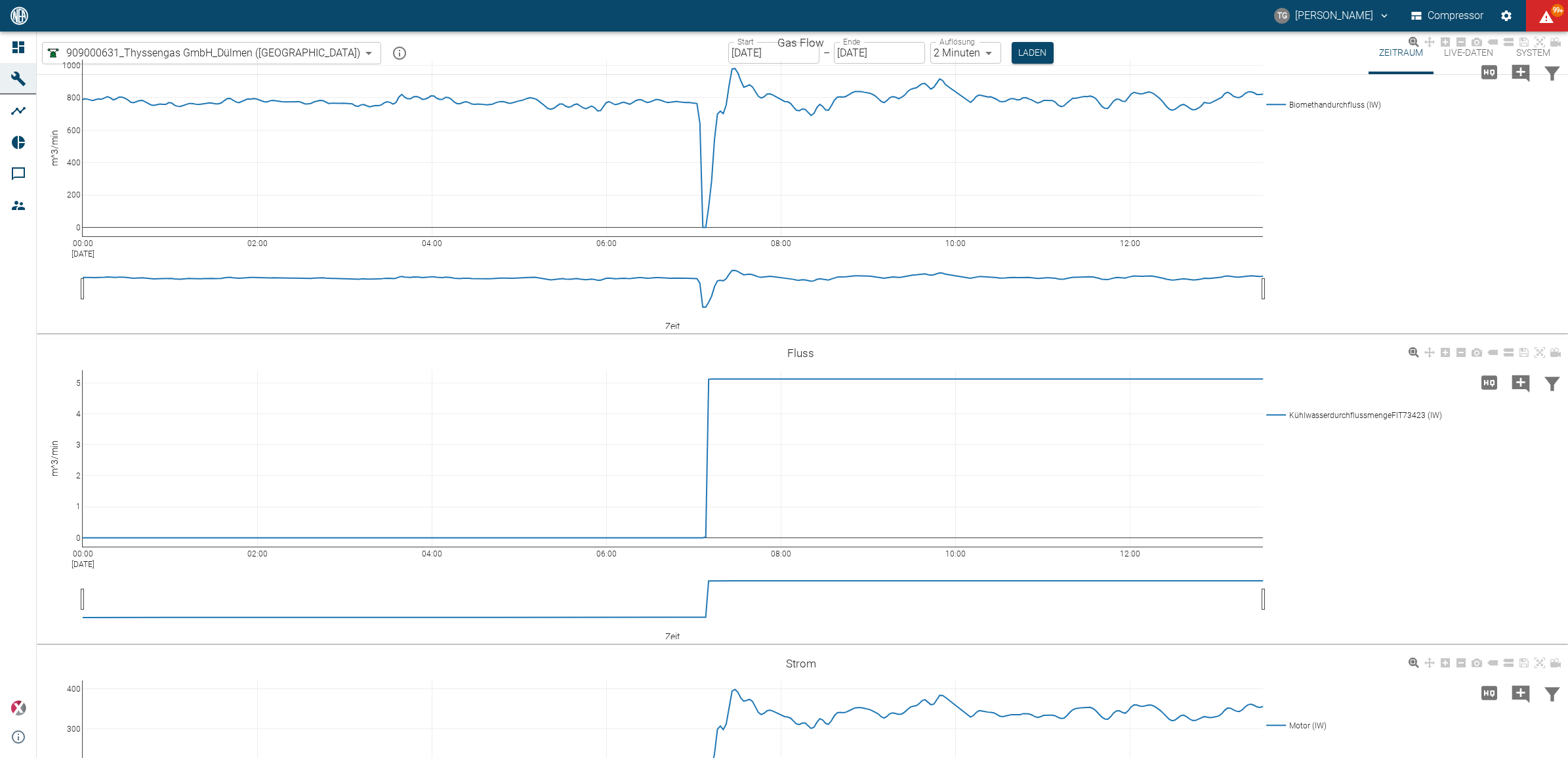
scroll to position [3364, 0]
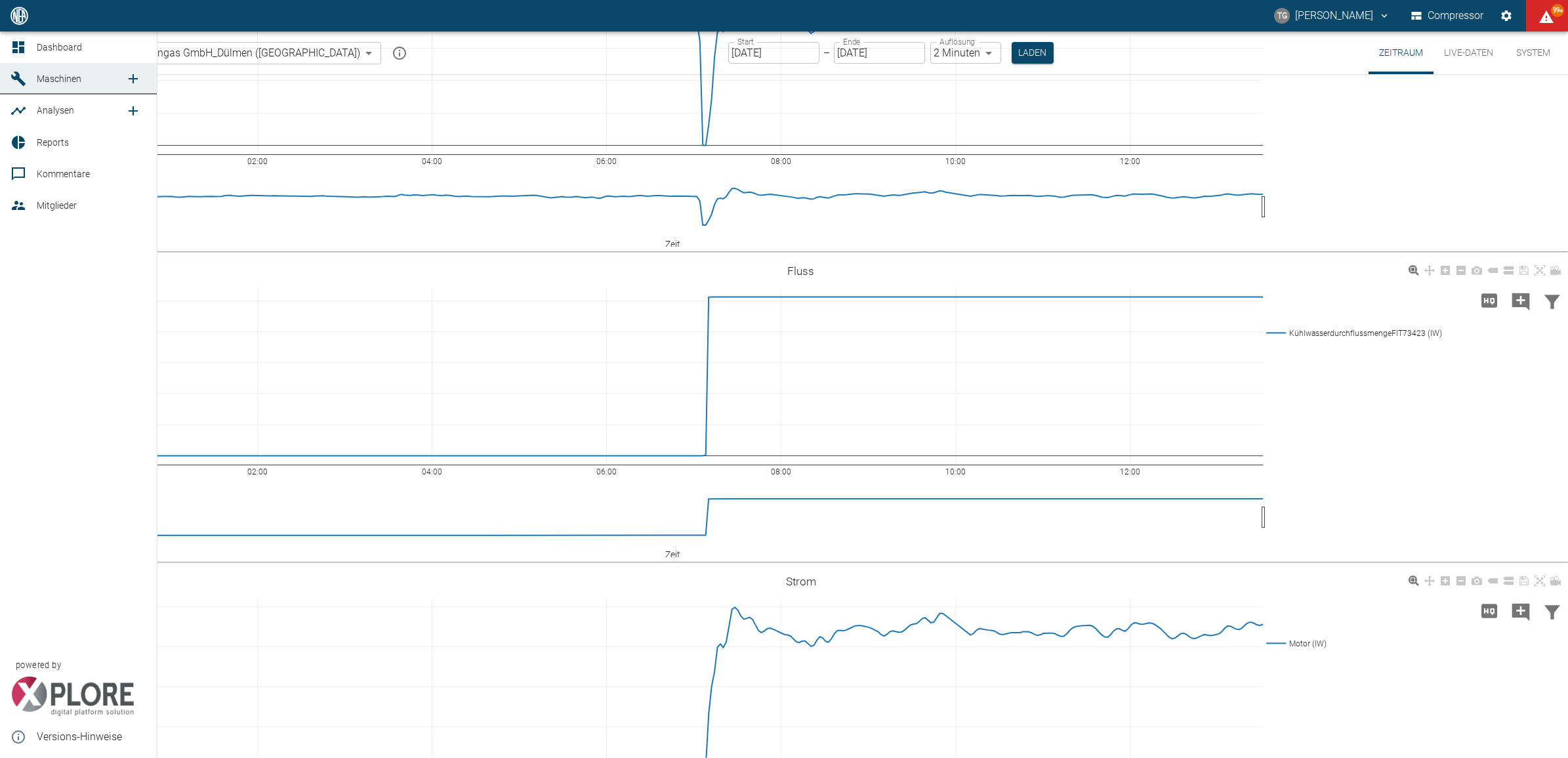
click at [15, 43] on icon at bounding box center [18, 47] width 12 height 12
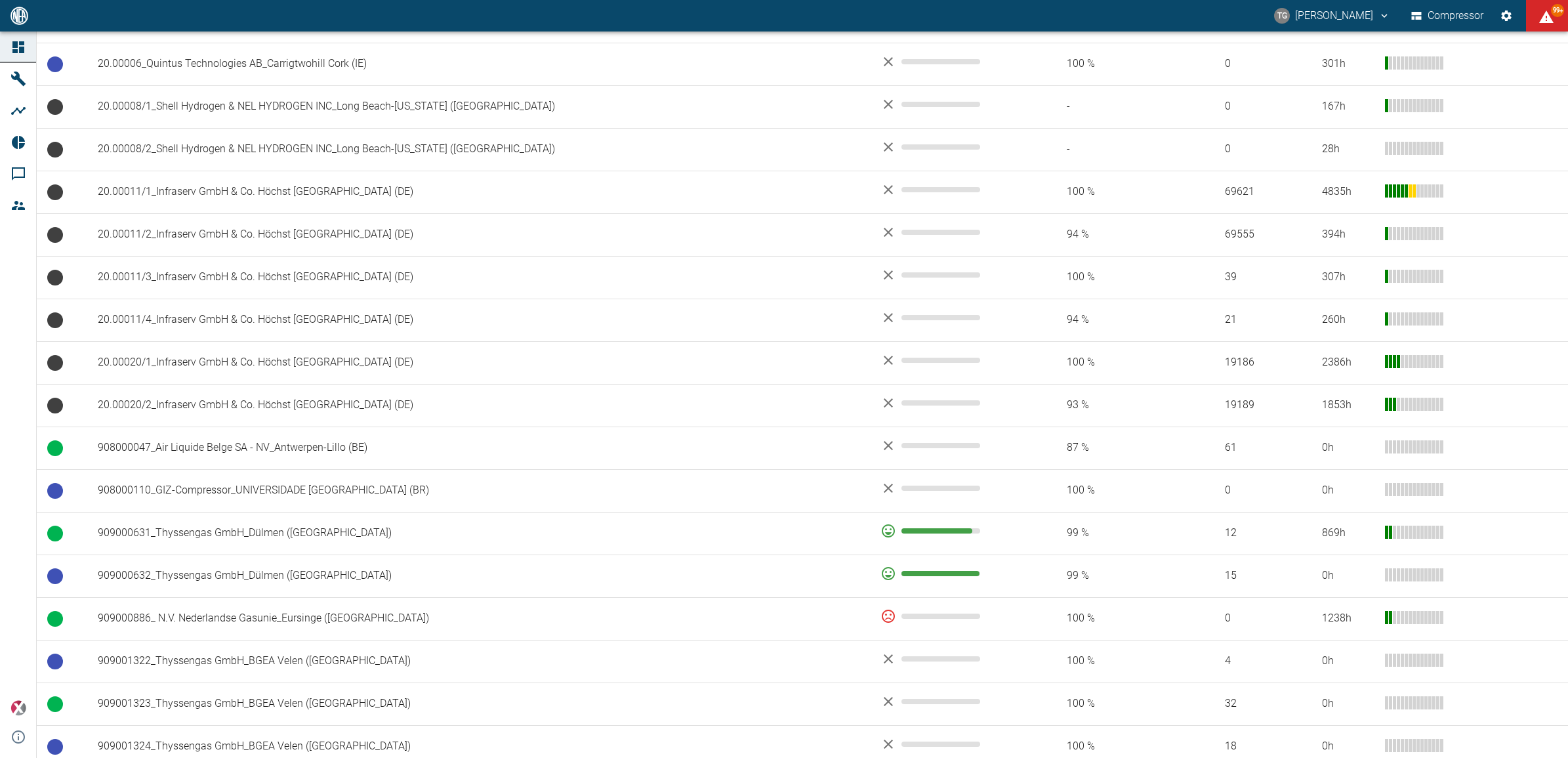
scroll to position [574, 0]
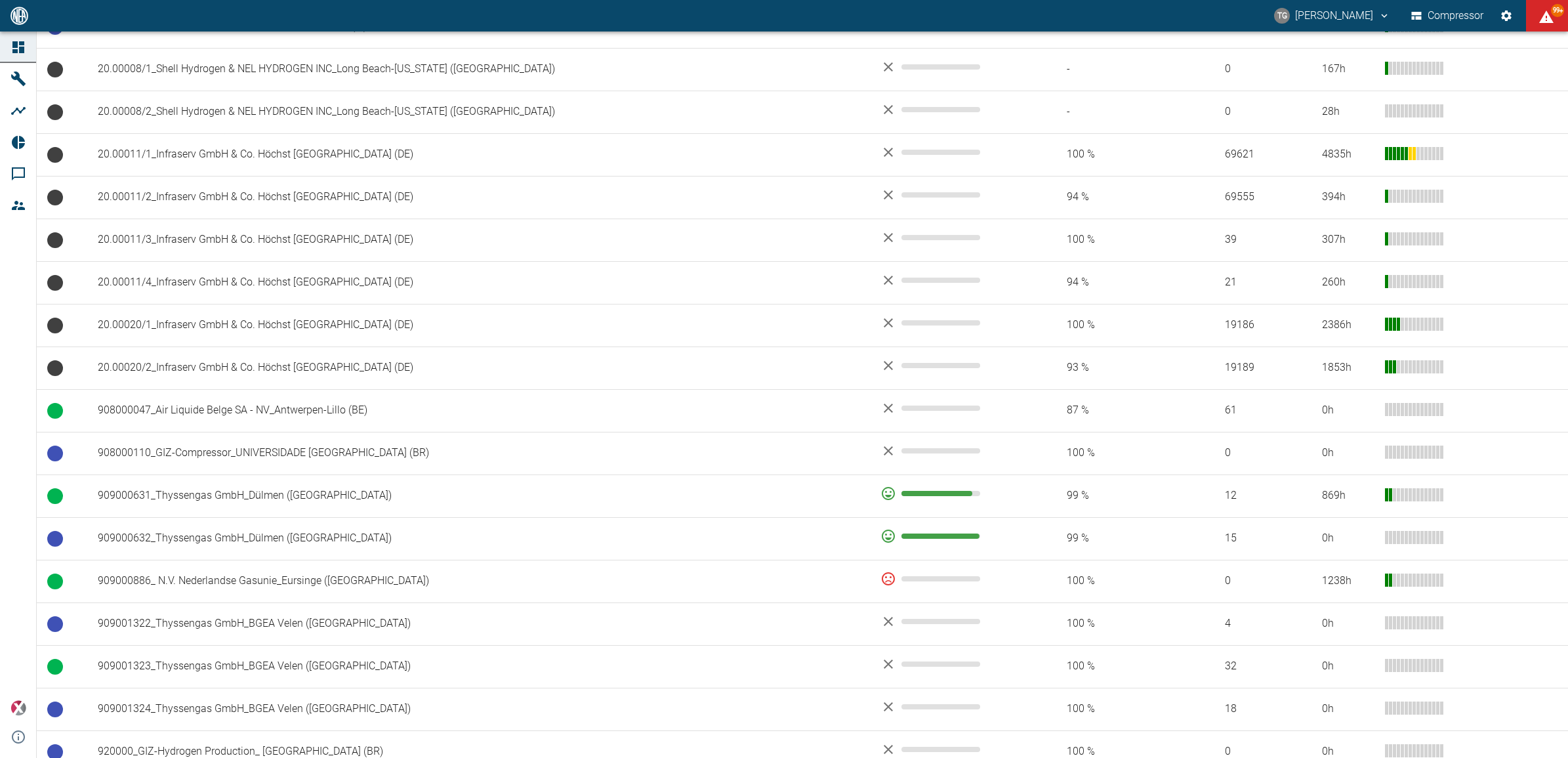
click at [197, 420] on td "908000047_Air Liquide Belge SA - NV_Antwerpen-Lillo (BE)" at bounding box center [479, 410] width 783 height 43
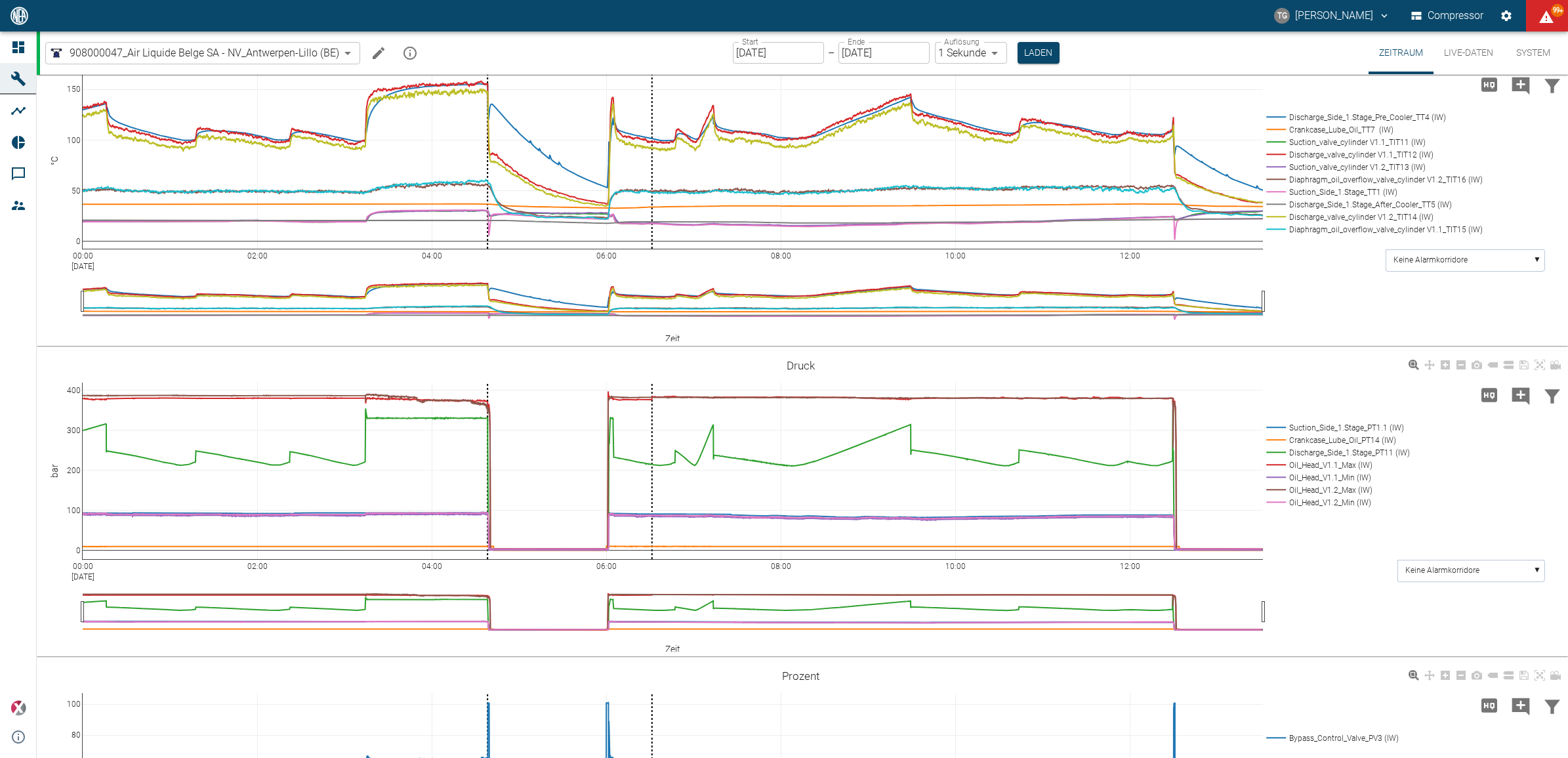
scroll to position [820, 0]
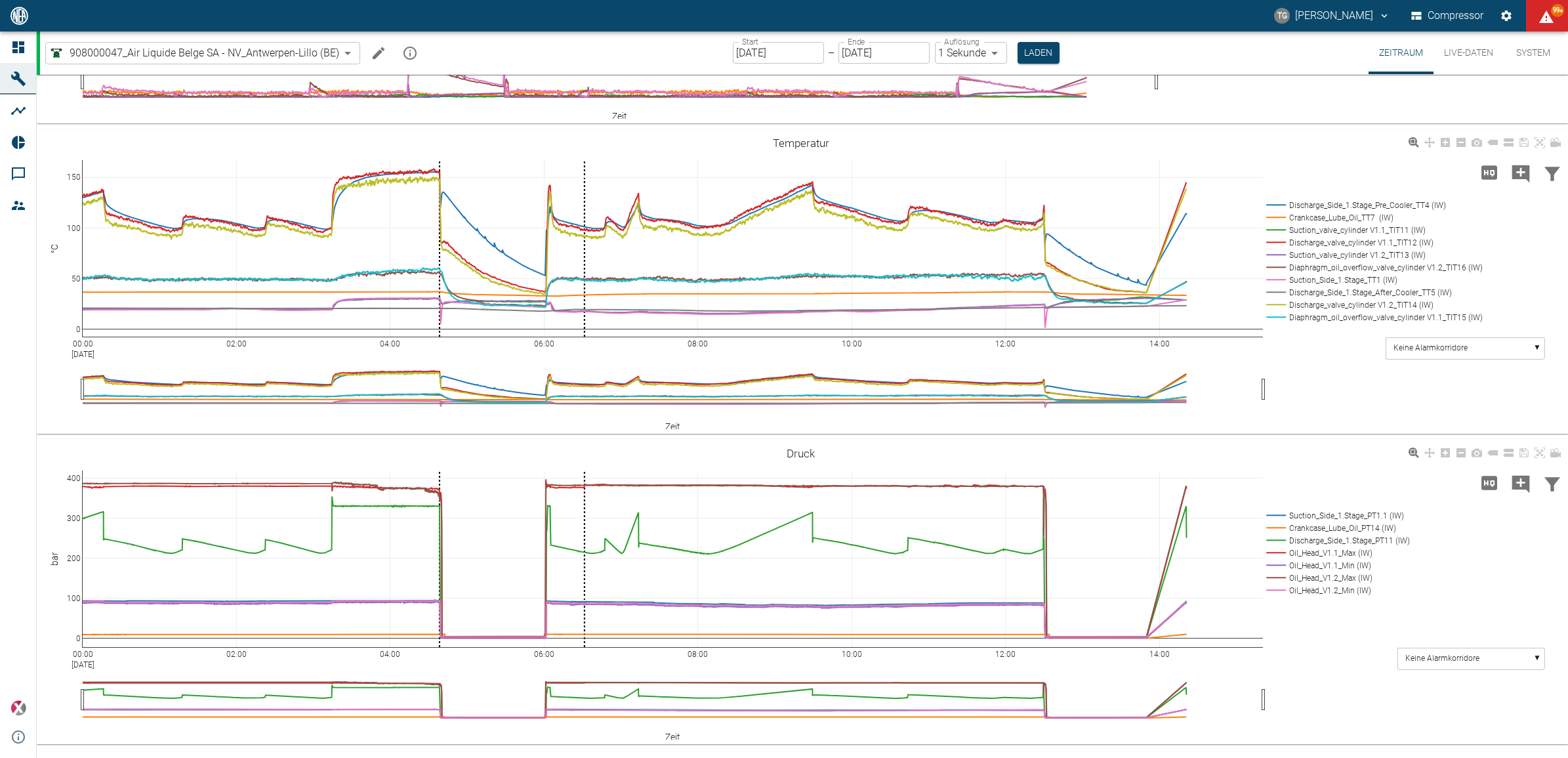
scroll to position [1048, 0]
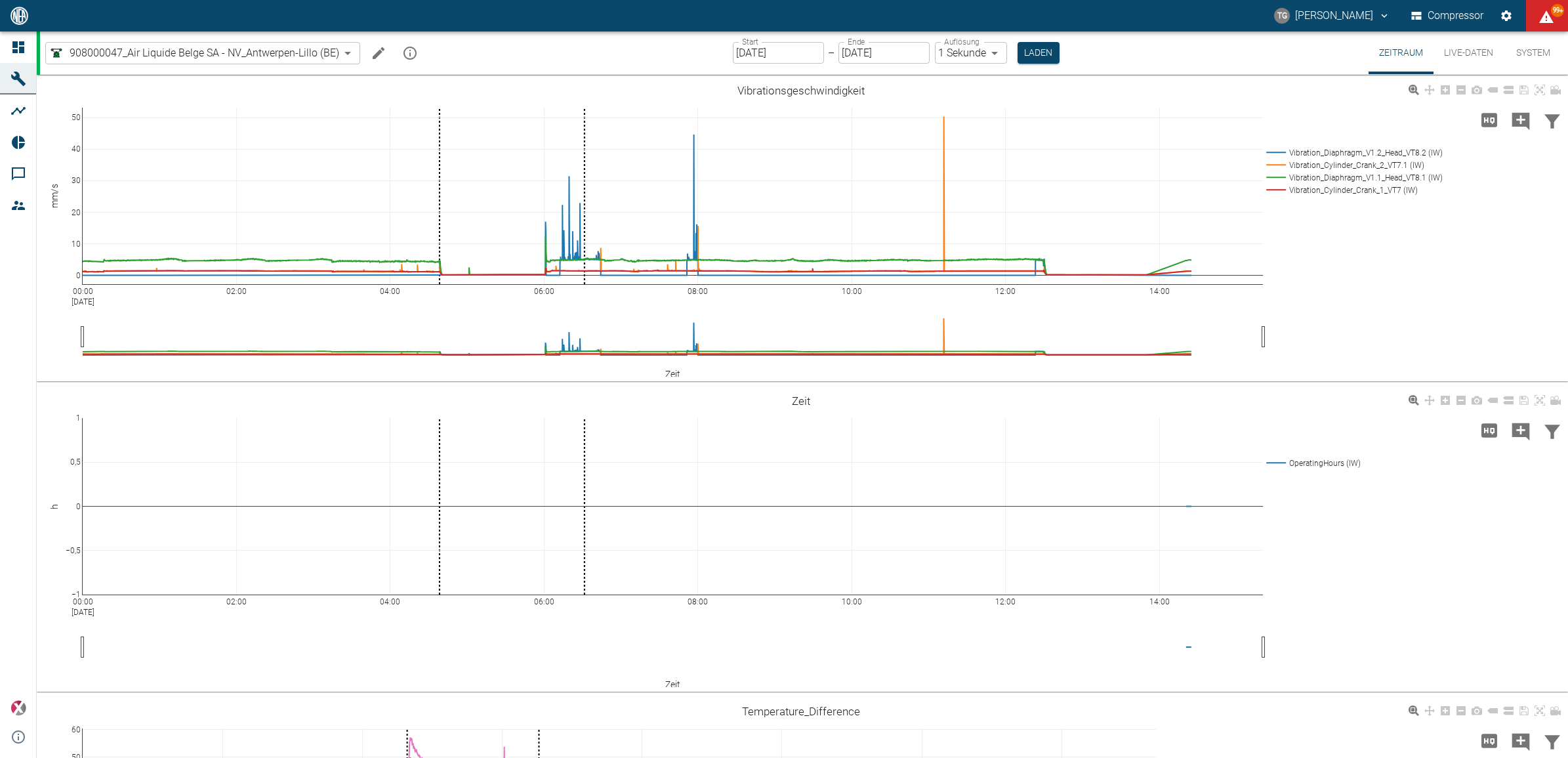
scroll to position [1048, 0]
